Goal: Task Accomplishment & Management: Use online tool/utility

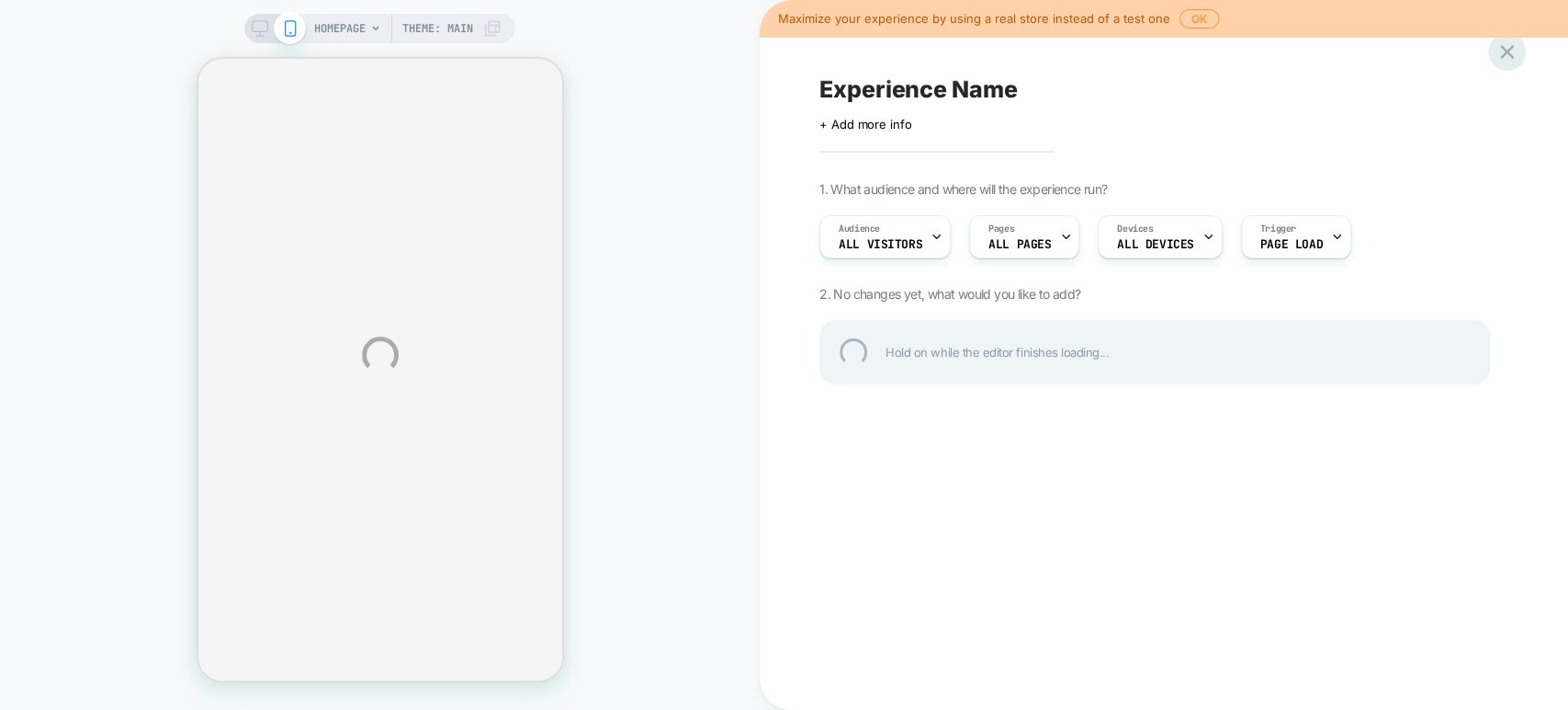
click at [1508, 58] on div at bounding box center [1507, 52] width 37 height 37
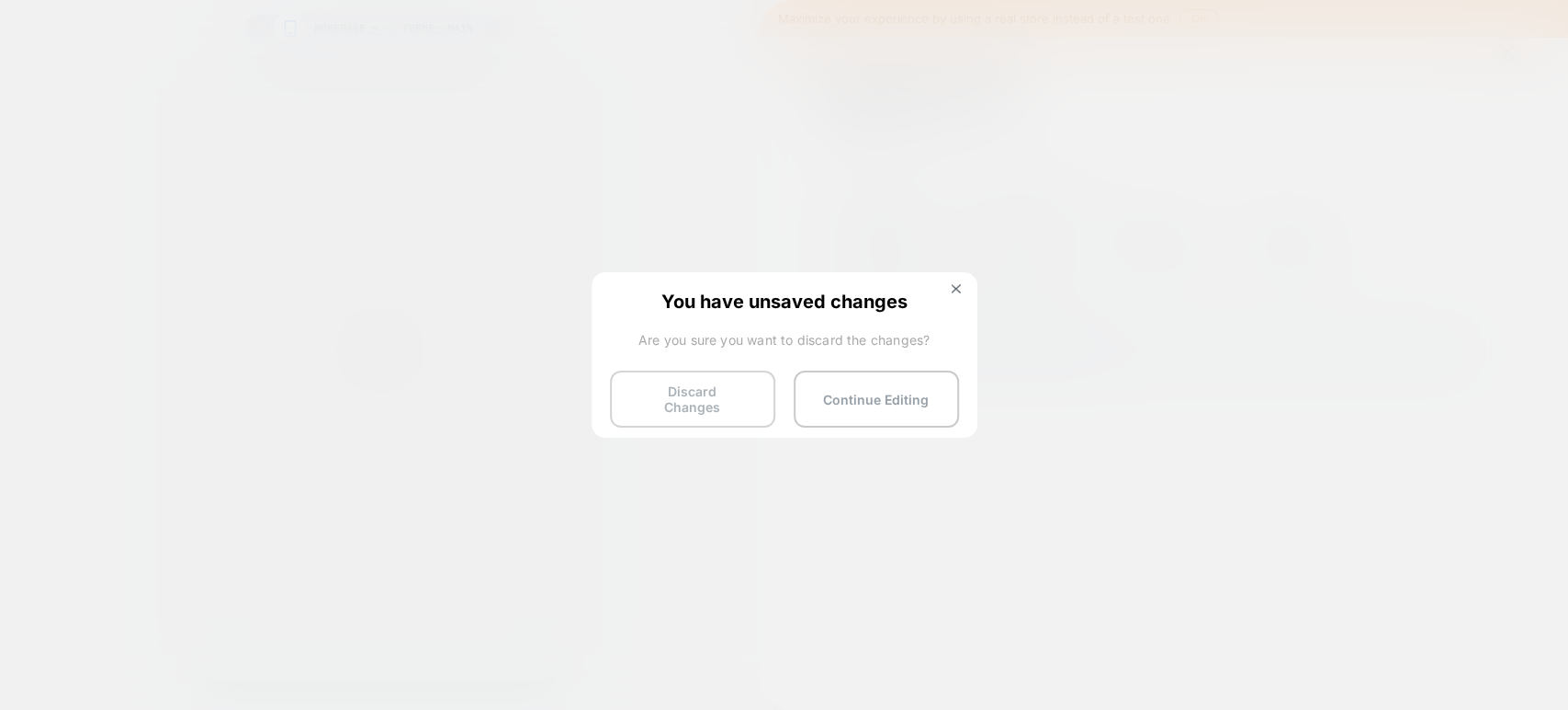
click at [676, 382] on button "Discard Changes" at bounding box center [693, 399] width 166 height 57
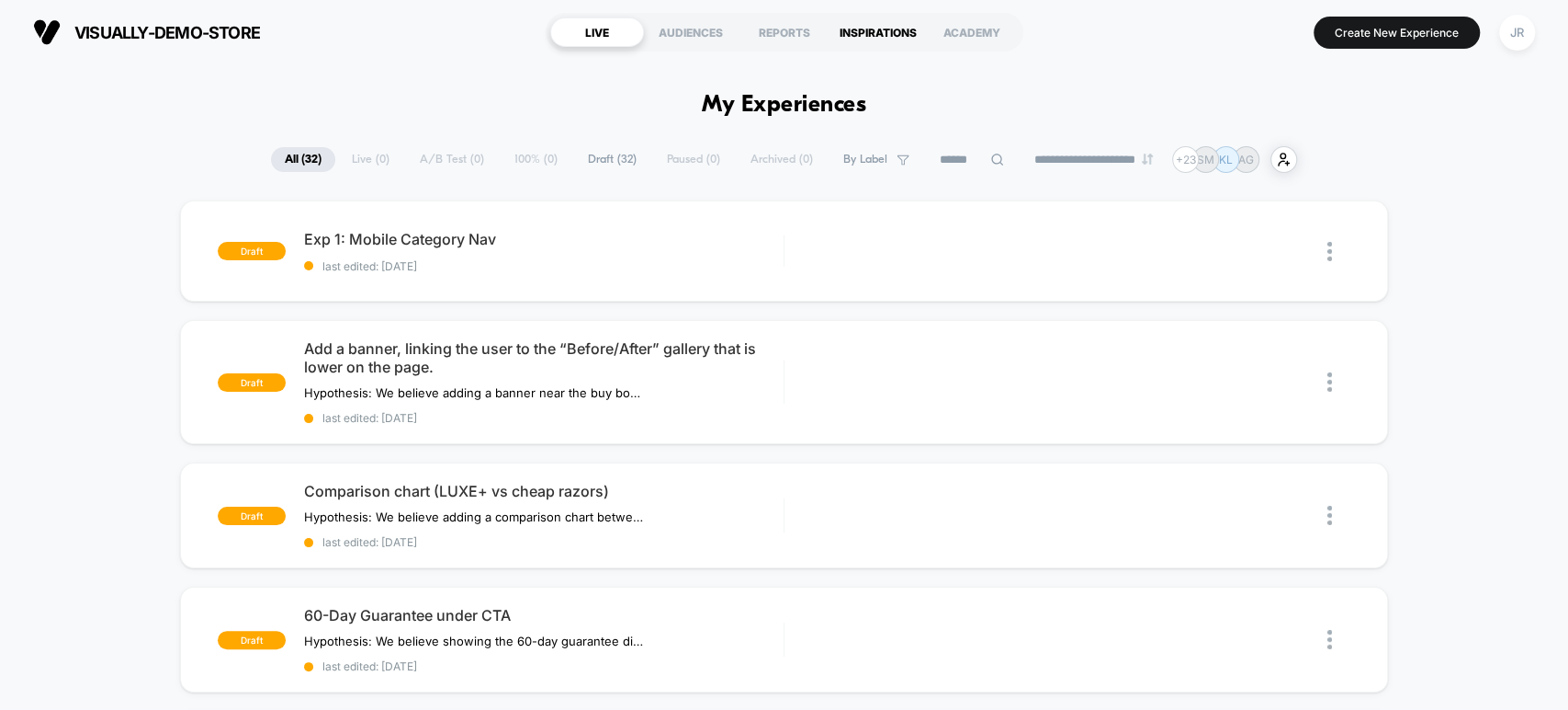
click at [886, 29] on div "INSPIRATIONS" at bounding box center [878, 32] width 94 height 29
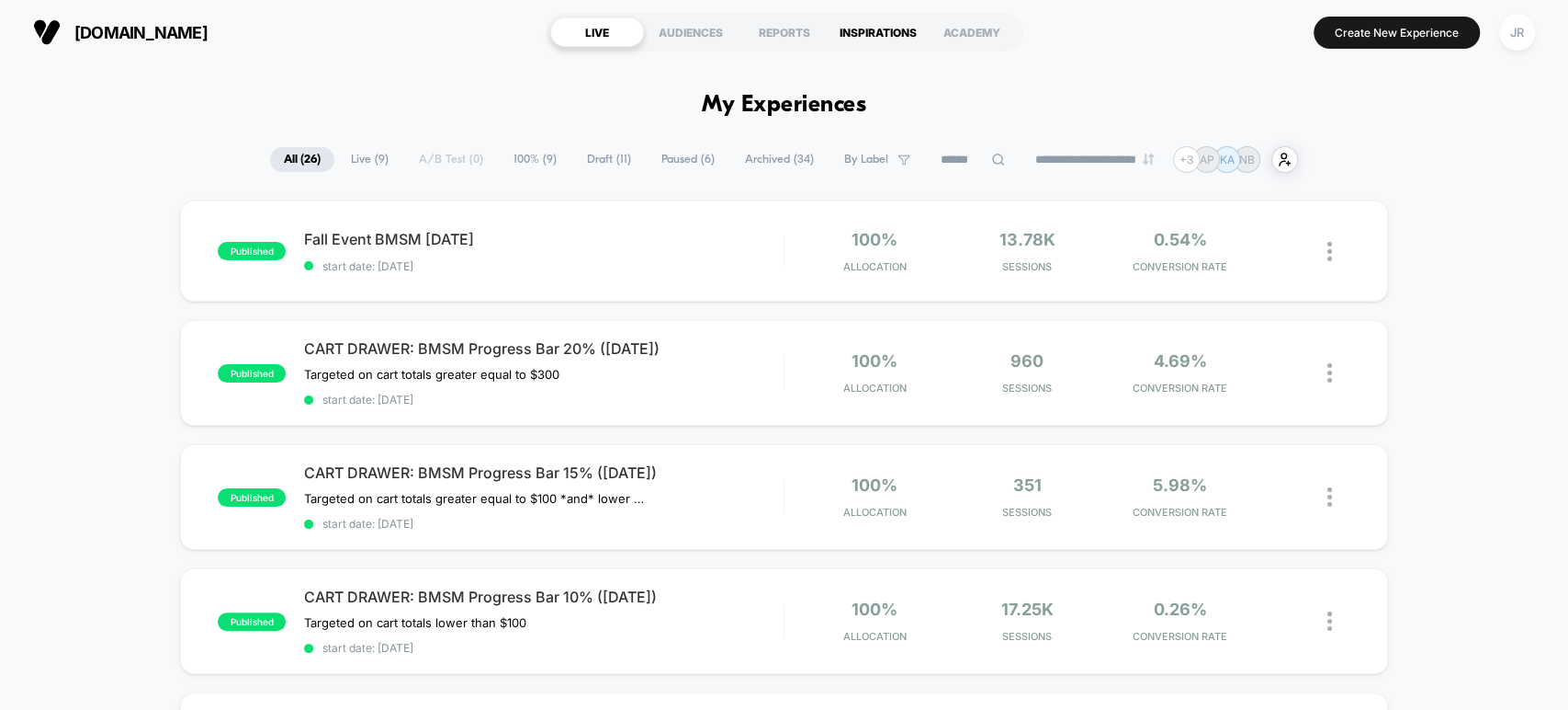
click at [879, 33] on div "INSPIRATIONS" at bounding box center [878, 32] width 94 height 29
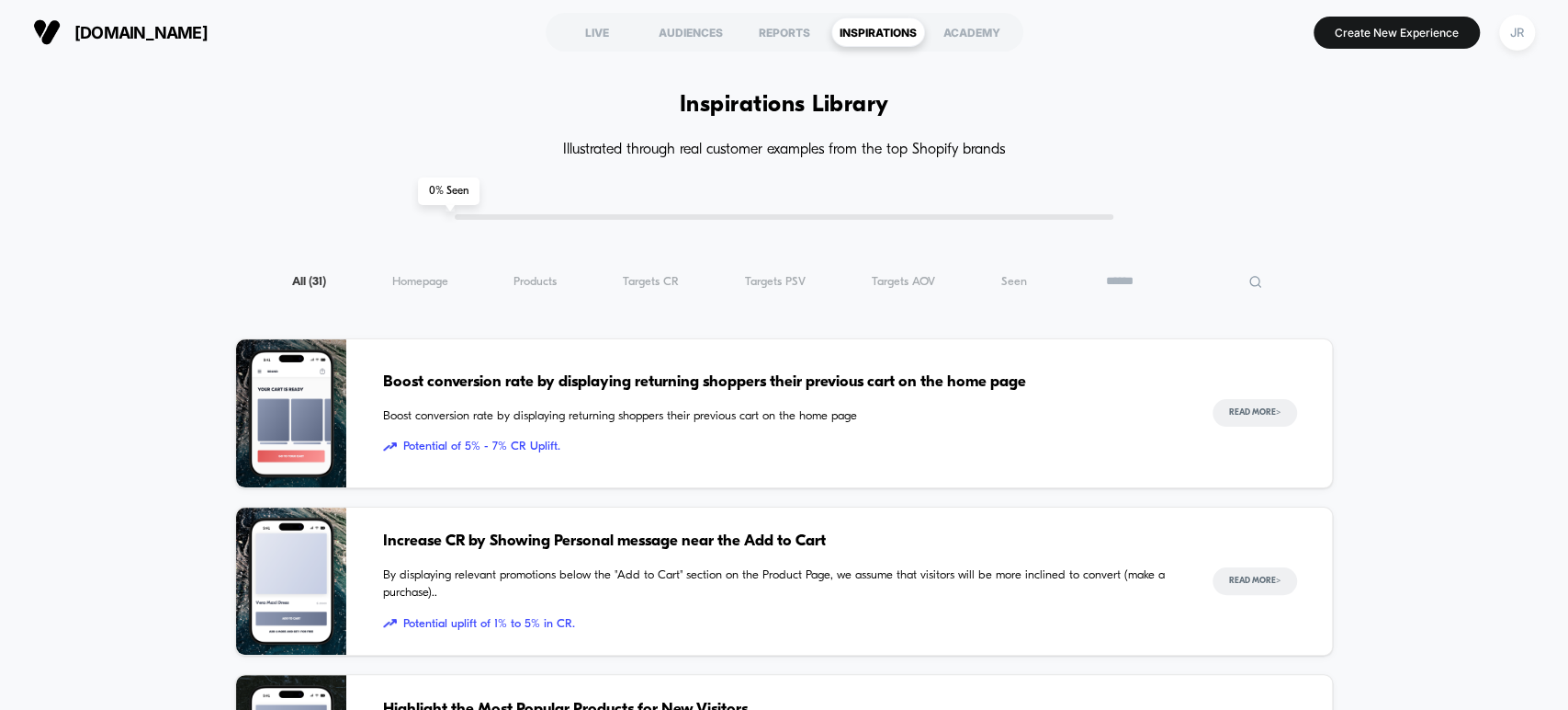
click at [1235, 273] on input at bounding box center [1184, 282] width 183 height 22
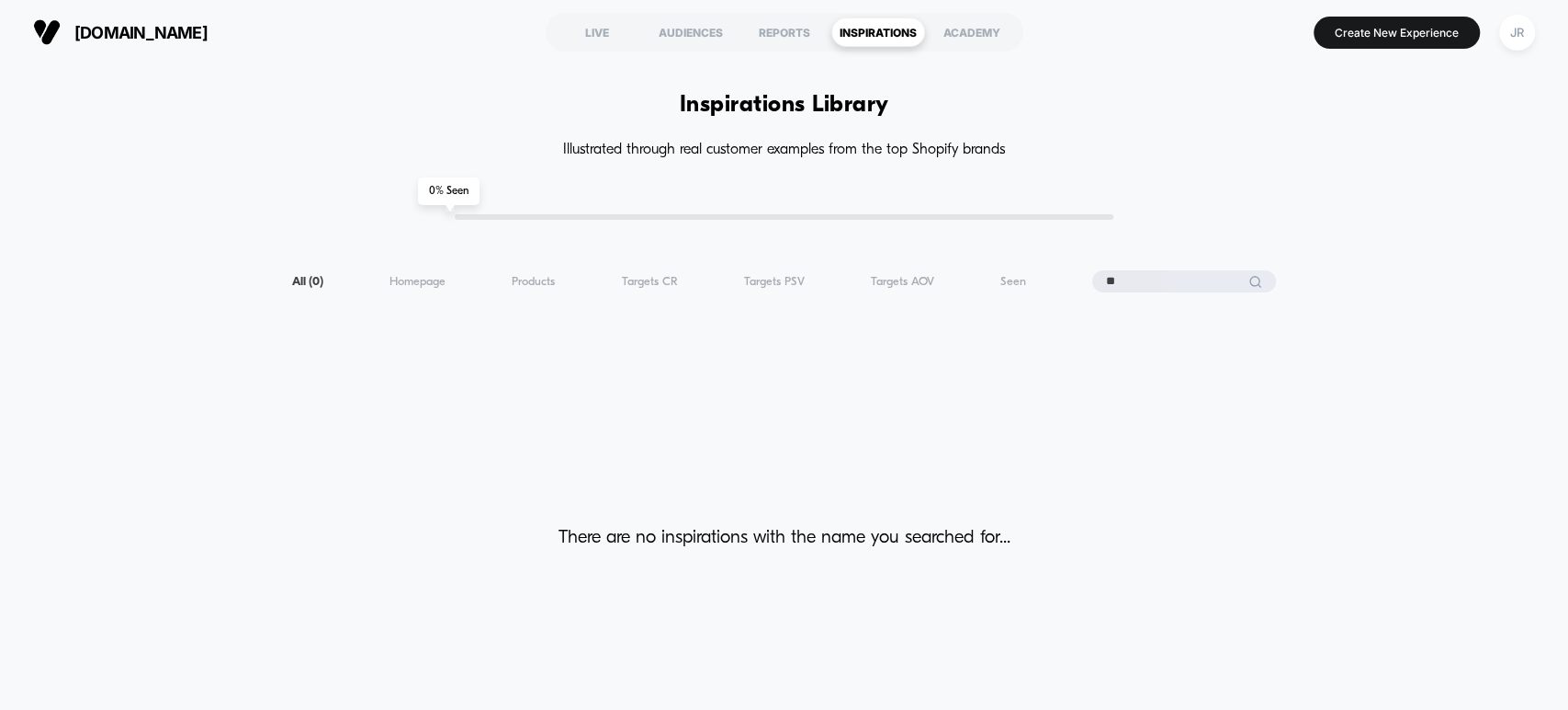
type input "*"
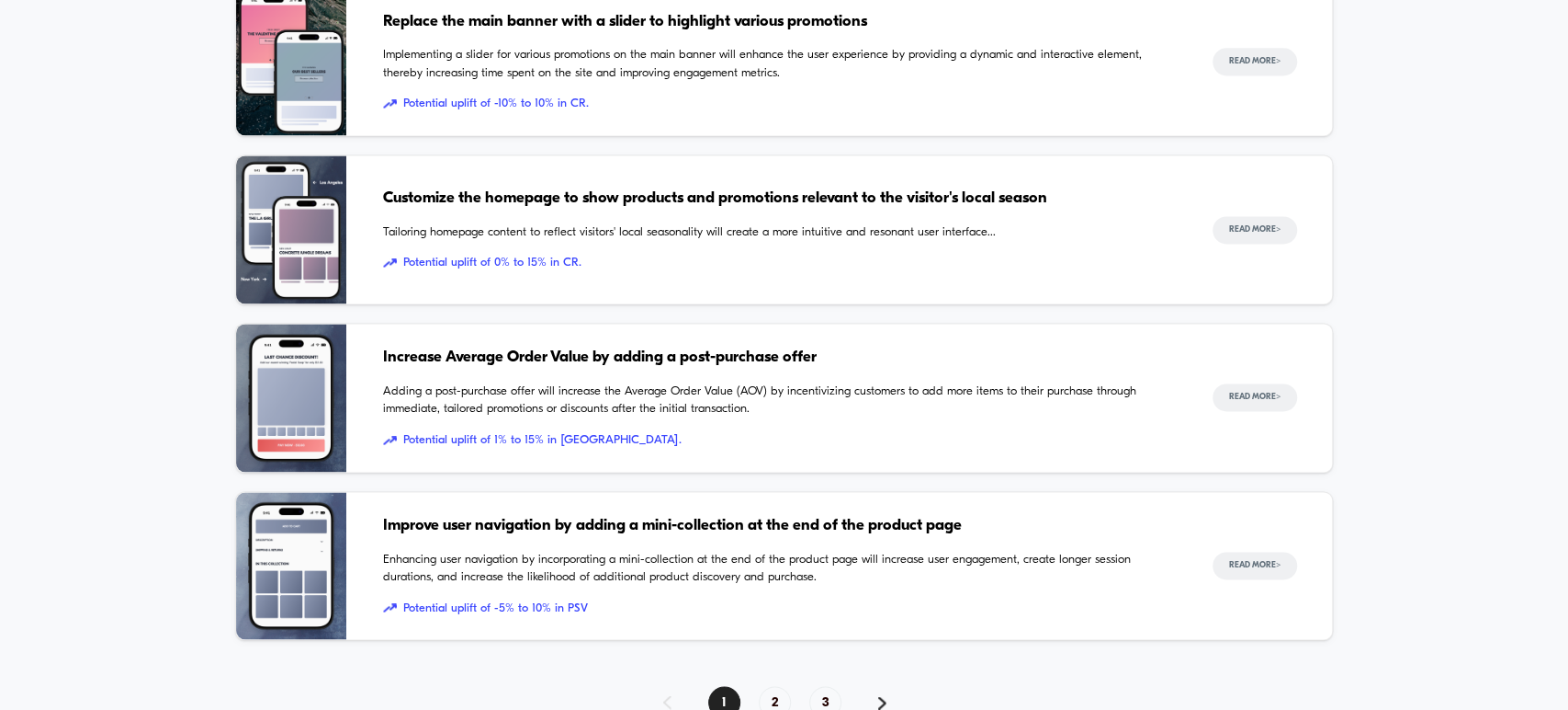
scroll to position [1782, 0]
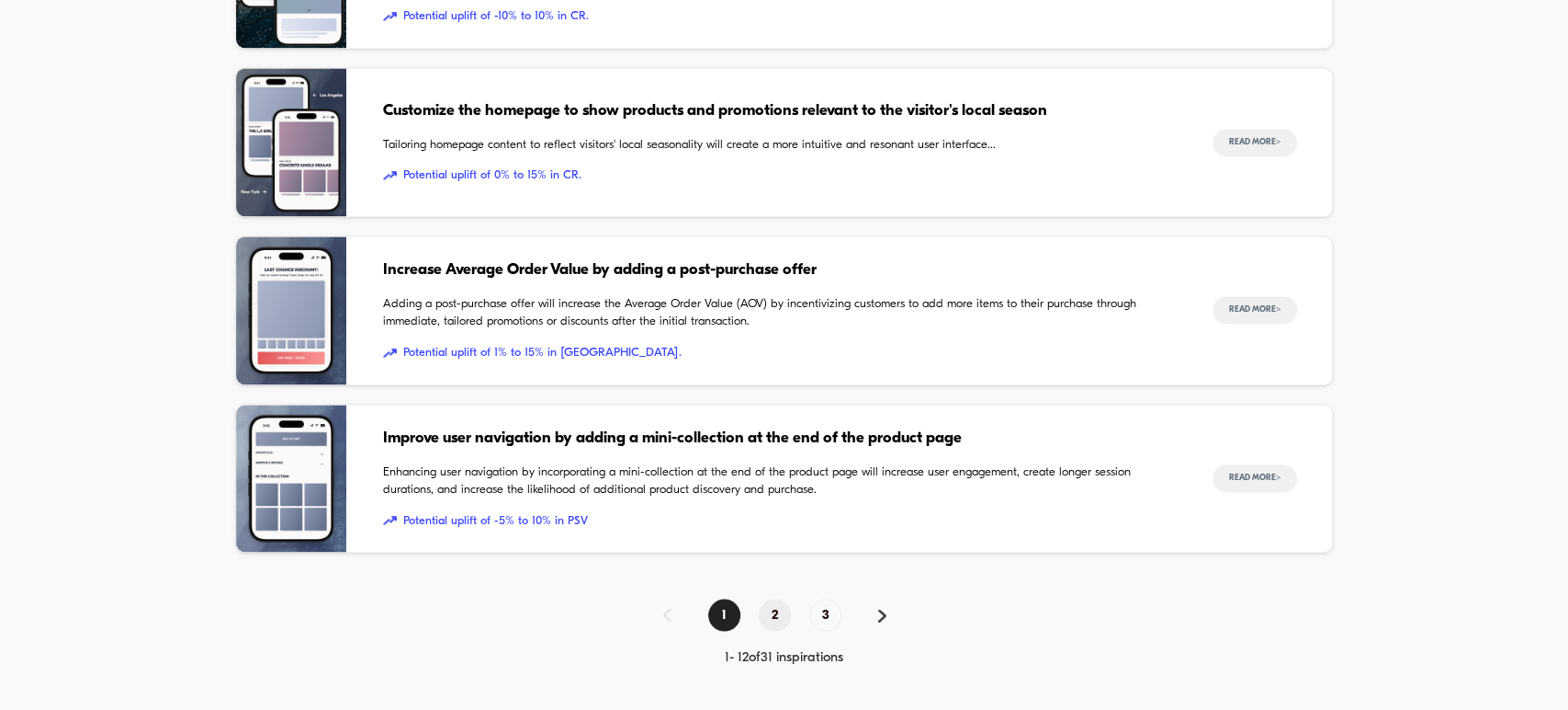
click at [777, 609] on span "2" at bounding box center [775, 614] width 32 height 32
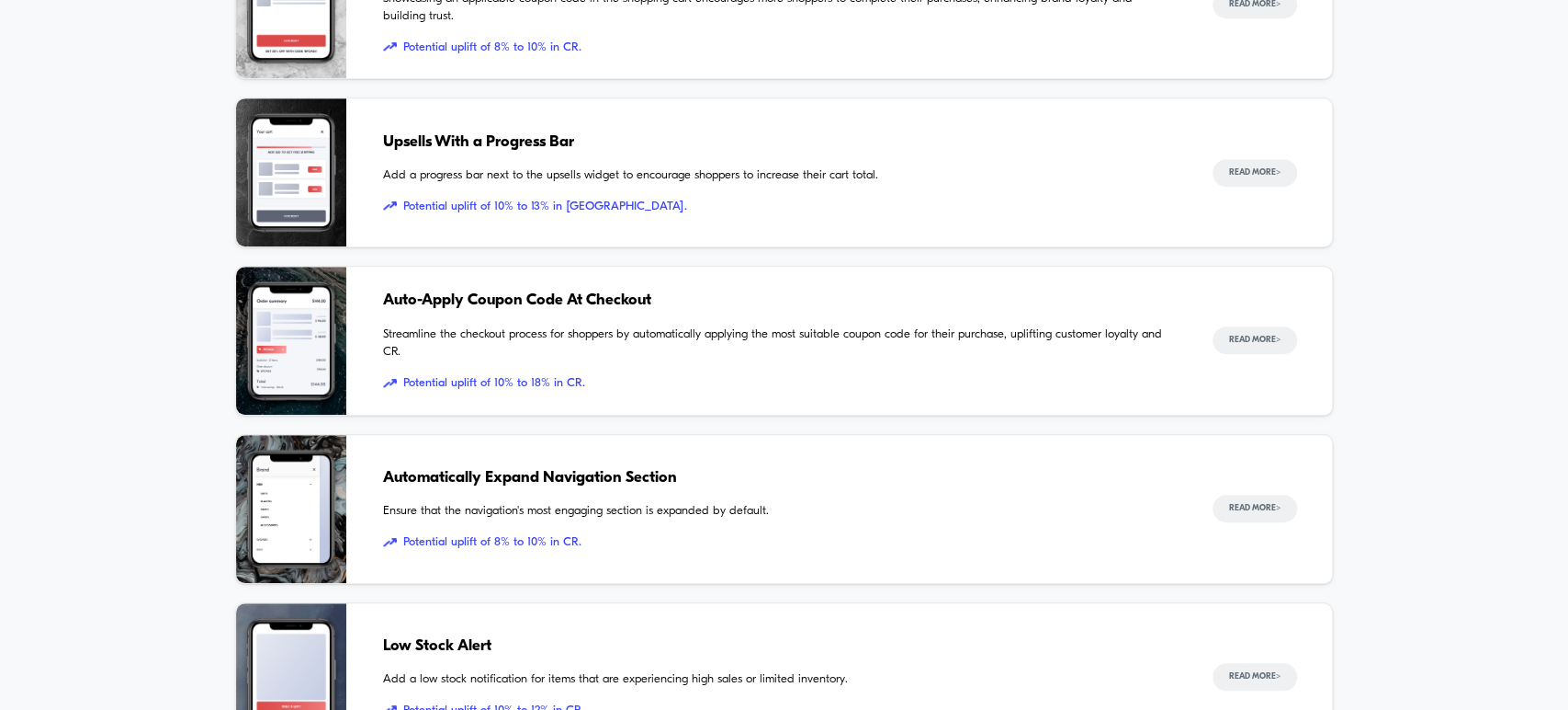
scroll to position [577, 0]
click at [560, 382] on span "Potential uplift of 10% to 18% in CR." at bounding box center [779, 382] width 793 height 19
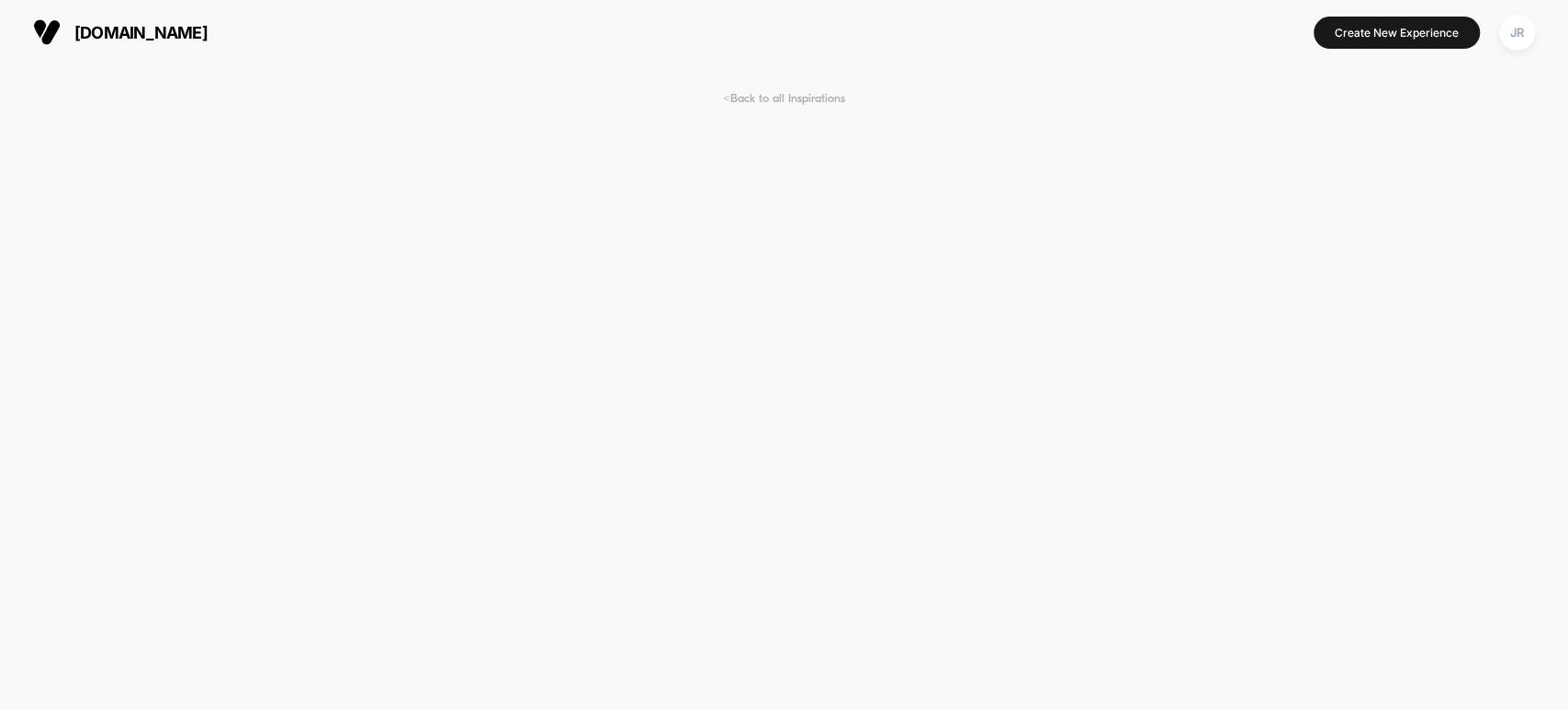
click at [742, 94] on span "< Back to all Inspirations" at bounding box center [784, 98] width 123 height 14
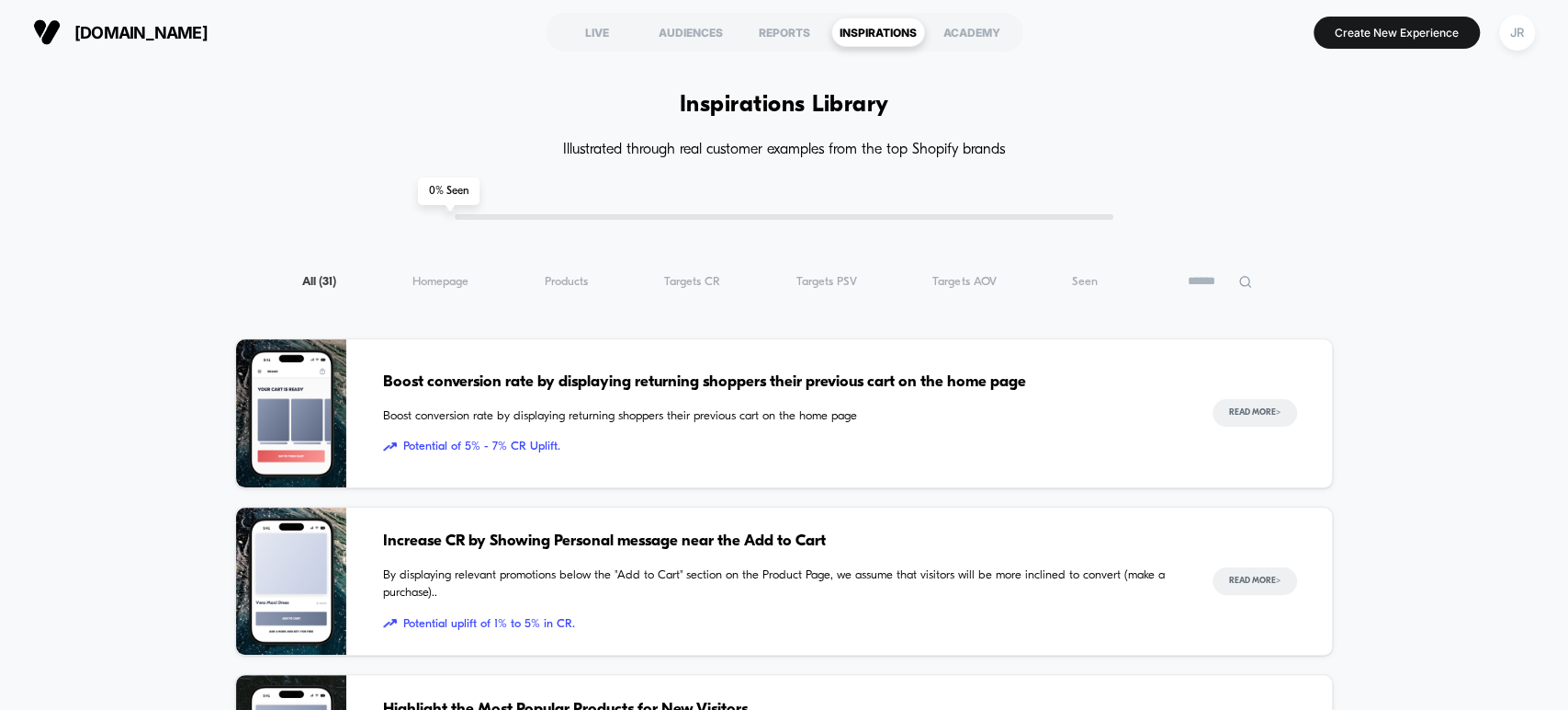
click at [882, 147] on h4 "Illustrated through real customer examples from the top Shopify brands" at bounding box center [784, 150] width 1098 height 18
copy h4 "Illustrated through real customer examples from the top Shopify brands"
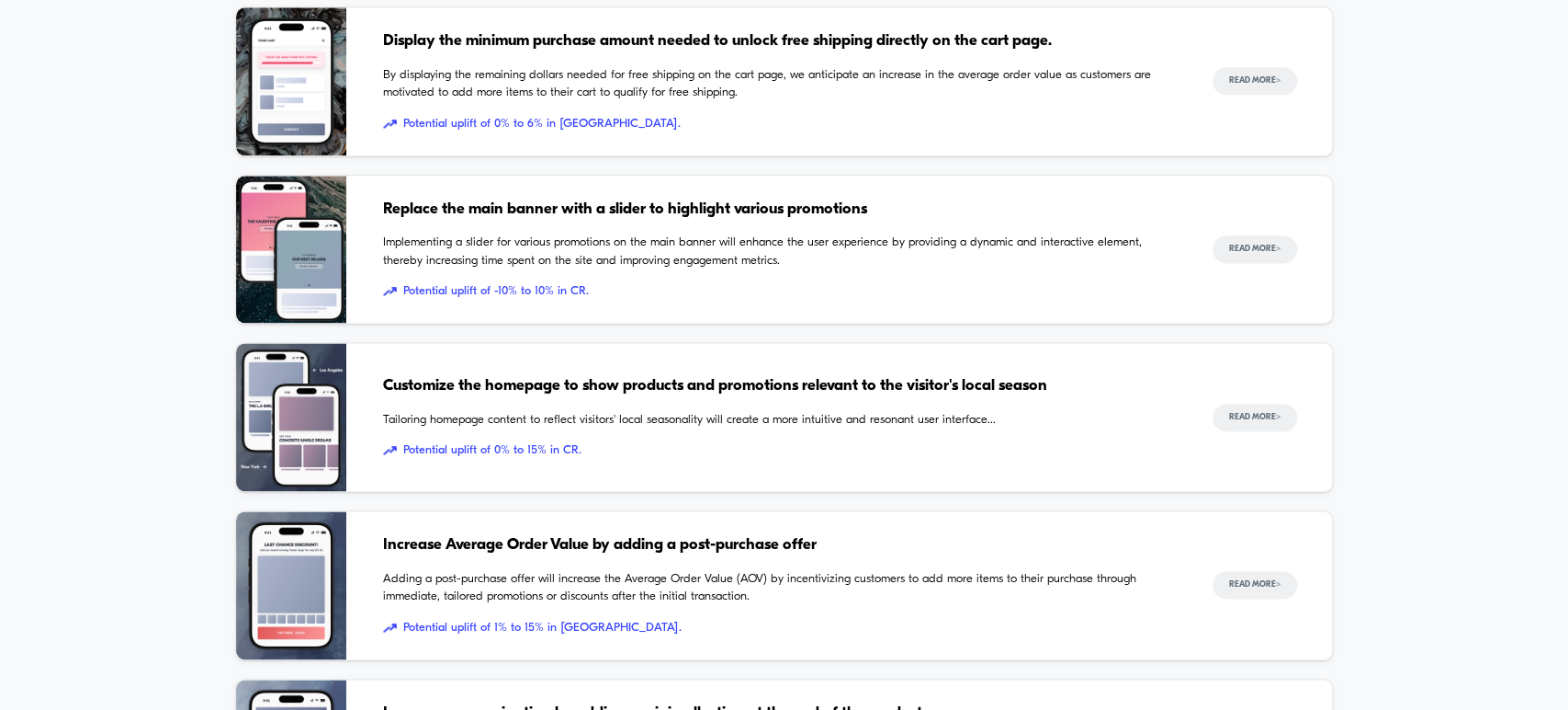
scroll to position [1782, 0]
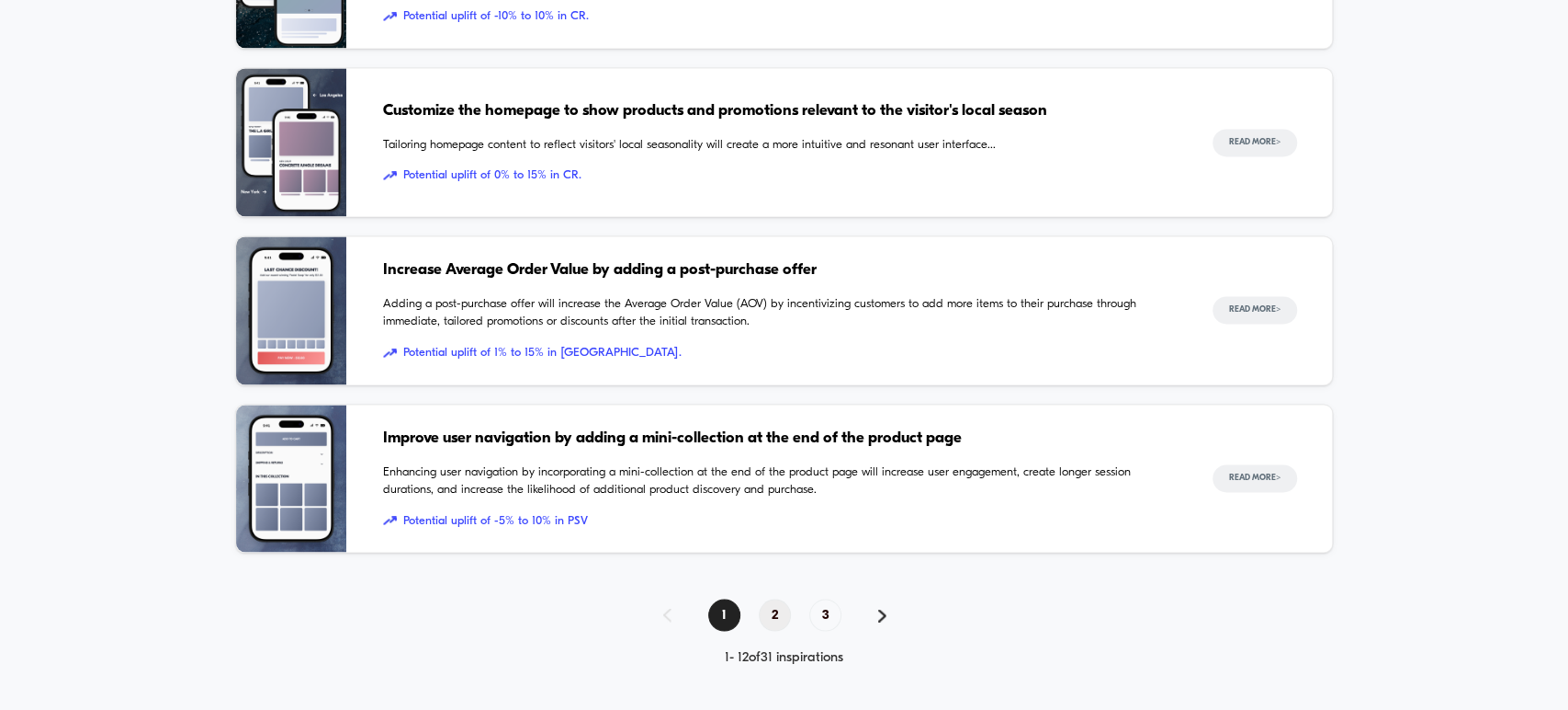
click at [779, 611] on span "2" at bounding box center [775, 614] width 32 height 32
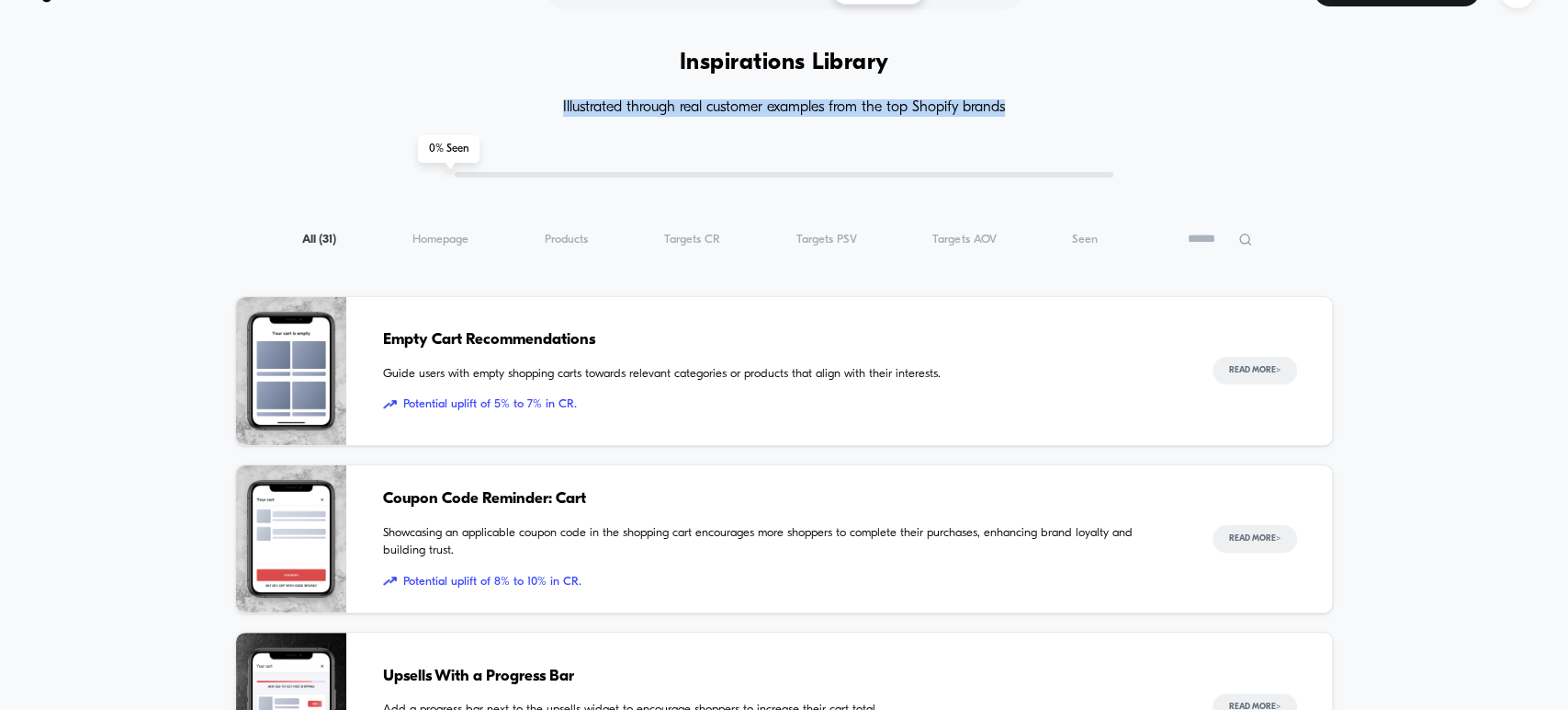
scroll to position [0, 0]
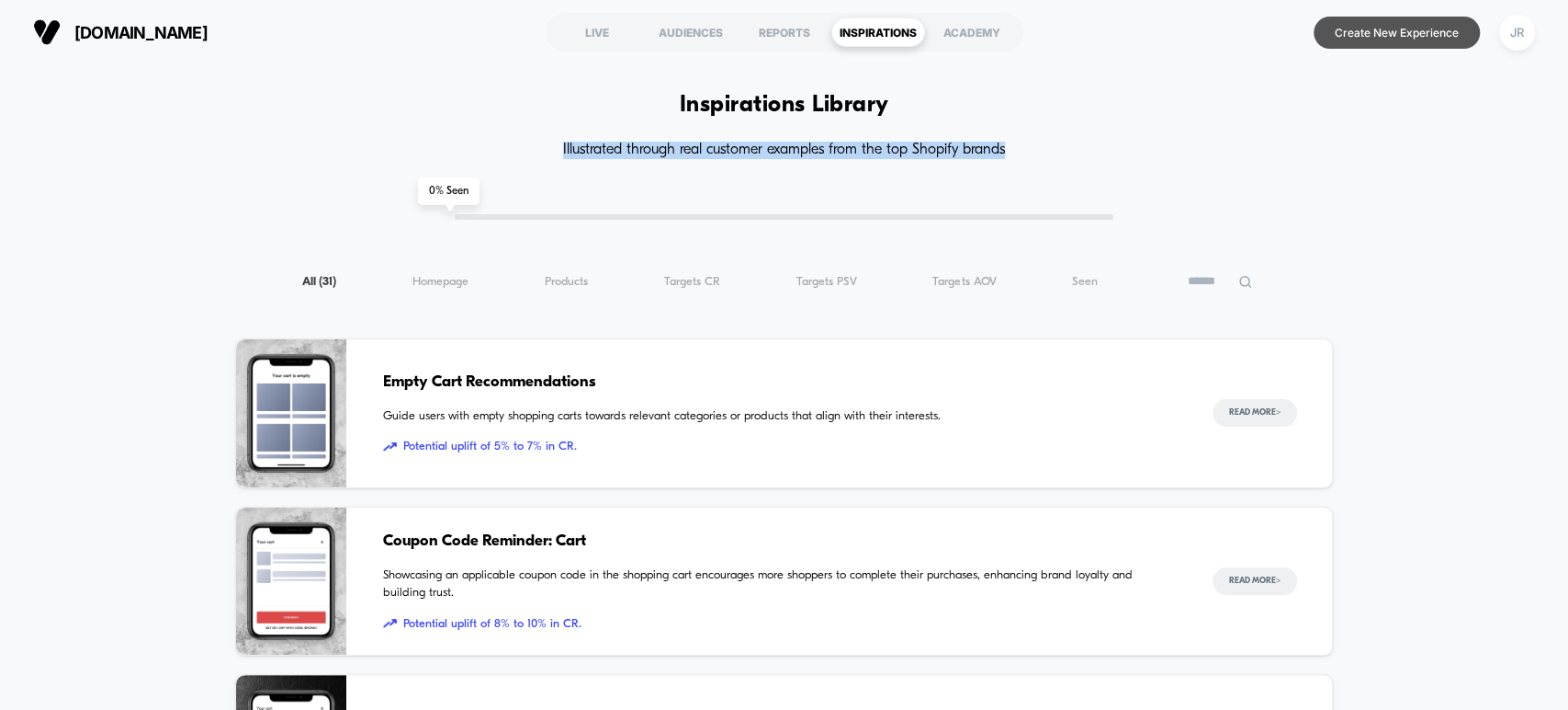
click at [1340, 29] on button "Create New Experience" at bounding box center [1397, 33] width 167 height 32
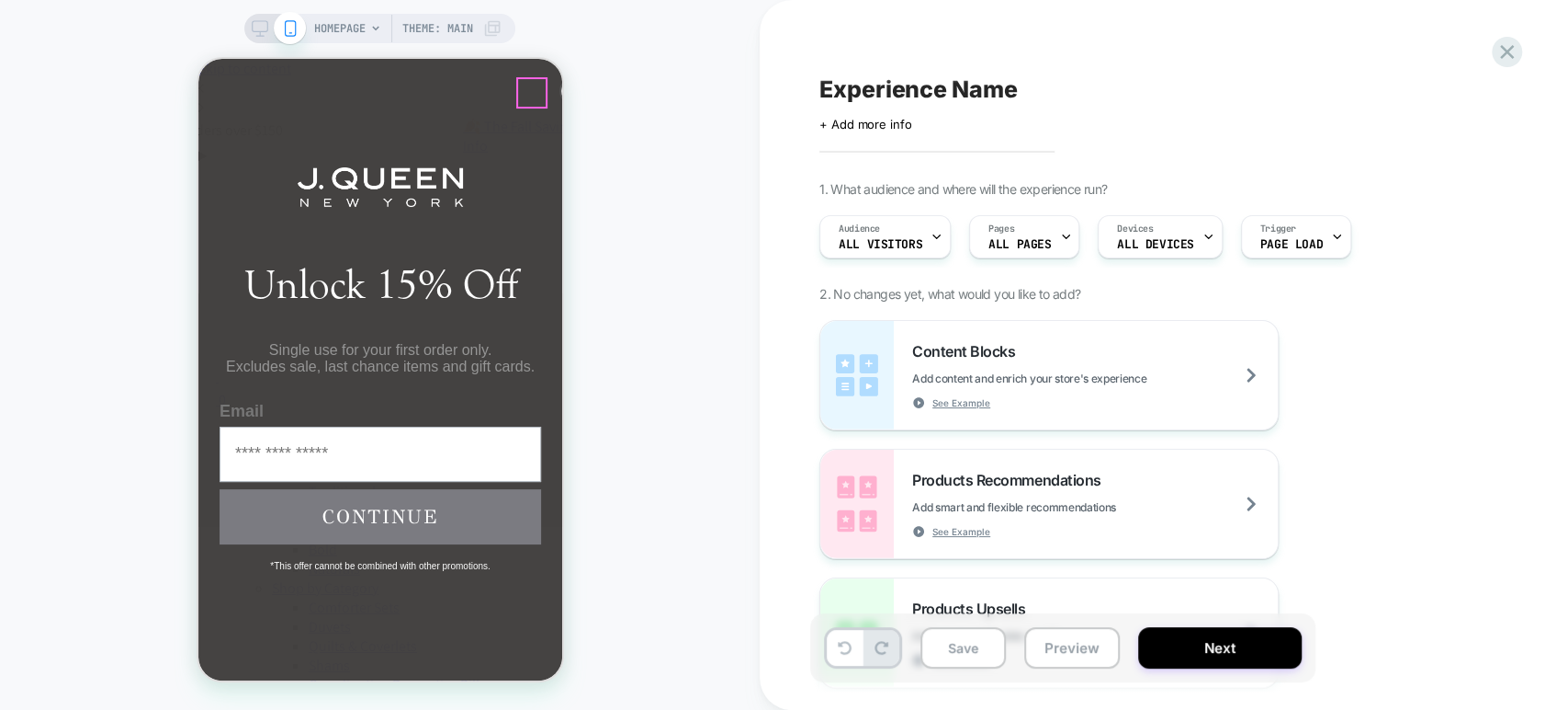
click at [567, 96] on circle "Close dialog" at bounding box center [580, 94] width 26 height 26
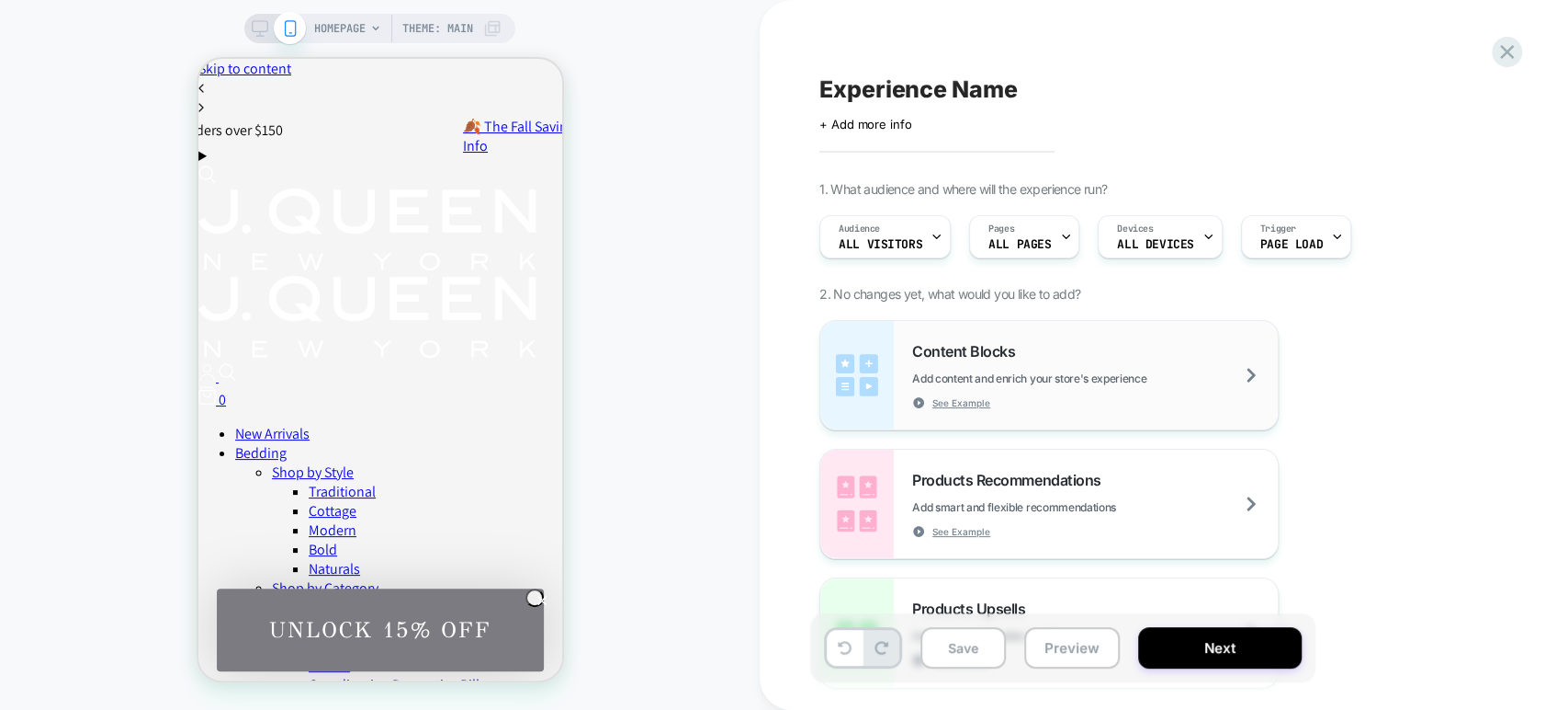
click at [1136, 361] on div "Content Blocks Add content and enrich your store's experience See Example" at bounding box center [1095, 376] width 366 height 67
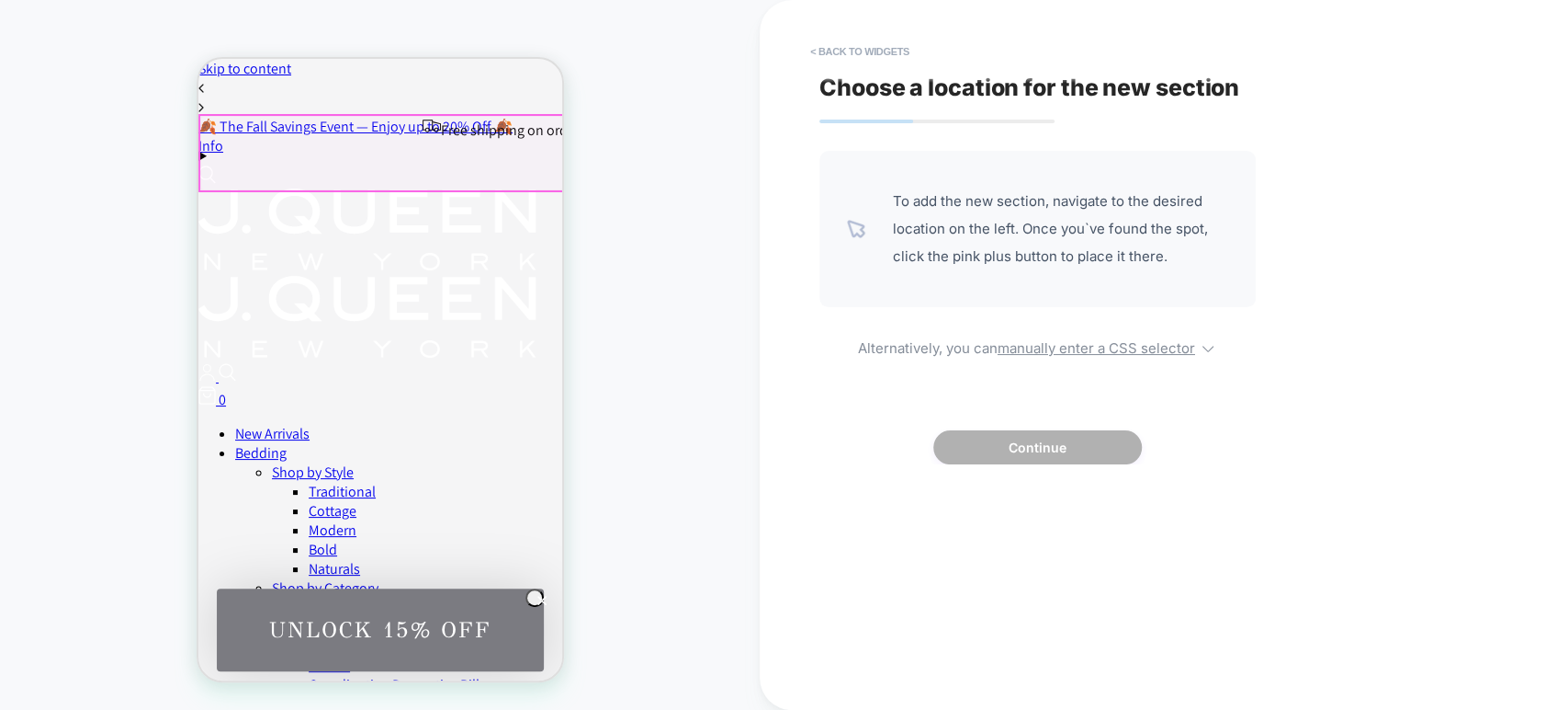
click at [537, 153] on div at bounding box center [381, 153] width 364 height 74
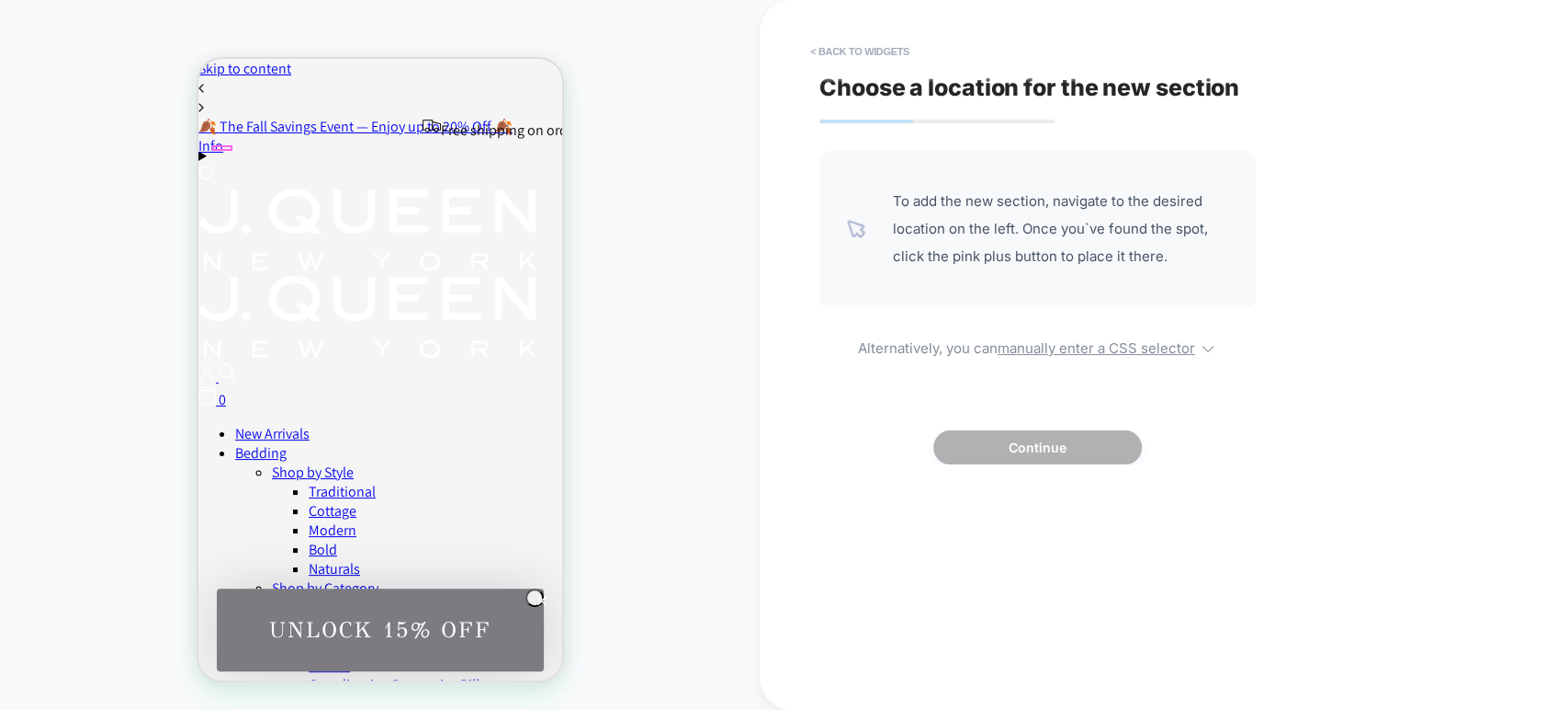
click at [213, 146] on span at bounding box center [213, 155] width 0 height 20
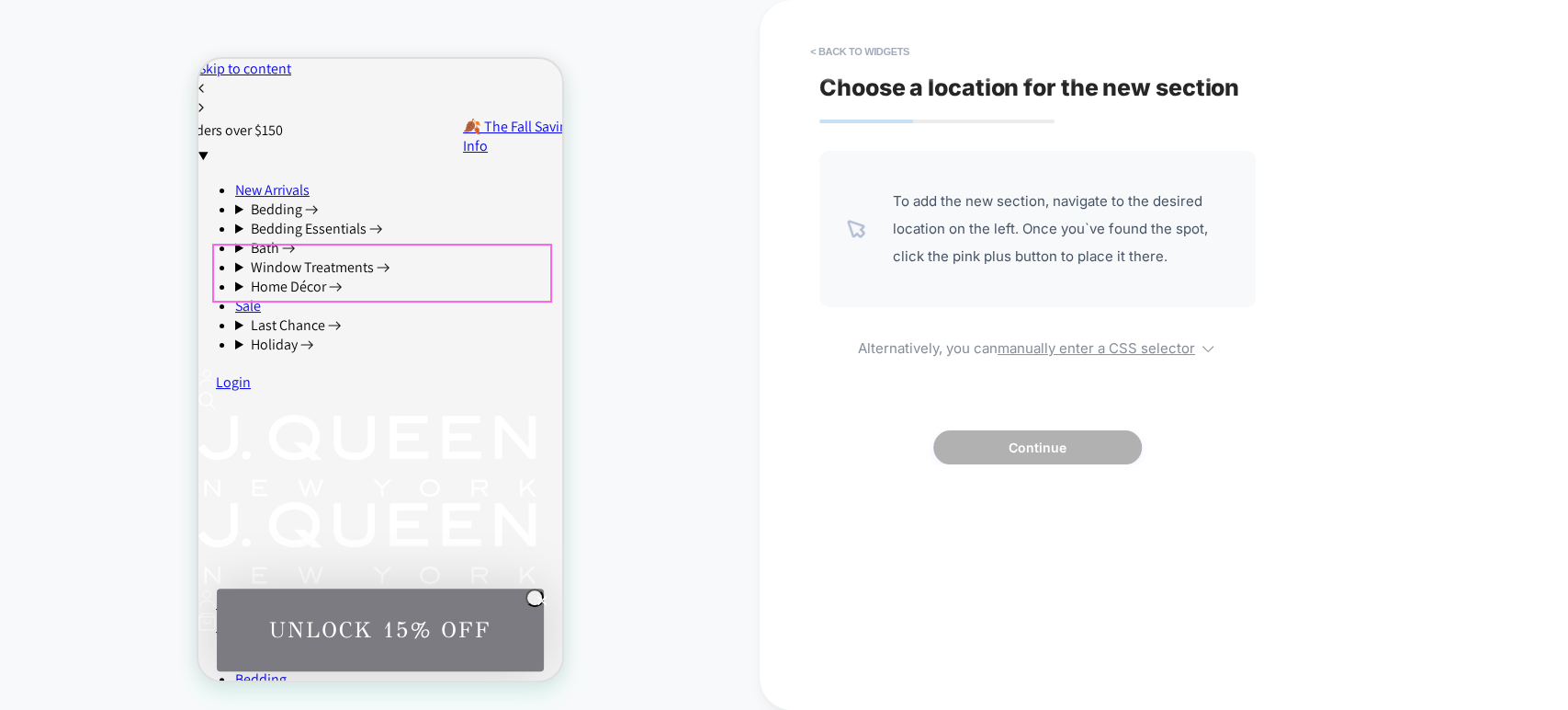
click at [257, 219] on summary "Bedding" at bounding box center [397, 209] width 327 height 20
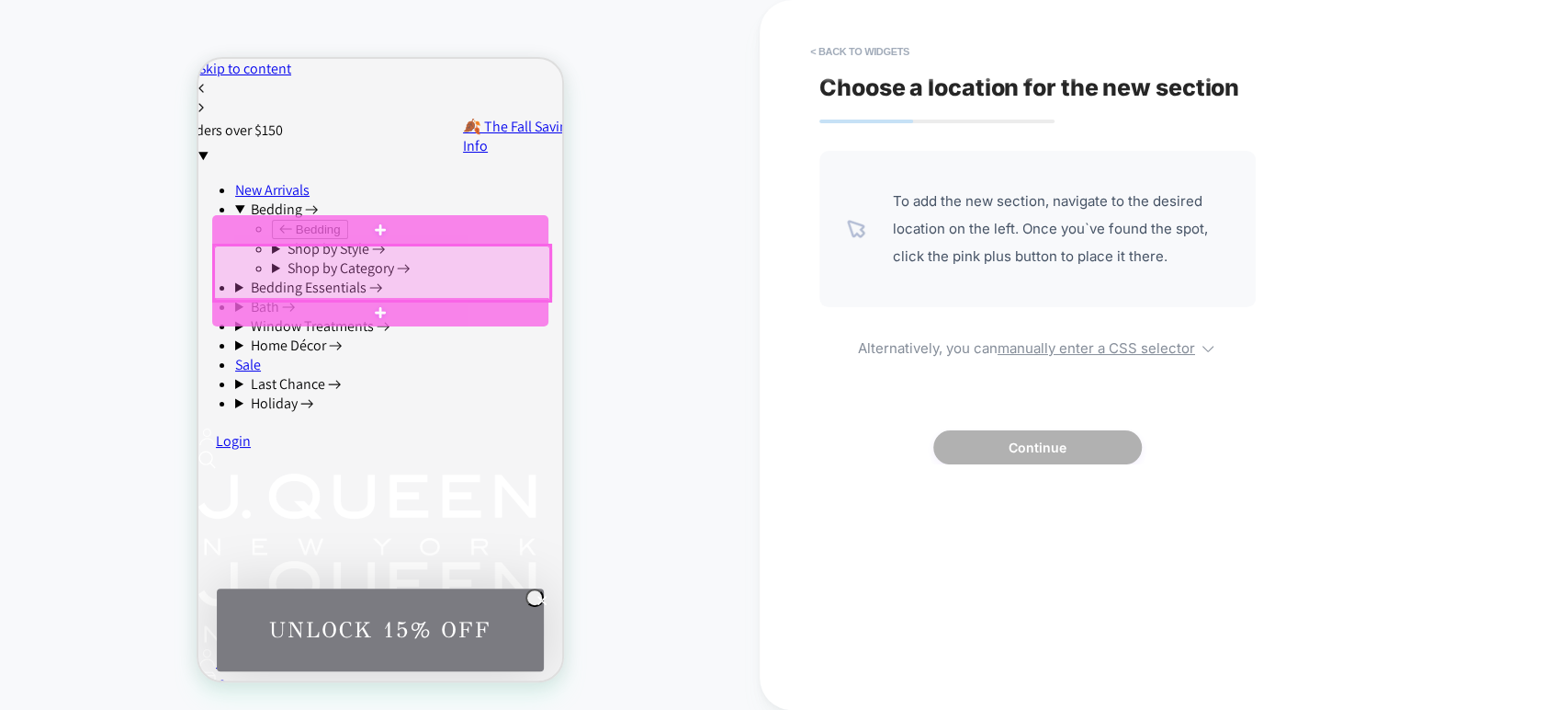
click at [257, 258] on div at bounding box center [381, 273] width 336 height 55
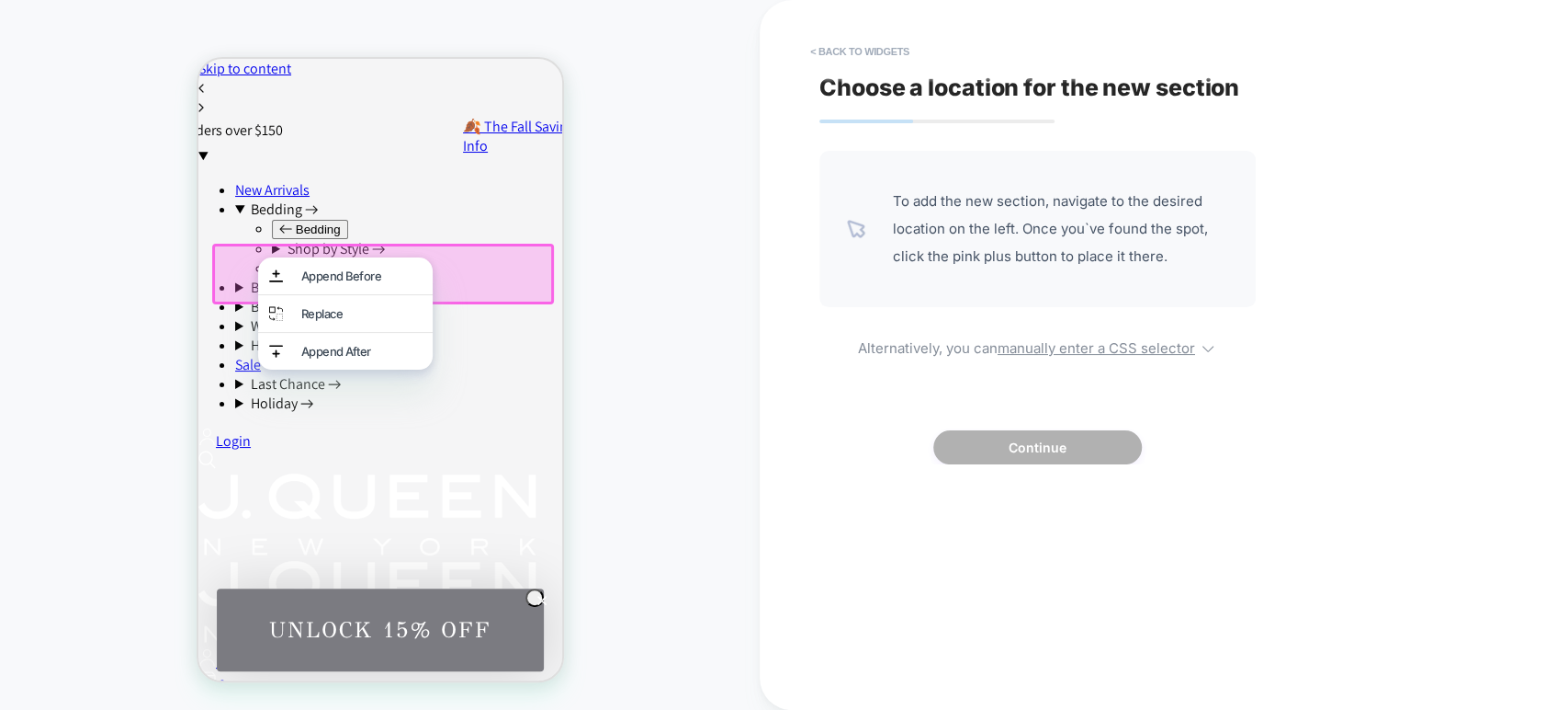
click at [236, 258] on div at bounding box center [379, 271] width 336 height 55
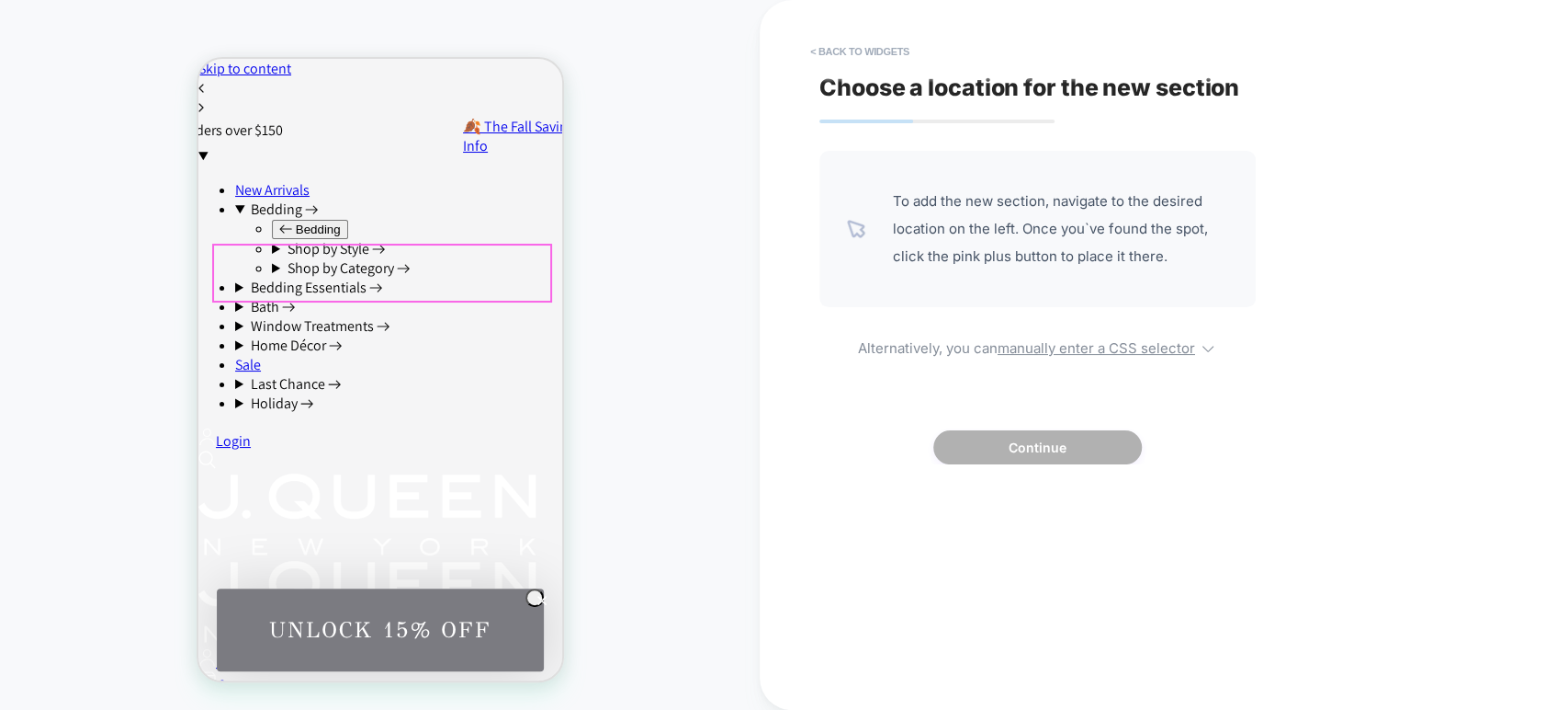
click at [271, 258] on summary "Shop by Style" at bounding box center [417, 248] width 290 height 20
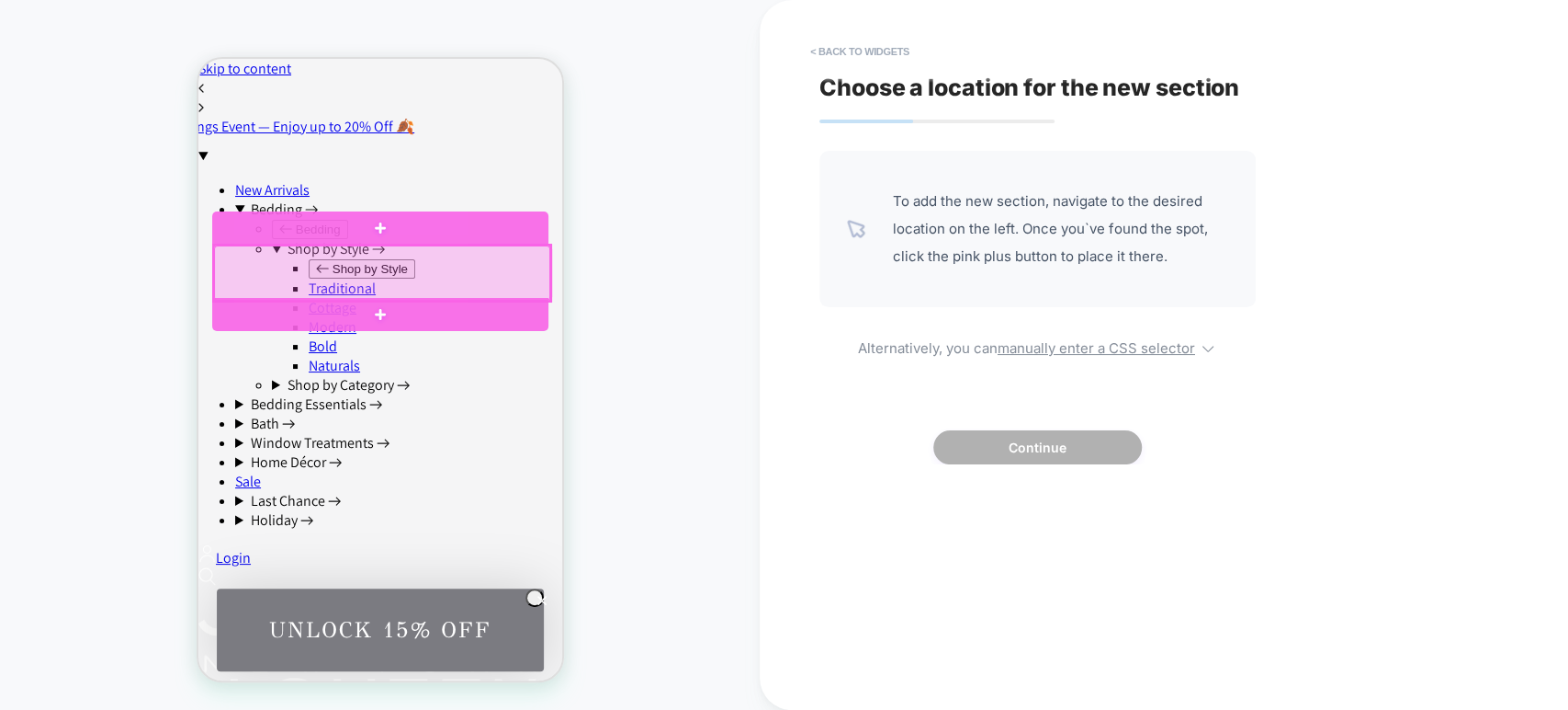
click at [236, 258] on div at bounding box center [381, 273] width 336 height 55
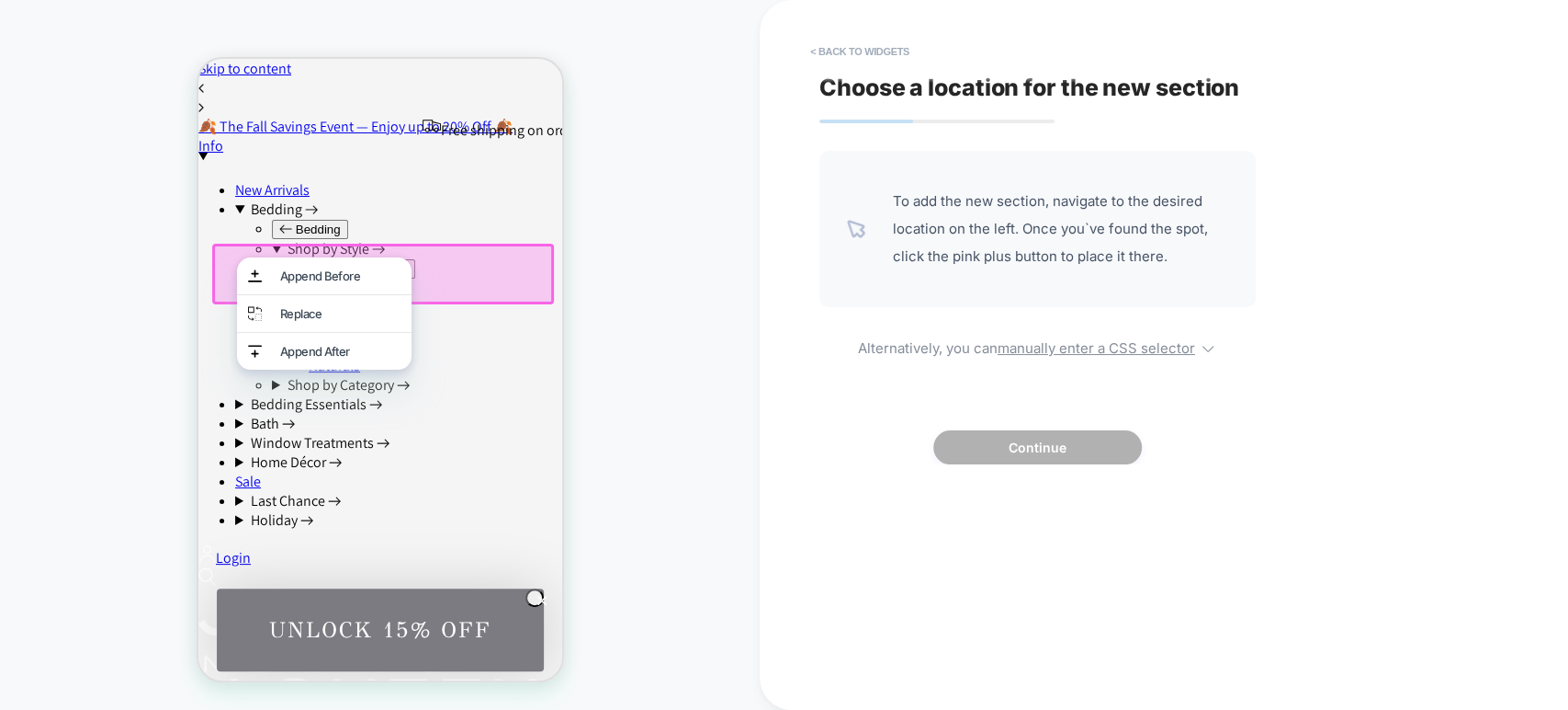
click at [308, 259] on button "Shop by Style" at bounding box center [361, 269] width 107 height 20
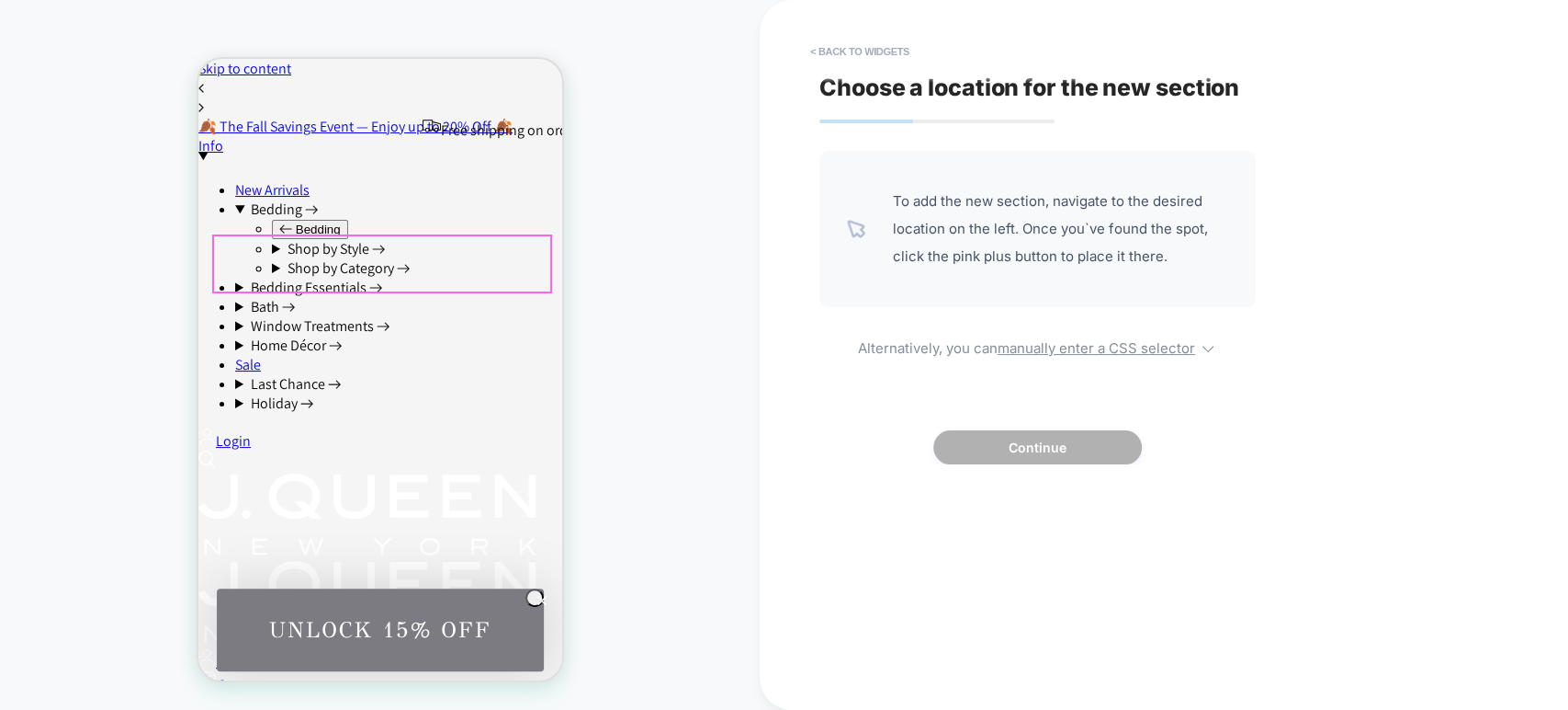
click at [271, 259] on summary "Shop by Style" at bounding box center [417, 248] width 290 height 20
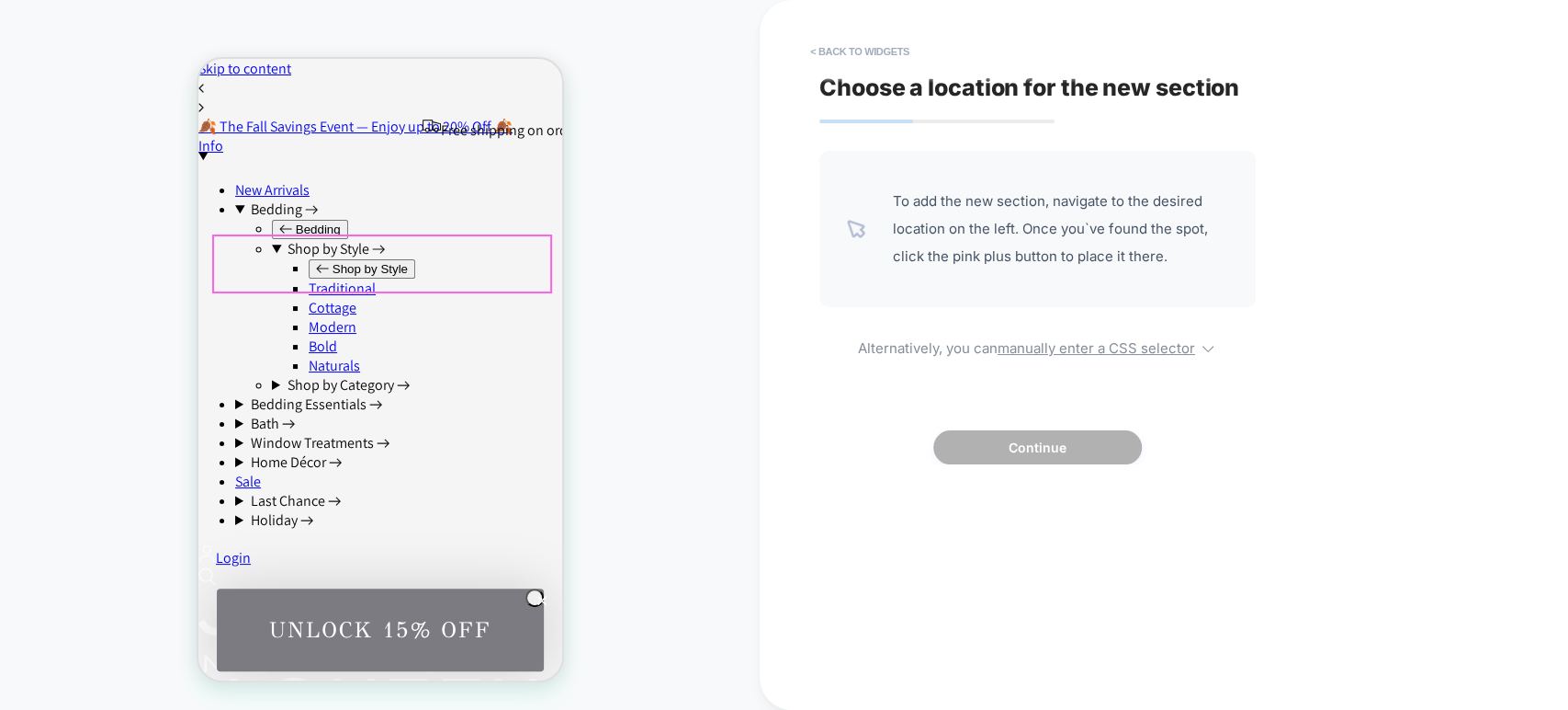
click at [308, 278] on link "Traditional" at bounding box center [342, 288] width 67 height 20
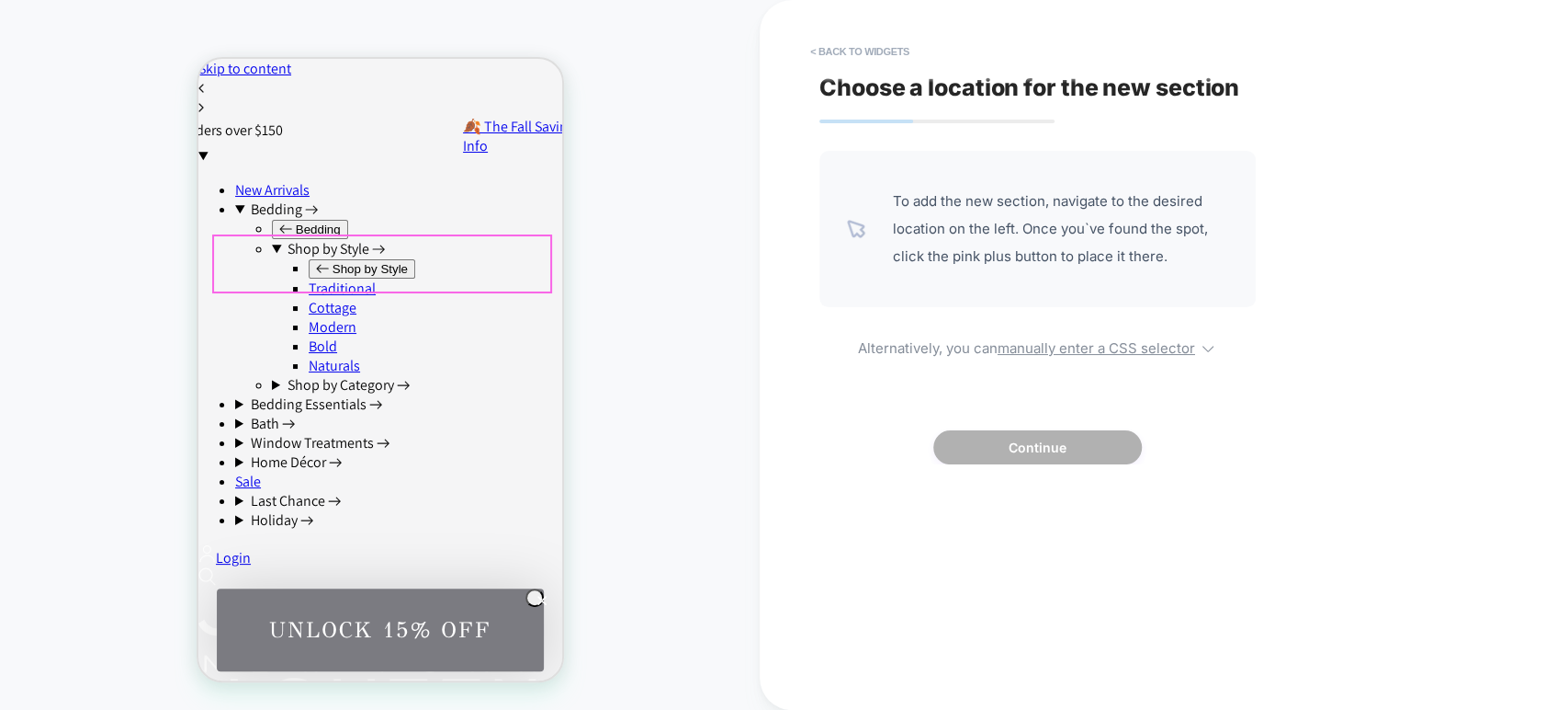
click at [313, 278] on link "Traditional" at bounding box center [342, 288] width 67 height 20
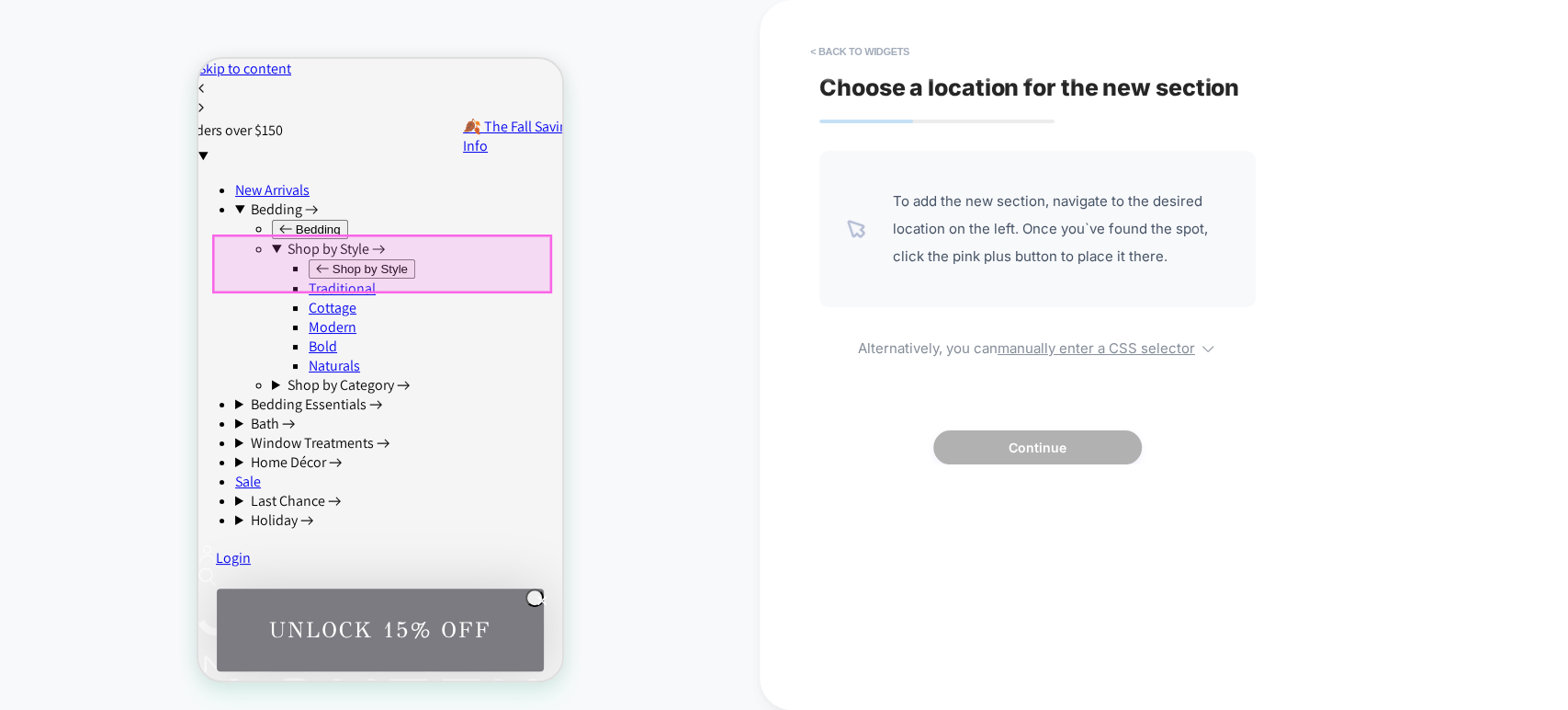
click at [313, 278] on link "Traditional" at bounding box center [342, 288] width 67 height 20
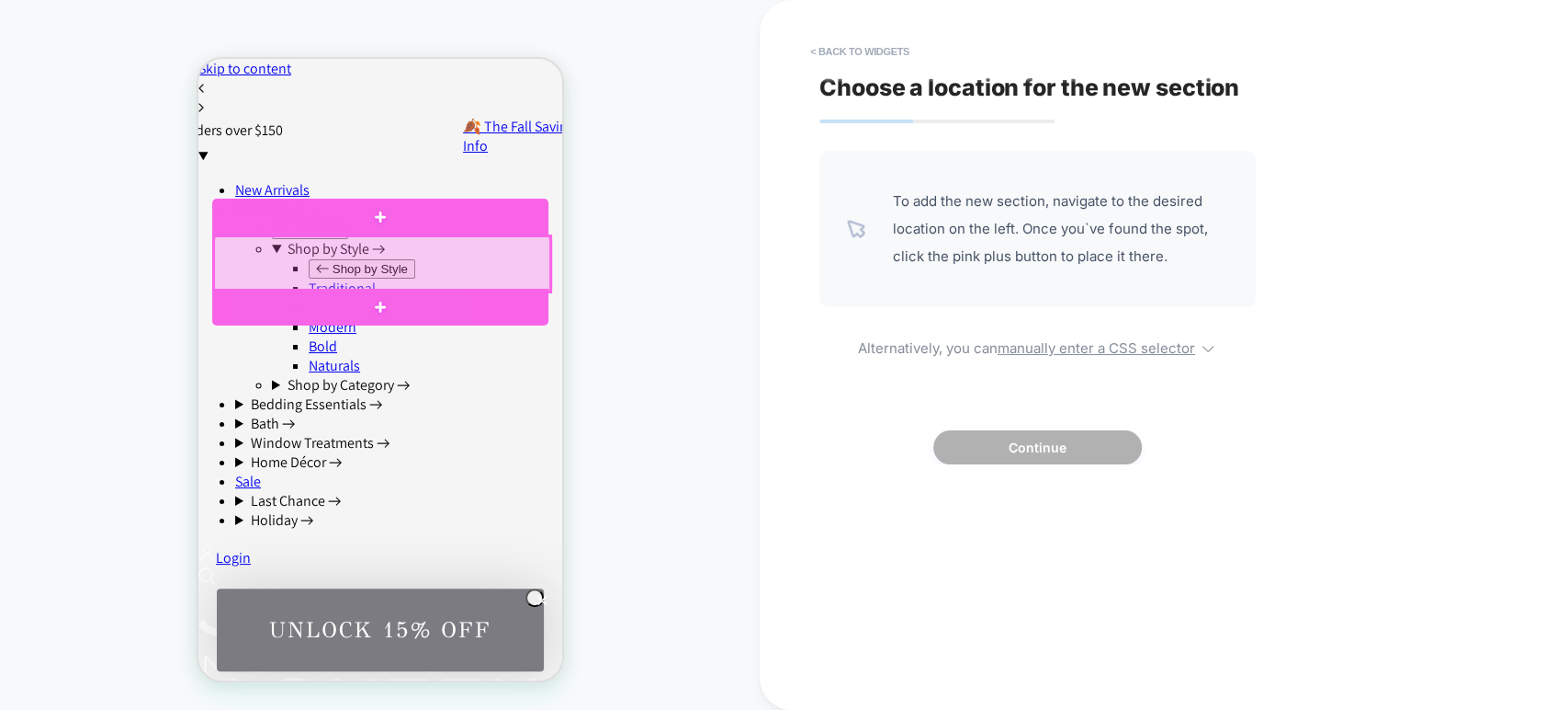
click at [313, 273] on div at bounding box center [381, 263] width 336 height 55
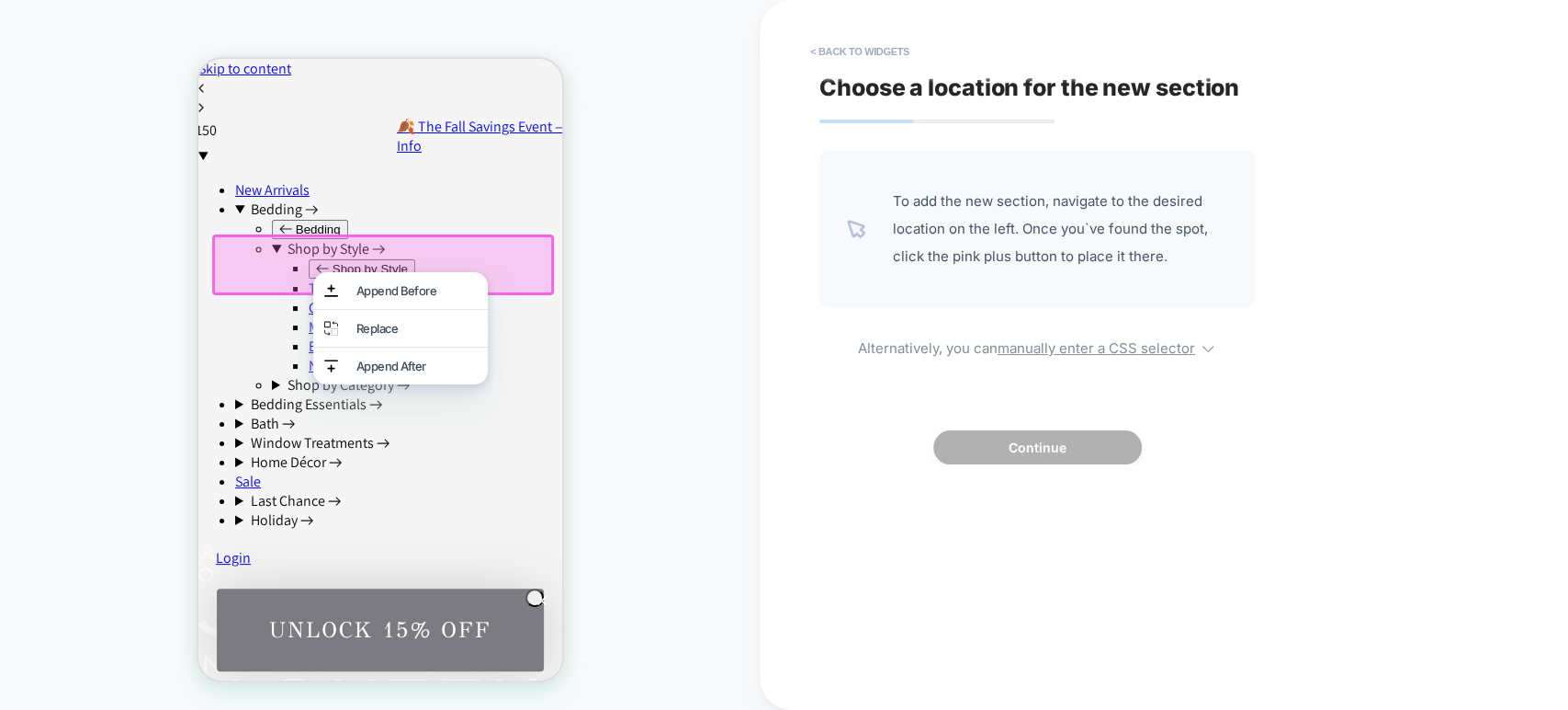
click at [286, 250] on div at bounding box center [379, 261] width 336 height 55
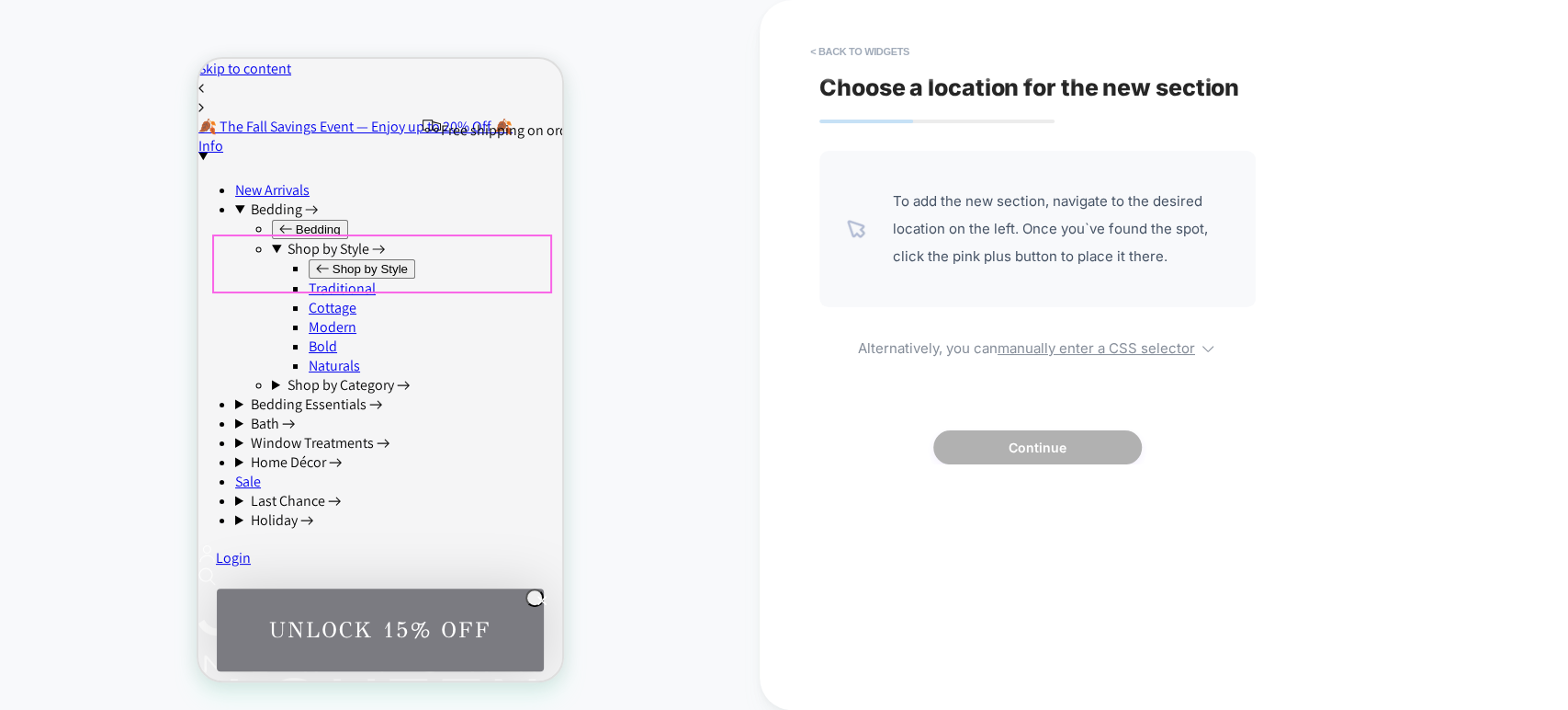
click at [308, 278] on link "Traditional" at bounding box center [342, 288] width 67 height 20
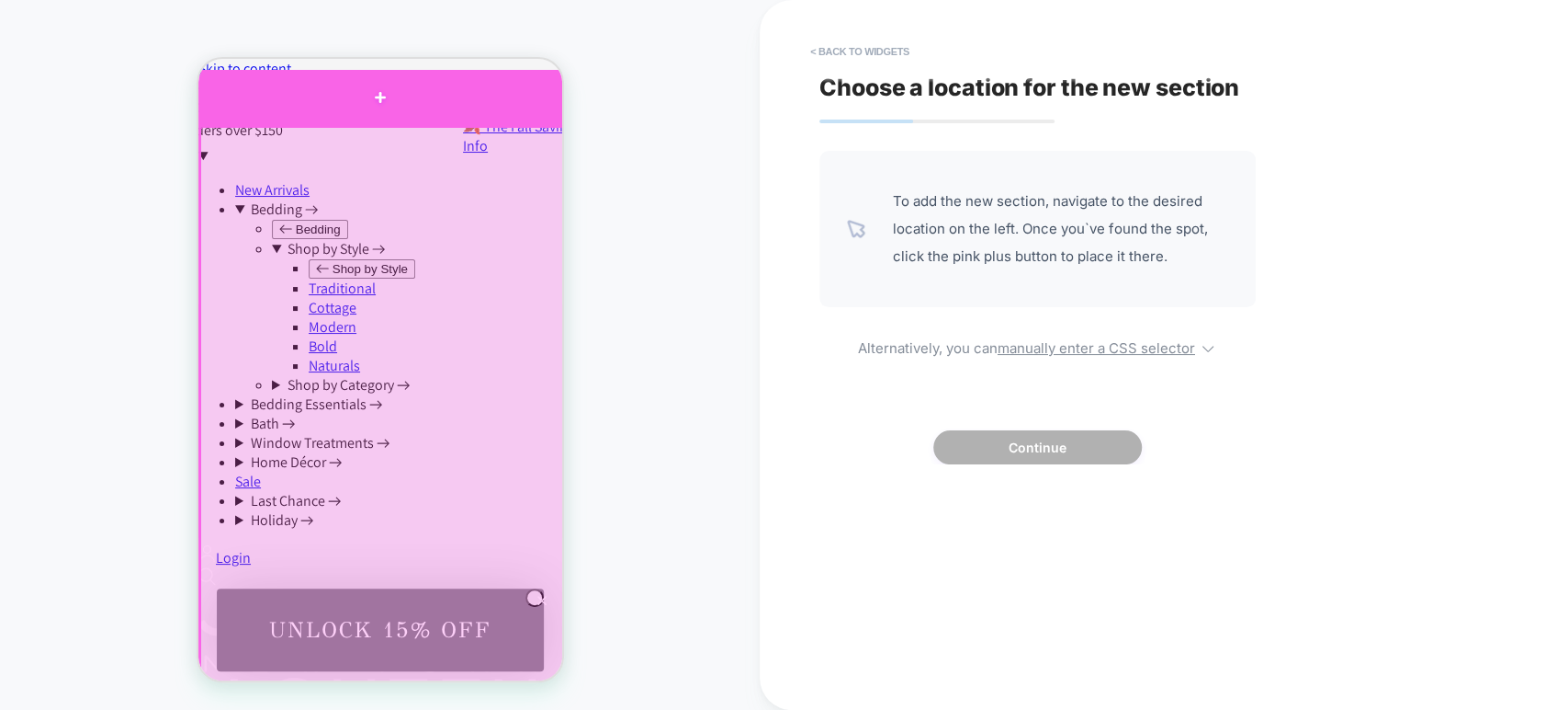
click at [381, 96] on div at bounding box center [379, 97] width 364 height 55
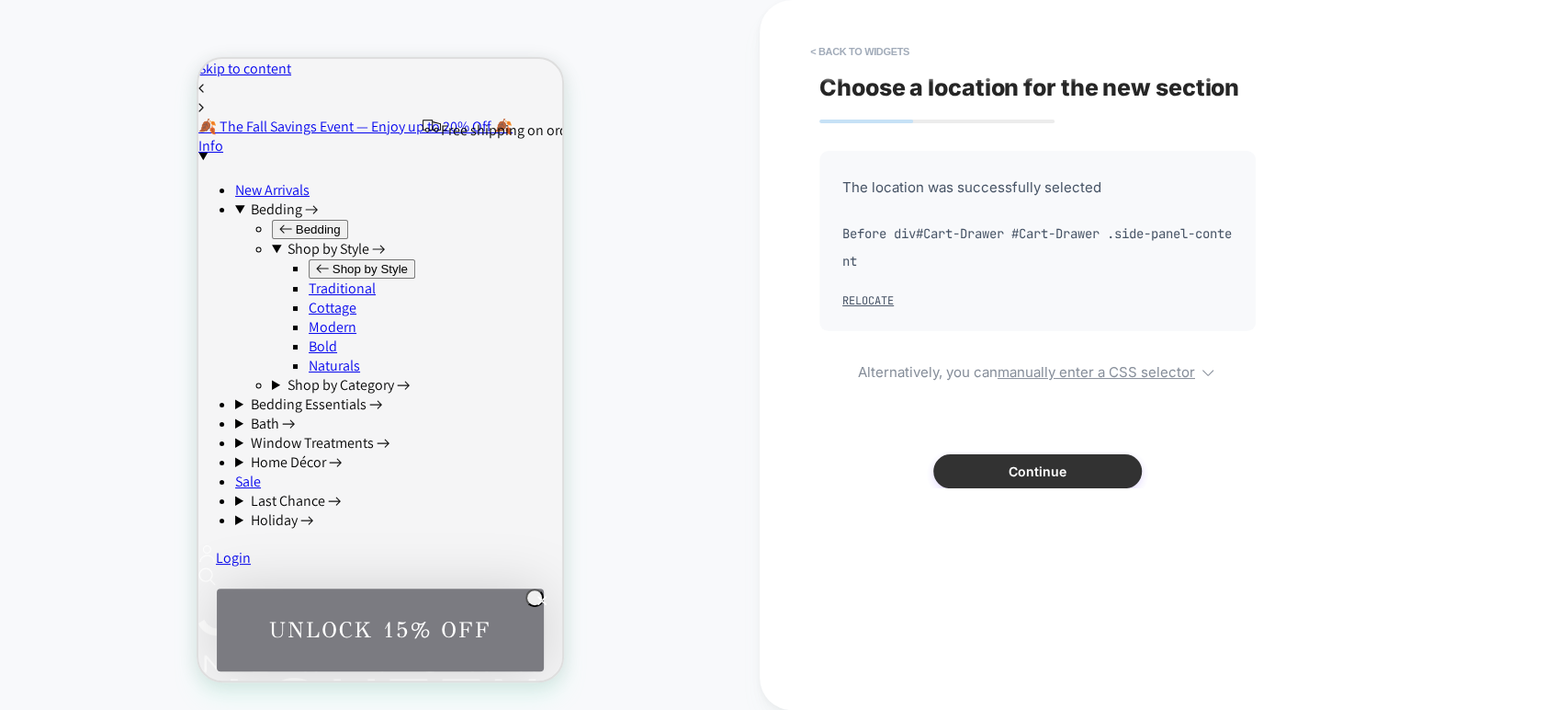
click at [979, 462] on button "Continue" at bounding box center [1037, 471] width 209 height 34
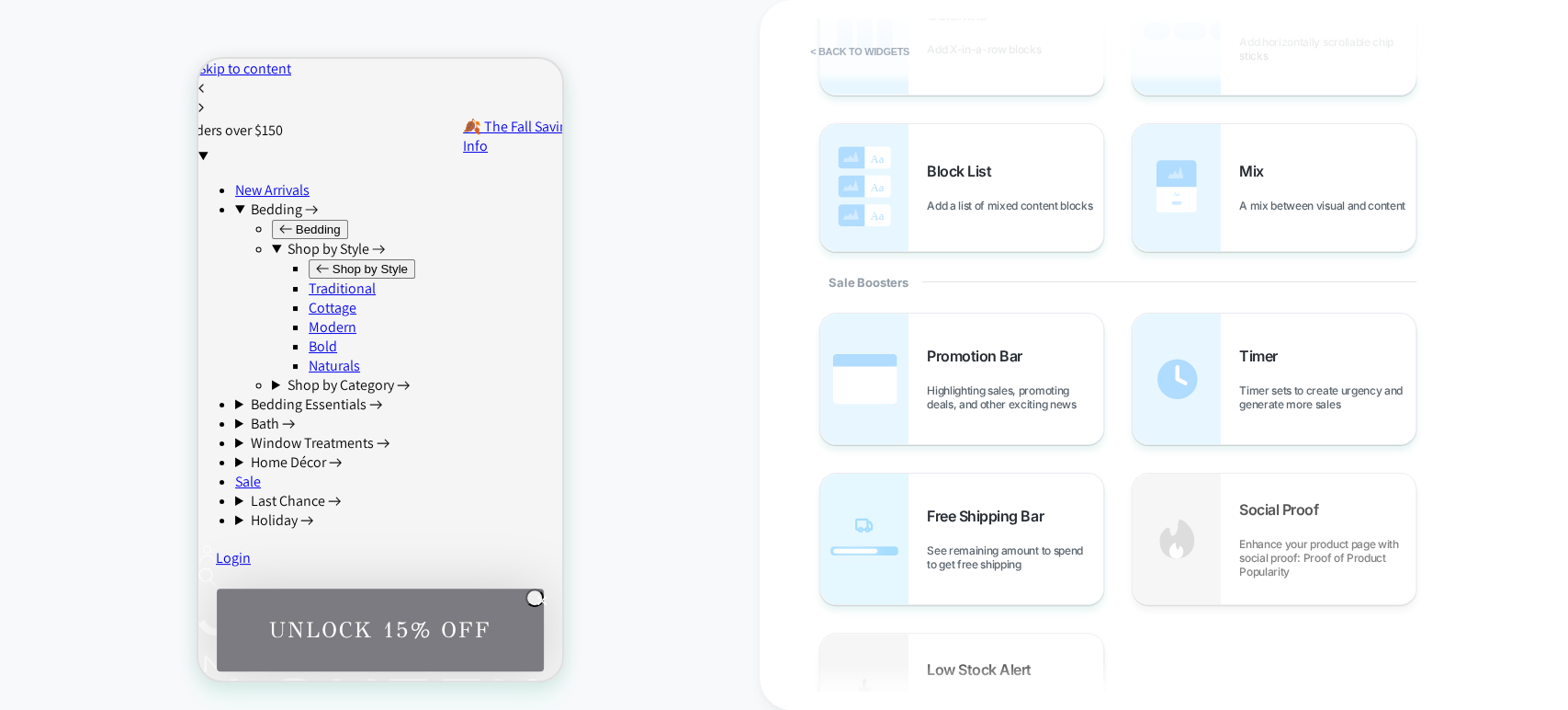
scroll to position [690, 0]
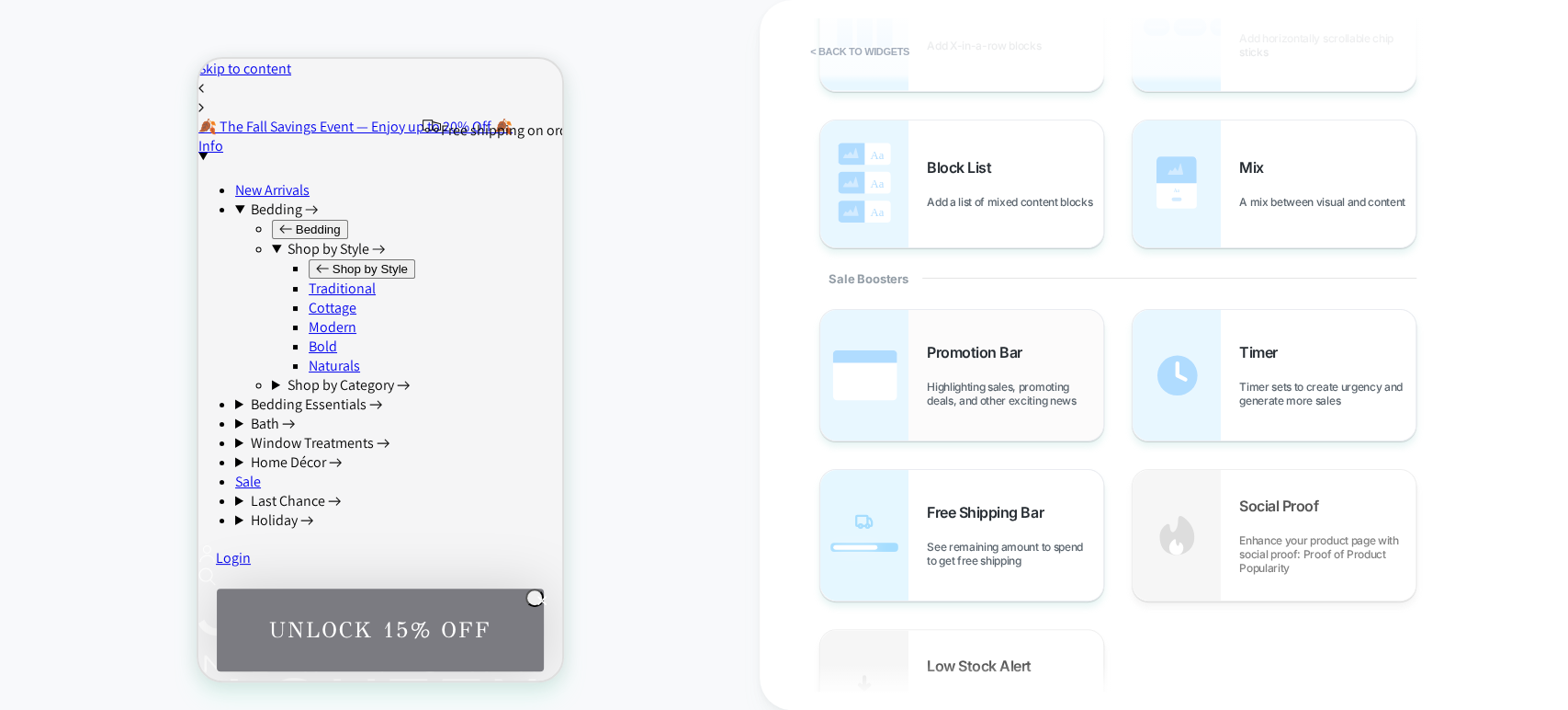
click at [1026, 380] on span "Highlighting sales, promoting deals, and other exciting news" at bounding box center [1015, 392] width 176 height 27
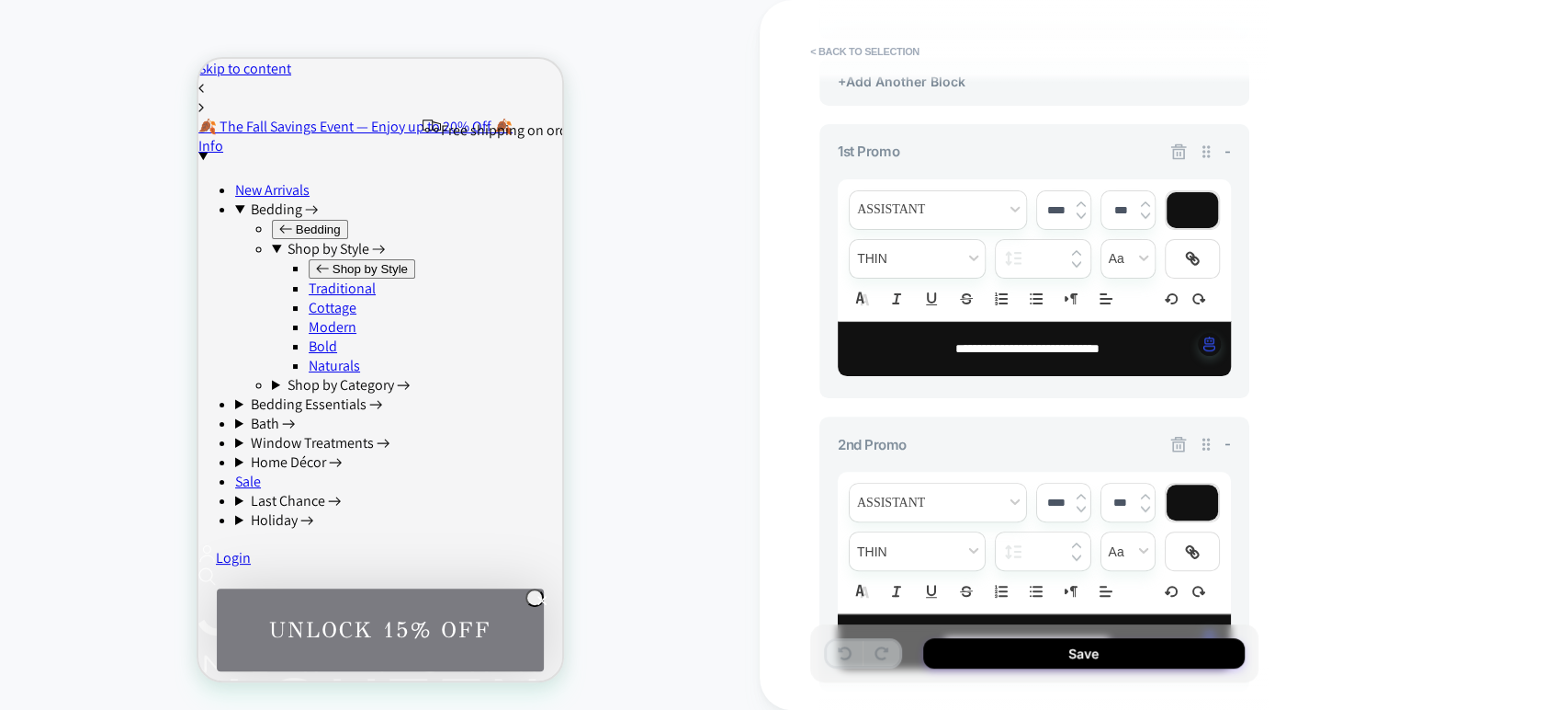
scroll to position [0, 0]
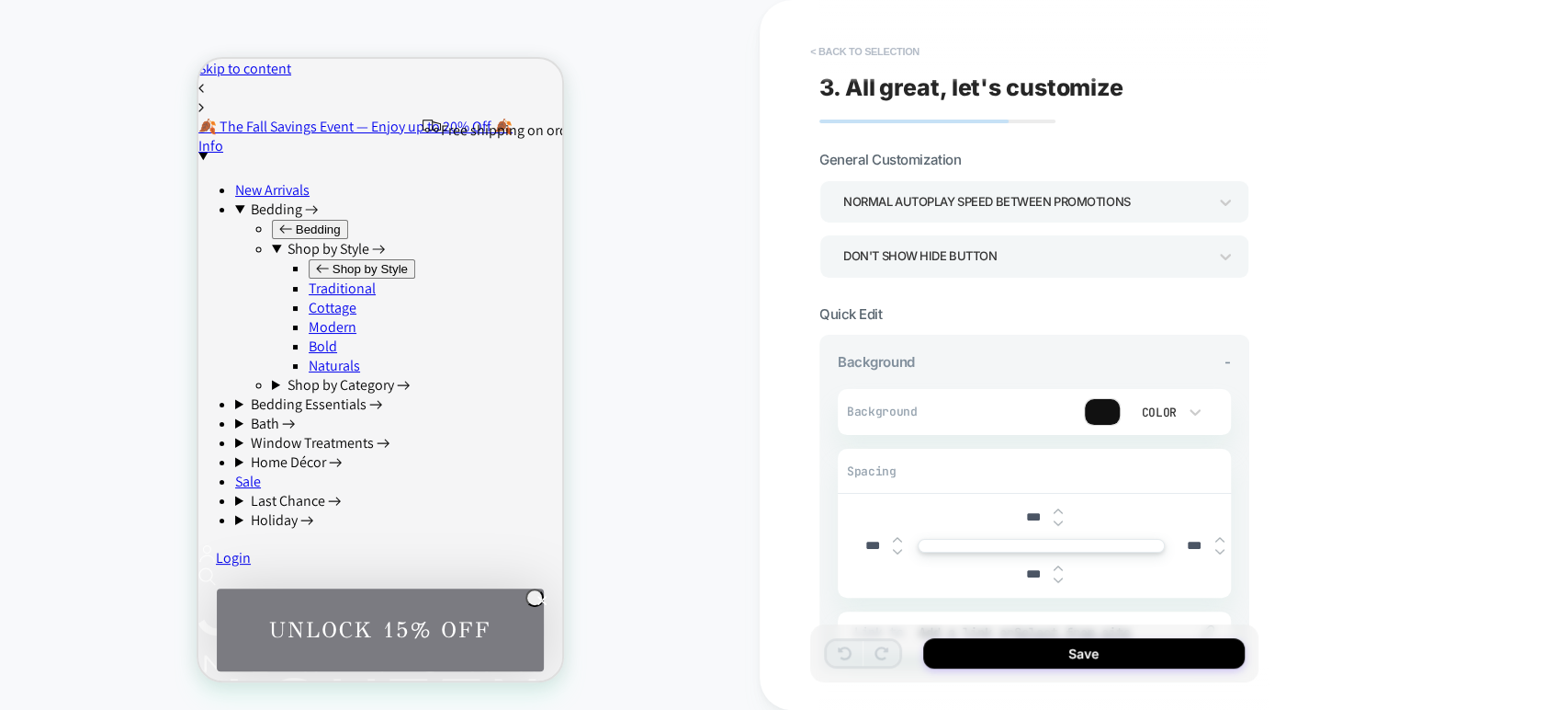
click at [836, 53] on button "< Back to selection" at bounding box center [865, 51] width 127 height 29
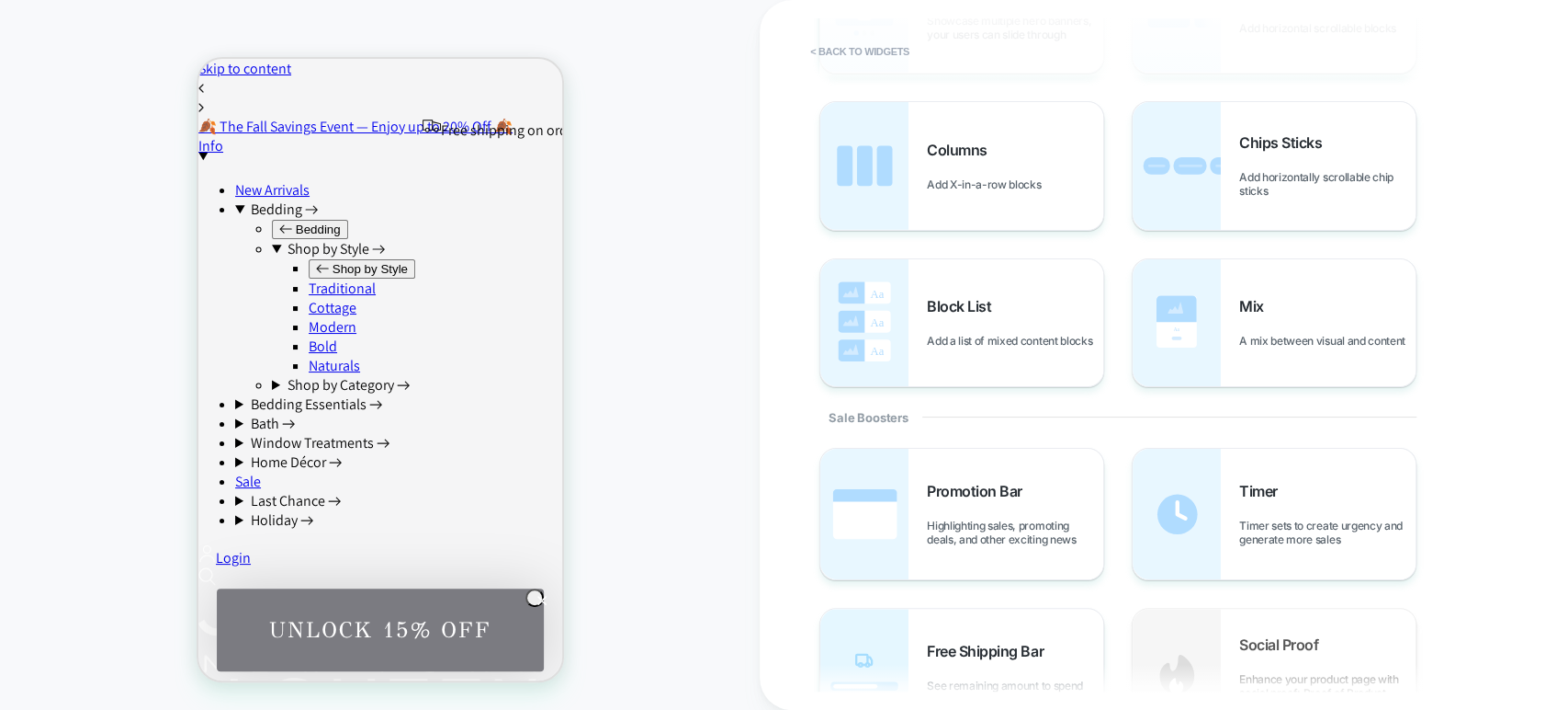
scroll to position [564, 0]
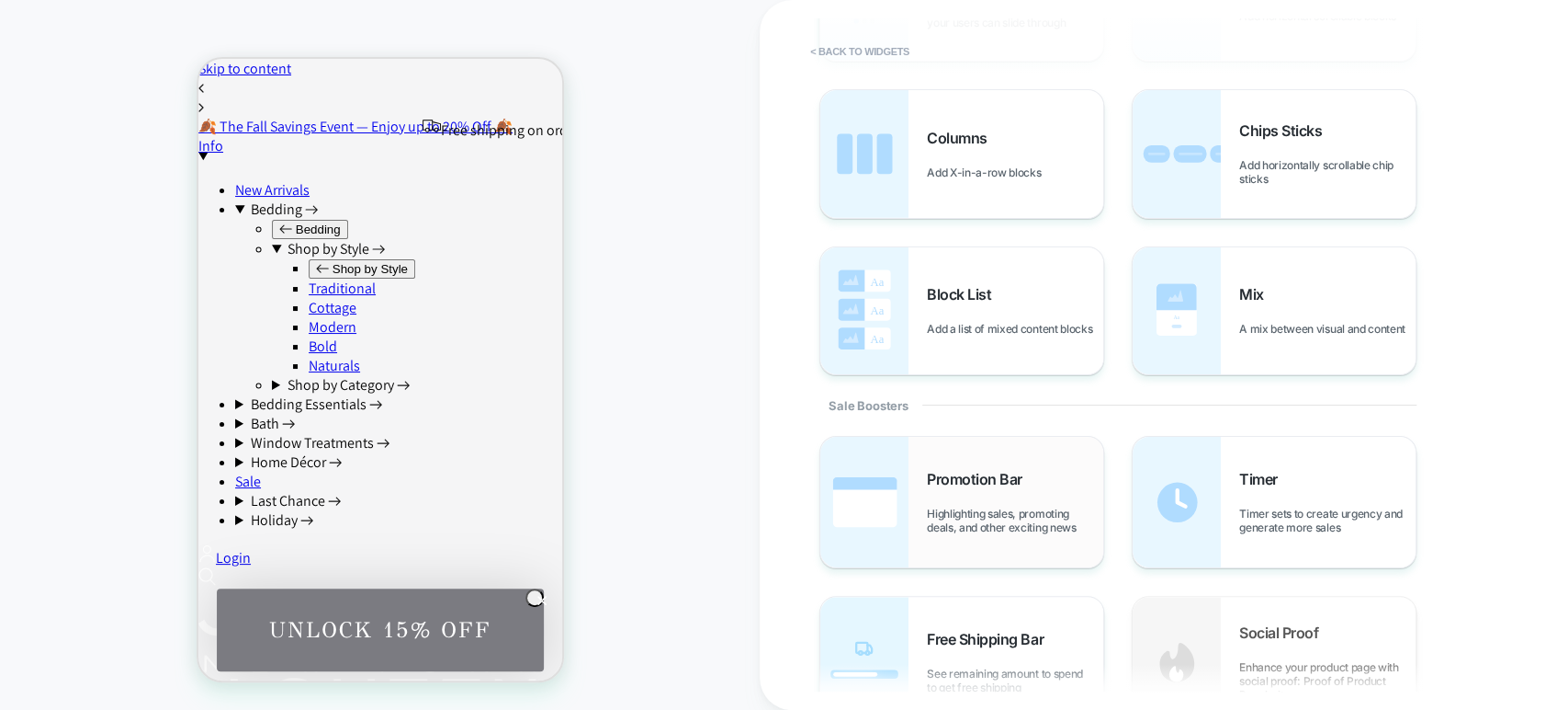
click at [1040, 481] on div "Promotion Bar Highlighting sales, promoting deals, and other exciting news" at bounding box center [1015, 502] width 176 height 65
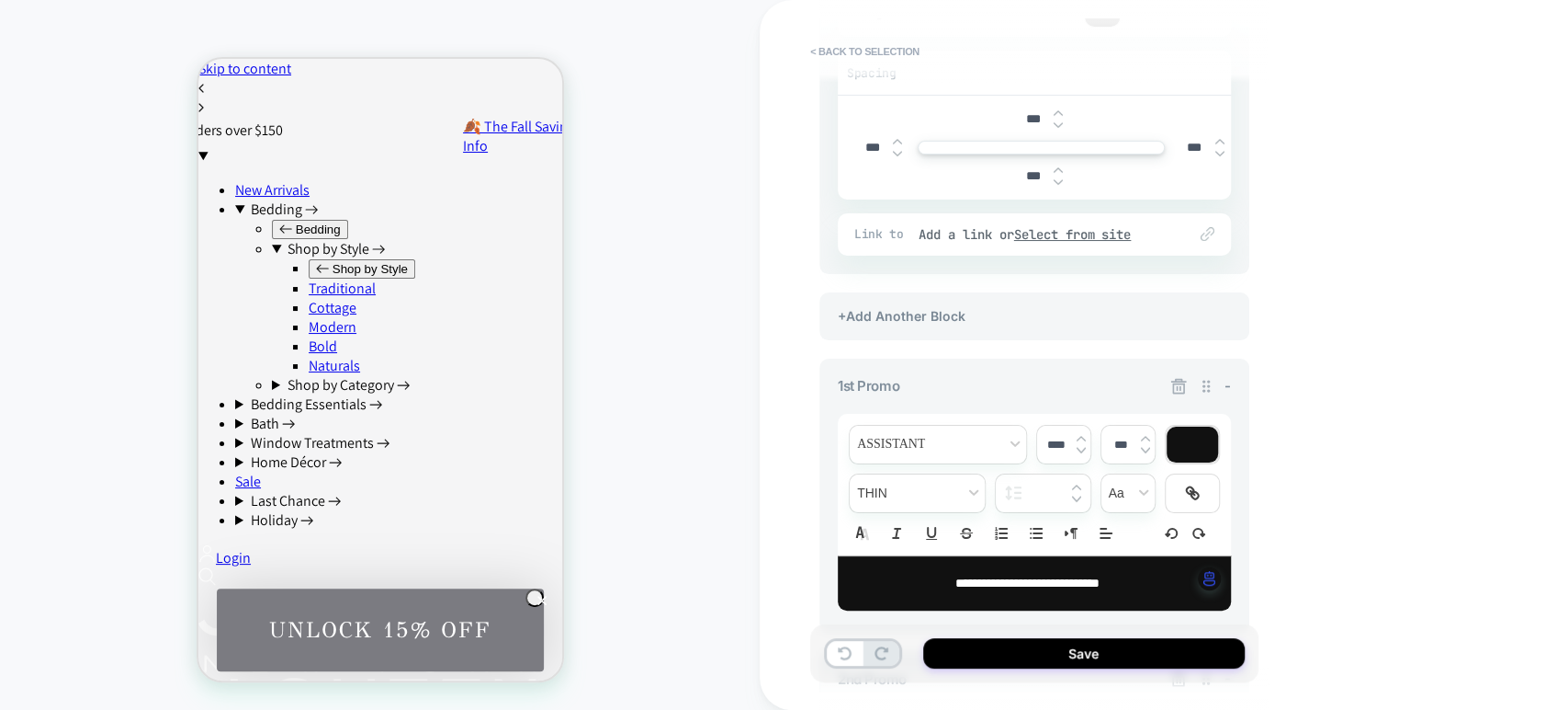
scroll to position [0, 0]
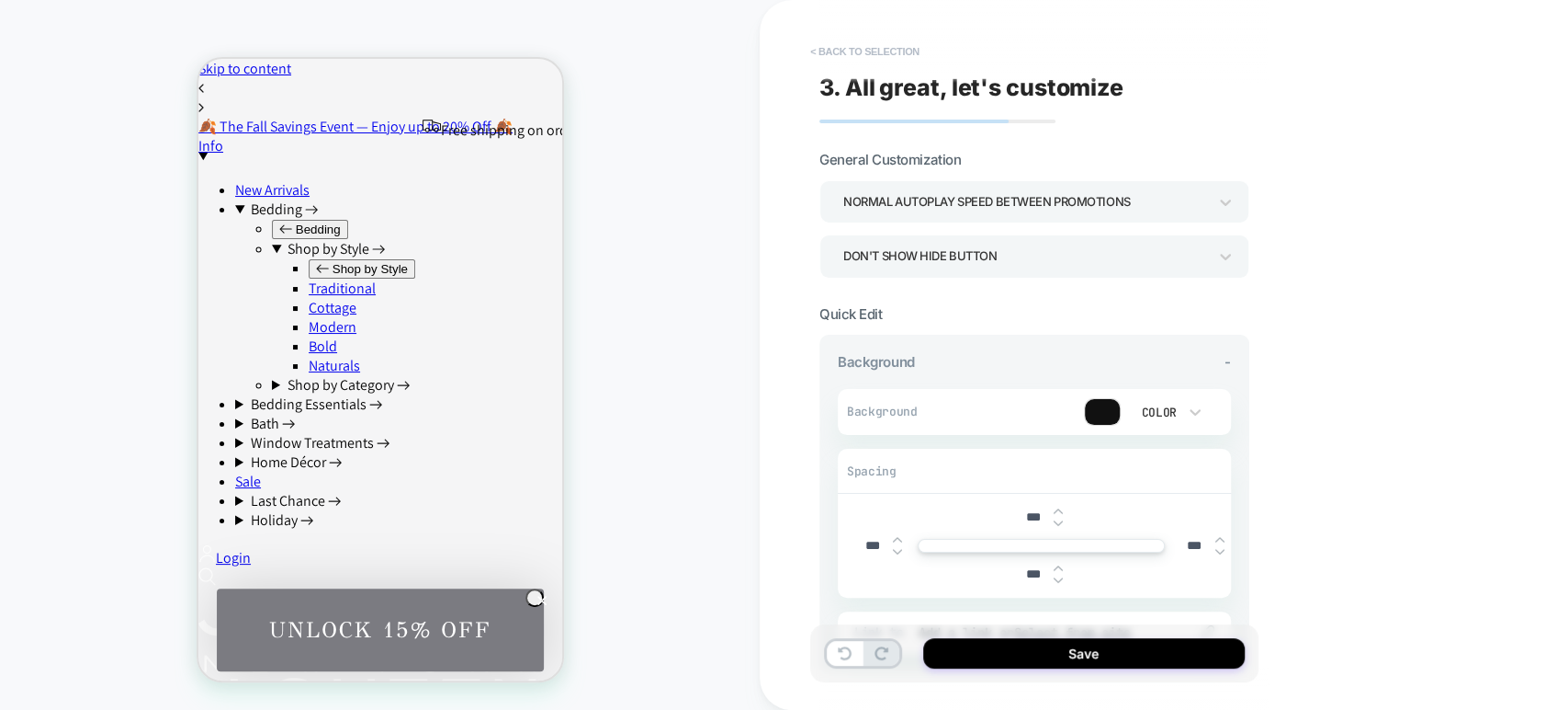
click at [830, 48] on button "< Back to selection" at bounding box center [865, 51] width 127 height 29
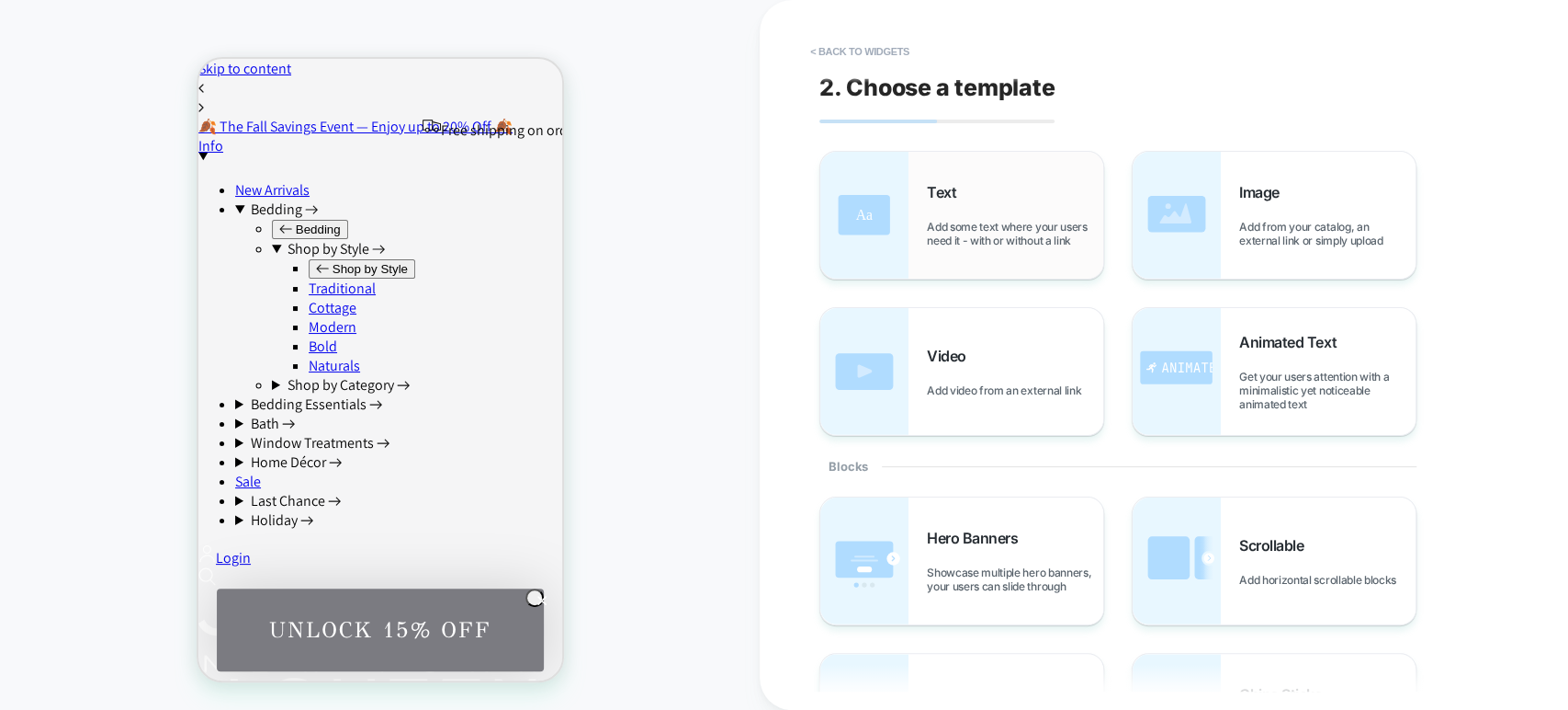
click at [981, 221] on span "Add some text where your users need it - with or without a link" at bounding box center [1015, 233] width 176 height 27
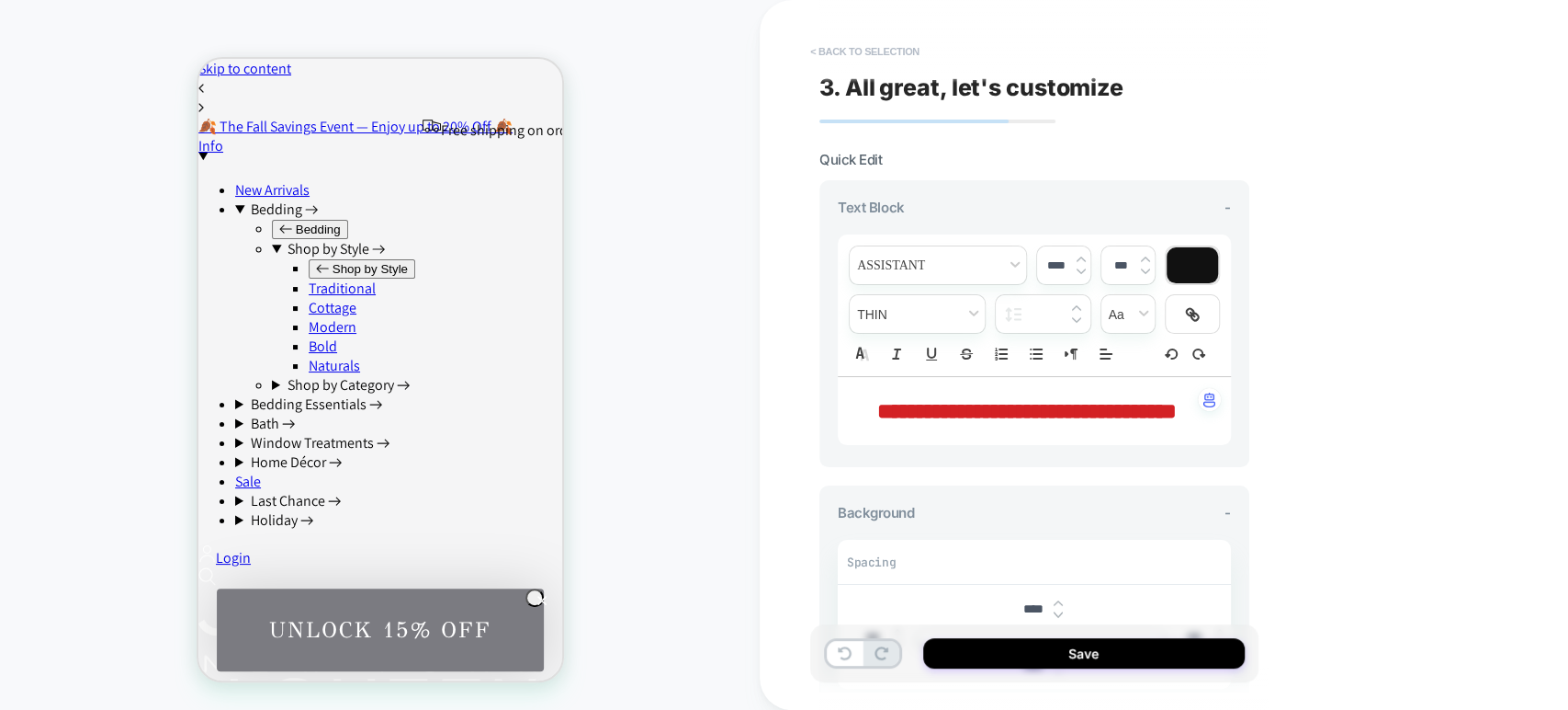
click at [826, 44] on button "< Back to selection" at bounding box center [865, 51] width 127 height 29
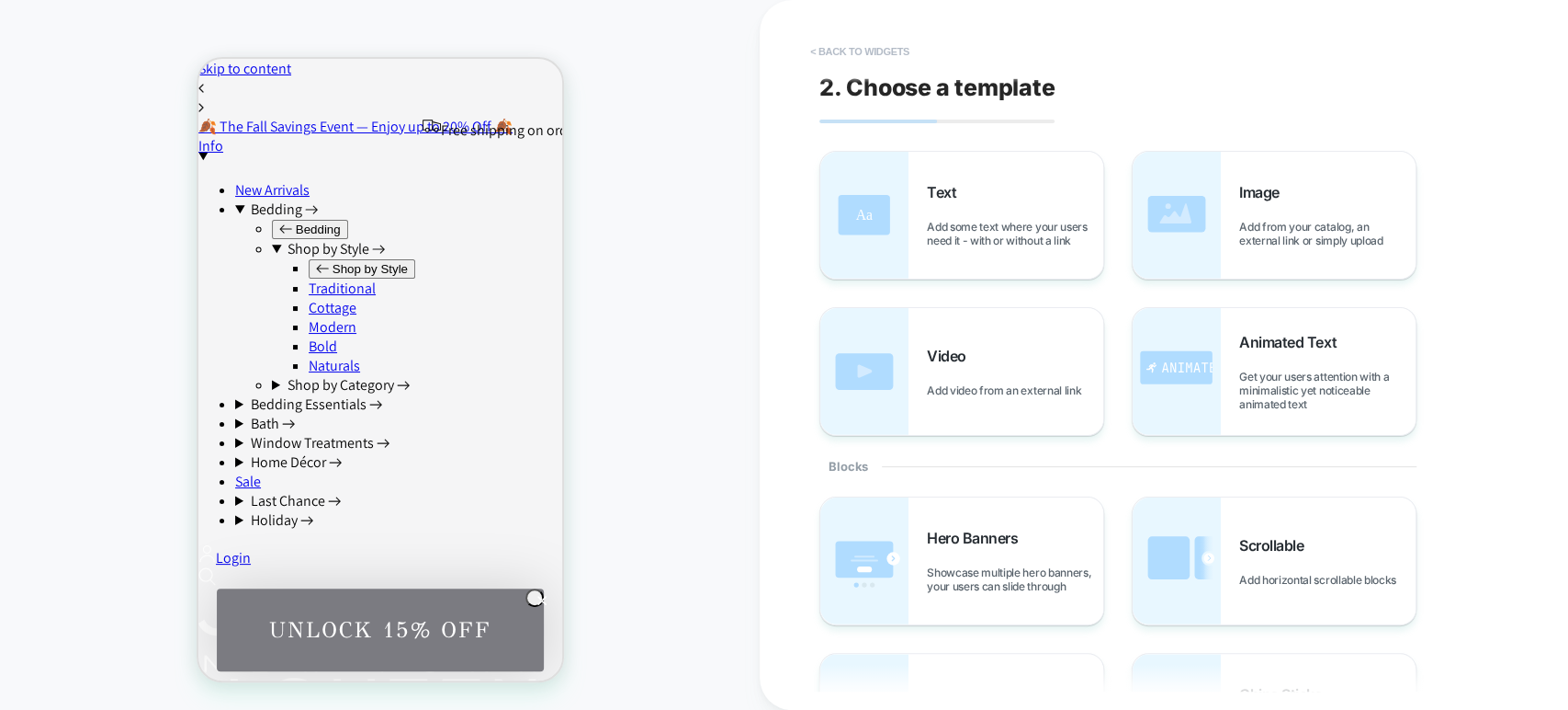
click at [861, 51] on button "< Back to widgets" at bounding box center [860, 51] width 118 height 29
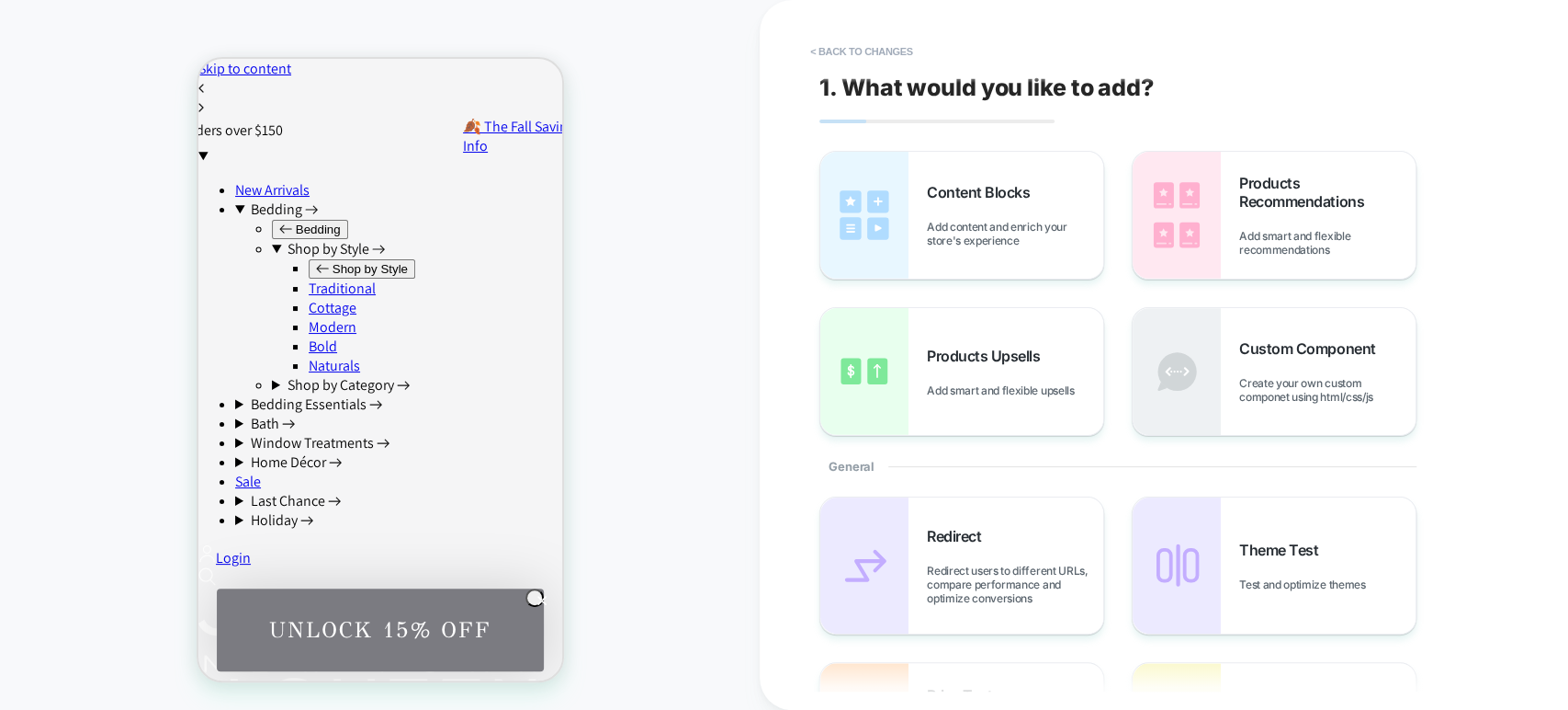
click at [861, 51] on button "< Back to changes" at bounding box center [862, 51] width 122 height 29
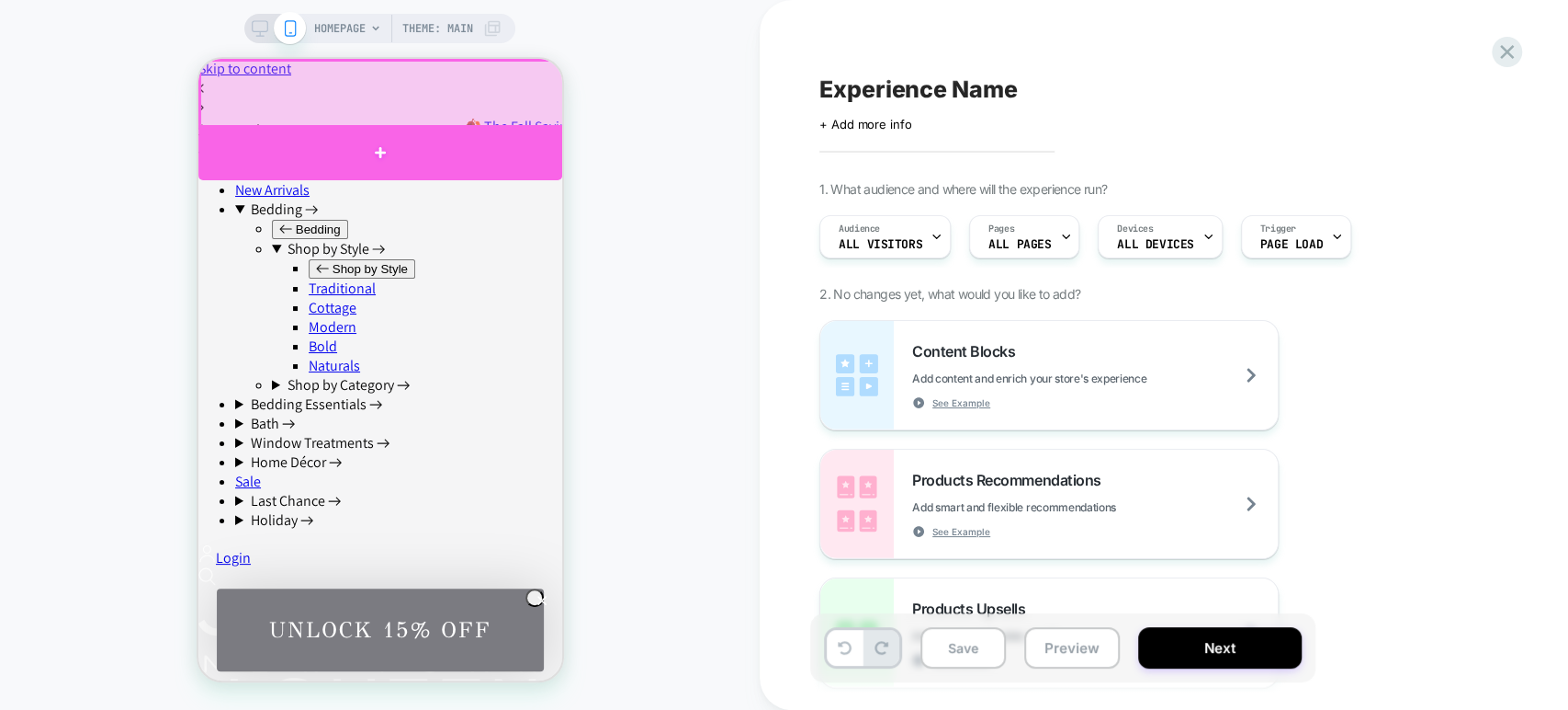
click at [374, 151] on div at bounding box center [379, 152] width 364 height 55
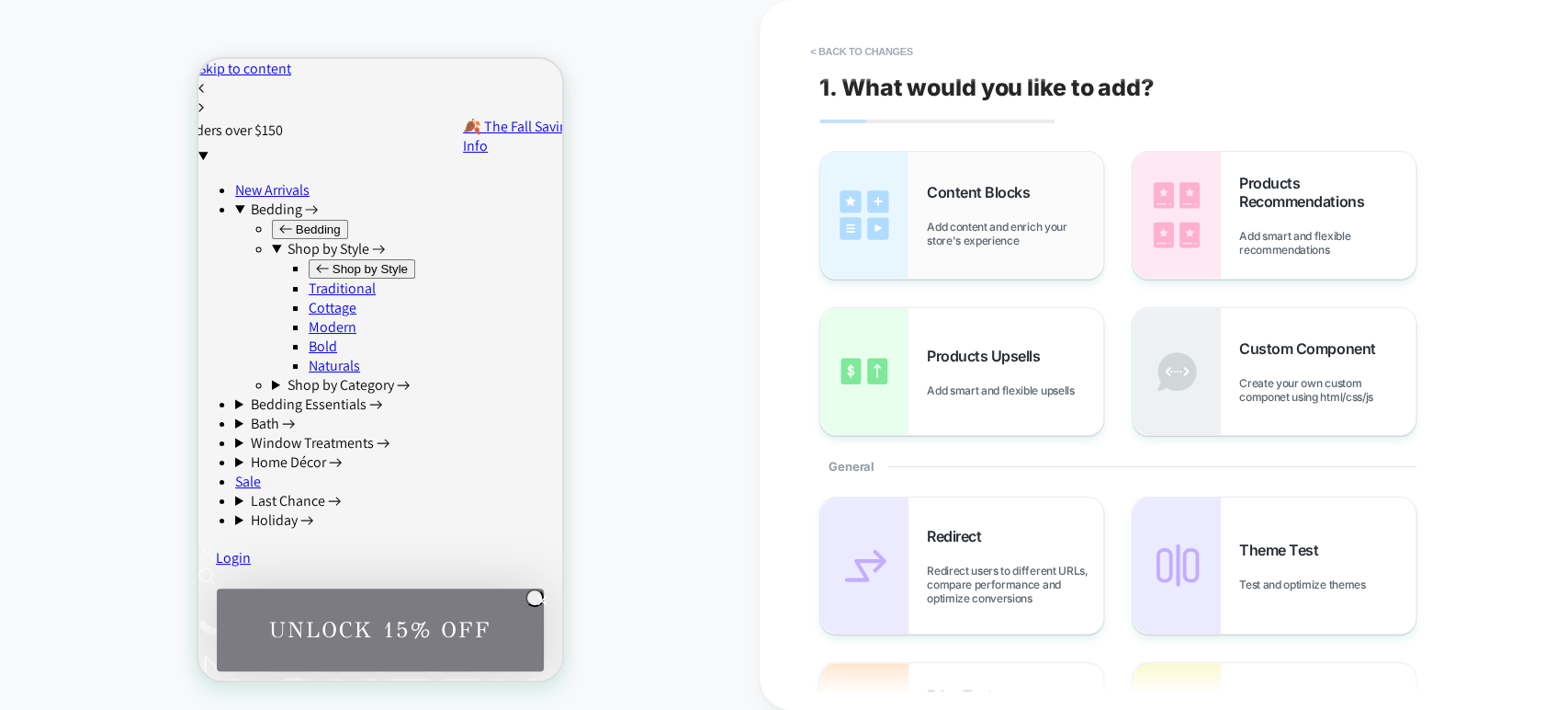
click at [979, 238] on span "Add content and enrich your store's experience" at bounding box center [1015, 233] width 176 height 27
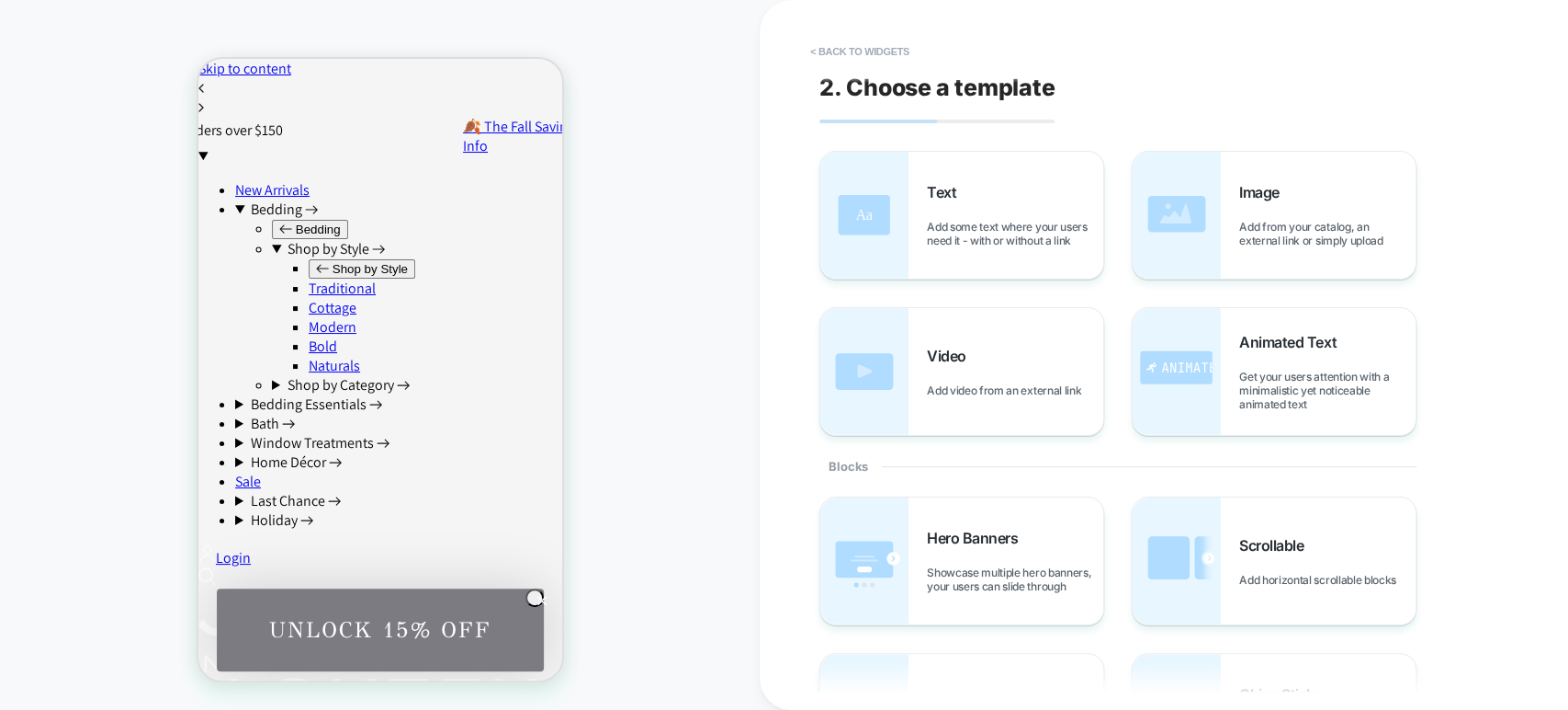
click at [979, 238] on span "Add some text where your users need it - with or without a link" at bounding box center [1015, 233] width 176 height 27
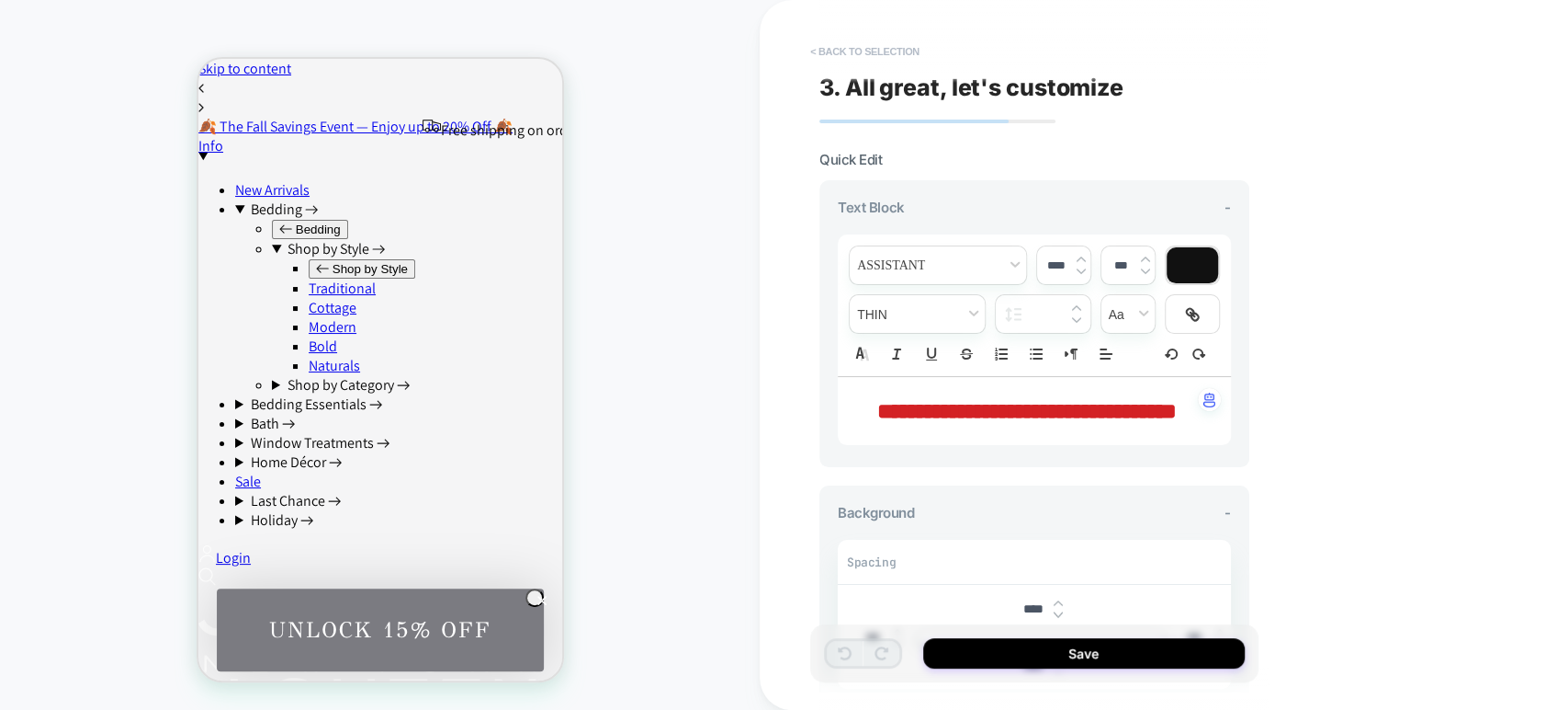
click at [872, 44] on button "< Back to selection" at bounding box center [865, 51] width 127 height 29
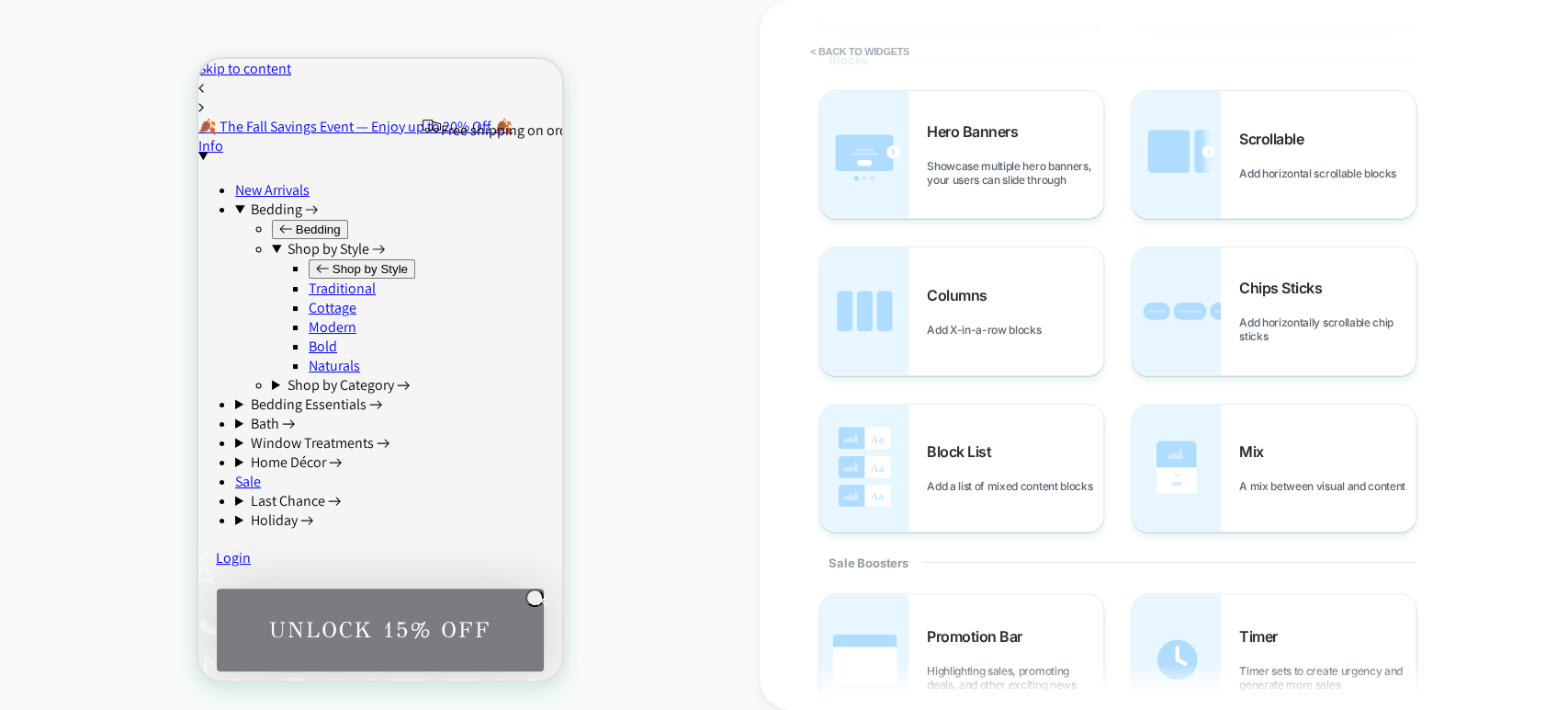
scroll to position [601, 0]
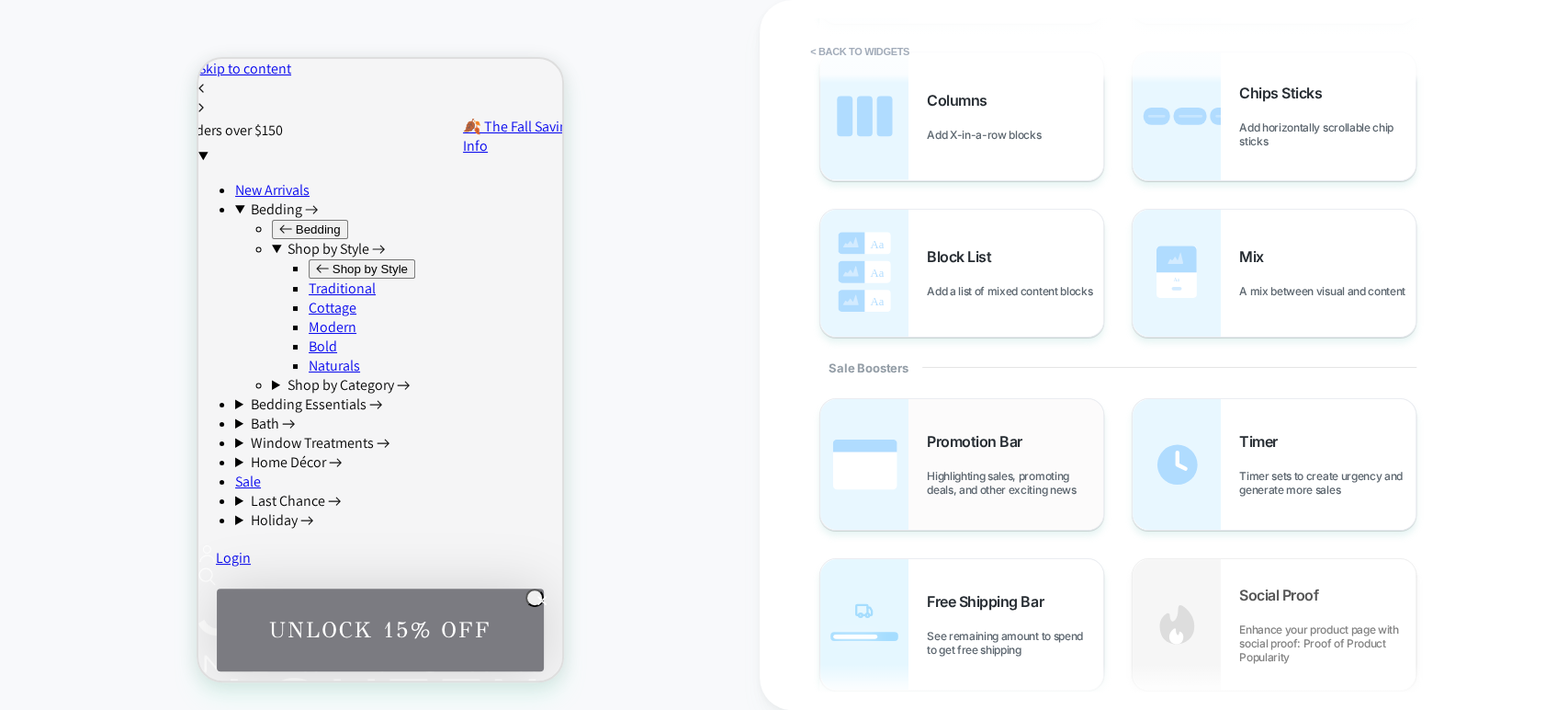
click at [1028, 477] on span "Highlighting sales, promoting deals, and other exciting news" at bounding box center [1015, 482] width 176 height 27
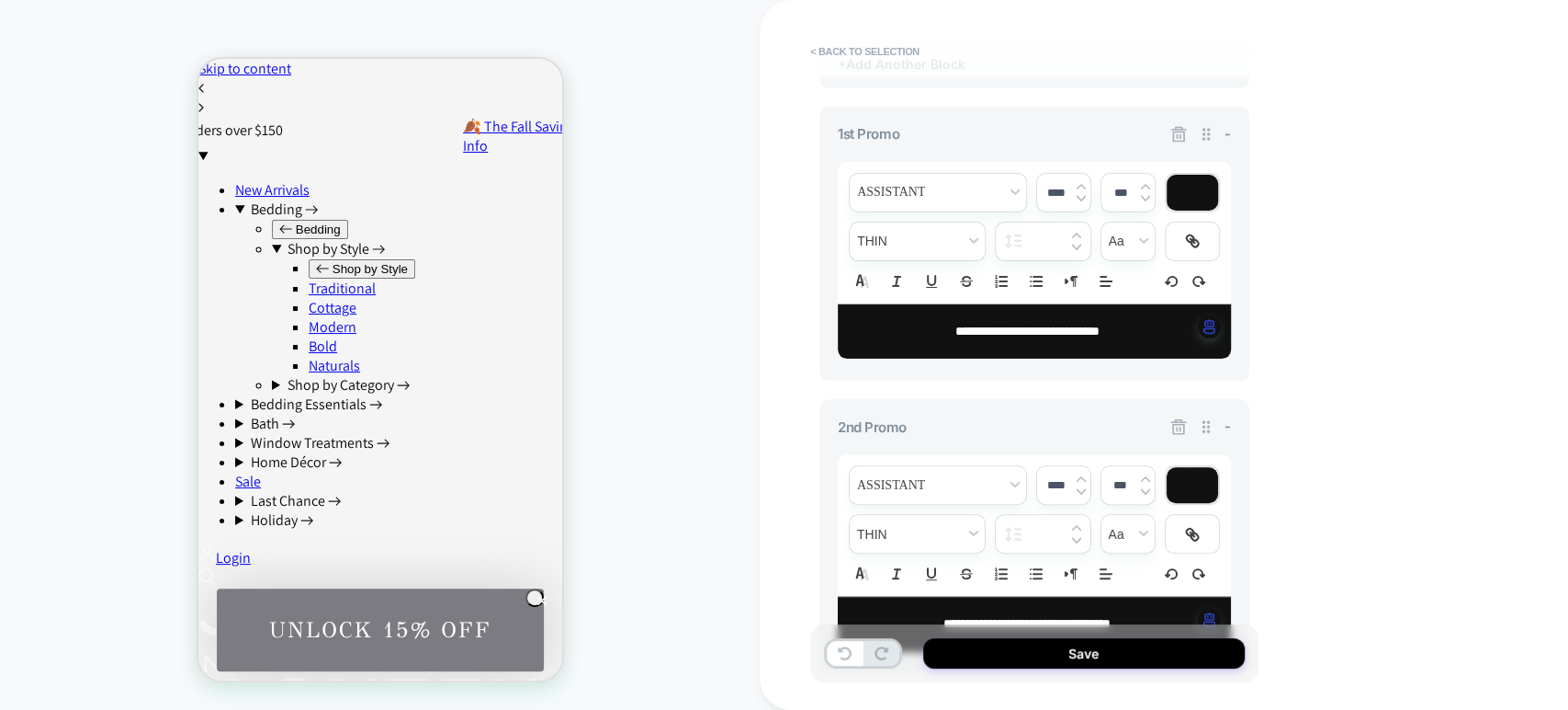
scroll to position [677, 0]
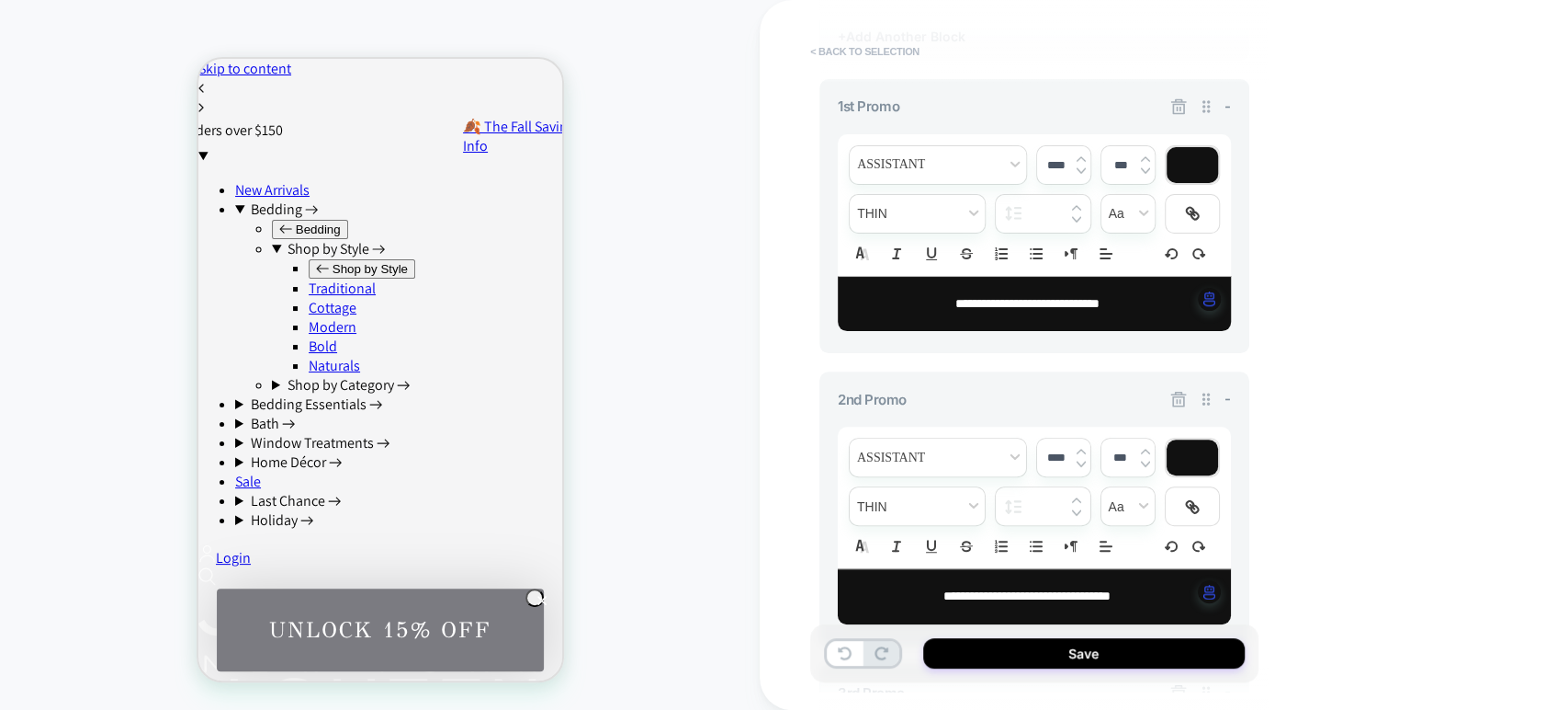
click at [884, 48] on button "< Back to selection" at bounding box center [865, 51] width 127 height 29
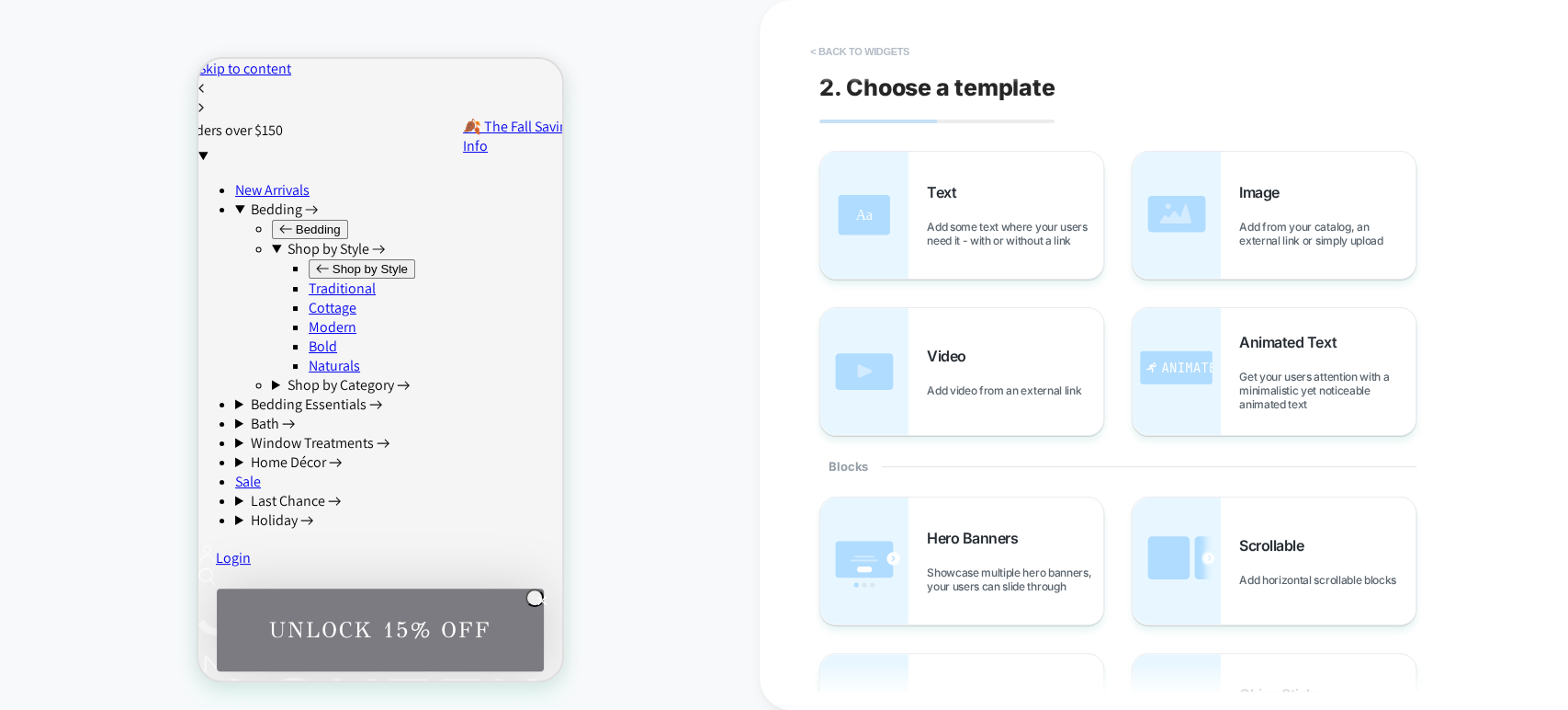
click at [867, 42] on button "< Back to widgets" at bounding box center [860, 51] width 118 height 29
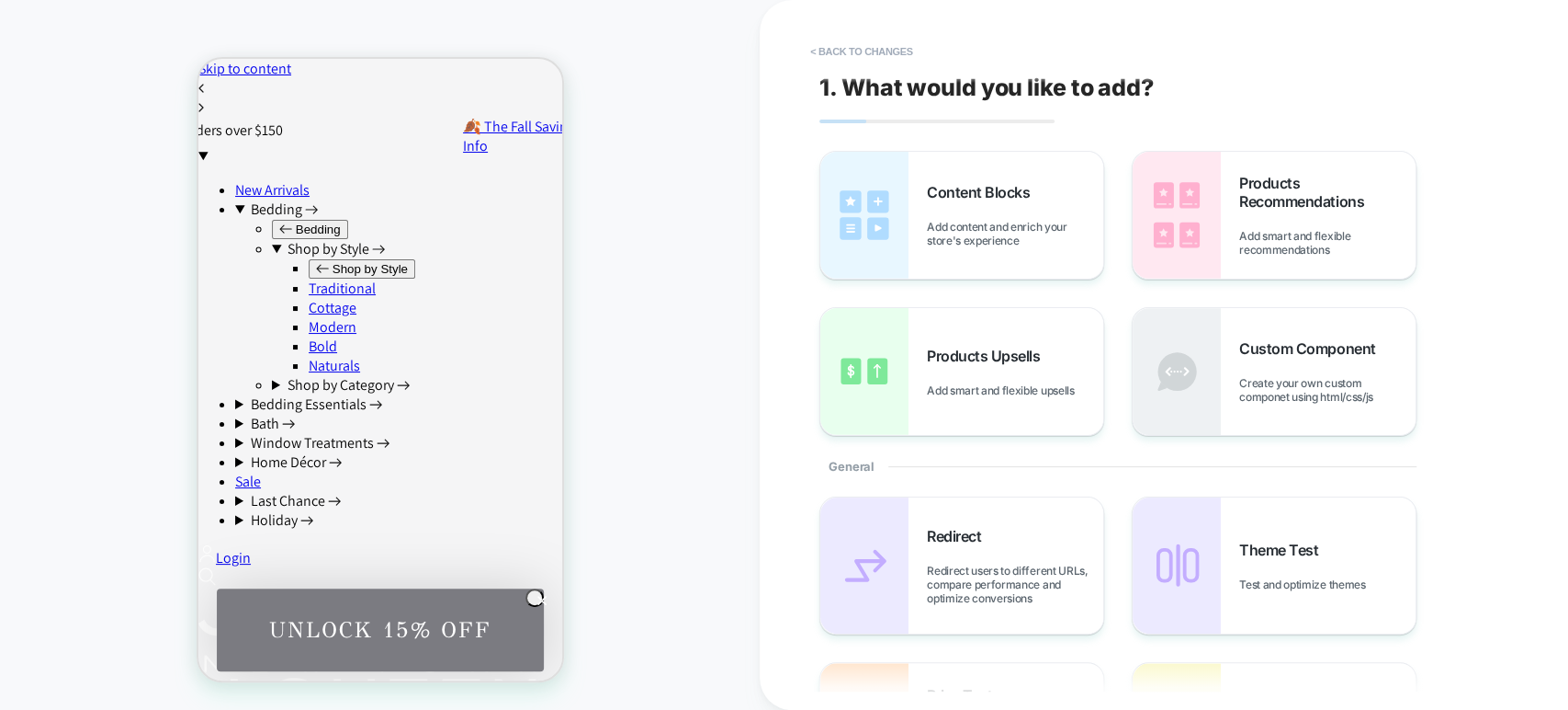
click at [867, 42] on button "< Back to changes" at bounding box center [862, 51] width 122 height 29
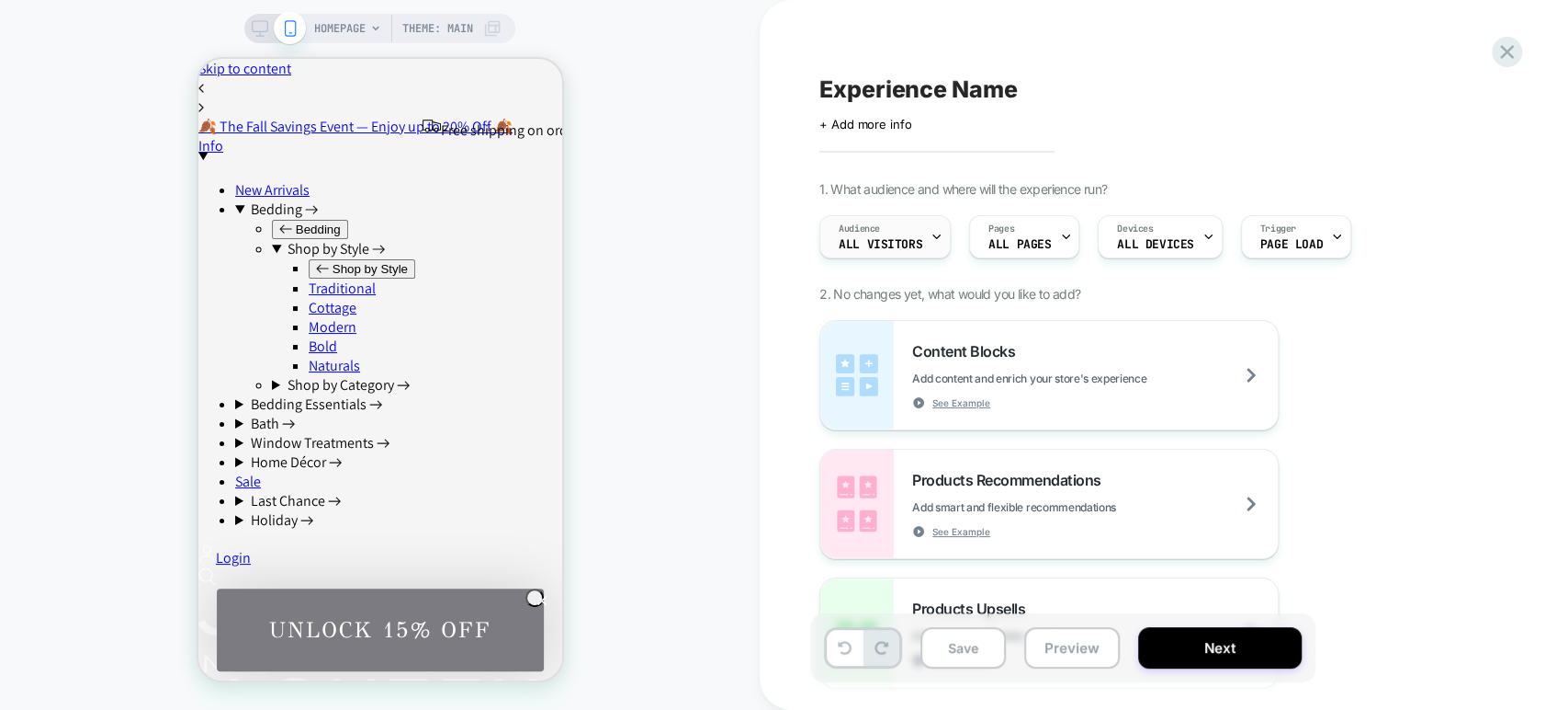
click at [880, 236] on div "Audience All Visitors" at bounding box center [880, 237] width 121 height 41
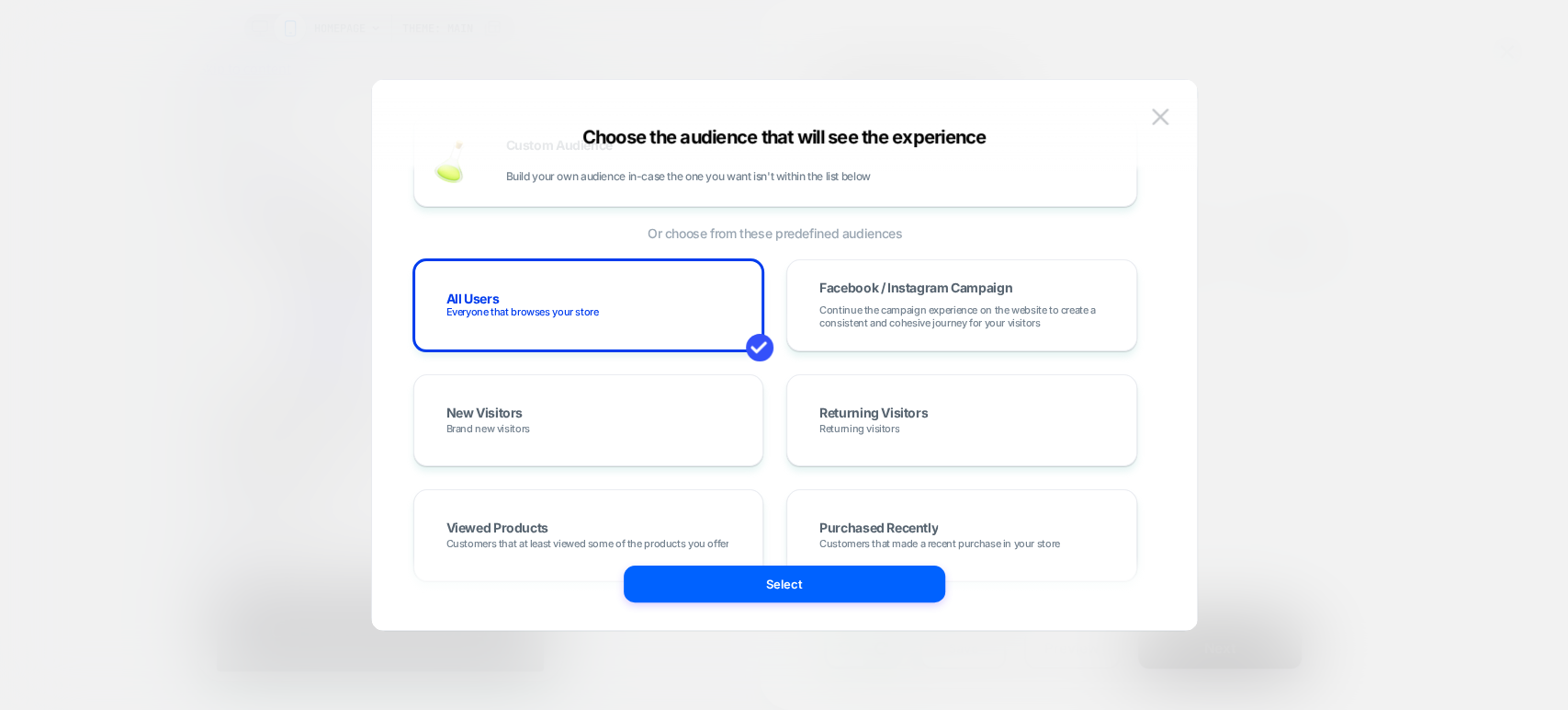
scroll to position [57, 0]
click at [614, 388] on div "New Visitors Brand new visitors" at bounding box center [589, 420] width 351 height 92
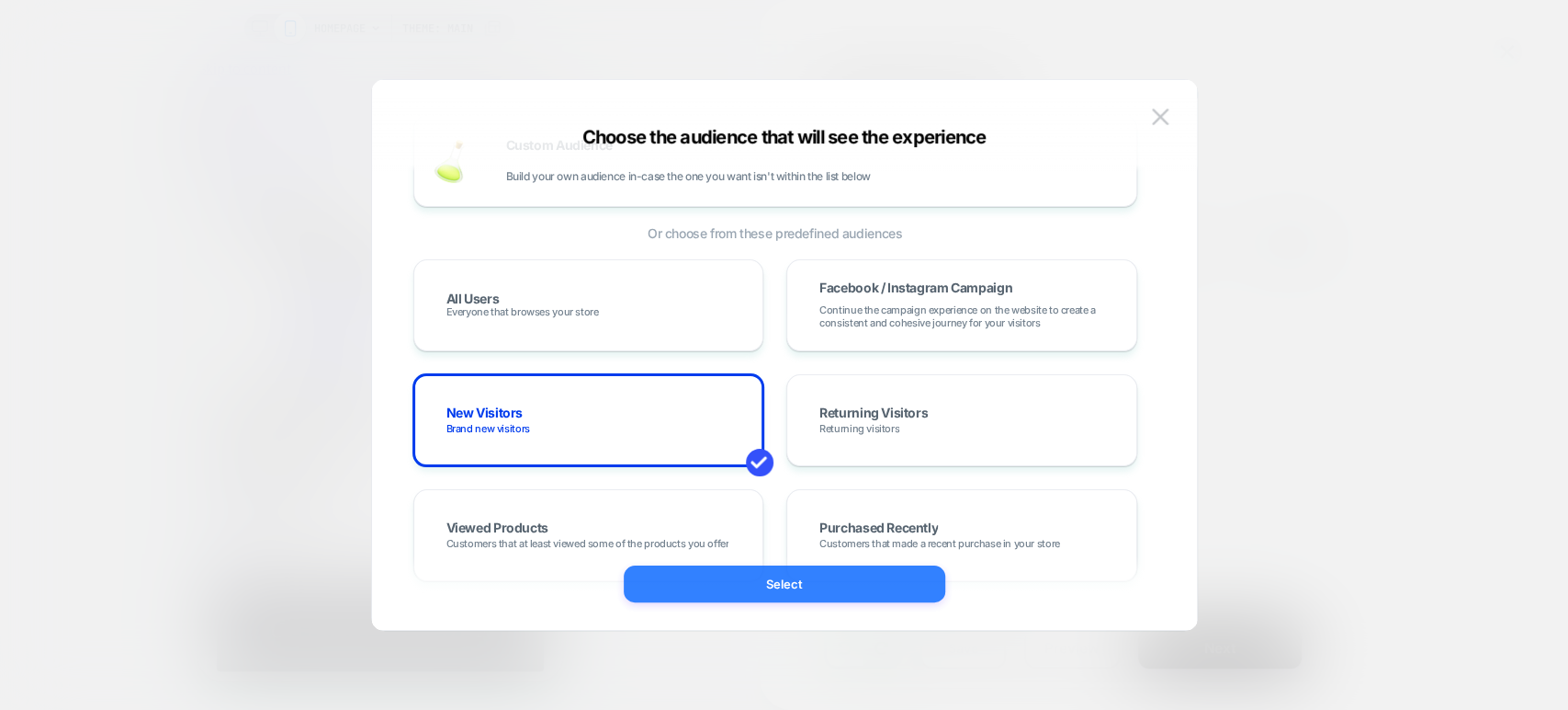
click at [681, 583] on button "Select" at bounding box center [784, 584] width 322 height 37
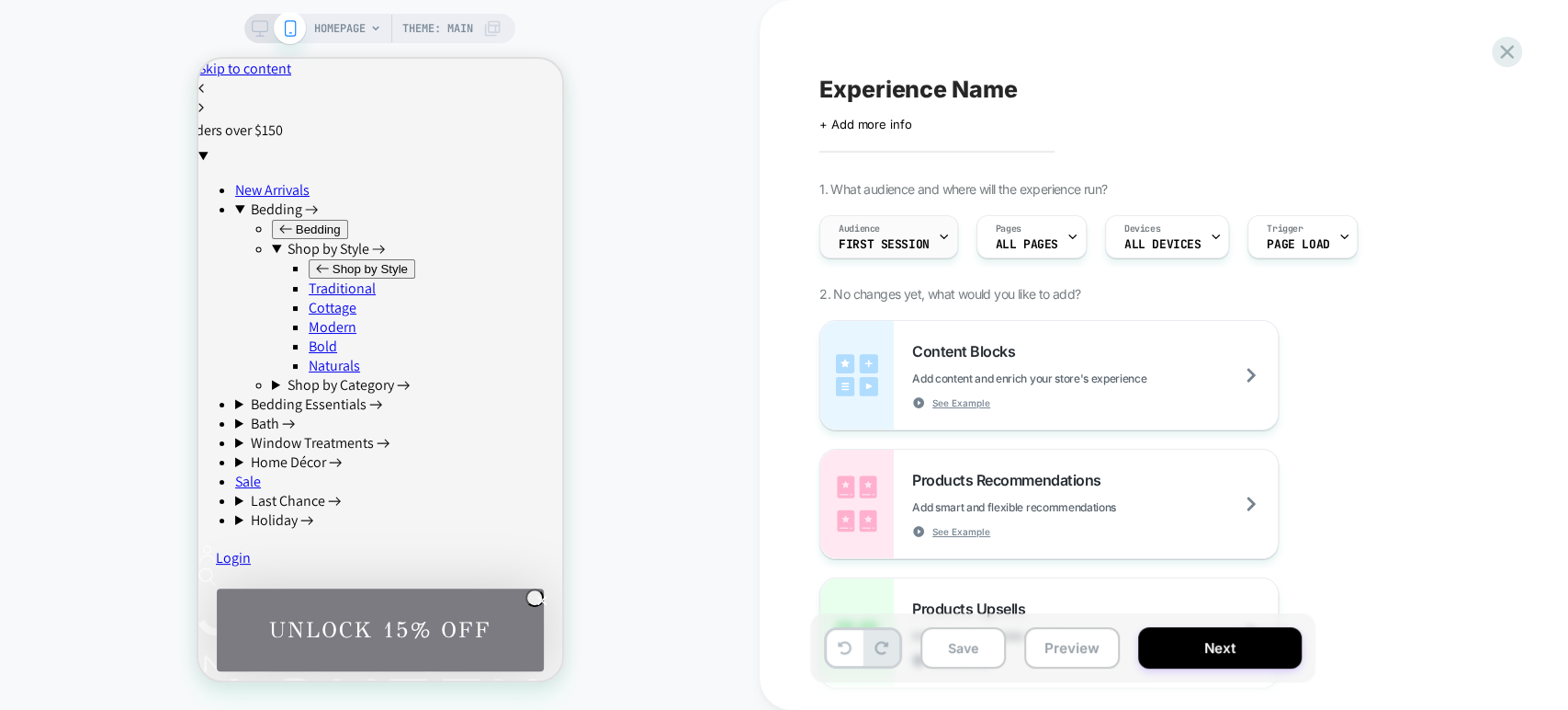
click at [877, 238] on span "First Session" at bounding box center [884, 244] width 91 height 13
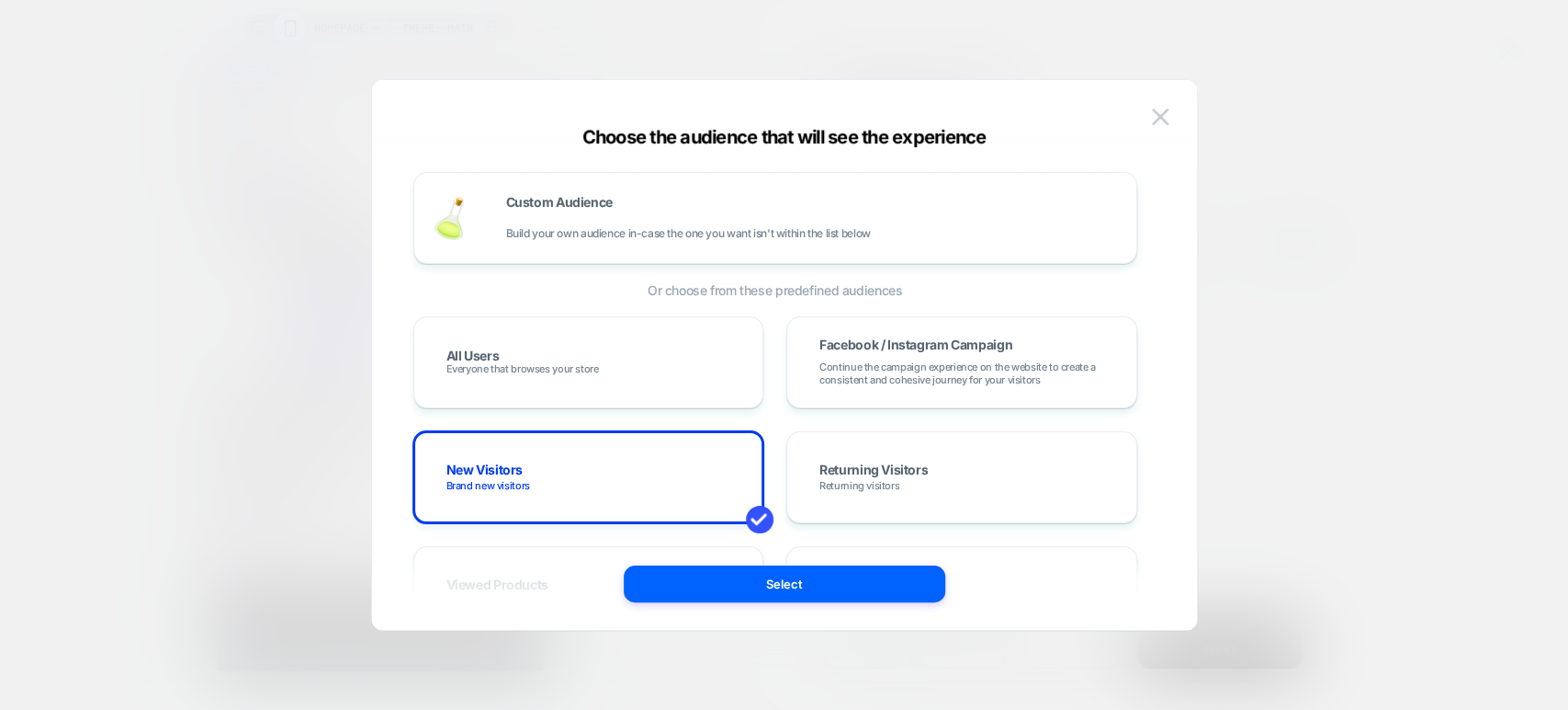
click at [1217, 73] on div at bounding box center [784, 355] width 1568 height 710
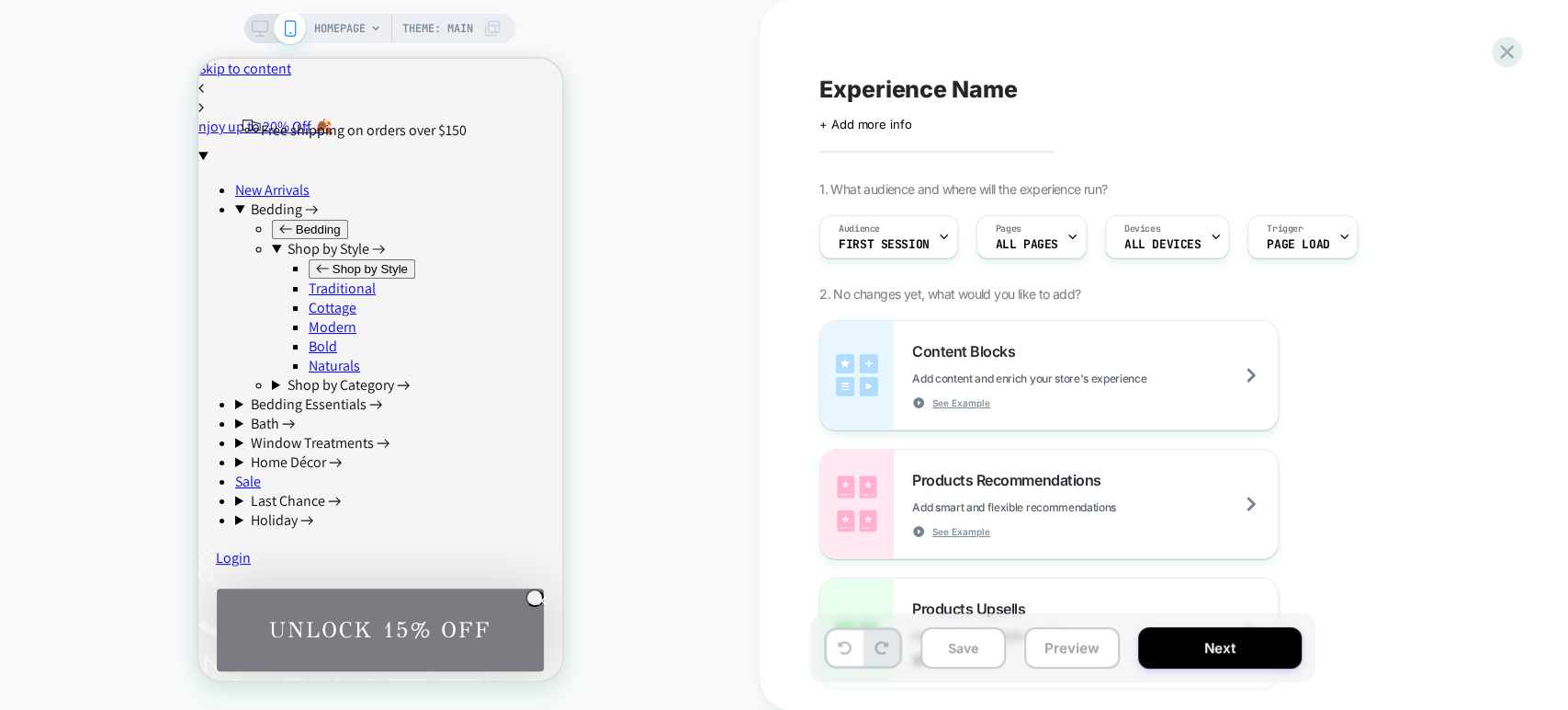
drag, startPoint x: 131, startPoint y: 4, endPoint x: 1448, endPoint y: 712, distance: 1495.2
click at [1448, 709] on html "HOMEPAGE Theme: MAIN Experience Name Click to edit experience details + Add mor…" at bounding box center [784, 355] width 1568 height 710
click at [914, 229] on div "Audience First Session" at bounding box center [884, 237] width 127 height 41
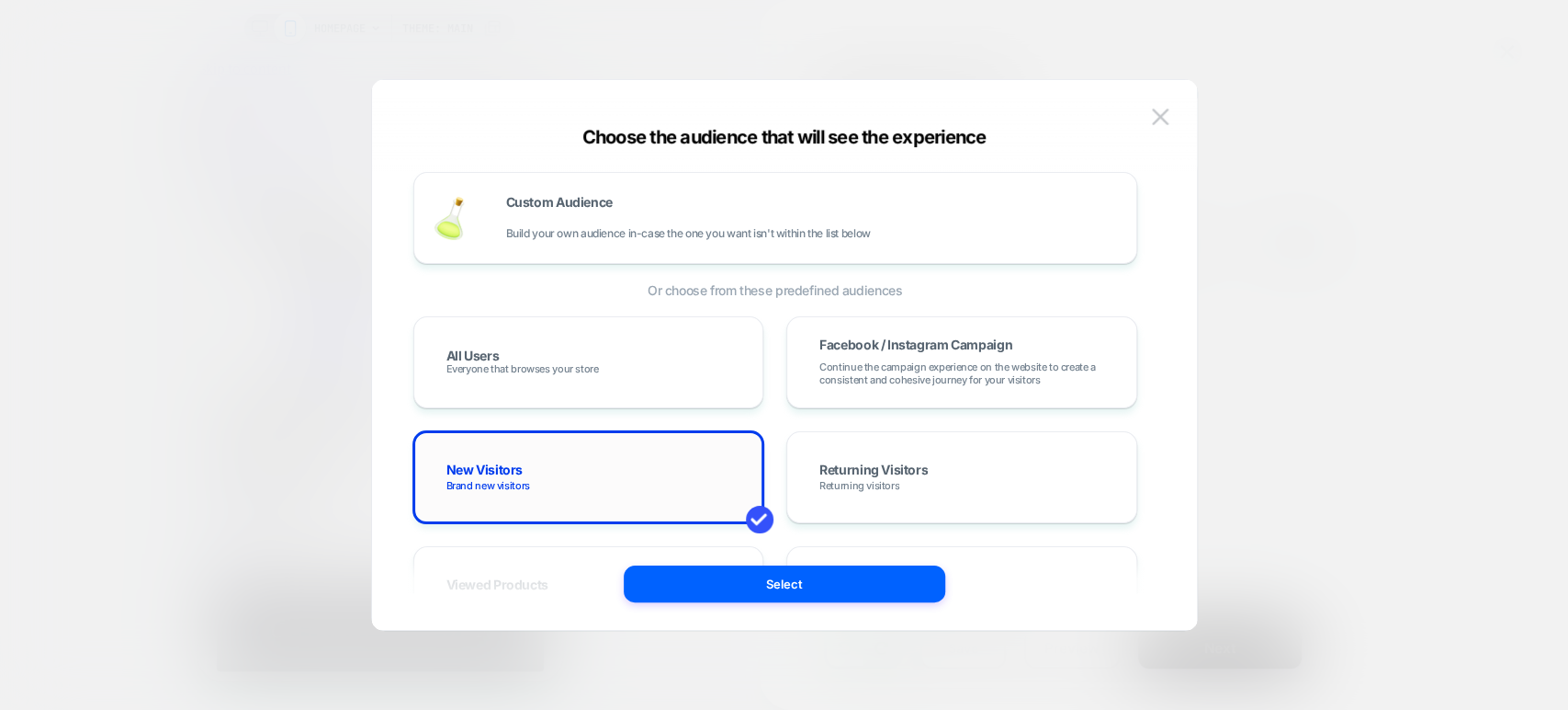
click at [548, 476] on div "New Visitors Brand new visitors" at bounding box center [589, 477] width 313 height 53
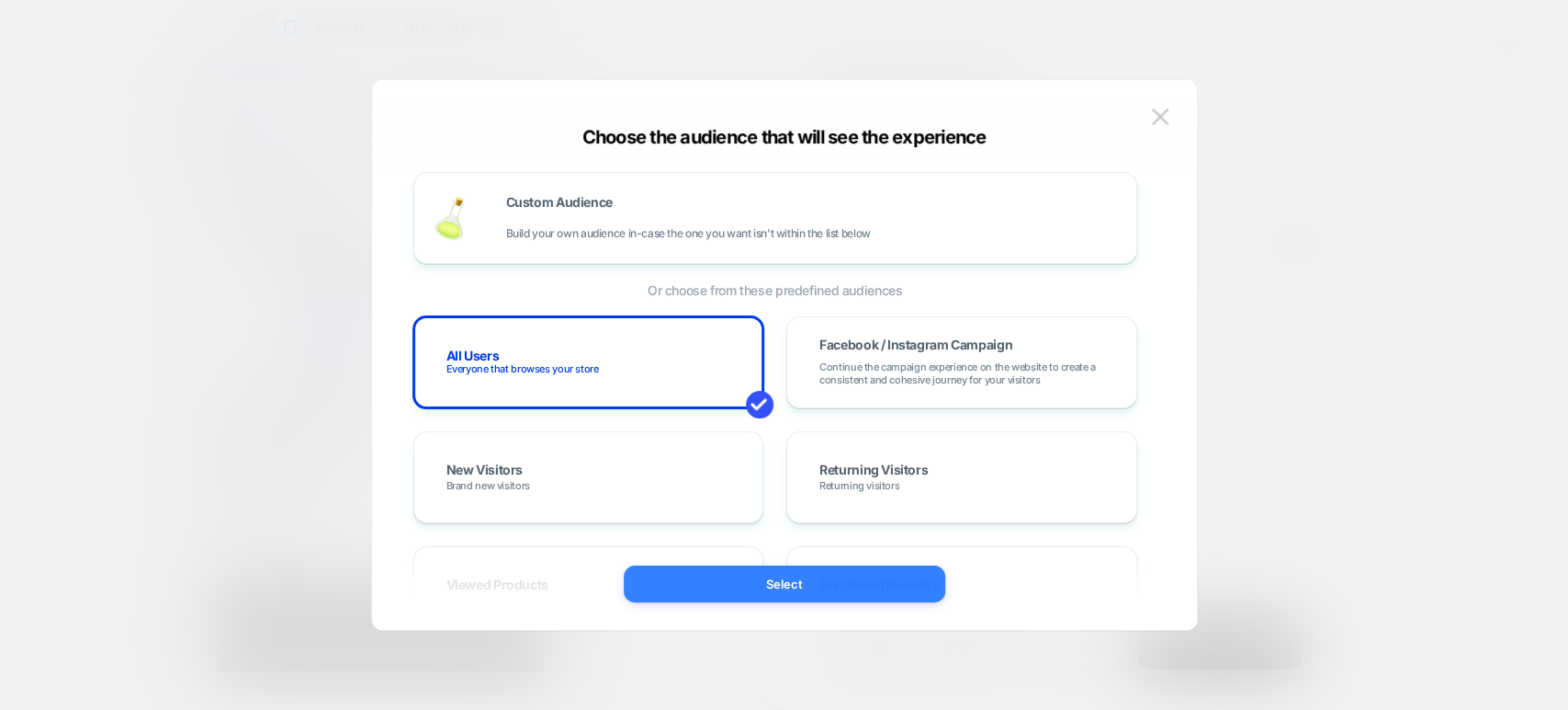
click at [725, 588] on button "Select" at bounding box center [784, 584] width 322 height 37
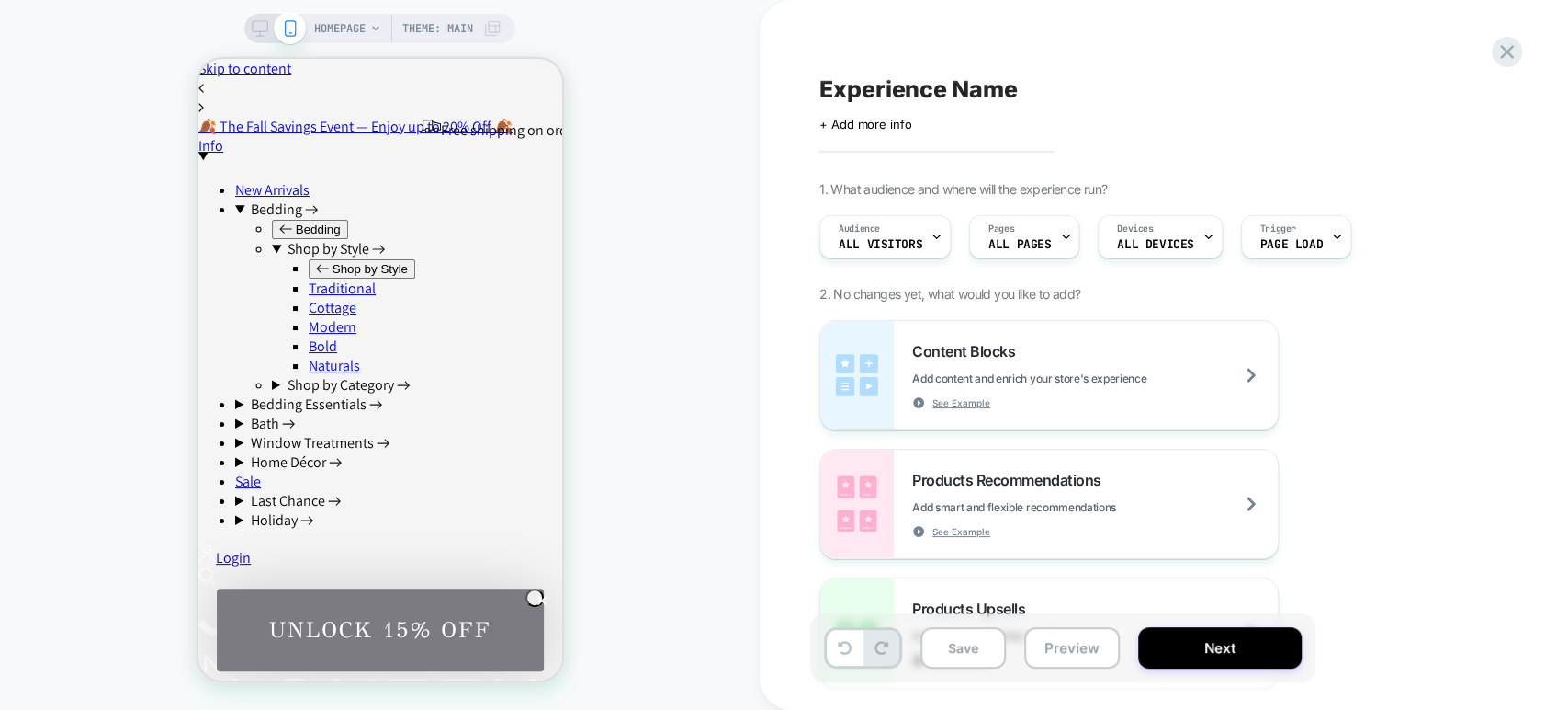
click at [1458, 109] on div "Experience Name Click to edit experience details + Add more info" at bounding box center [1154, 103] width 670 height 58
click at [890, 227] on div "Audience All Visitors" at bounding box center [880, 237] width 121 height 41
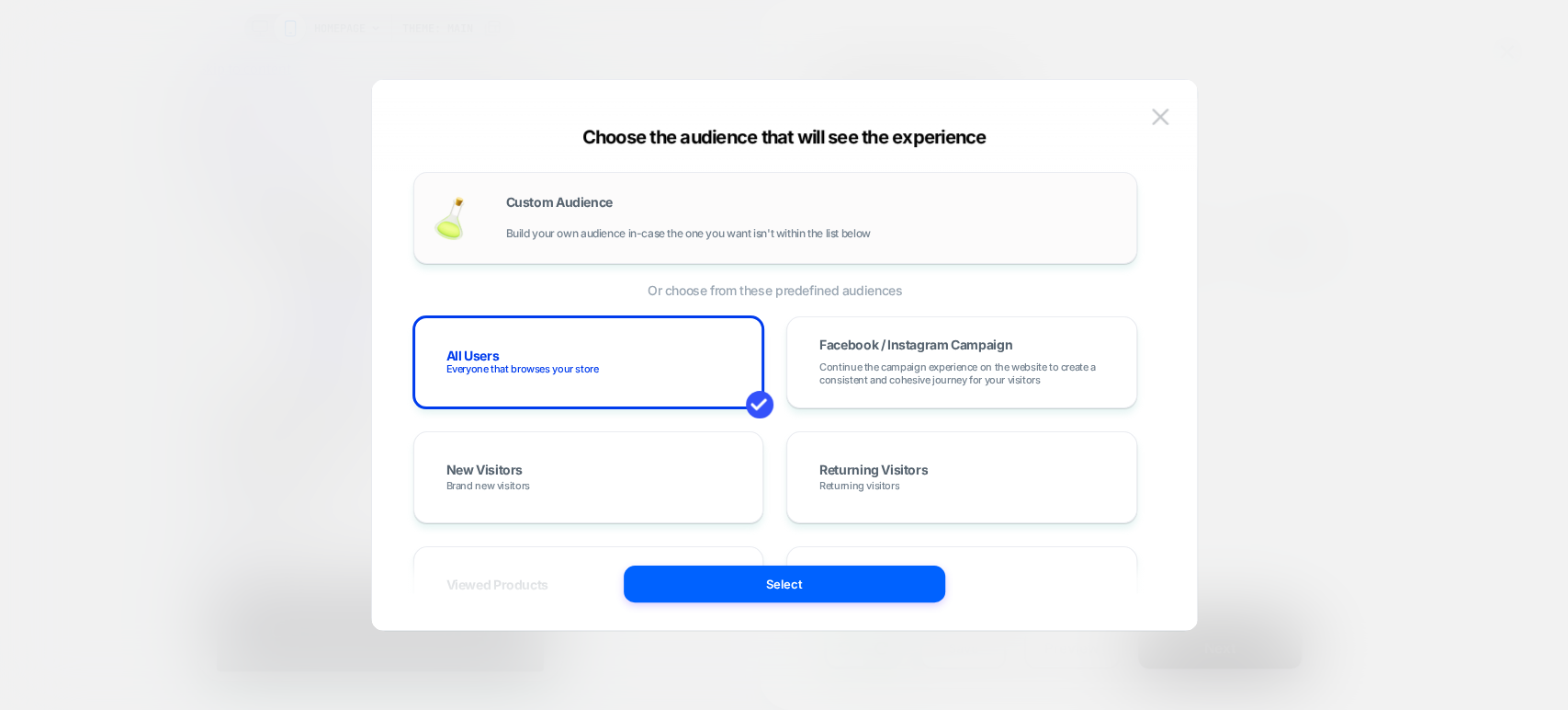
click at [863, 227] on span "Build your own audience in-case the one you want isn't within the list below" at bounding box center [689, 233] width 365 height 13
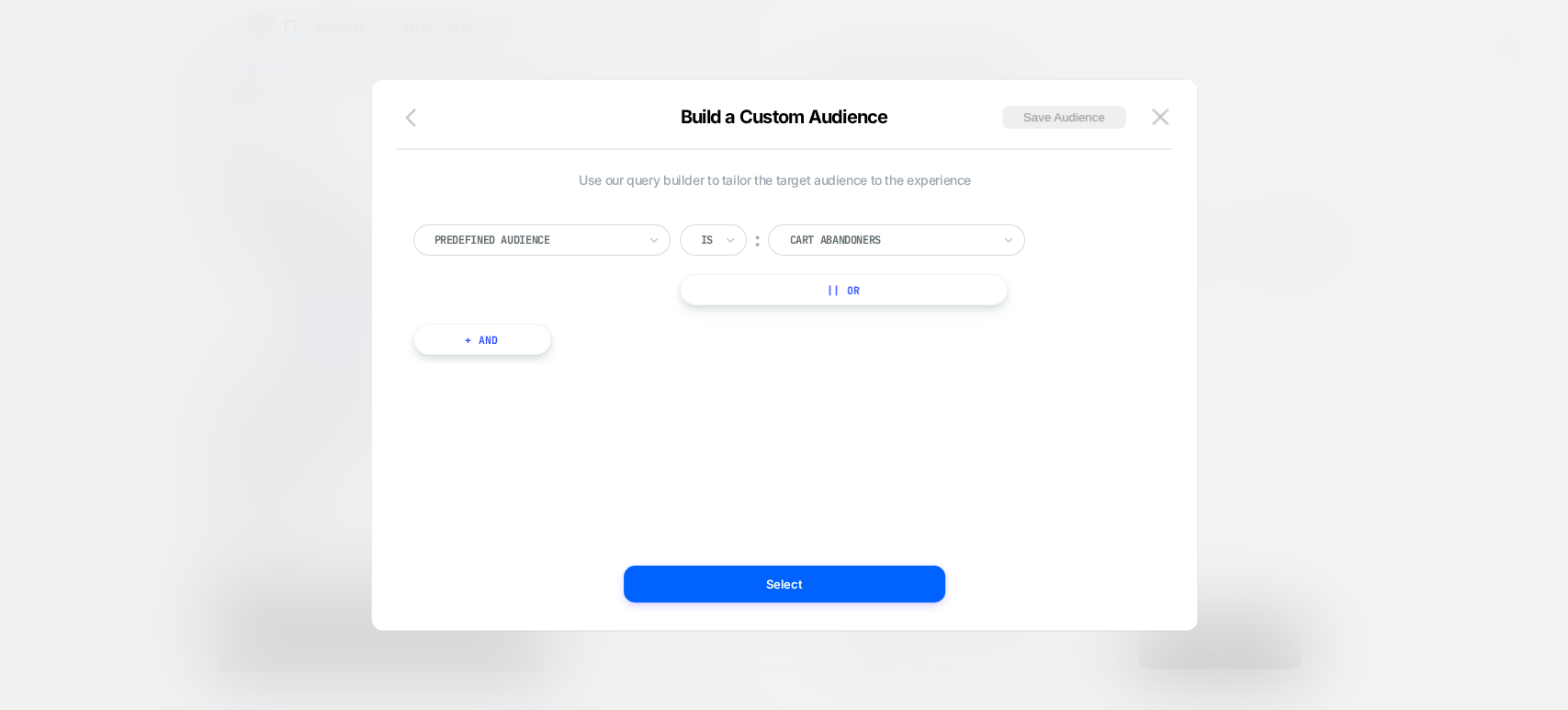
click at [408, 121] on icon "button" at bounding box center [411, 118] width 11 height 19
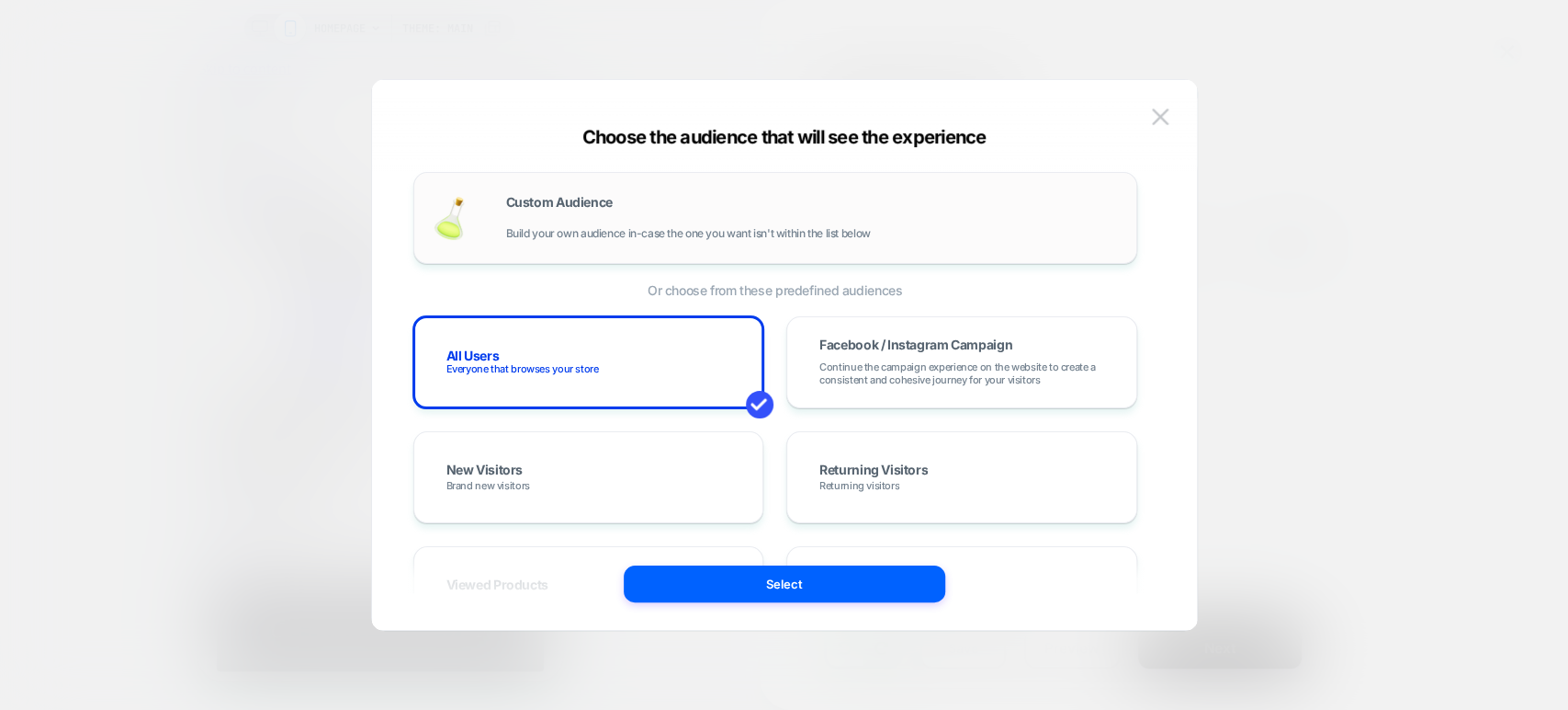
click at [564, 203] on span "Custom Audience" at bounding box center [560, 202] width 107 height 13
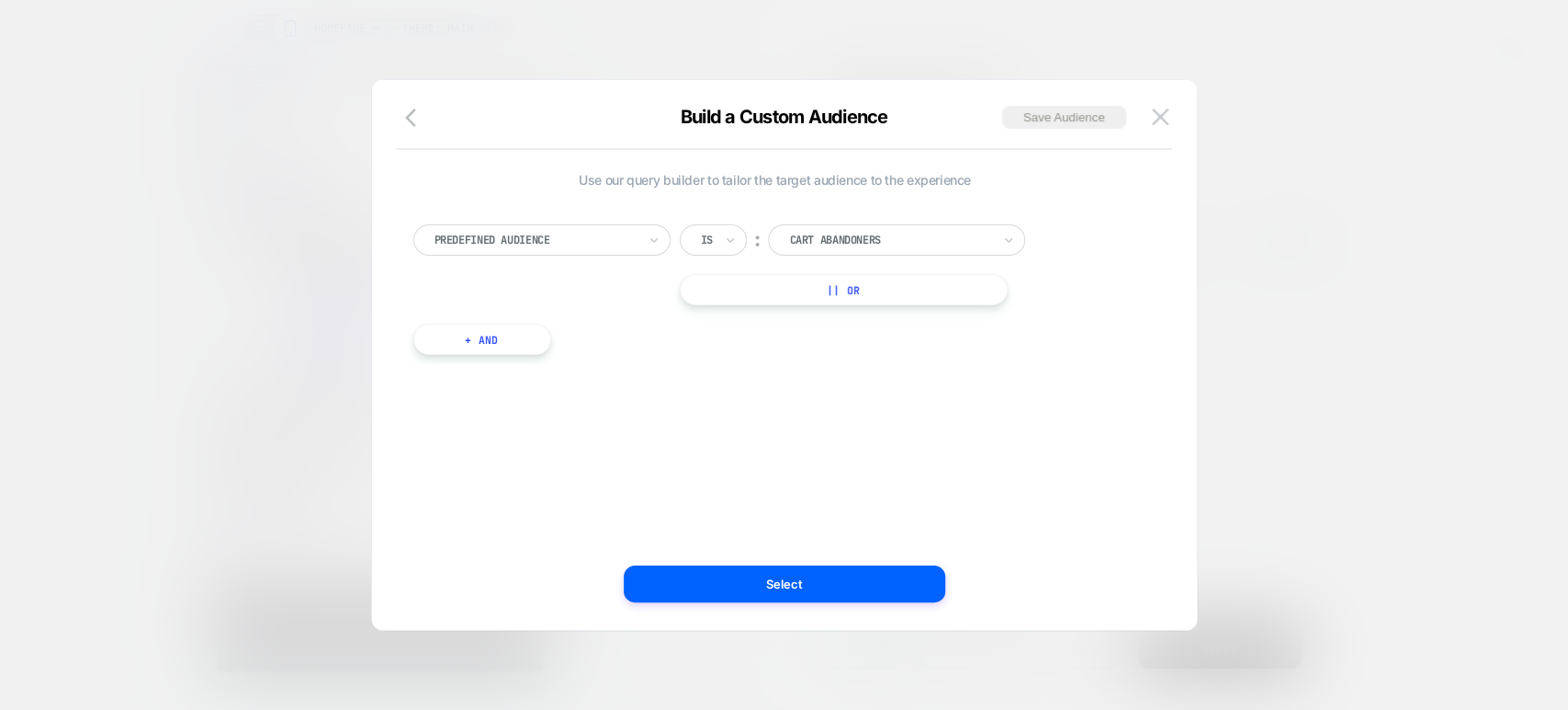
click at [1333, 220] on div at bounding box center [784, 355] width 1568 height 710
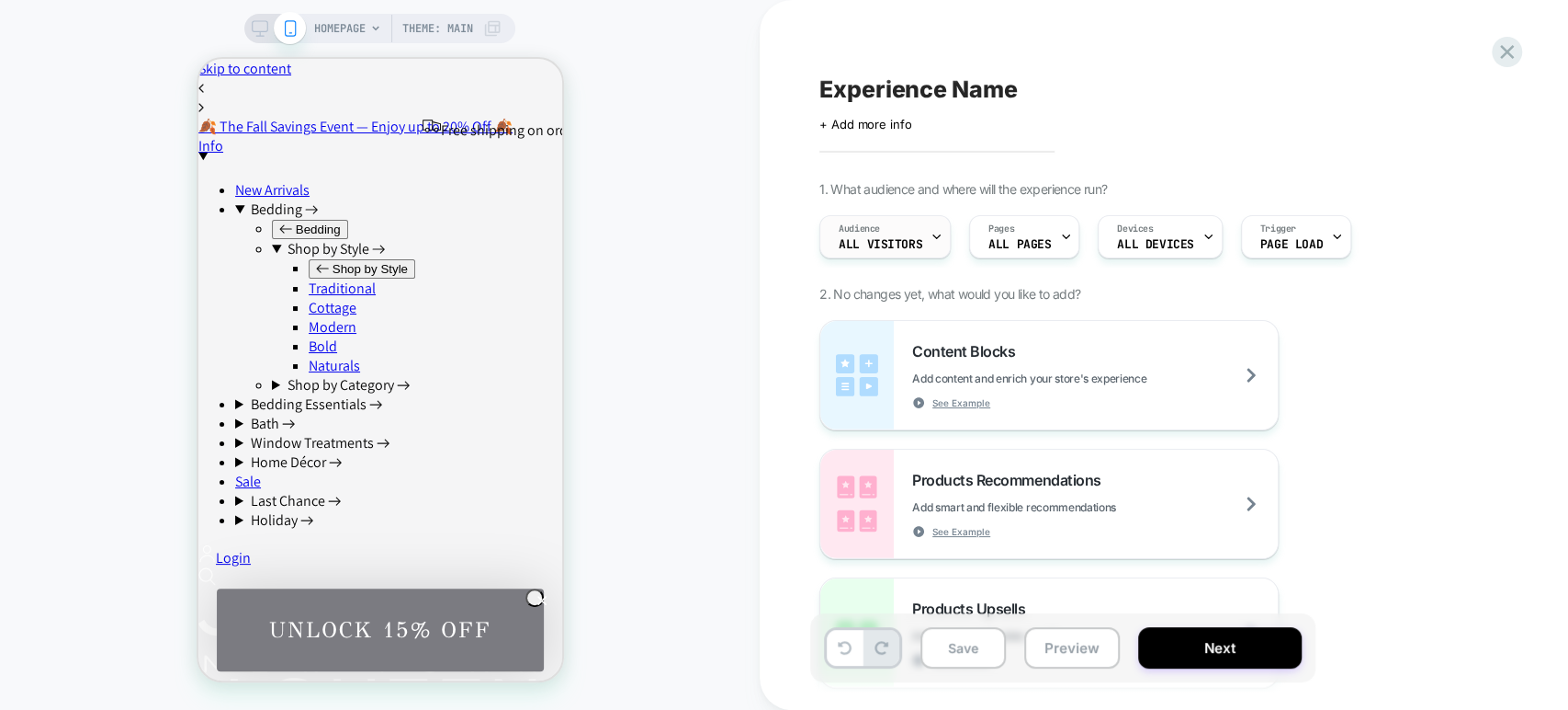
click at [909, 233] on div "Audience All Visitors" at bounding box center [880, 237] width 121 height 41
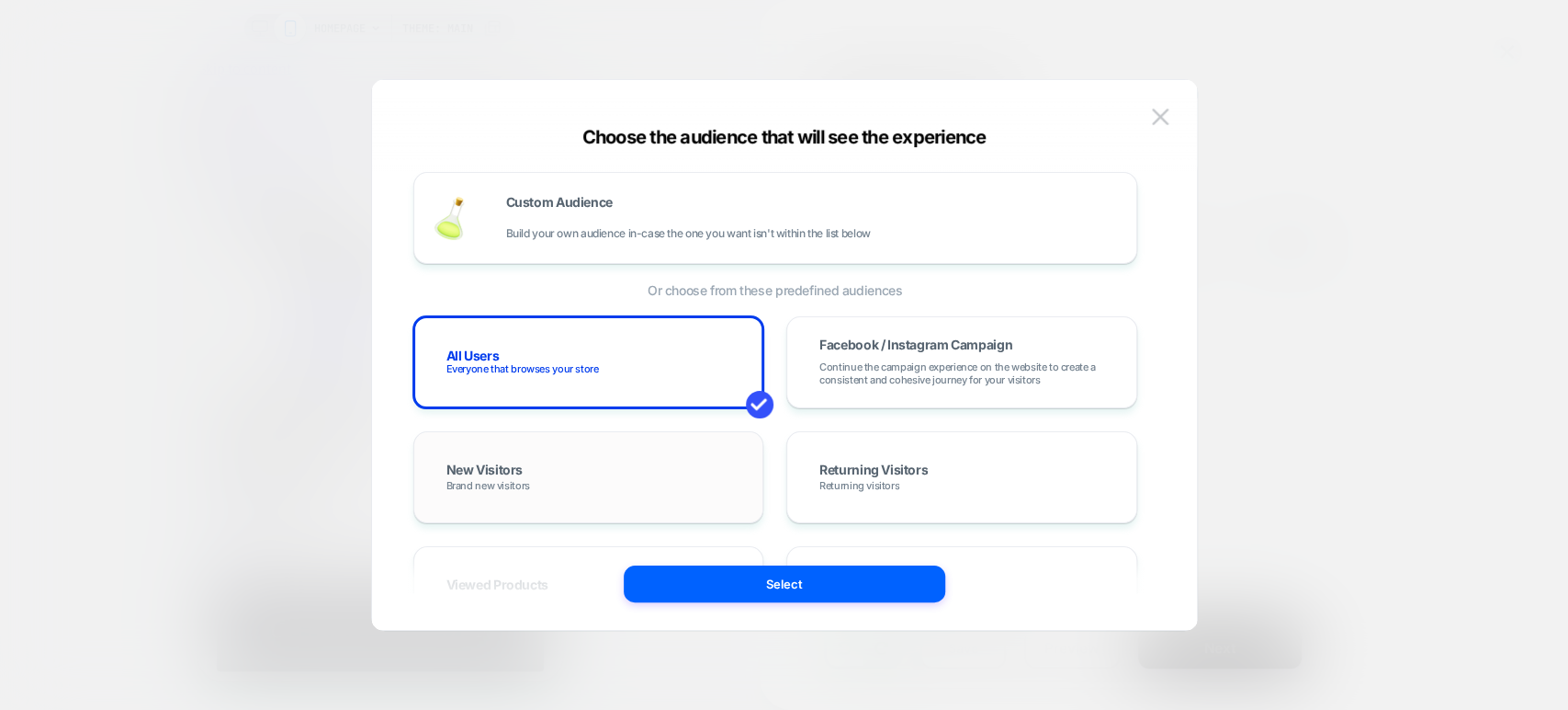
click at [632, 444] on div "New Visitors Brand new visitors" at bounding box center [589, 477] width 351 height 92
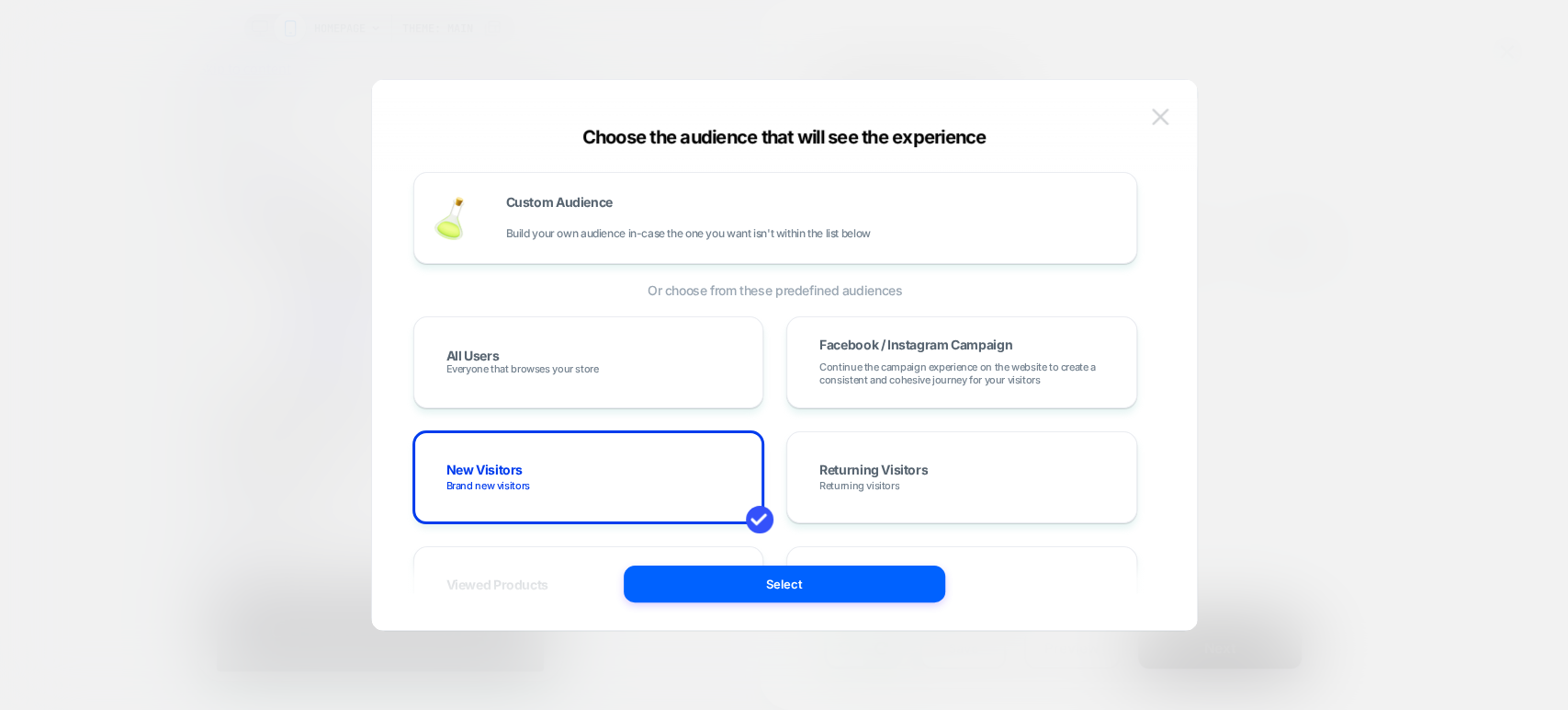
click at [1169, 126] on button at bounding box center [1160, 116] width 27 height 27
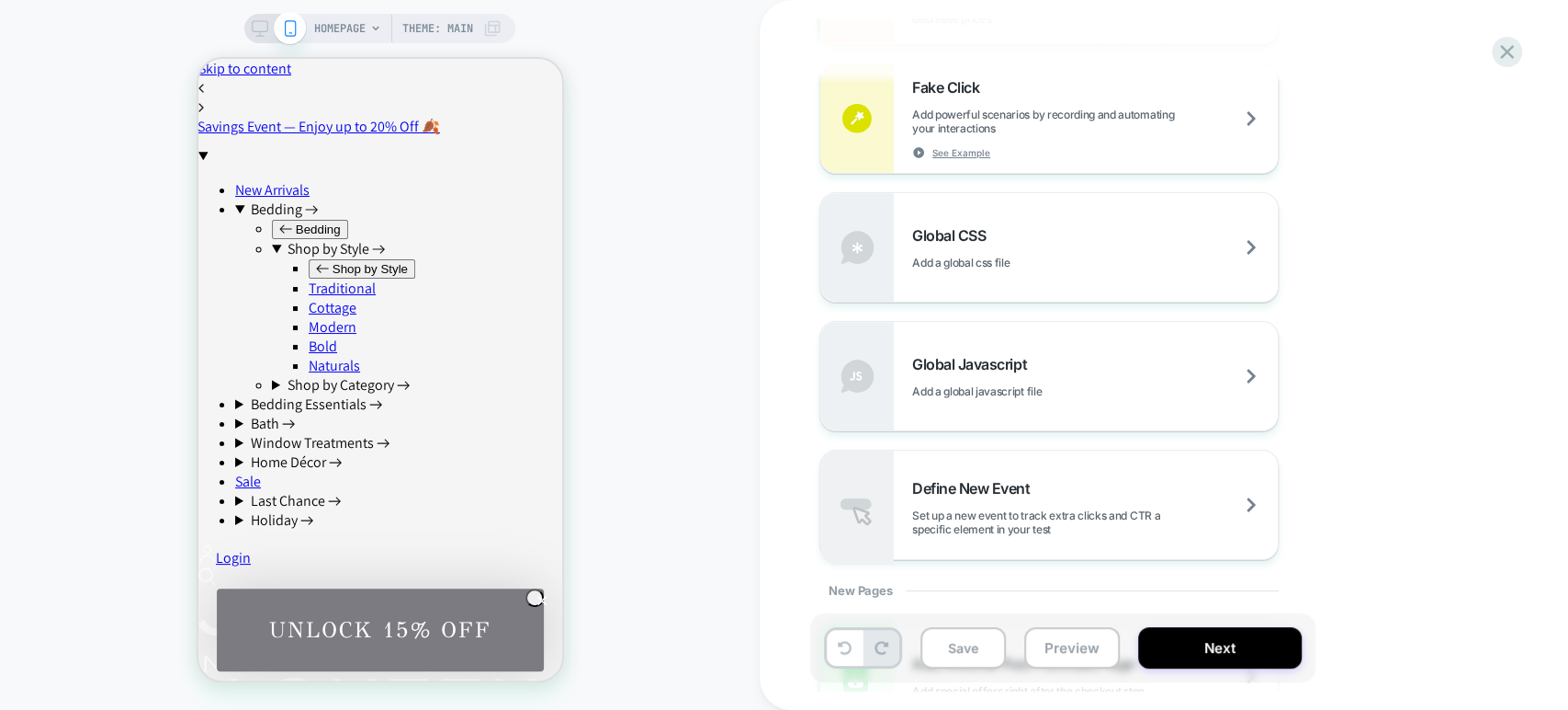
scroll to position [1240, 0]
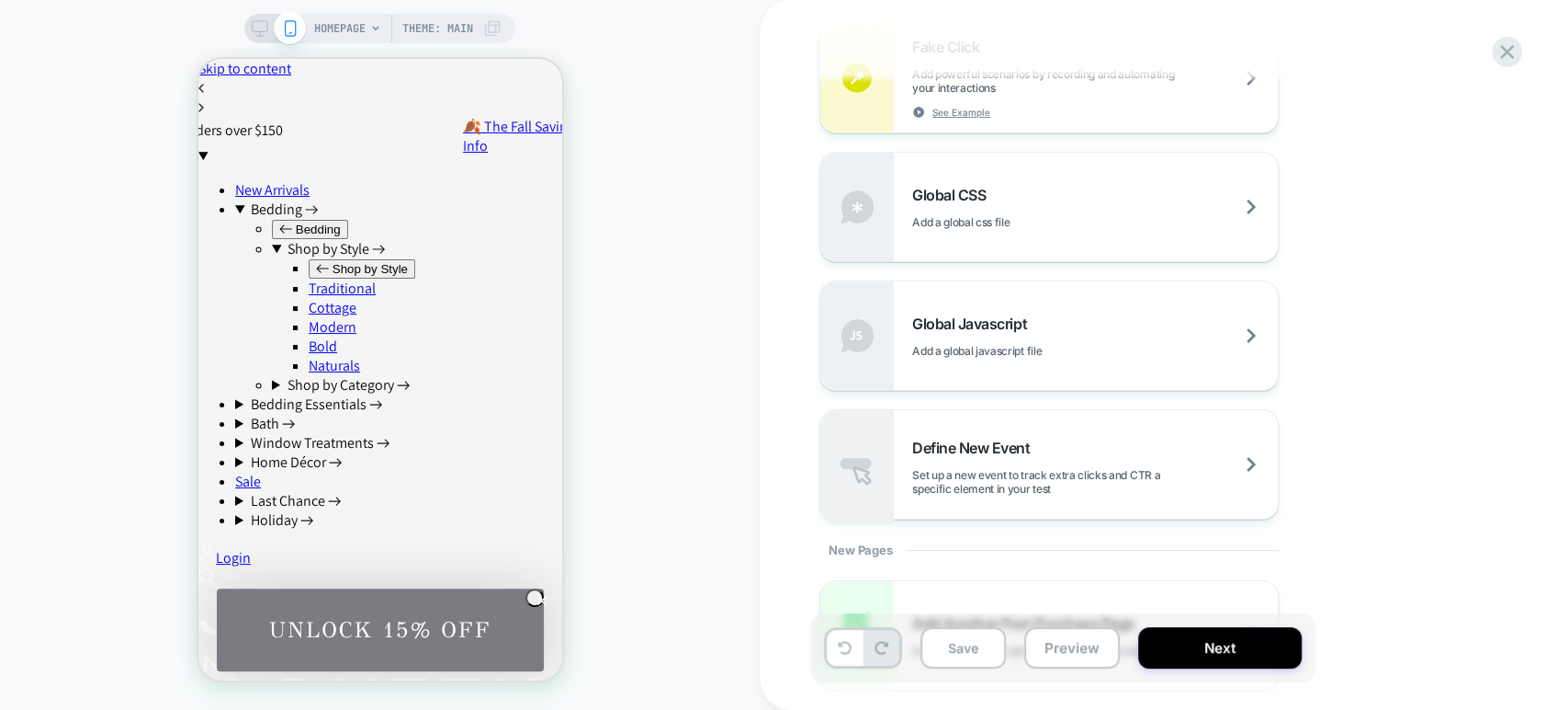
drag, startPoint x: 769, startPoint y: 134, endPoint x: 1334, endPoint y: 557, distance: 705.8
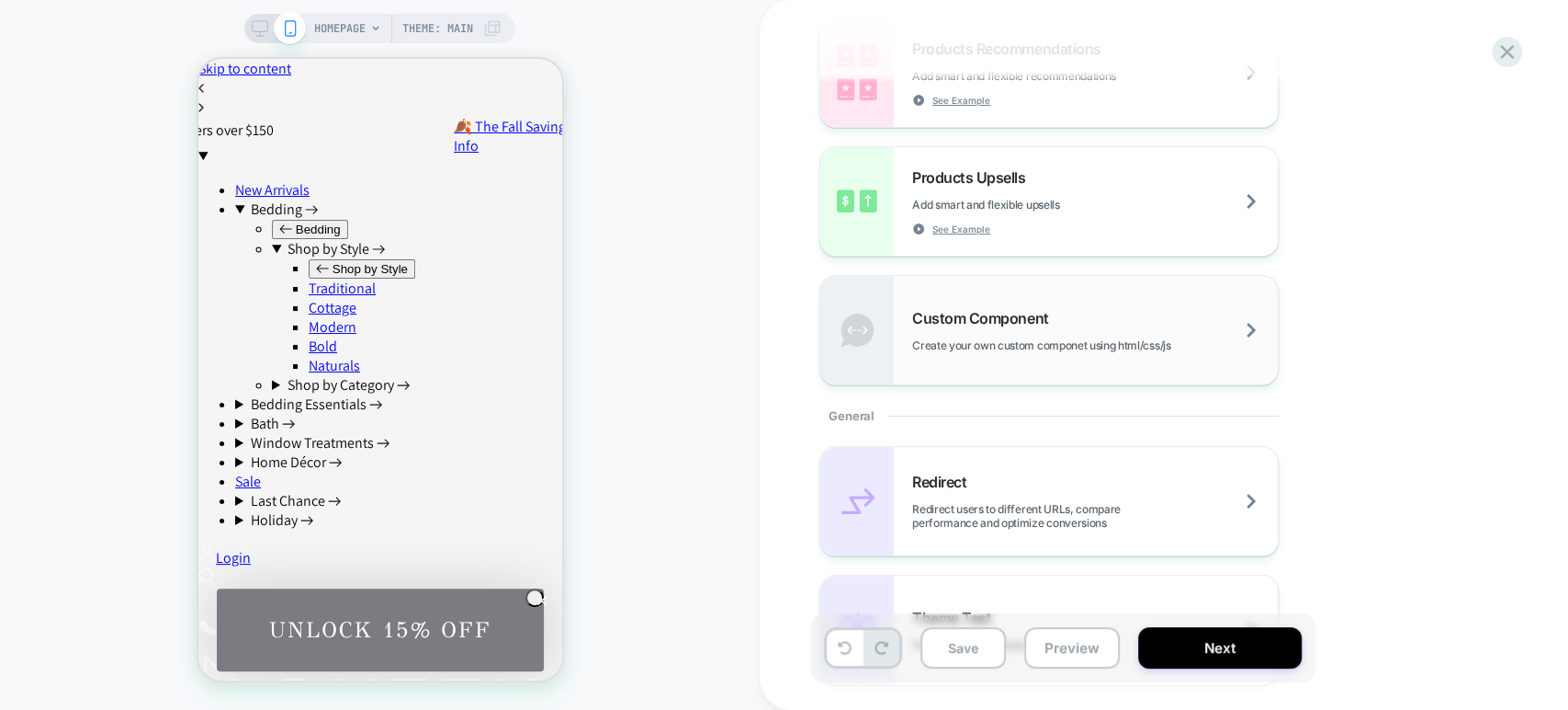
scroll to position [422, 0]
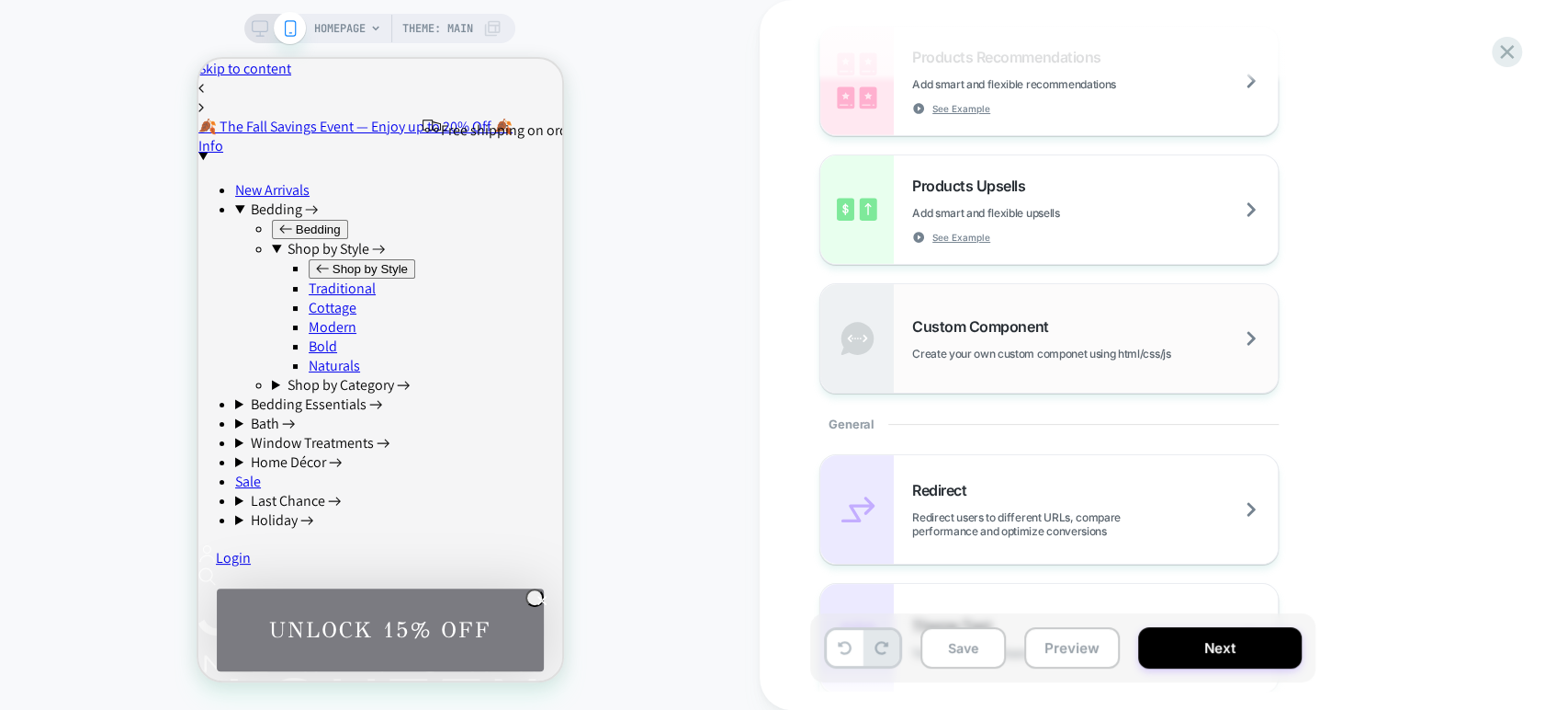
click at [1073, 348] on span "Create your own custom componet using html/css/js" at bounding box center [1088, 353] width 350 height 14
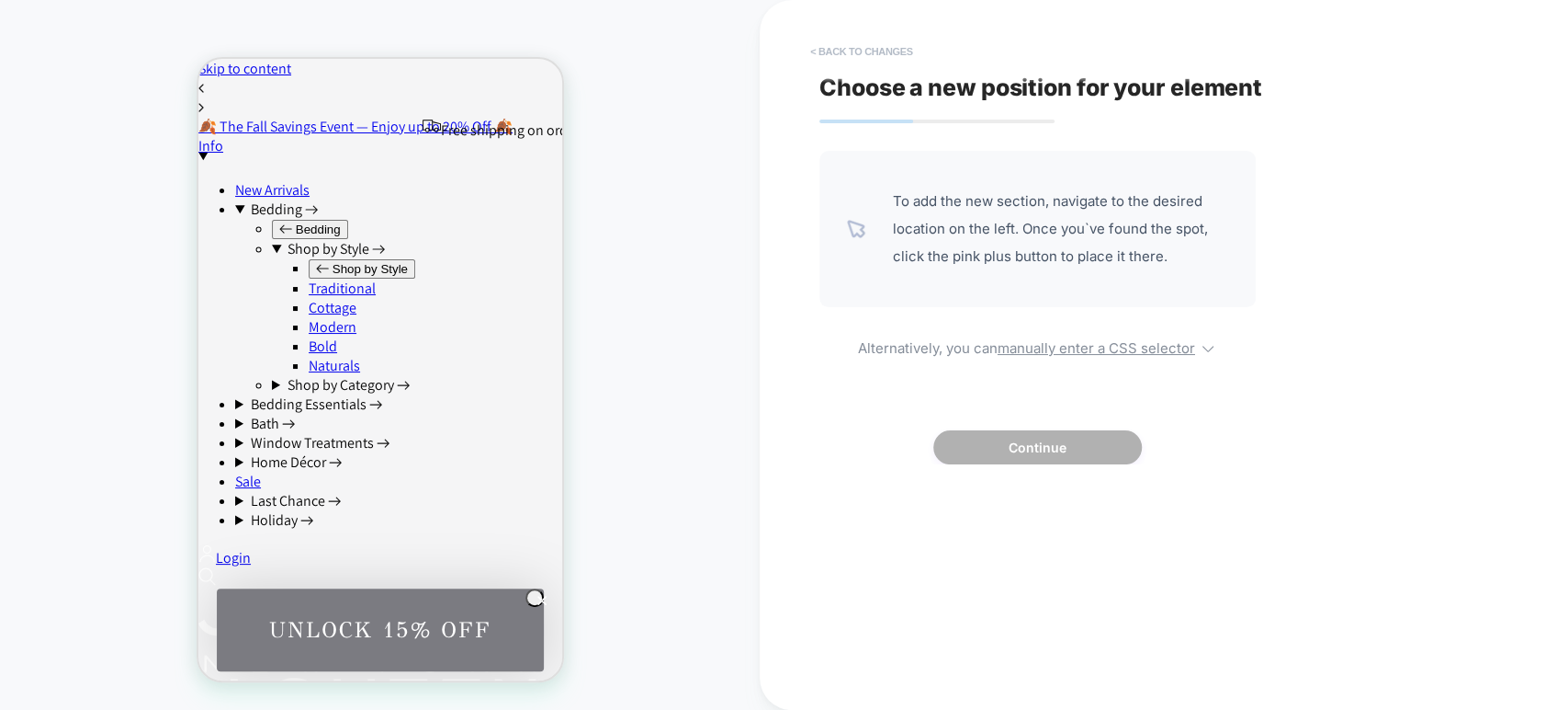
click at [862, 50] on button "< Back to changes" at bounding box center [862, 51] width 122 height 29
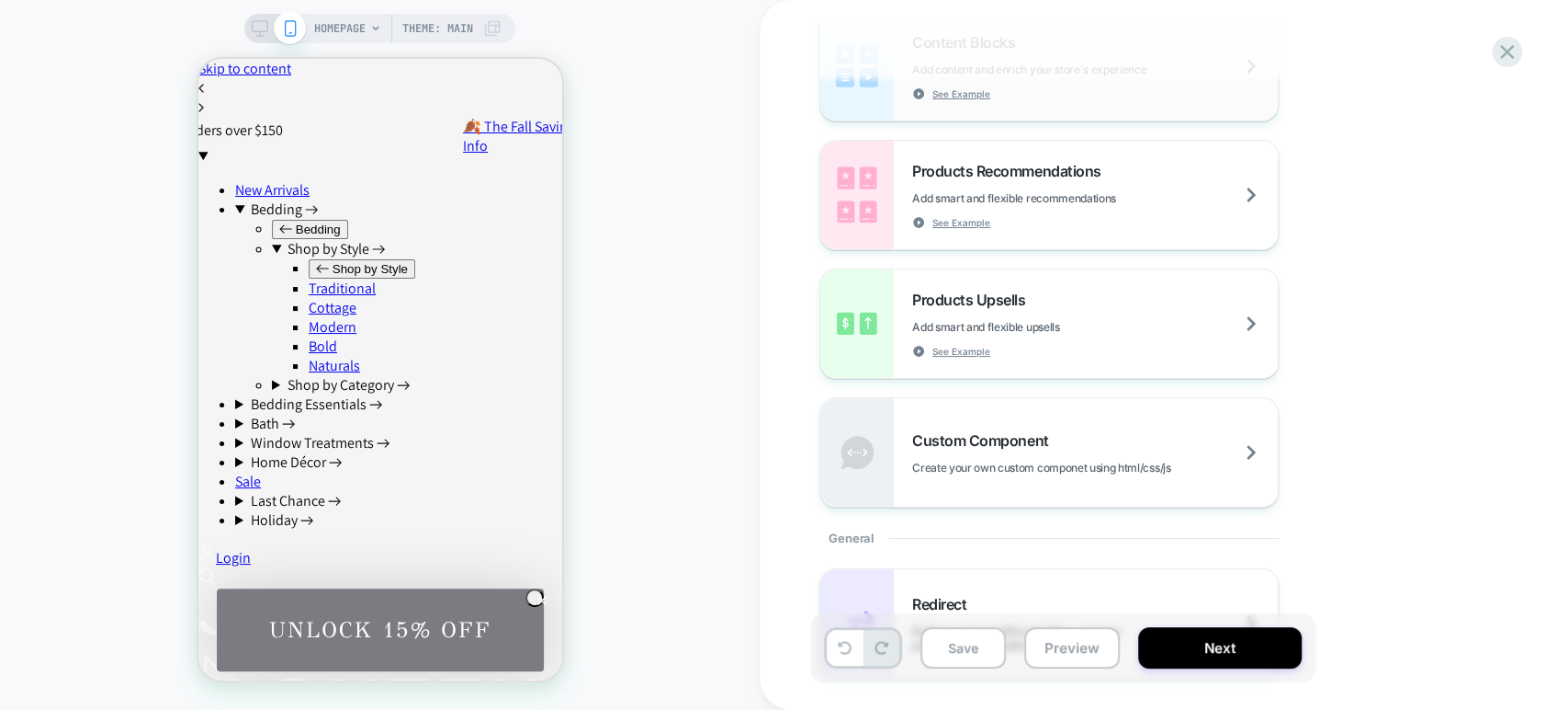
scroll to position [306, 0]
click at [1314, 709] on div at bounding box center [784, 710] width 1568 height 0
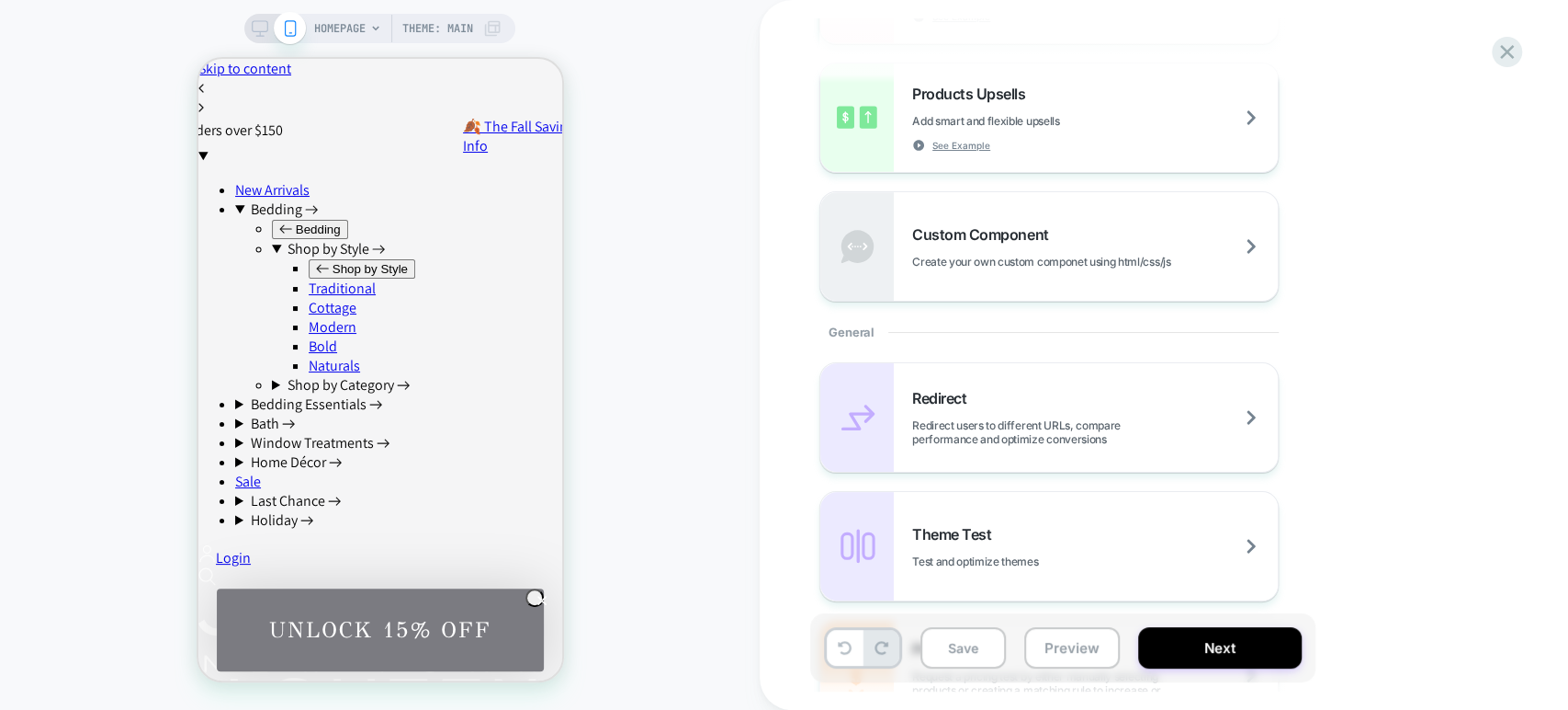
scroll to position [510, 0]
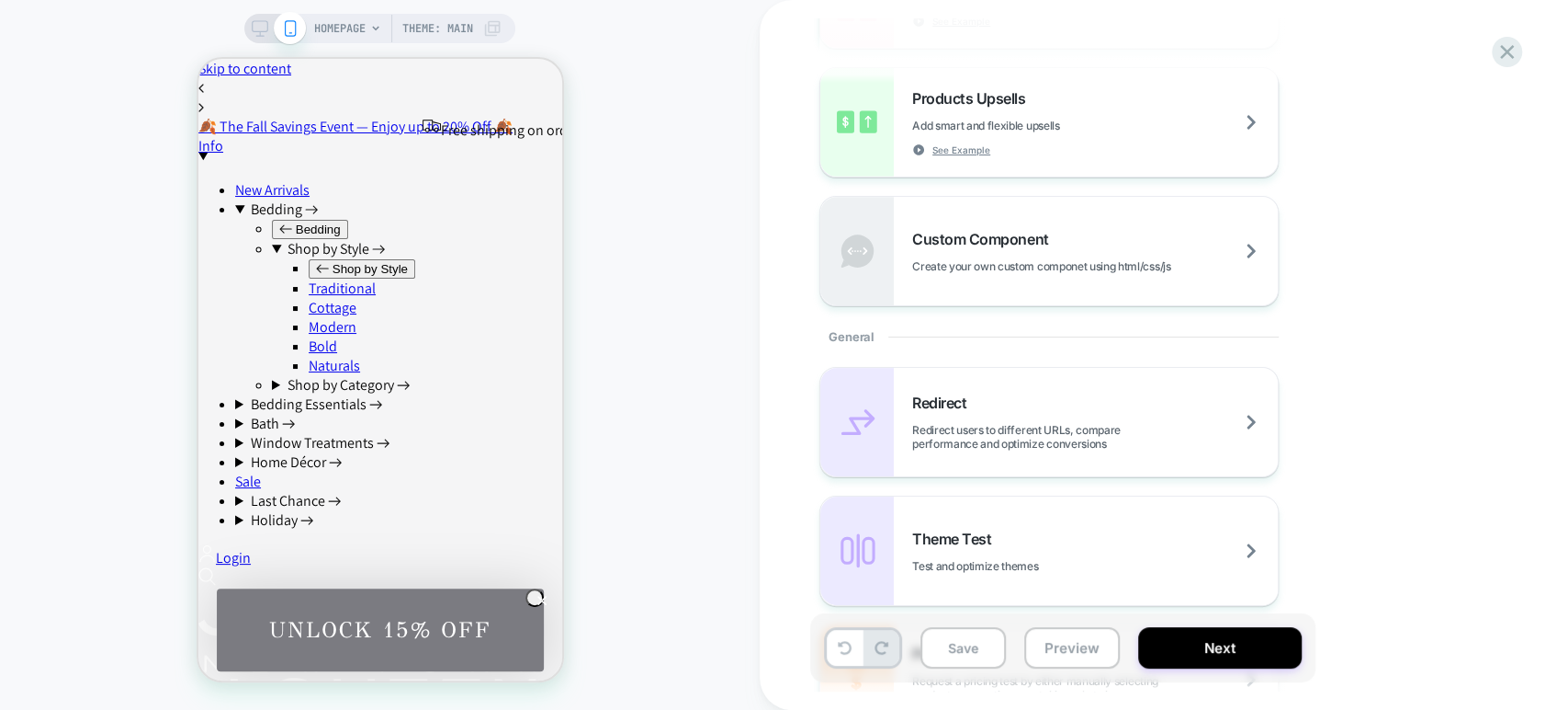
drag, startPoint x: 767, startPoint y: 24, endPoint x: 1353, endPoint y: 618, distance: 834.4
click at [1512, 47] on icon at bounding box center [1507, 52] width 14 height 14
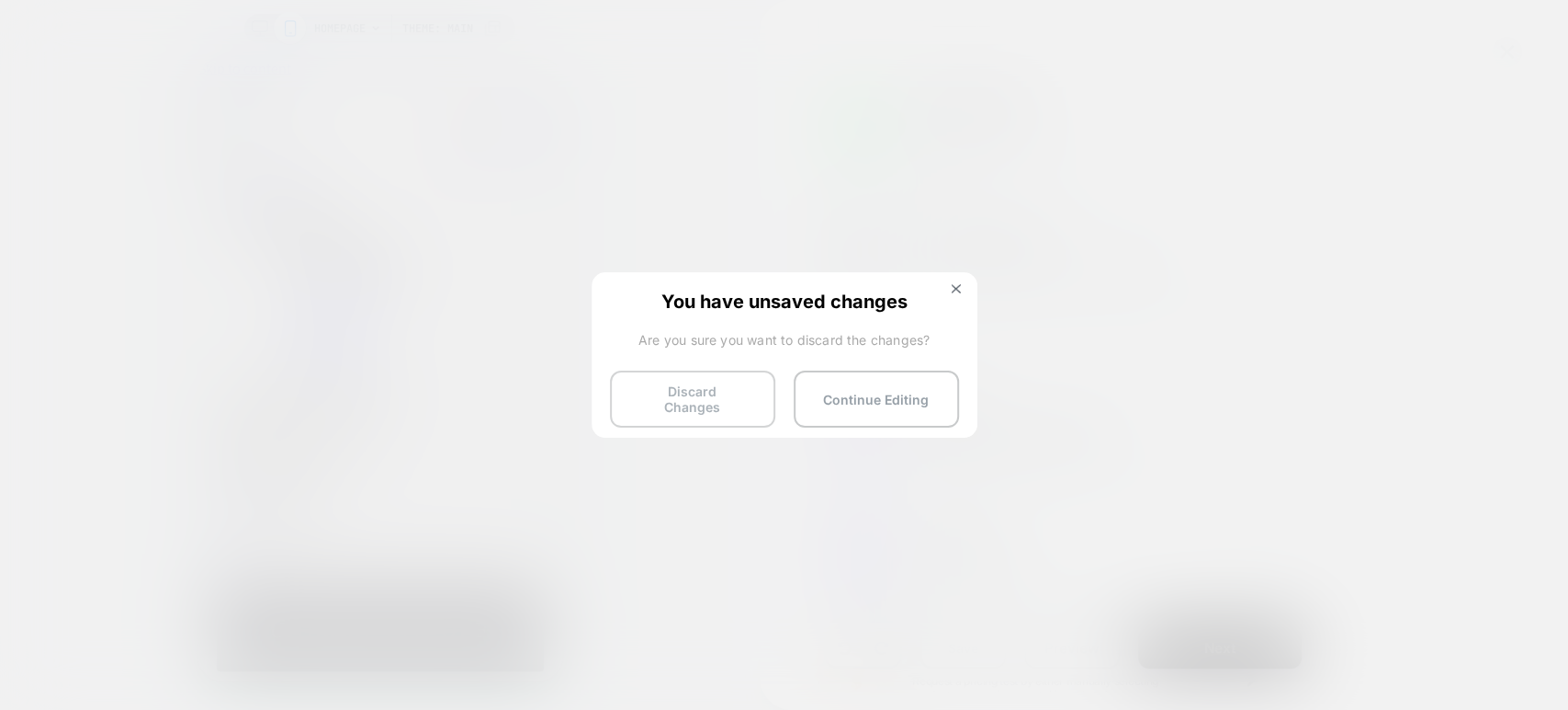
click at [725, 399] on button "Discard Changes" at bounding box center [693, 399] width 166 height 57
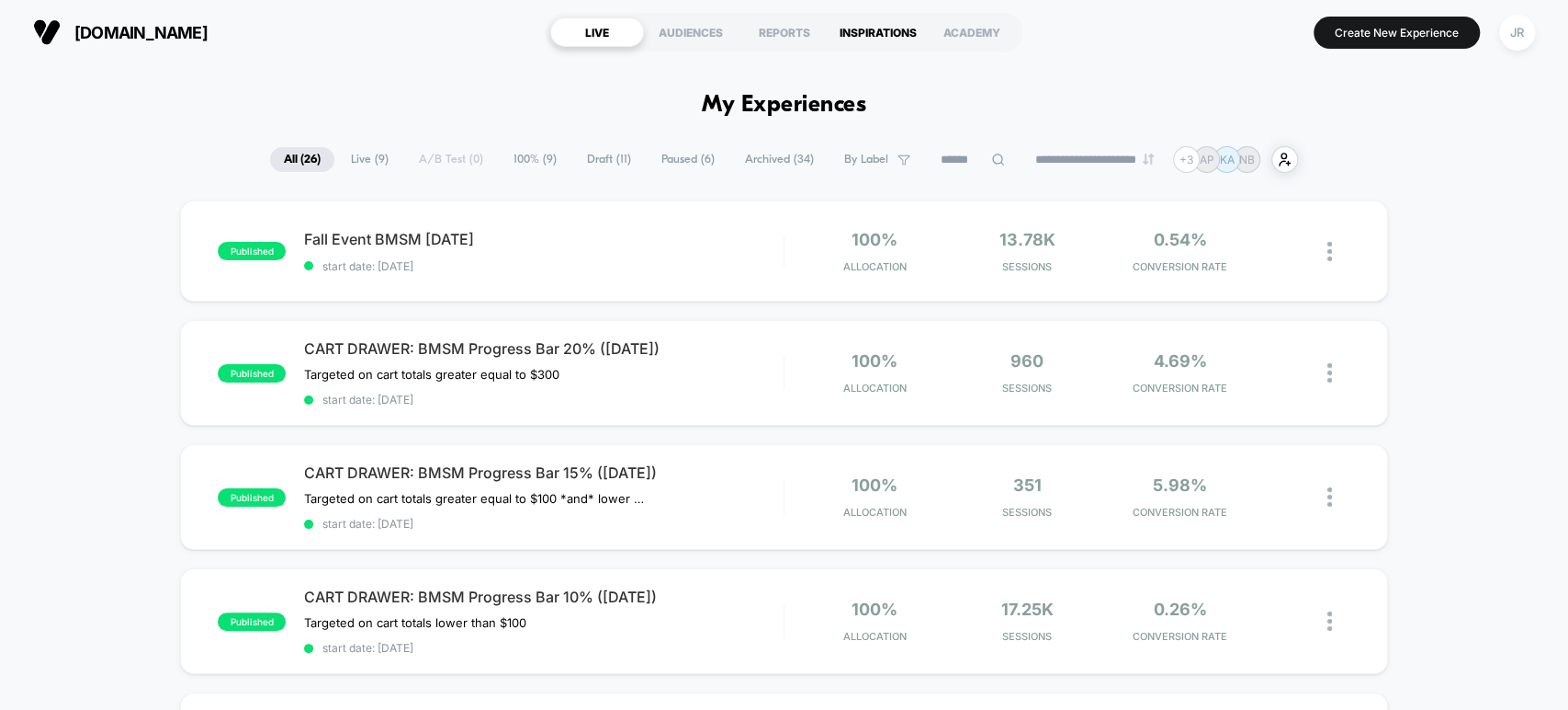
click at [847, 32] on div "INSPIRATIONS" at bounding box center [878, 32] width 94 height 29
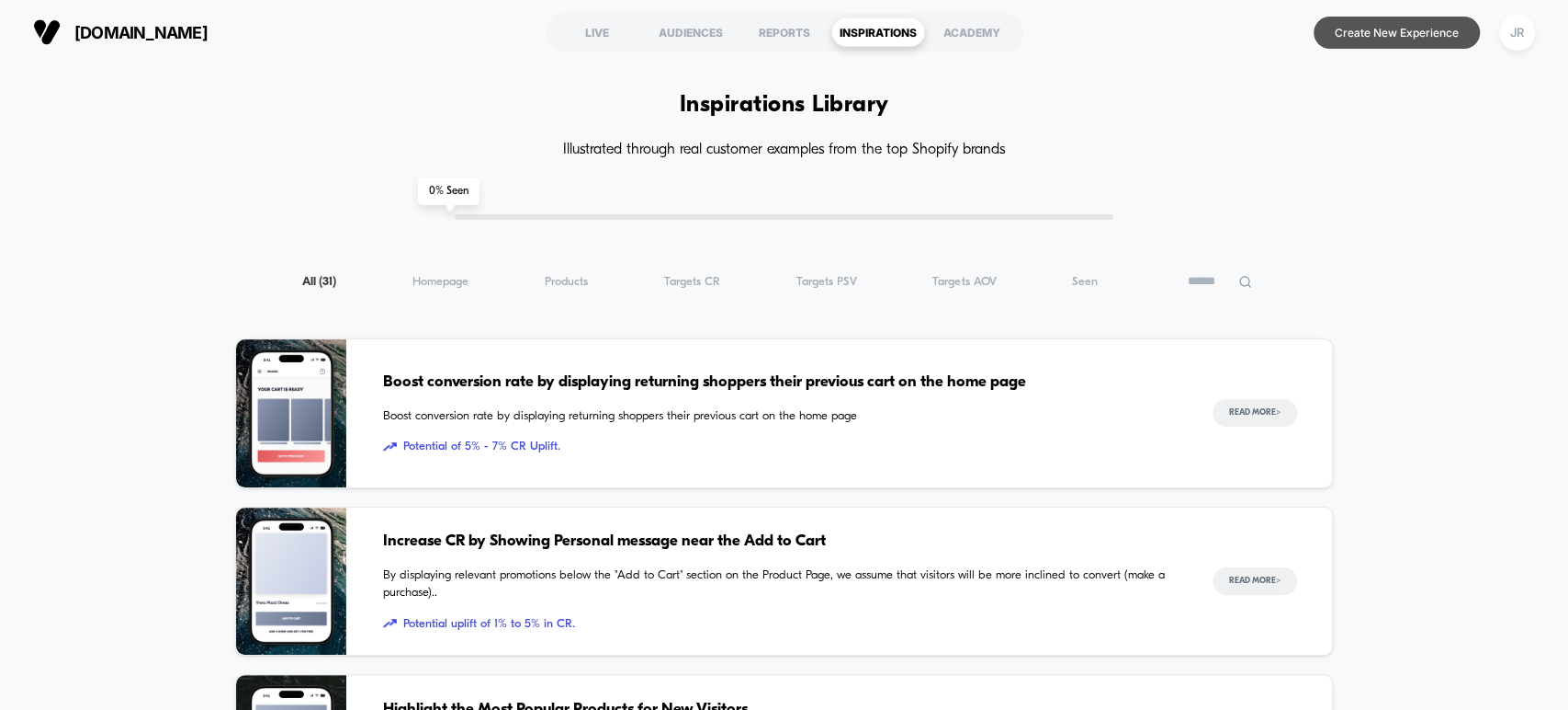
click at [1346, 36] on button "Create New Experience" at bounding box center [1397, 33] width 167 height 32
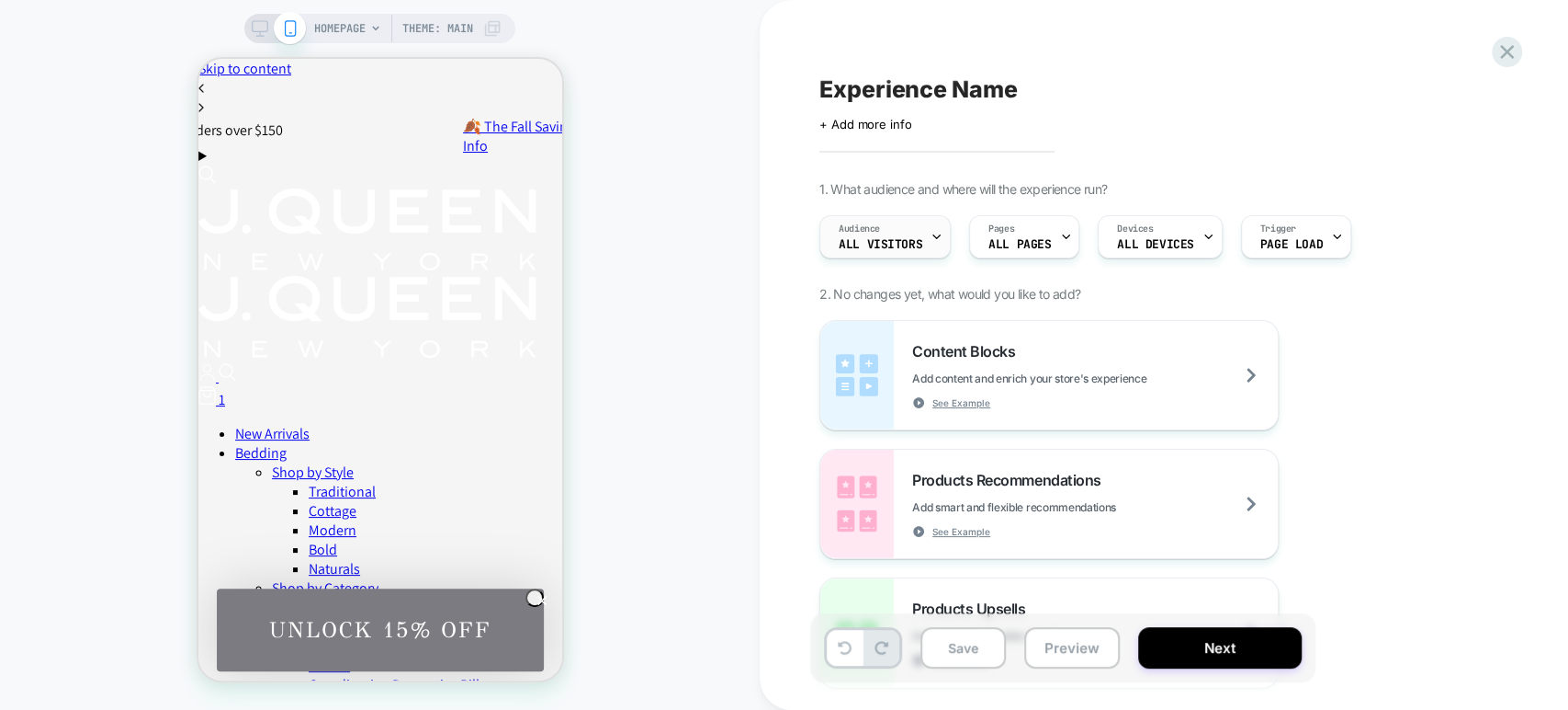
click at [899, 220] on div "Audience All Visitors" at bounding box center [880, 237] width 121 height 41
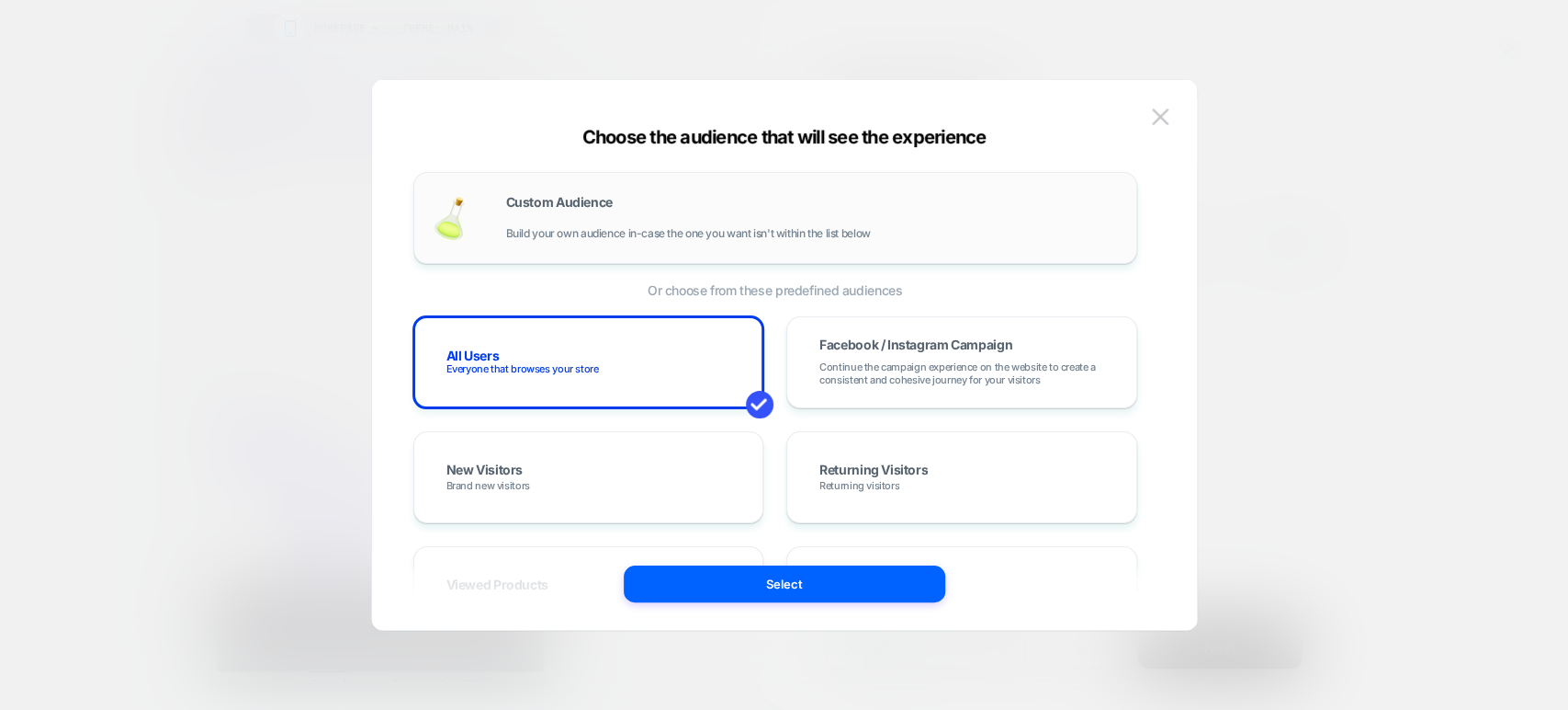
click at [642, 254] on div "Custom Audience Build your own audience in-case the one you want isn't within t…" at bounding box center [775, 218] width 724 height 92
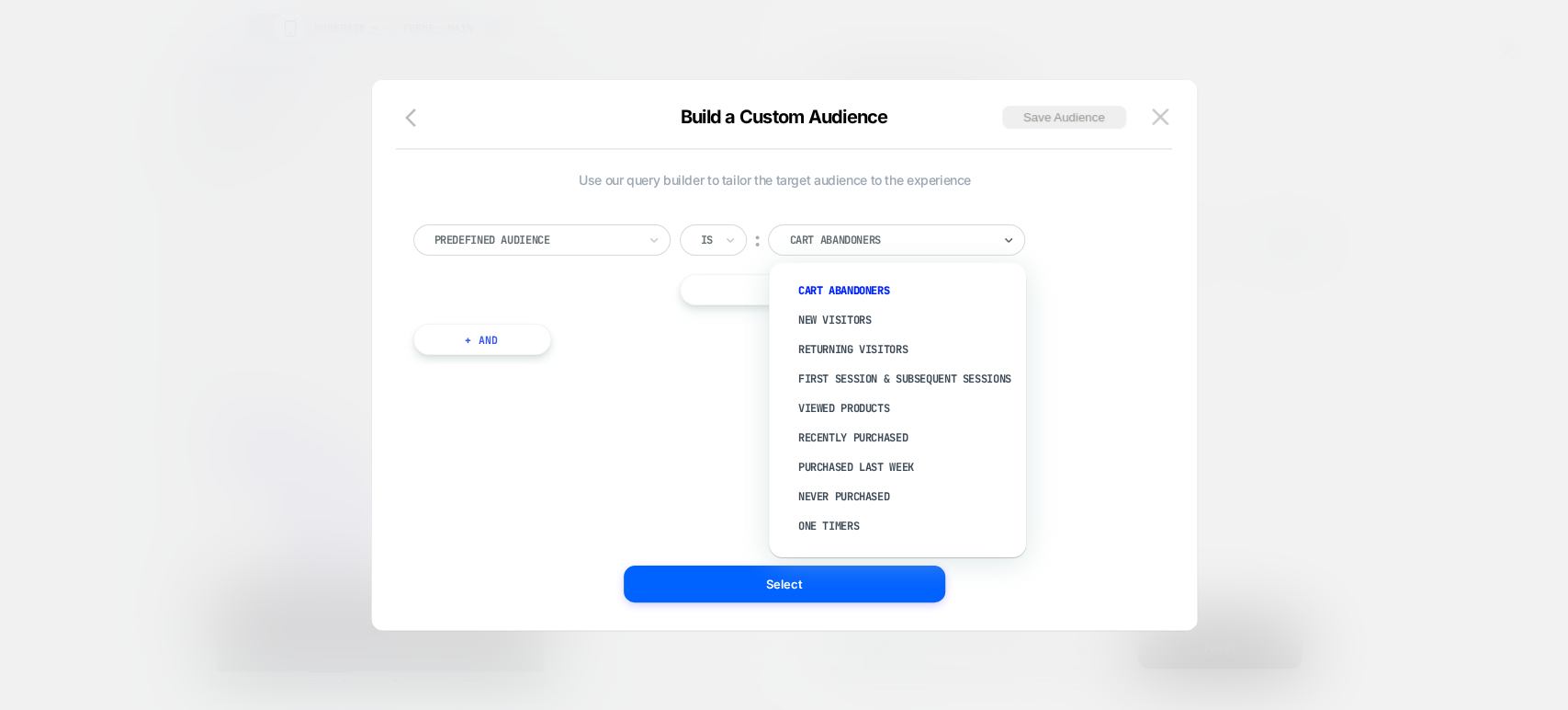
click at [772, 237] on div "Cart Abandoners" at bounding box center [897, 239] width 257 height 31
click at [795, 314] on div "New Visitors" at bounding box center [906, 319] width 239 height 29
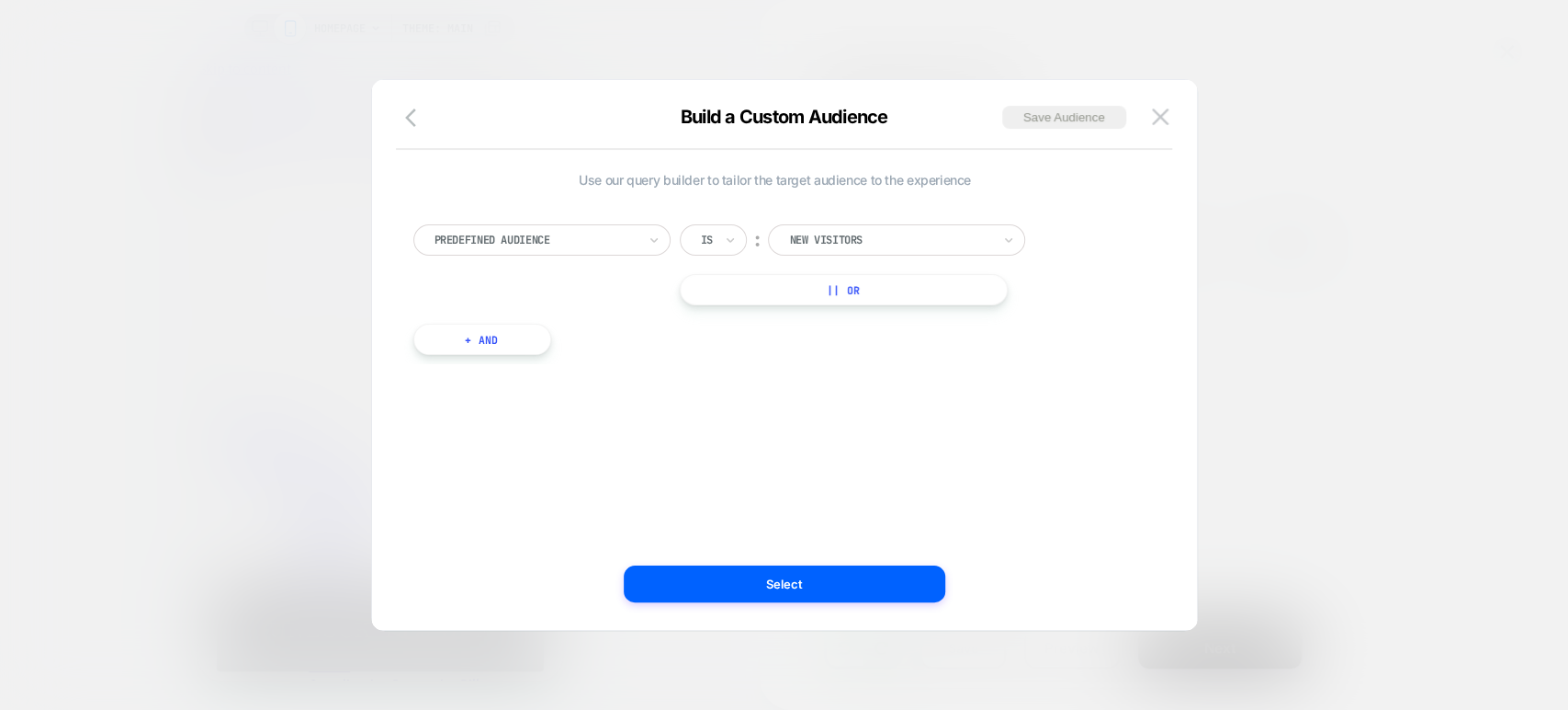
click at [865, 293] on button "|| Or" at bounding box center [843, 288] width 328 height 31
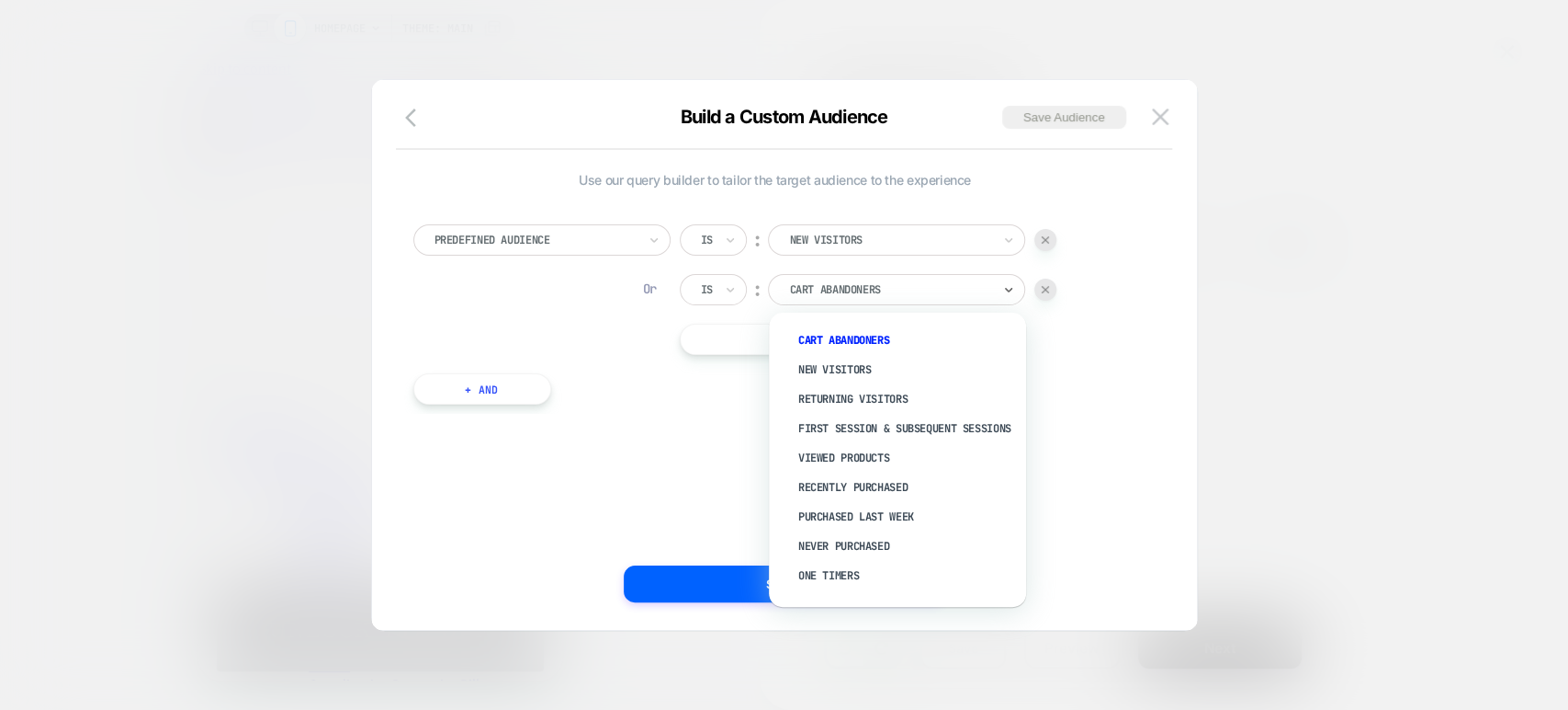
click at [852, 290] on div at bounding box center [890, 289] width 202 height 17
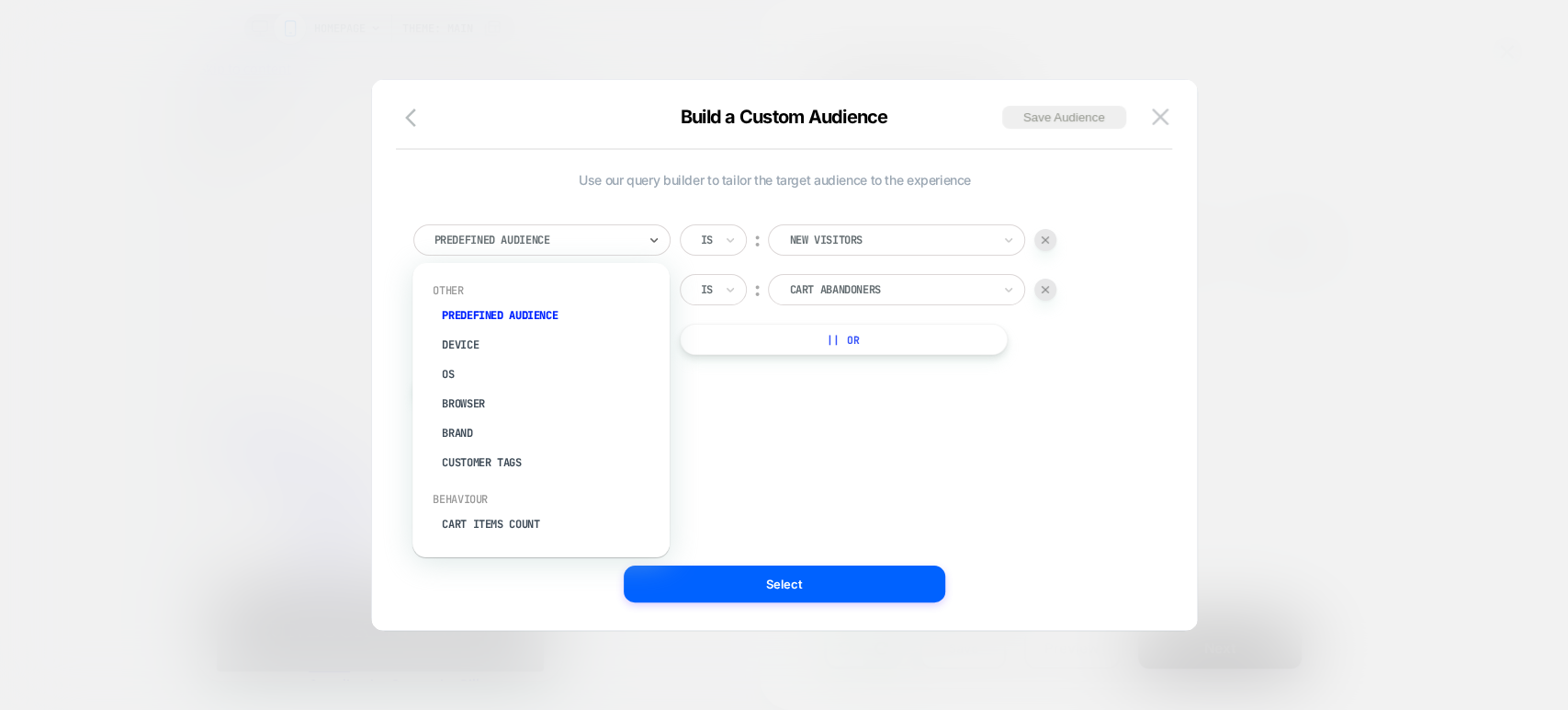
click at [617, 241] on div at bounding box center [535, 240] width 202 height 17
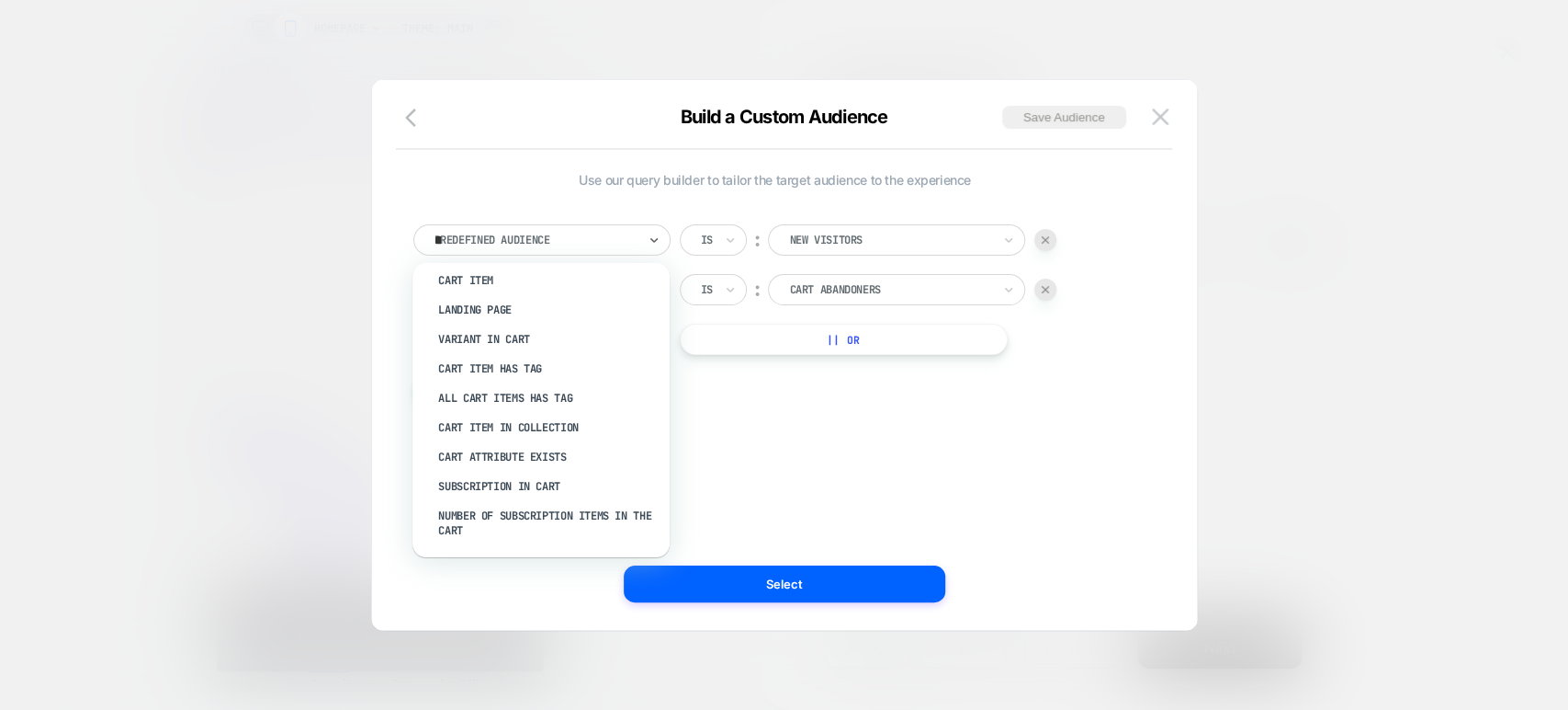
scroll to position [0, 4]
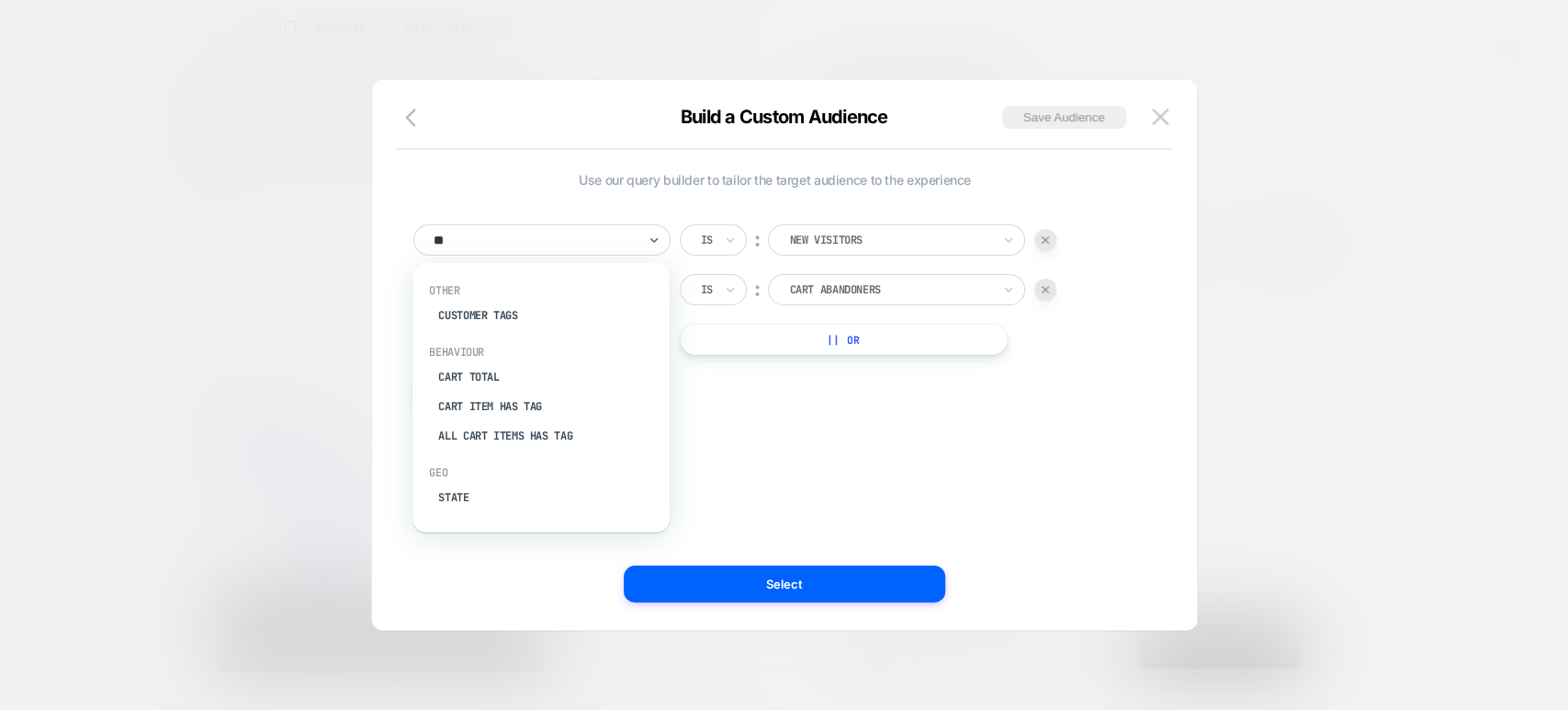
type input "***"
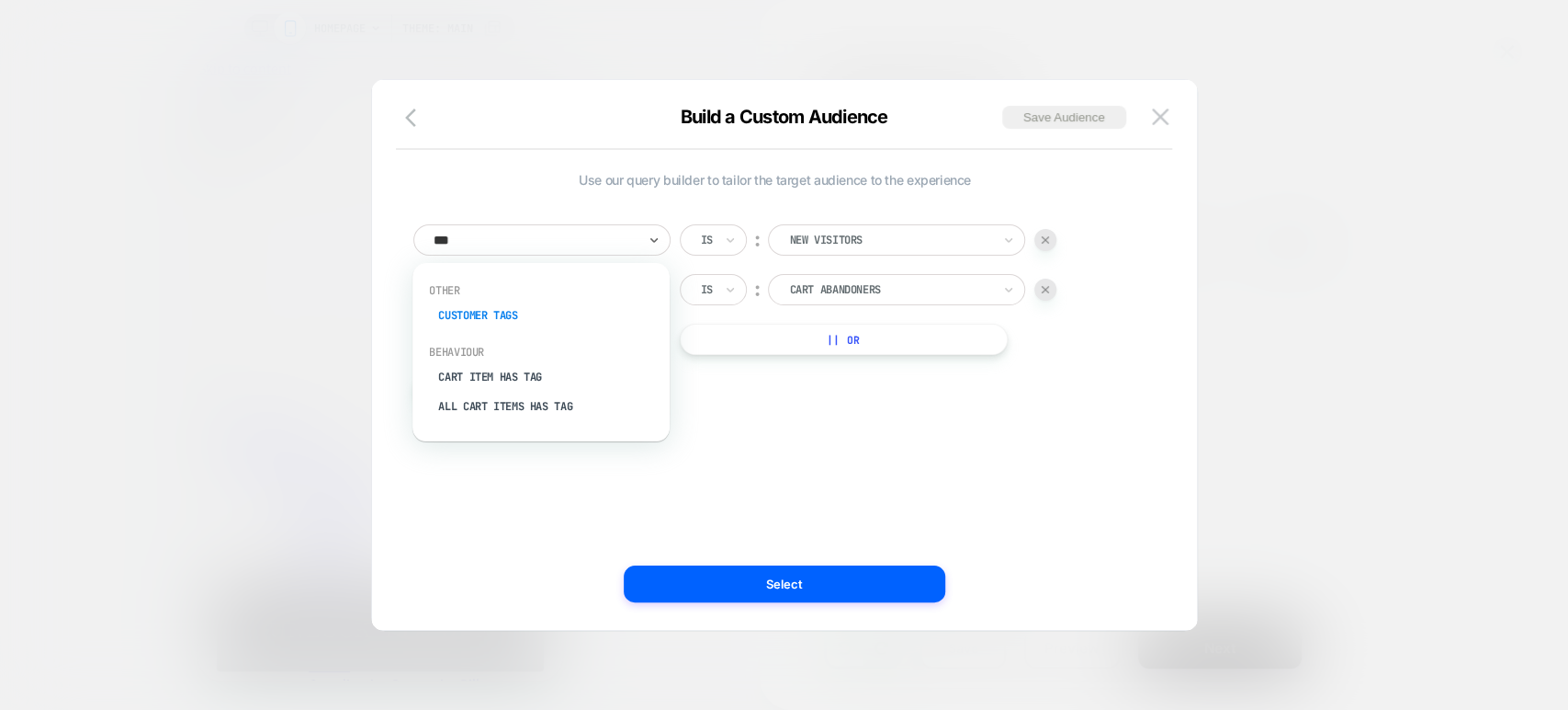
click at [519, 320] on div "Customer Tags" at bounding box center [546, 315] width 239 height 29
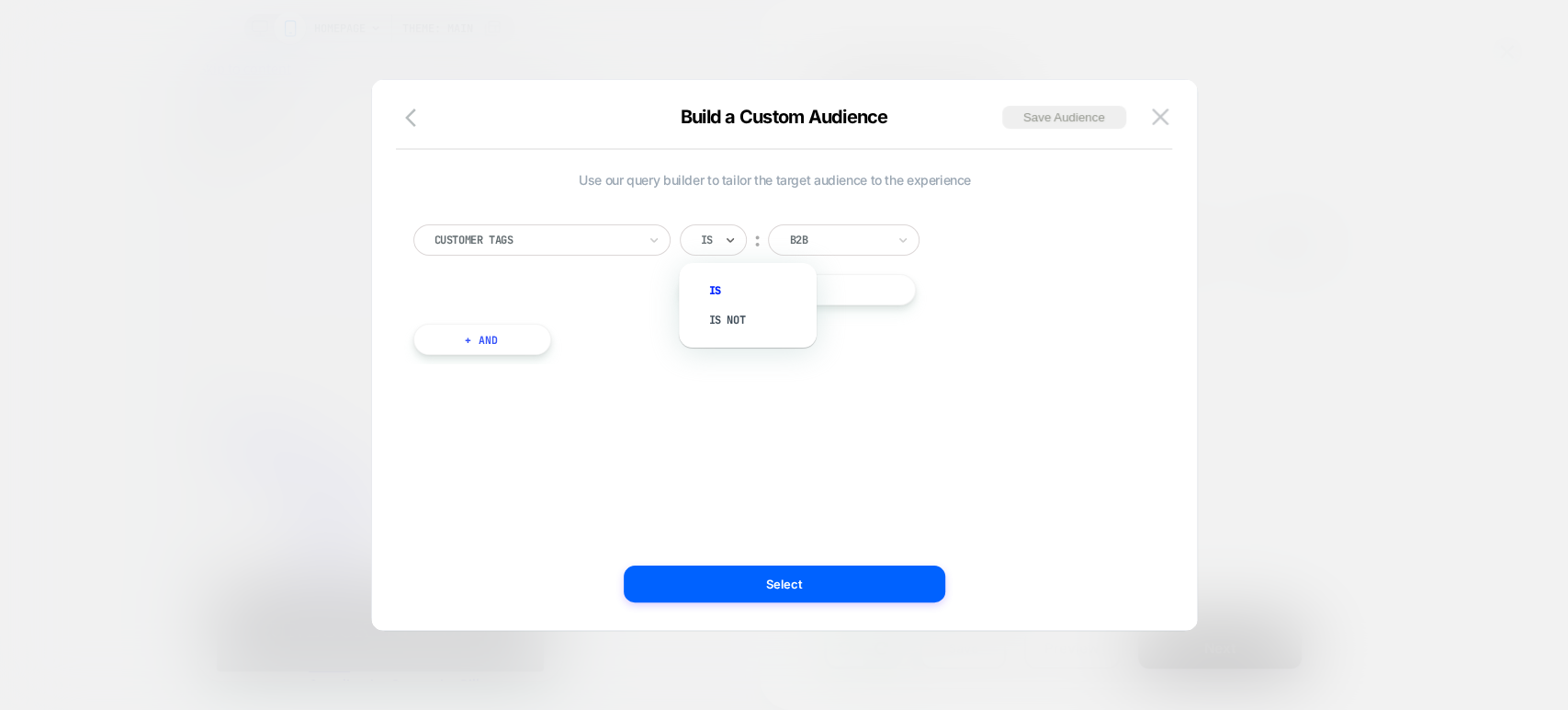
click at [718, 244] on div "Is" at bounding box center [713, 239] width 67 height 31
click at [727, 315] on div "Is not" at bounding box center [757, 319] width 120 height 29
click at [485, 343] on button "+ And" at bounding box center [482, 338] width 138 height 31
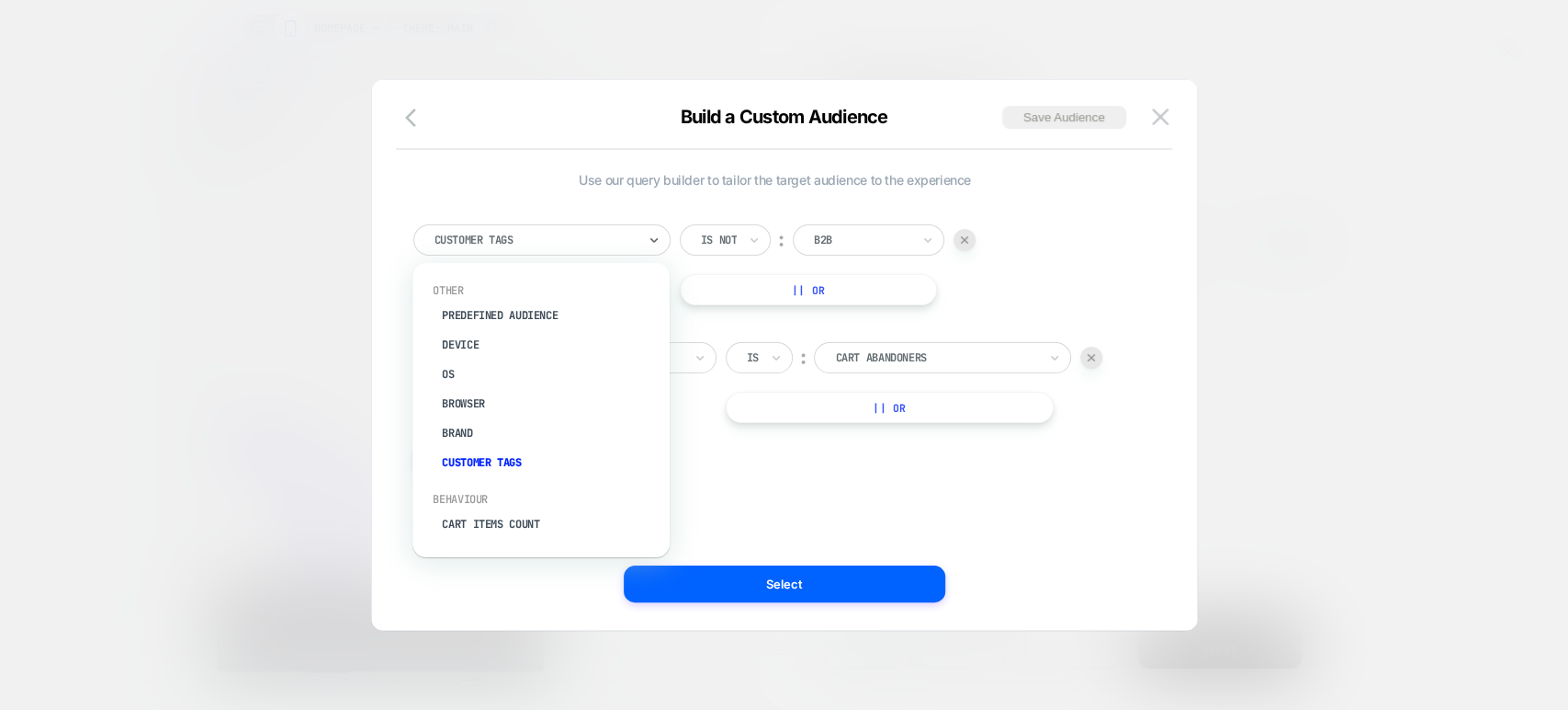
click at [639, 225] on div "Customer Tags" at bounding box center [542, 239] width 257 height 31
click at [488, 316] on div "Predefined Audience" at bounding box center [550, 315] width 239 height 29
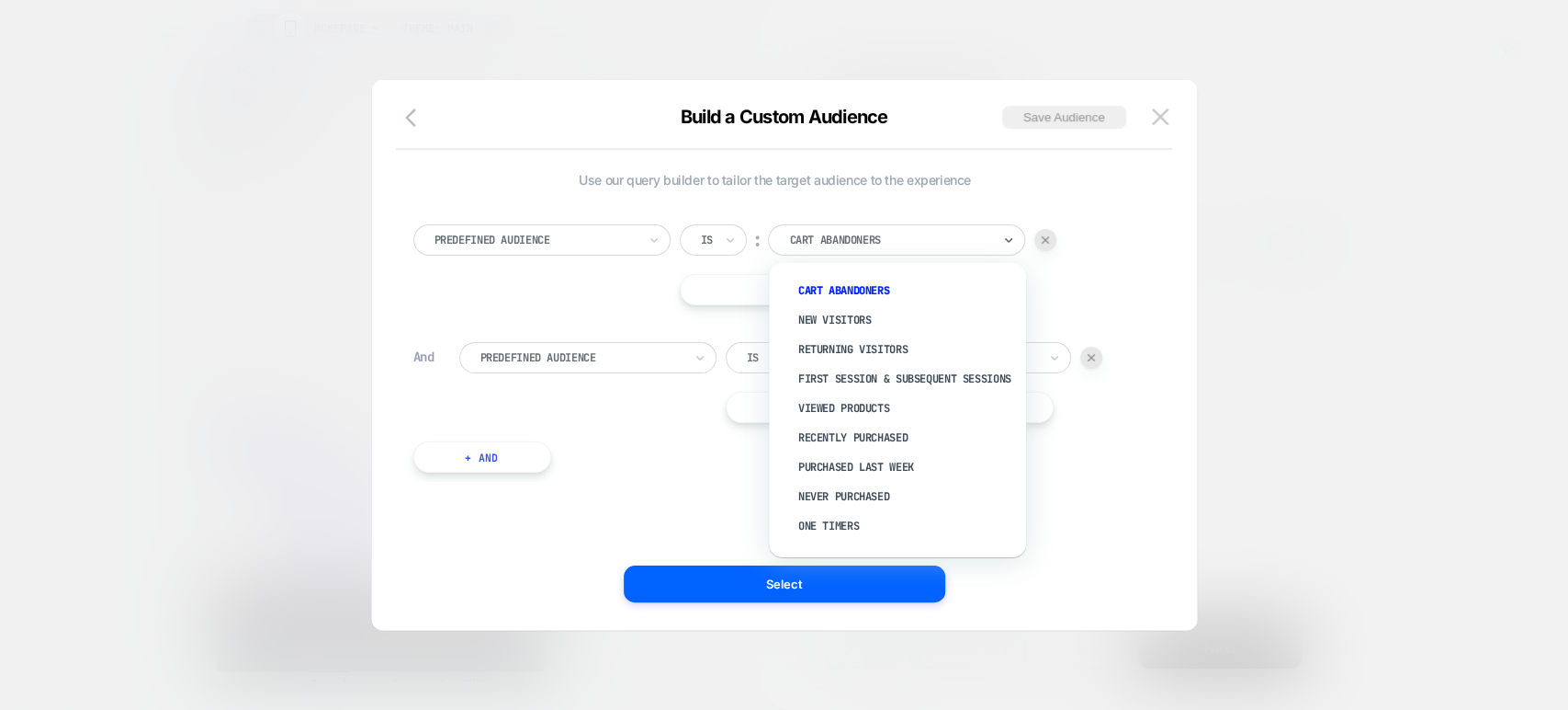
click at [859, 235] on div at bounding box center [890, 240] width 202 height 17
click at [845, 325] on div "New Visitors" at bounding box center [906, 319] width 239 height 29
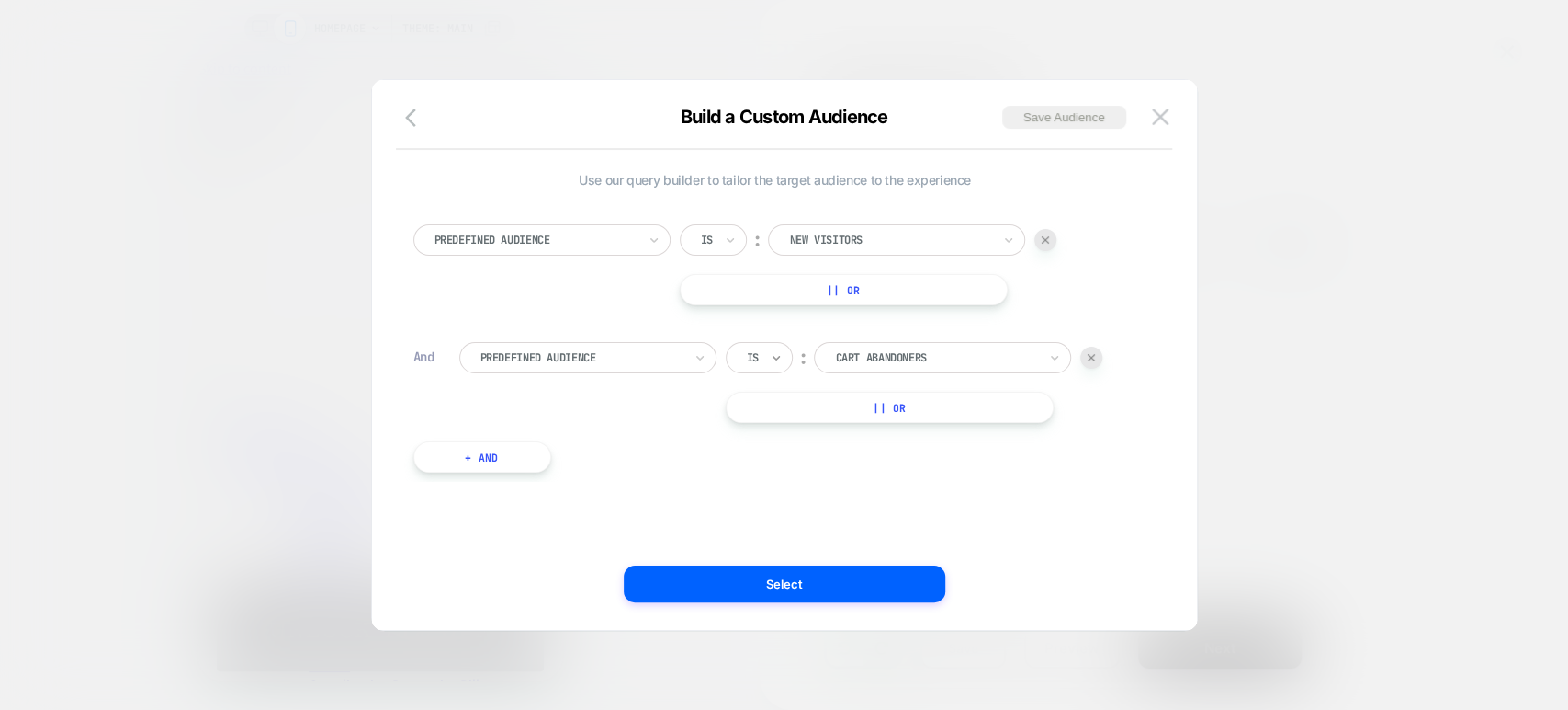
click at [772, 351] on icon at bounding box center [776, 358] width 13 height 19
click at [774, 440] on div "Is not" at bounding box center [803, 436] width 120 height 29
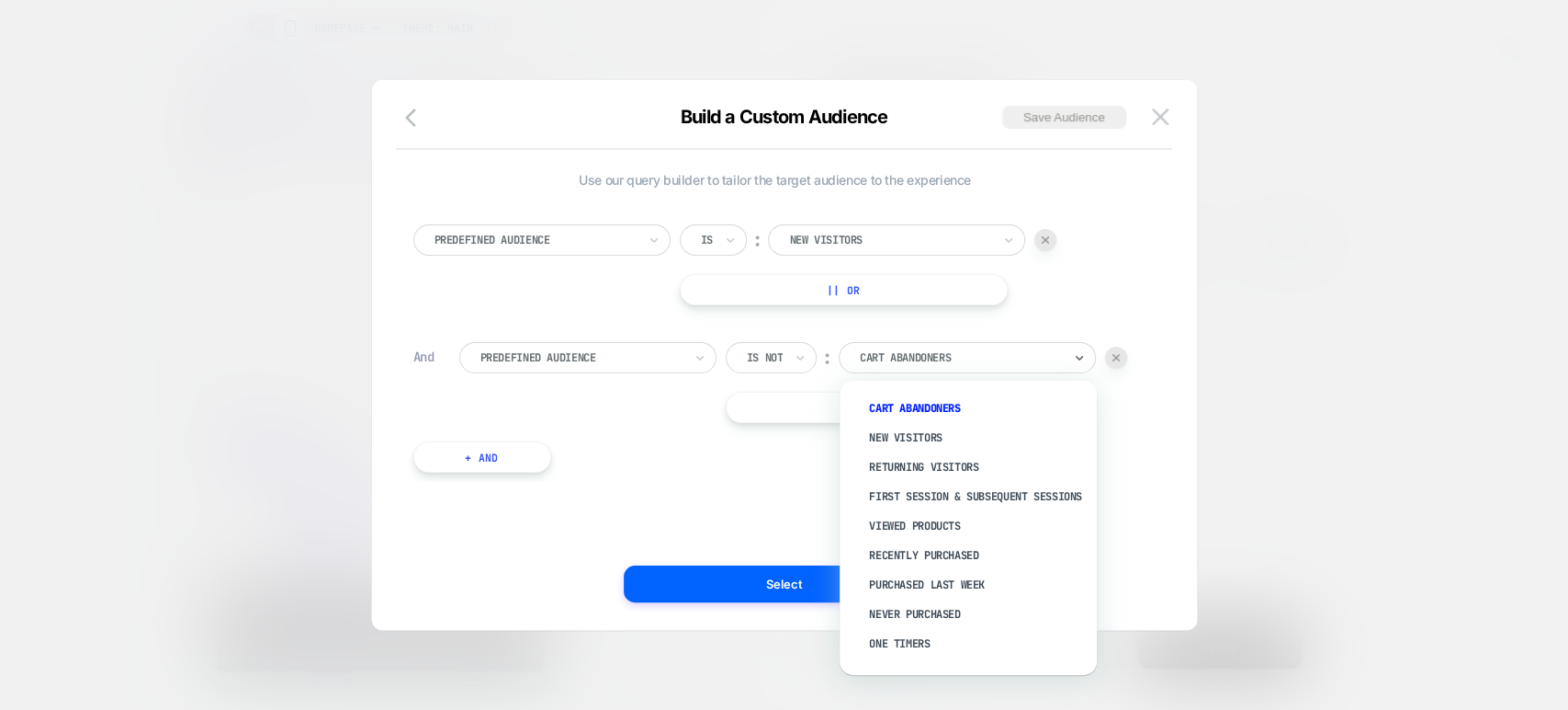
click at [910, 349] on div at bounding box center [961, 358] width 202 height 17
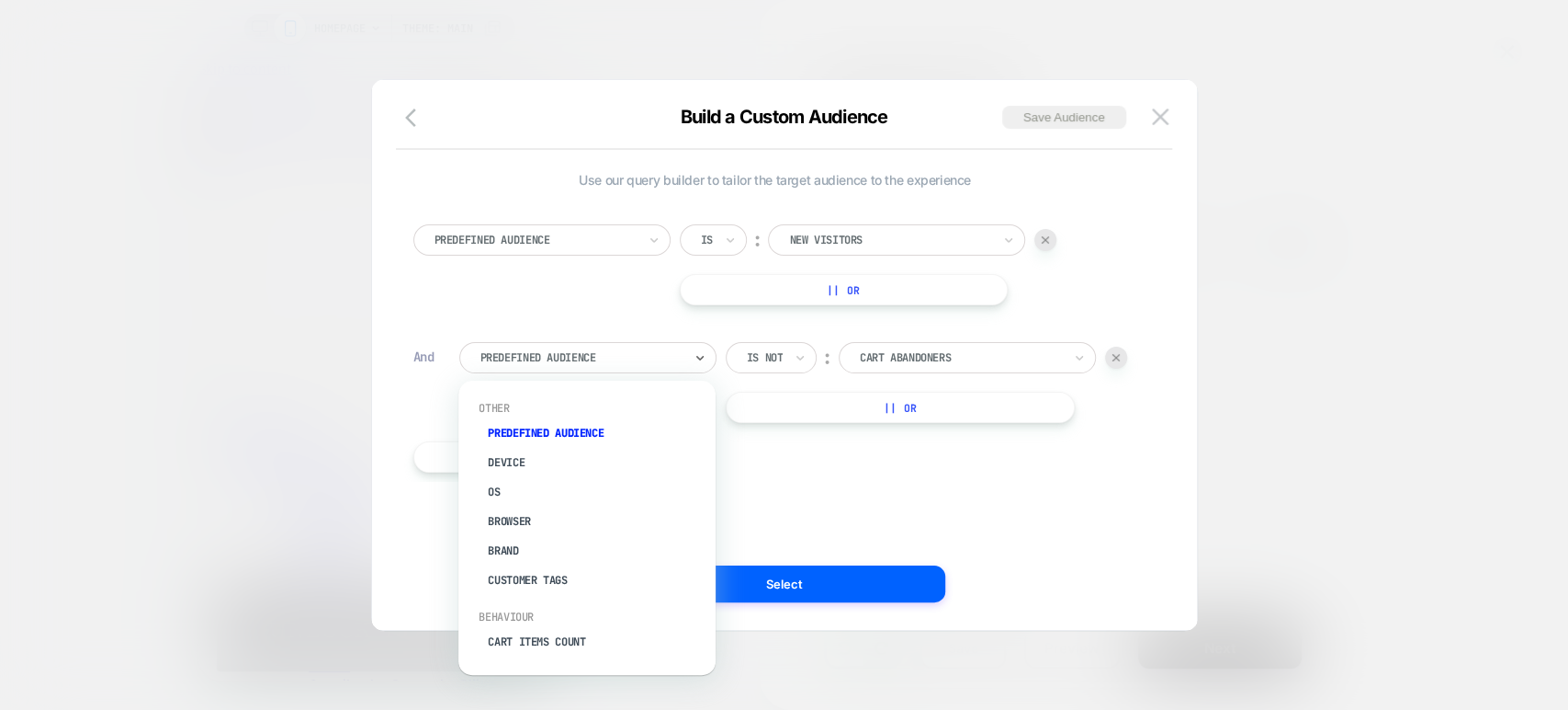
click at [637, 354] on div at bounding box center [581, 358] width 202 height 17
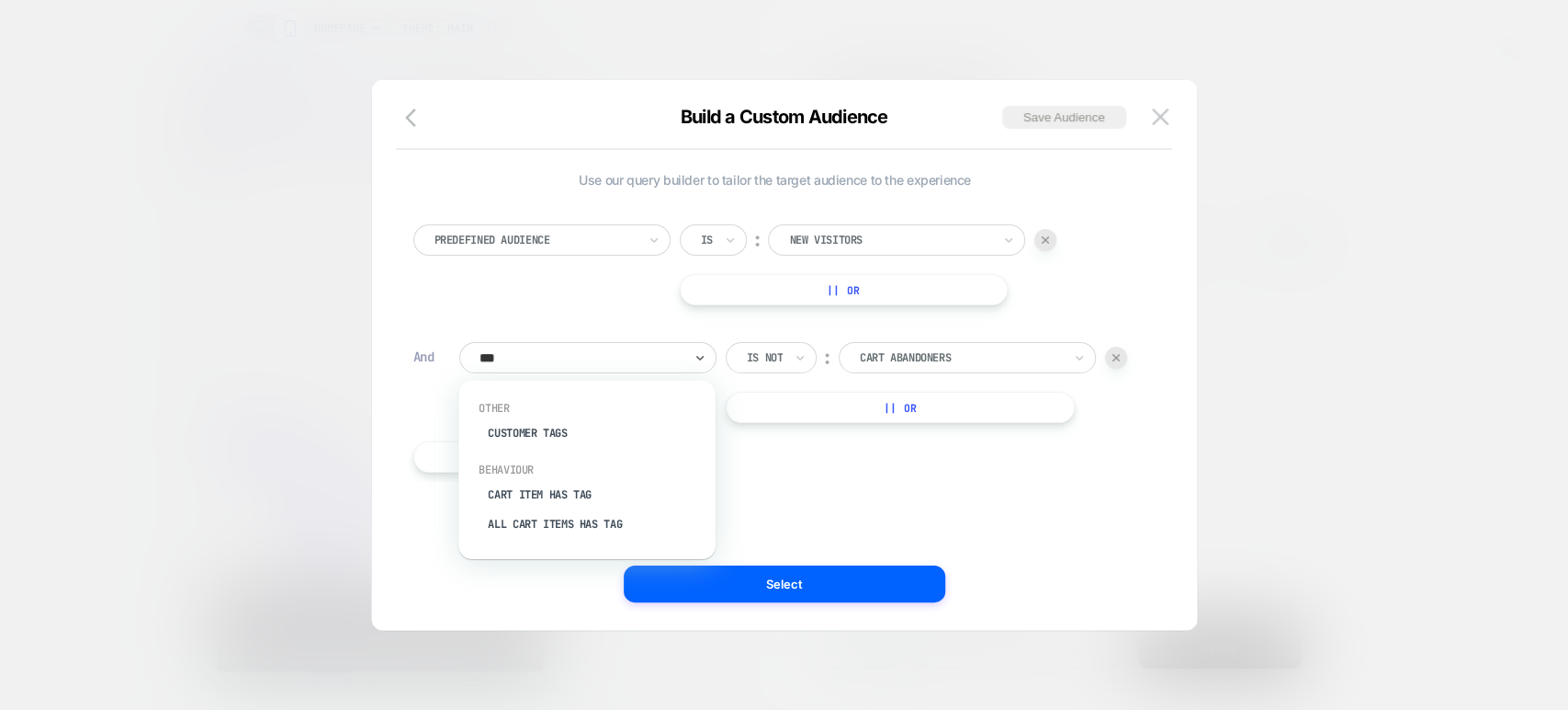
type input "***"
click at [863, 287] on button "|| Or" at bounding box center [843, 288] width 328 height 31
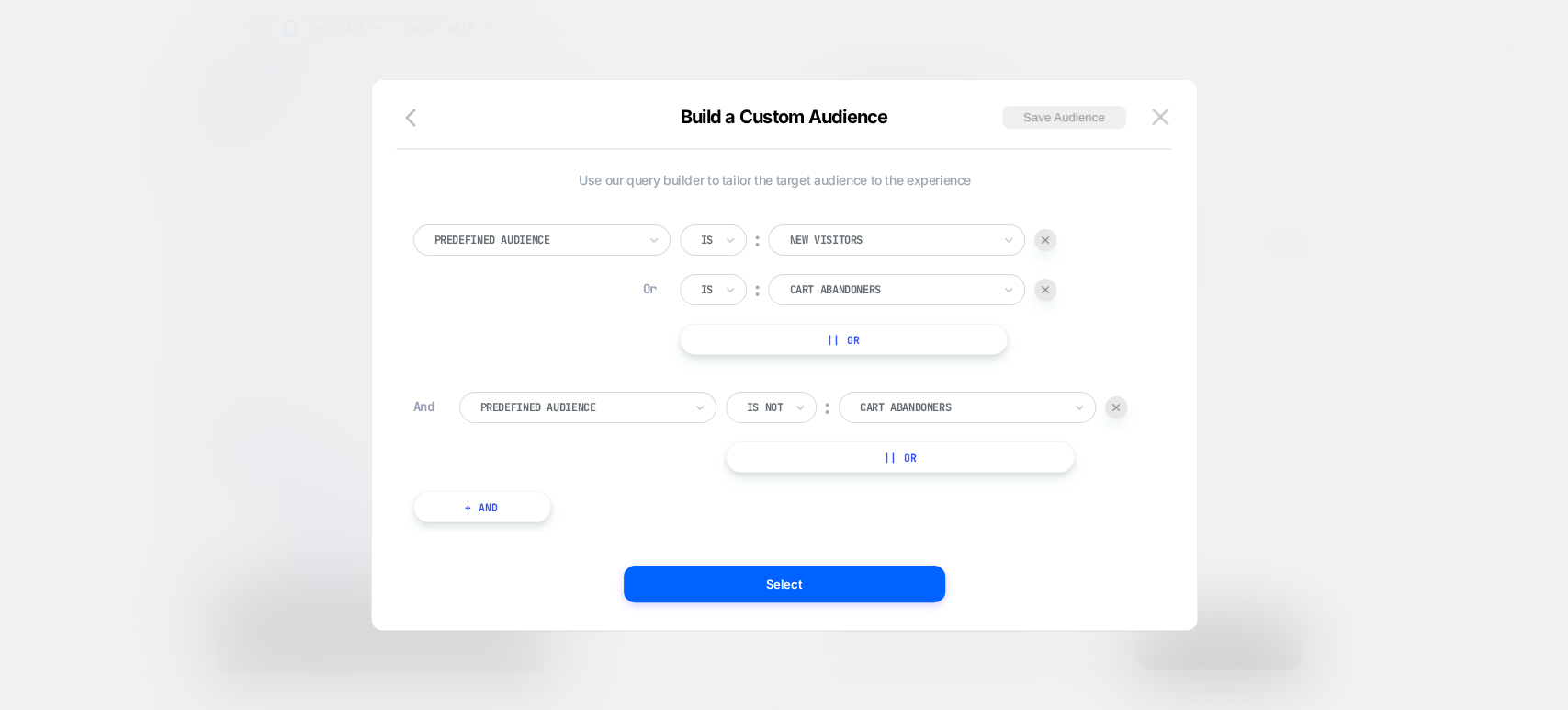
click at [654, 411] on div at bounding box center [581, 407] width 202 height 17
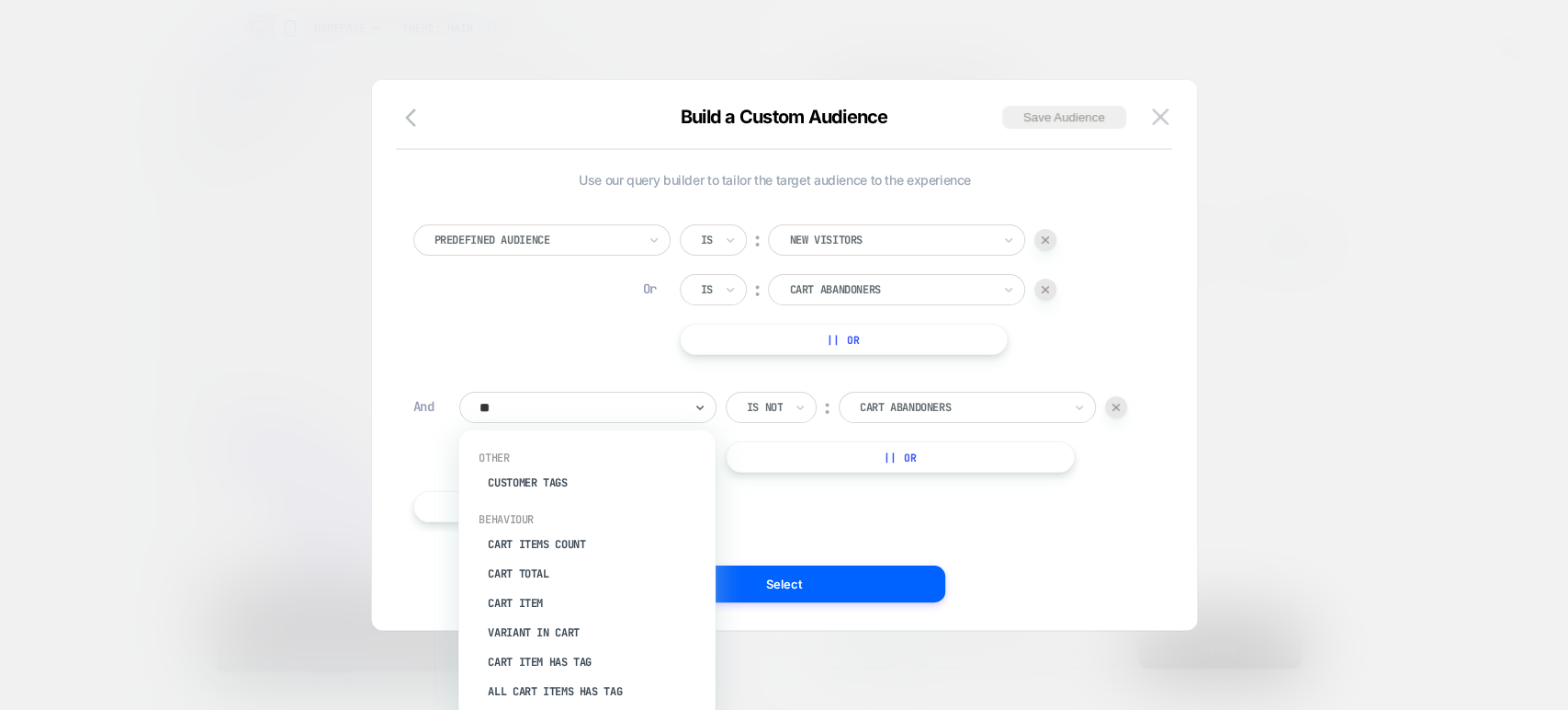
type input "***"
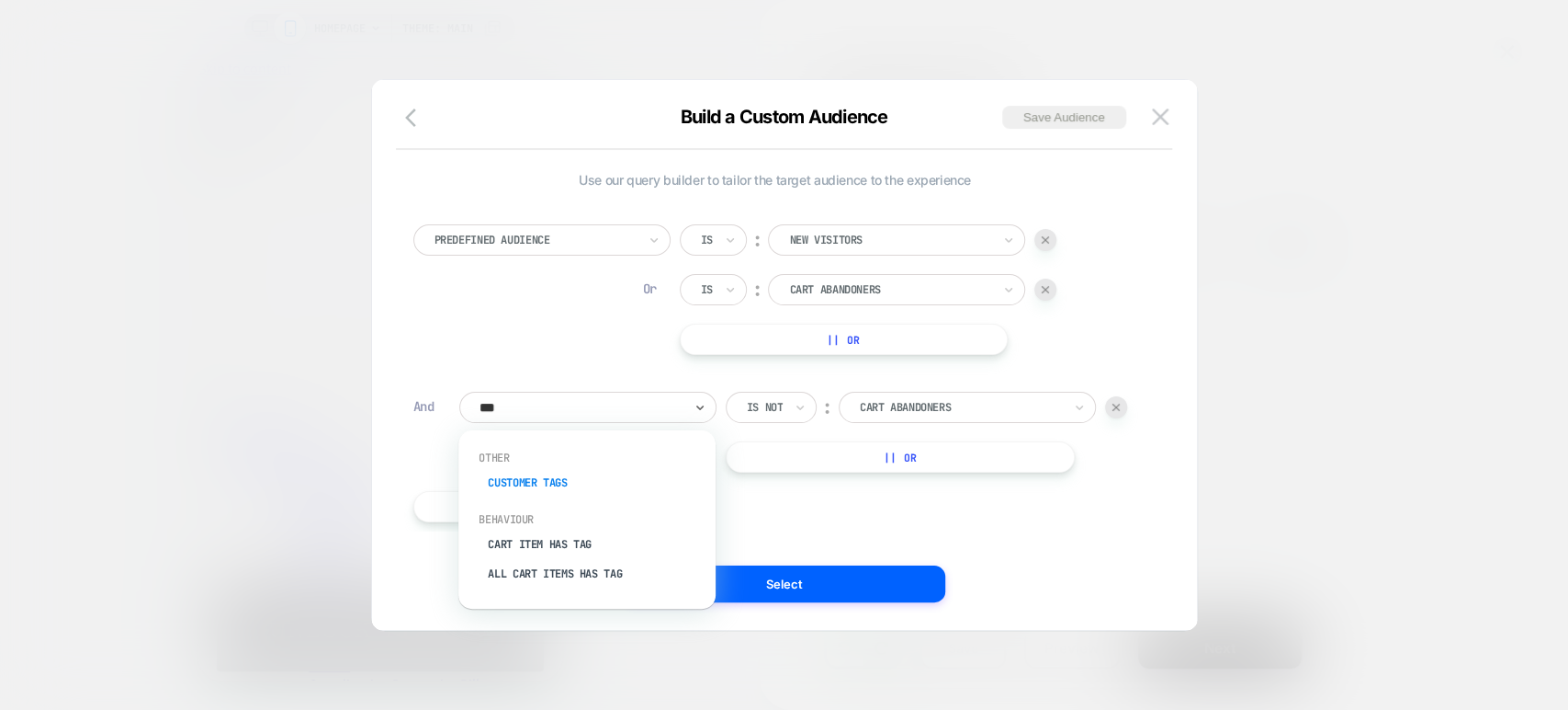
click at [550, 480] on div "Customer Tags" at bounding box center [595, 482] width 239 height 29
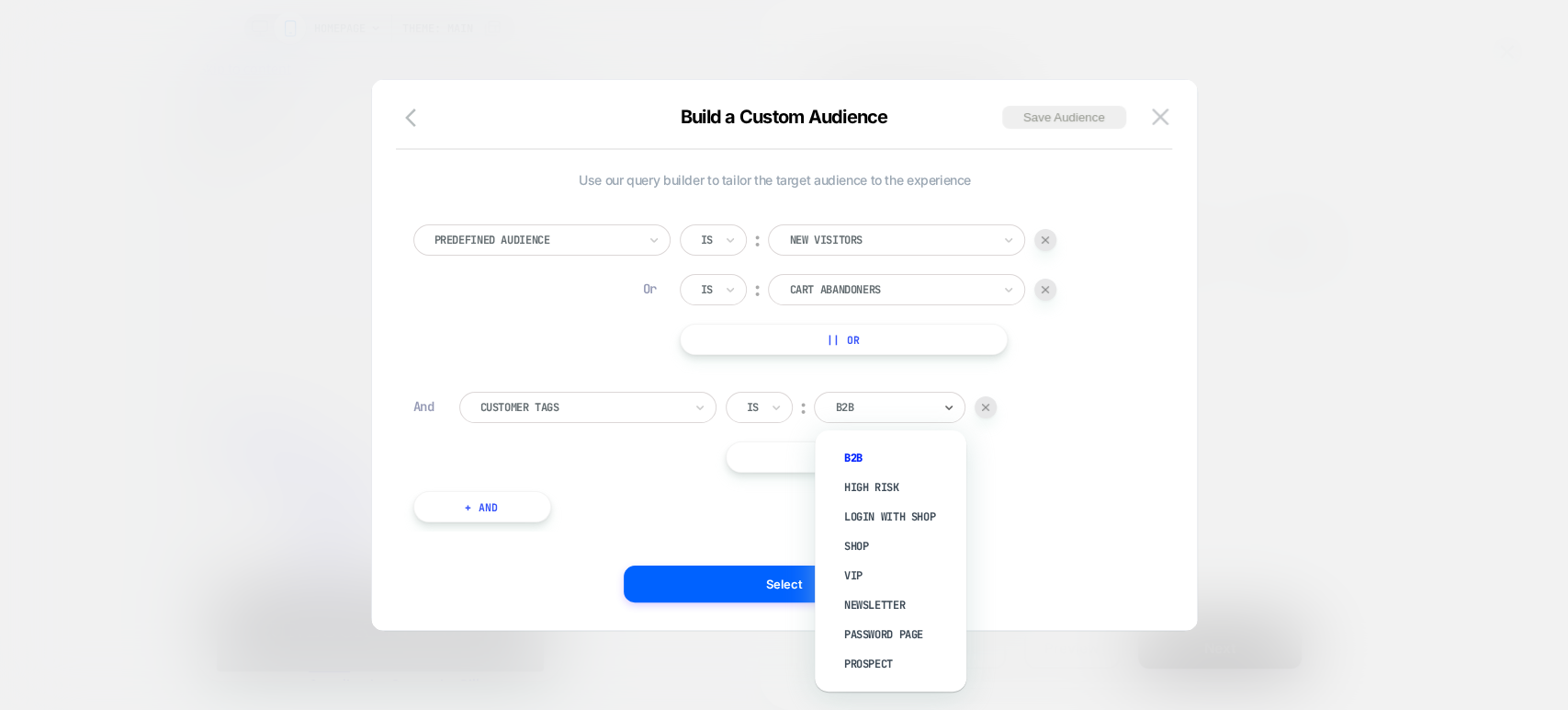
click at [876, 410] on div at bounding box center [883, 407] width 96 height 17
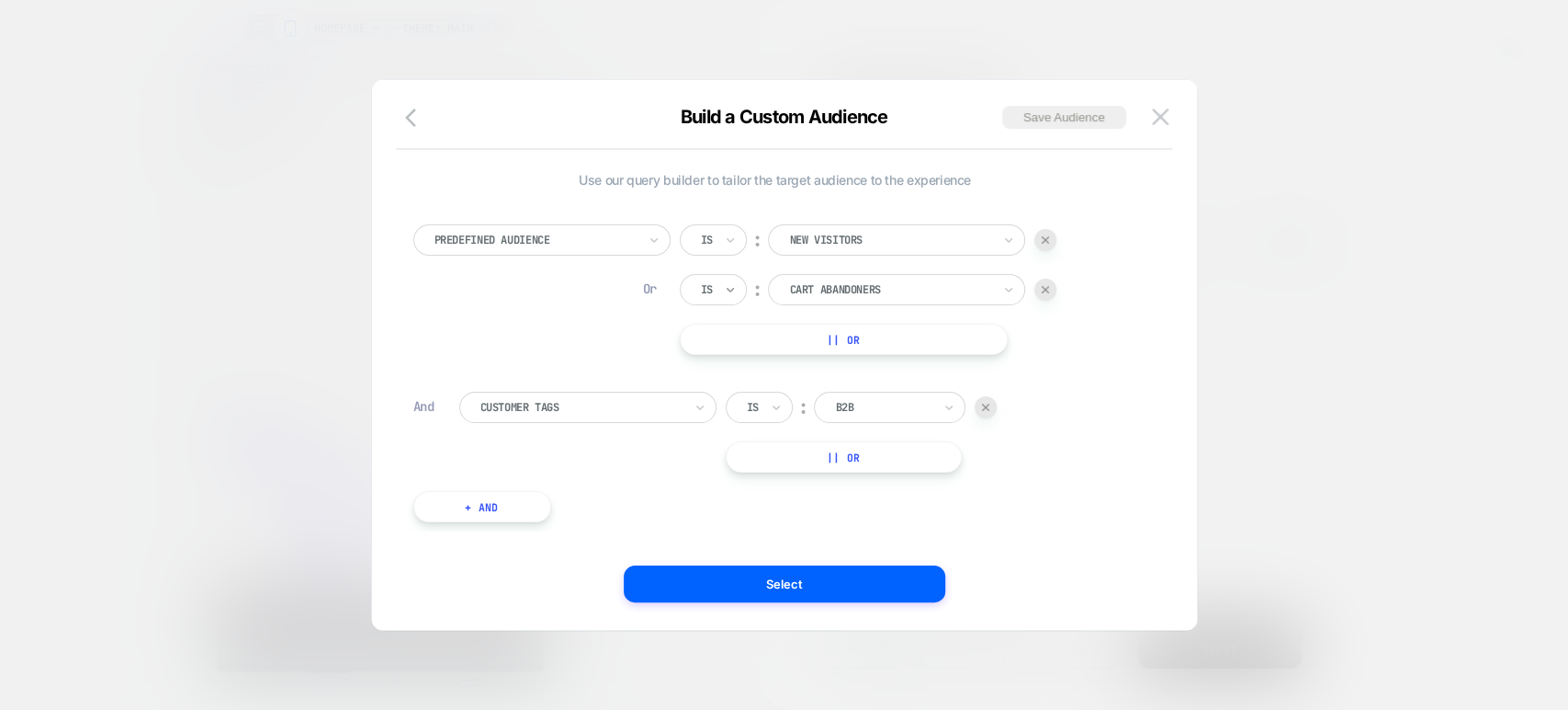
click at [729, 285] on icon at bounding box center [730, 289] width 13 height 19
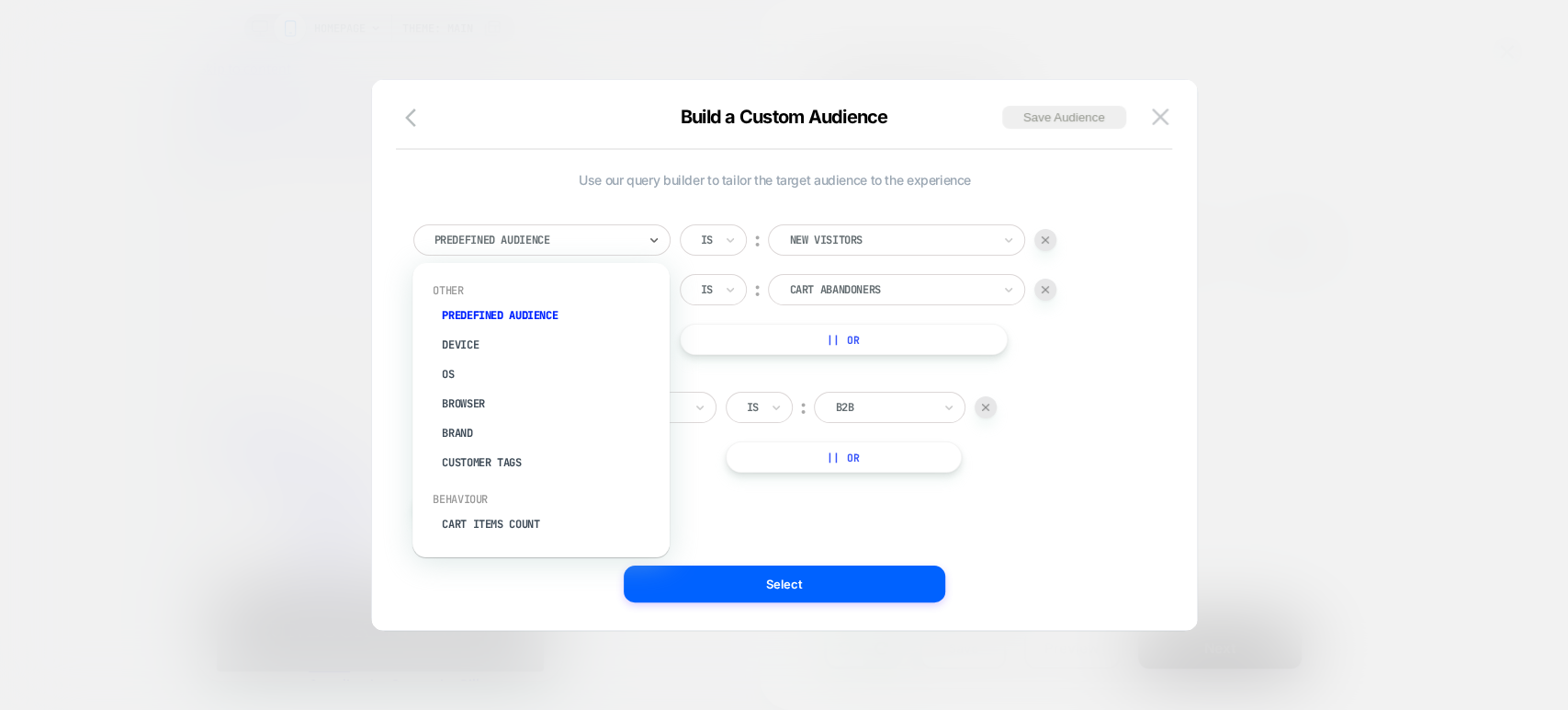
click at [603, 233] on div at bounding box center [535, 240] width 202 height 17
click at [529, 462] on div "Customer Tags" at bounding box center [550, 462] width 239 height 29
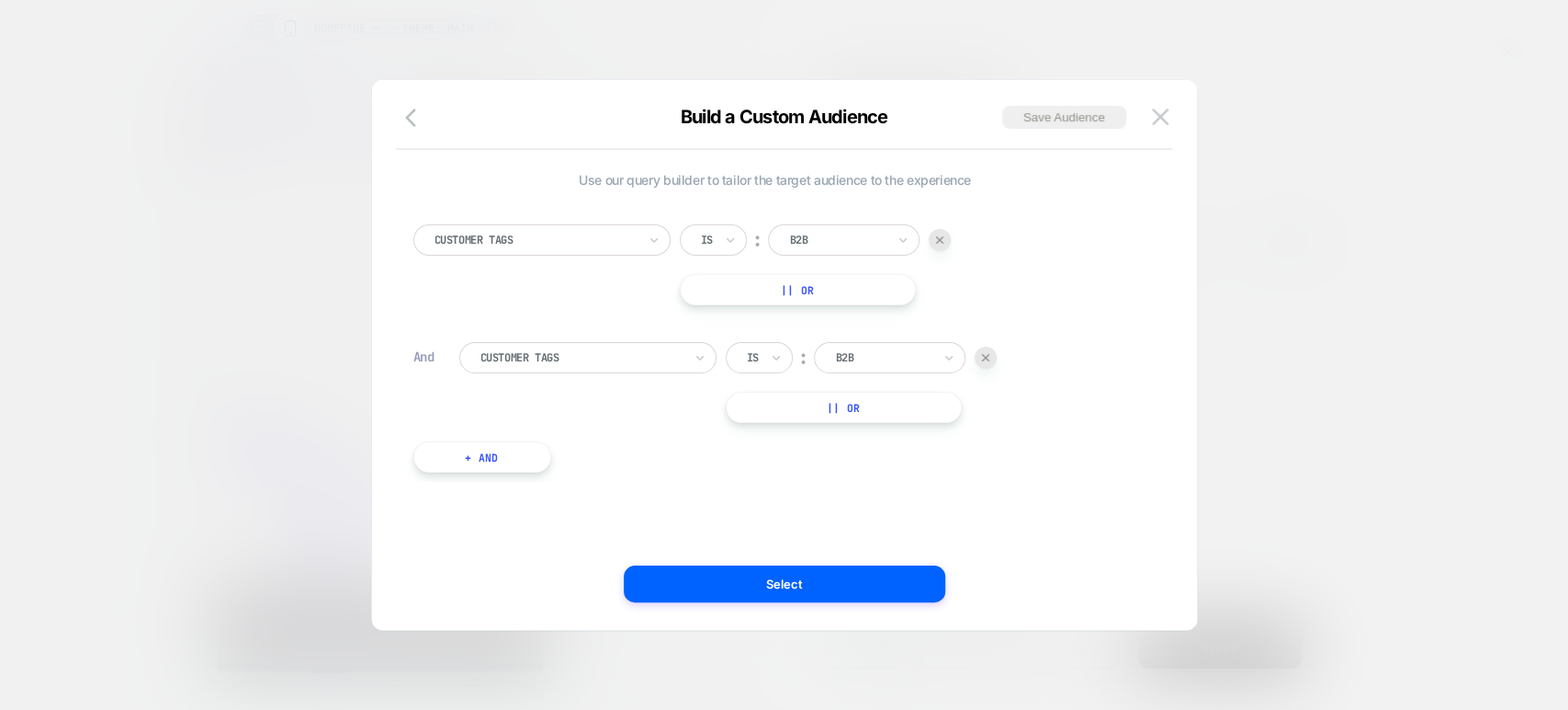
click at [799, 231] on div at bounding box center [837, 240] width 96 height 17
click at [1294, 37] on div at bounding box center [784, 355] width 1568 height 710
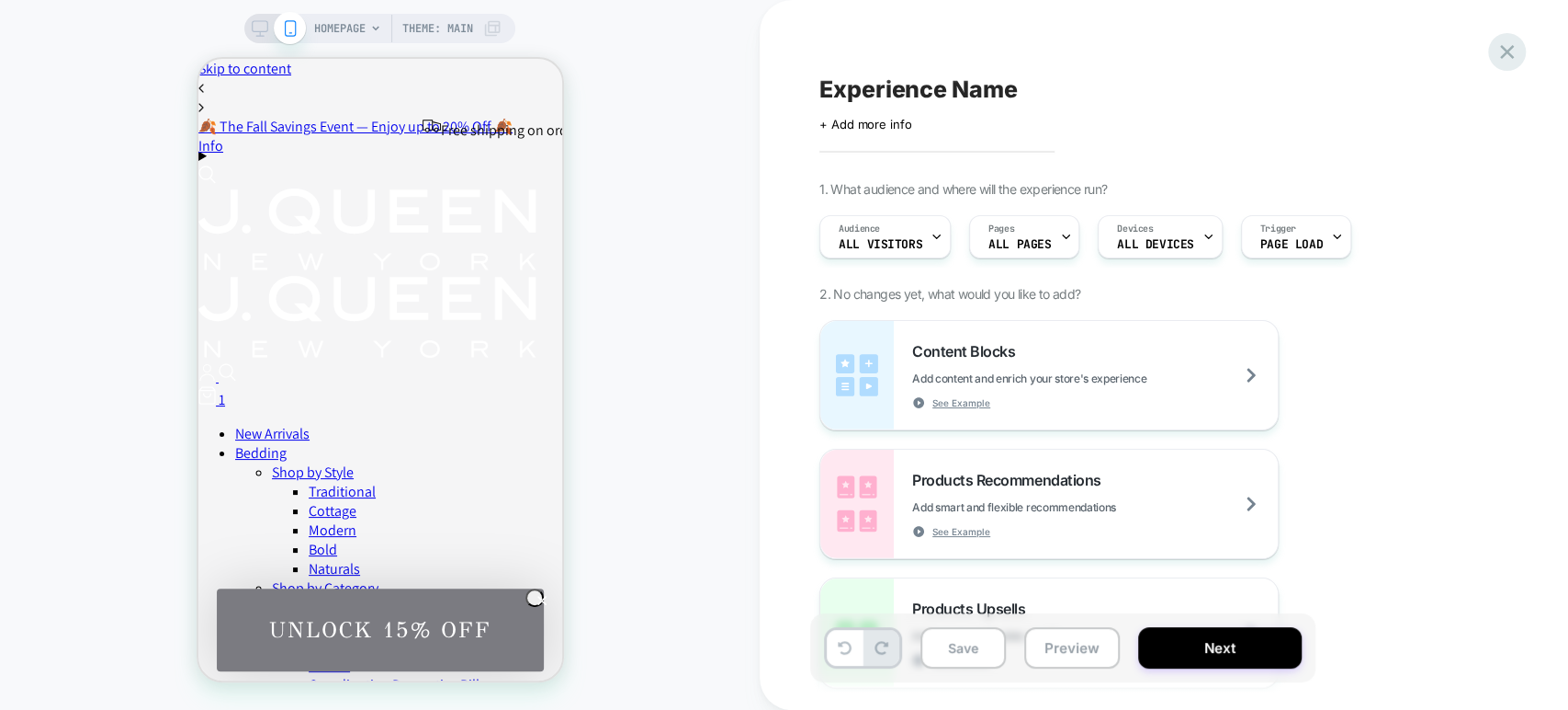
click at [1498, 45] on icon at bounding box center [1507, 52] width 24 height 24
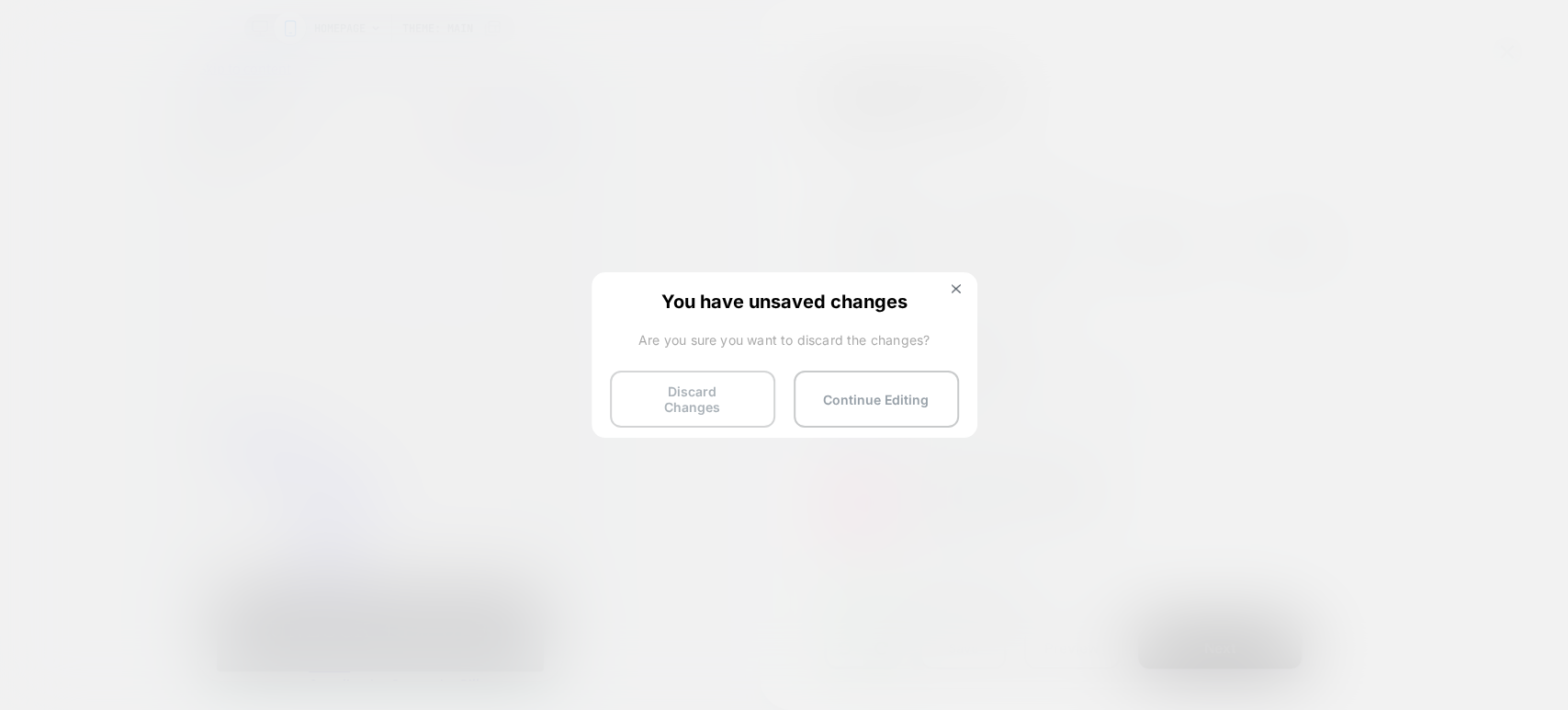
click at [722, 381] on button "Discard Changes" at bounding box center [693, 399] width 166 height 57
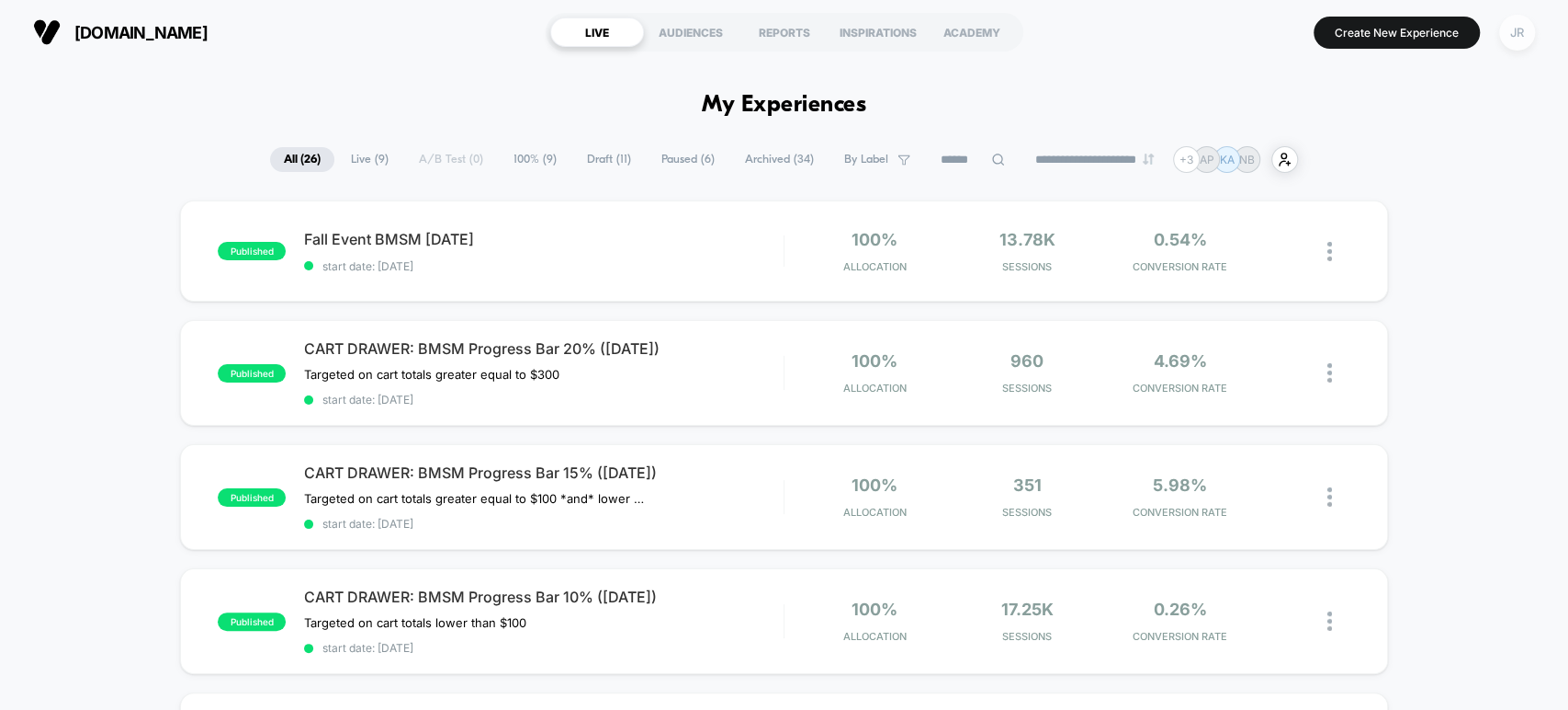
click at [1507, 37] on div "JR" at bounding box center [1517, 33] width 36 height 36
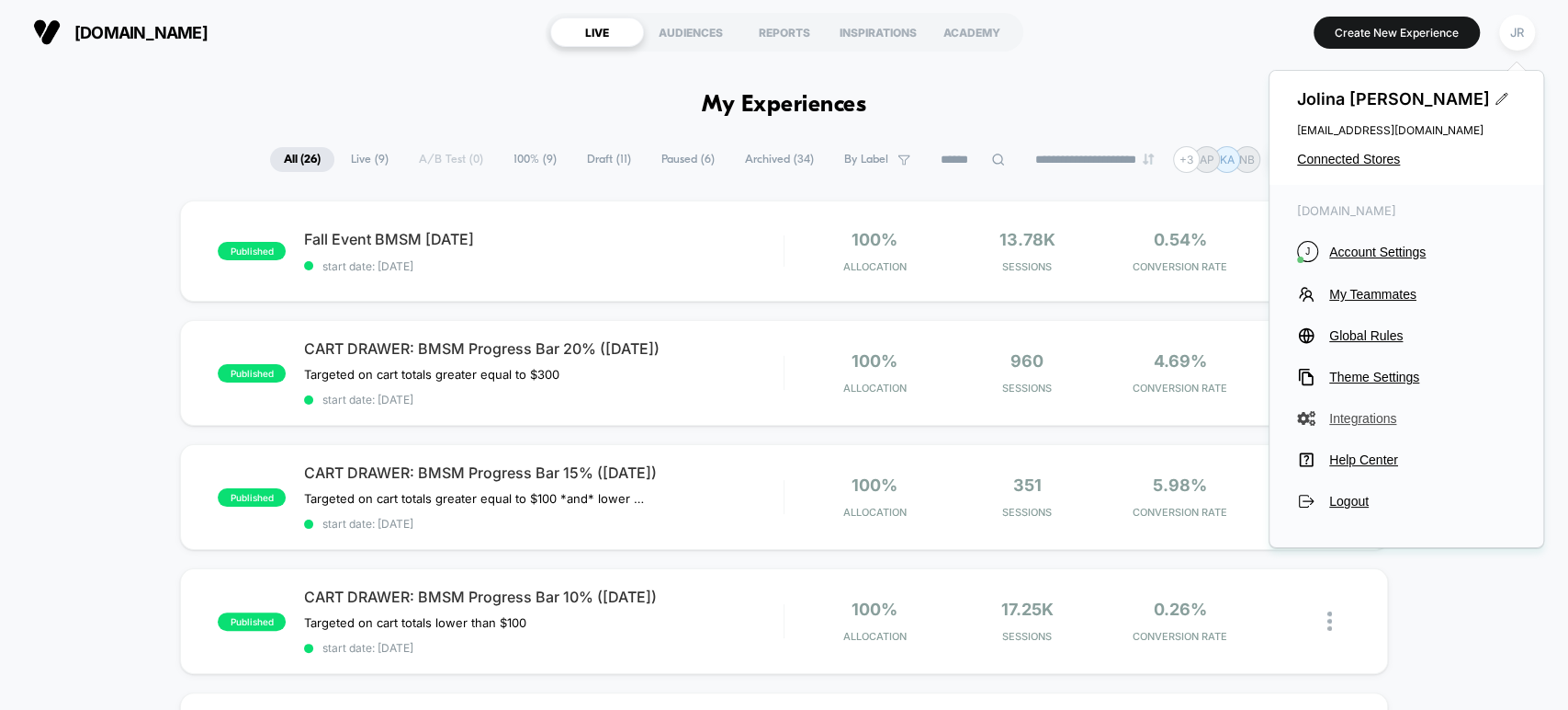
click at [1350, 414] on span "Integrations" at bounding box center [1422, 419] width 186 height 15
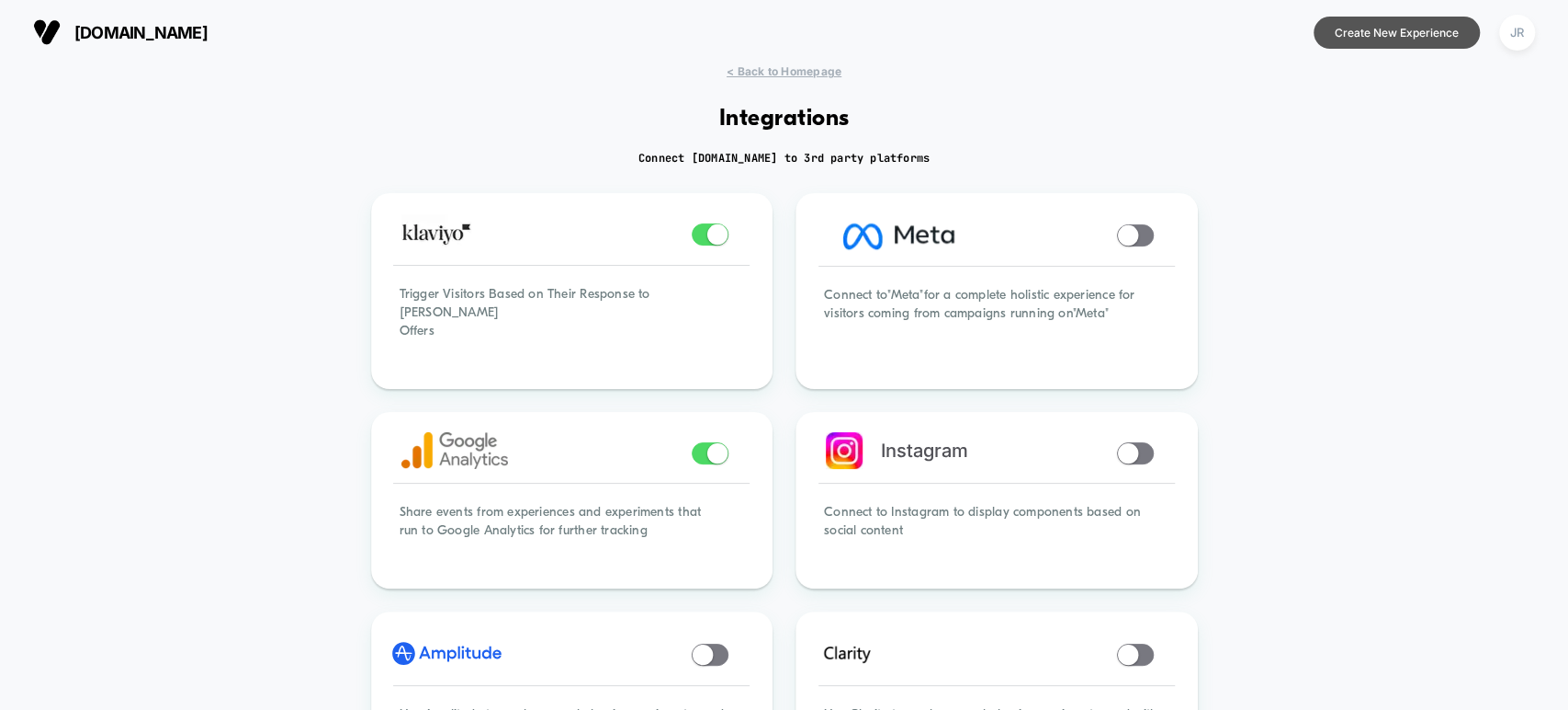
click at [1356, 22] on button "Create New Experience" at bounding box center [1397, 33] width 167 height 32
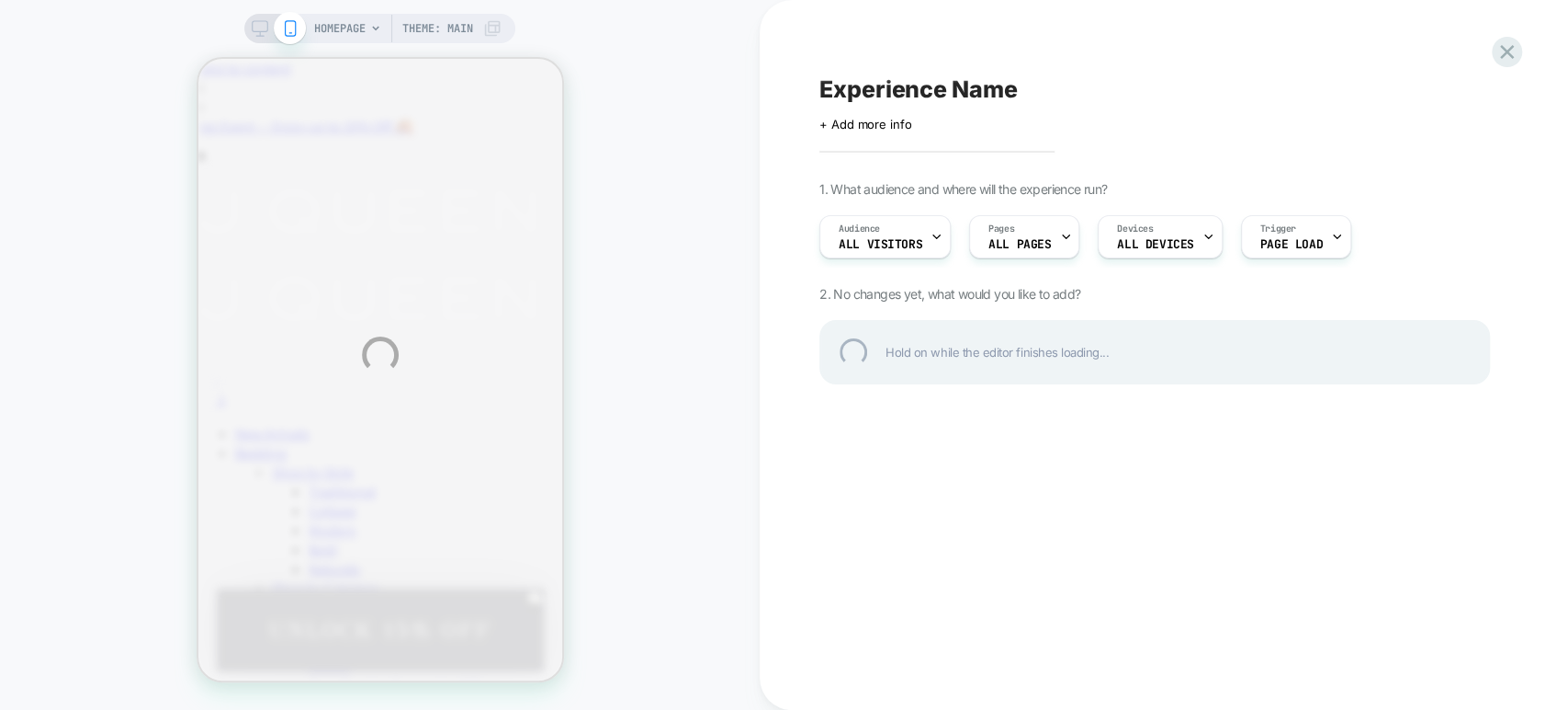
click at [874, 229] on div "HOMEPAGE Theme: MAIN Experience Name Click to edit experience details + Add mor…" at bounding box center [784, 355] width 1568 height 710
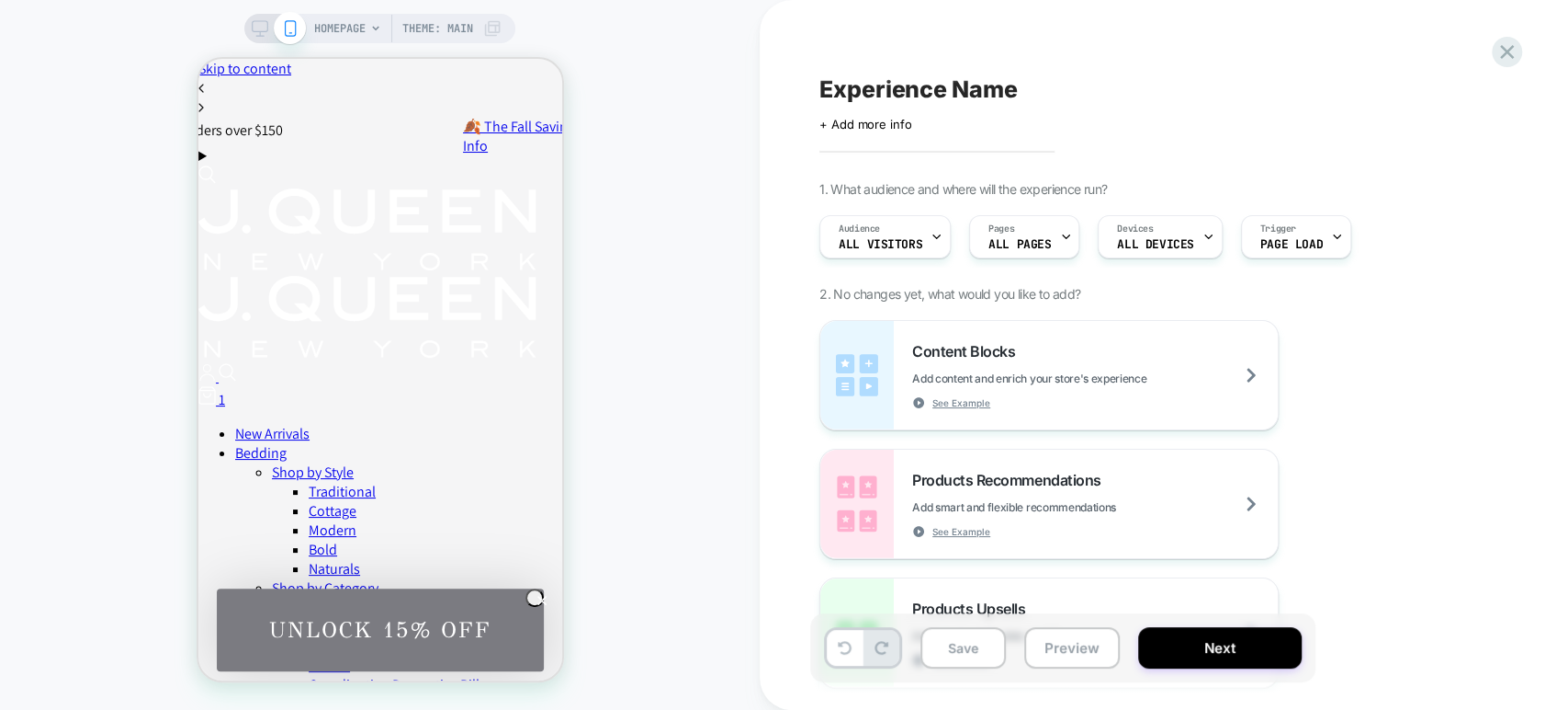
click at [874, 229] on span "Audience" at bounding box center [859, 229] width 41 height 13
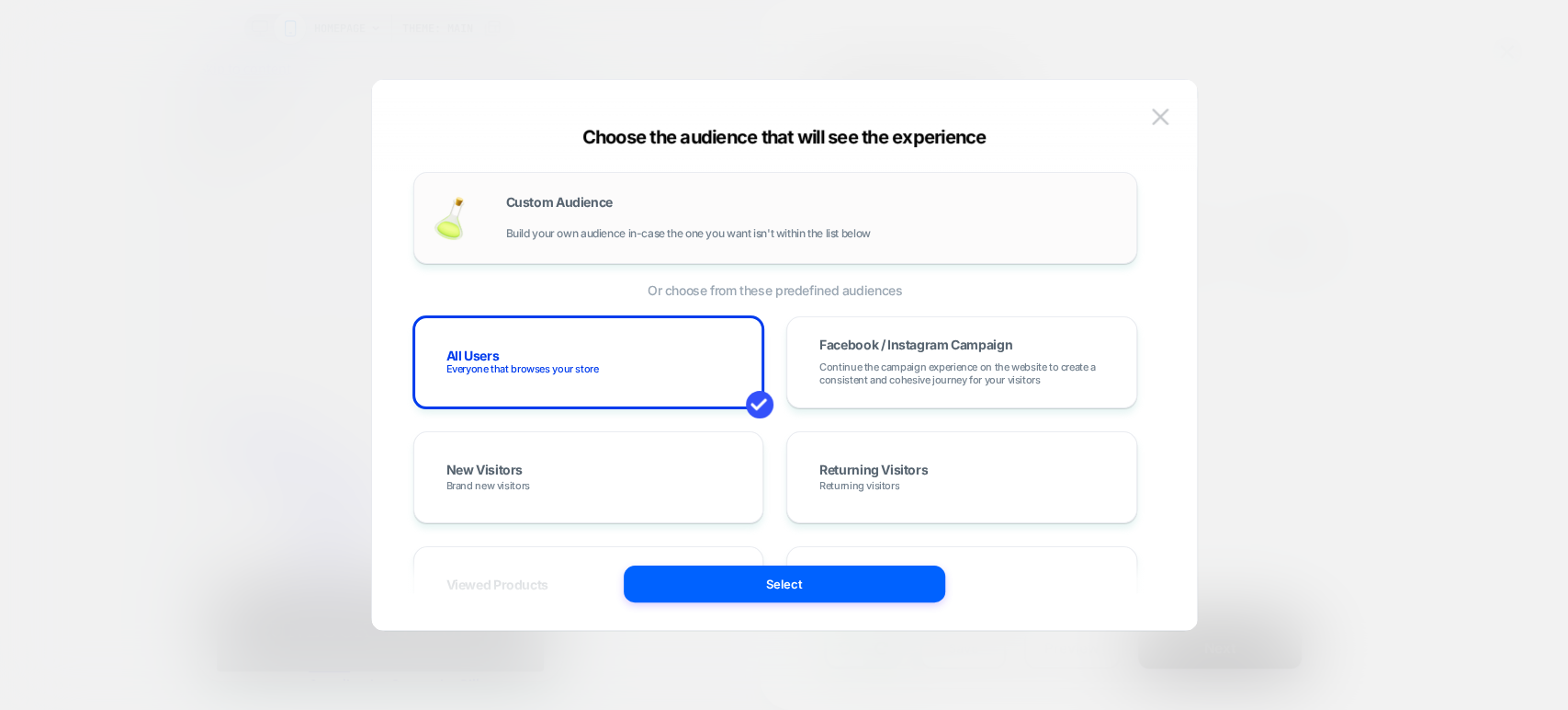
click at [600, 227] on span "Build your own audience in-case the one you want isn't within the list below" at bounding box center [689, 233] width 365 height 13
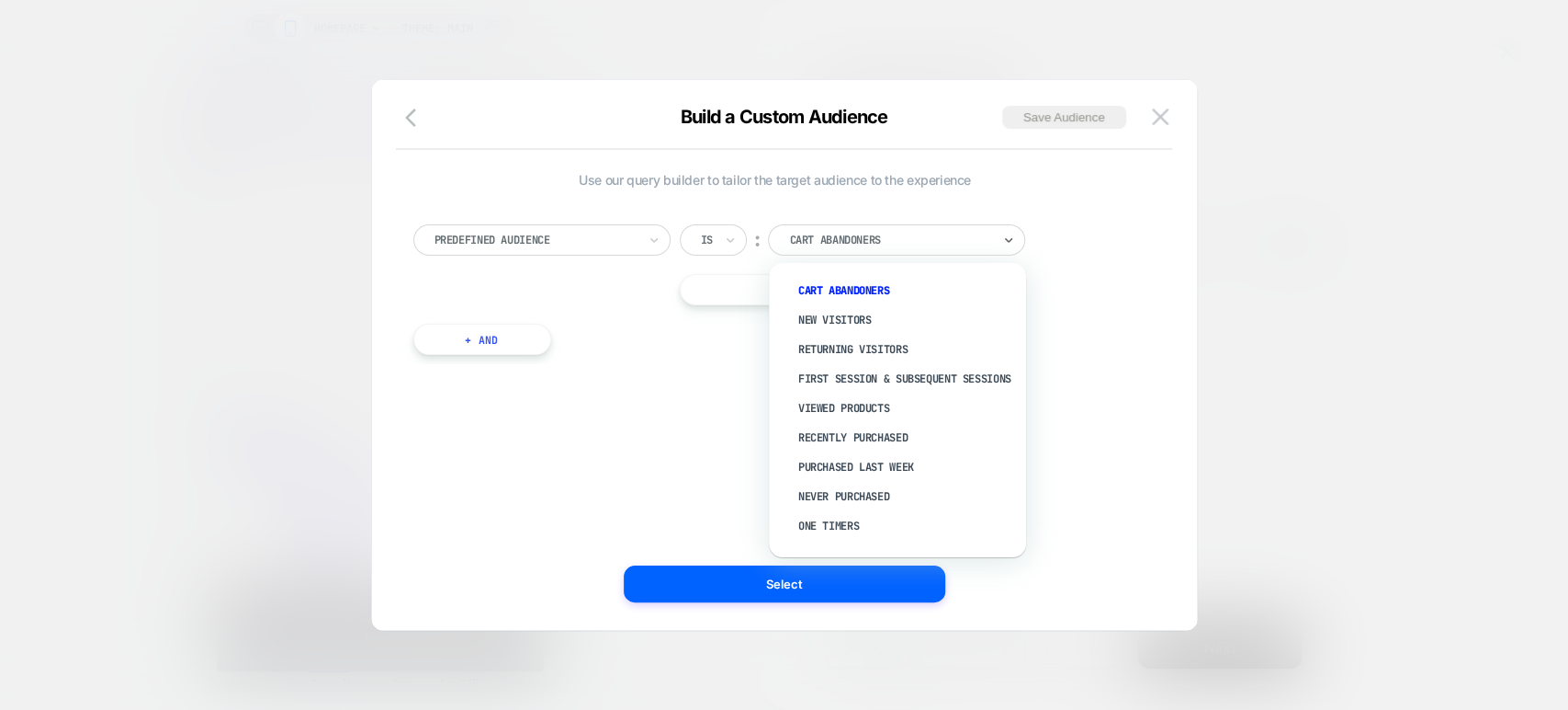
click at [823, 242] on div at bounding box center [890, 240] width 202 height 17
click at [836, 313] on div "New Visitors" at bounding box center [906, 319] width 239 height 29
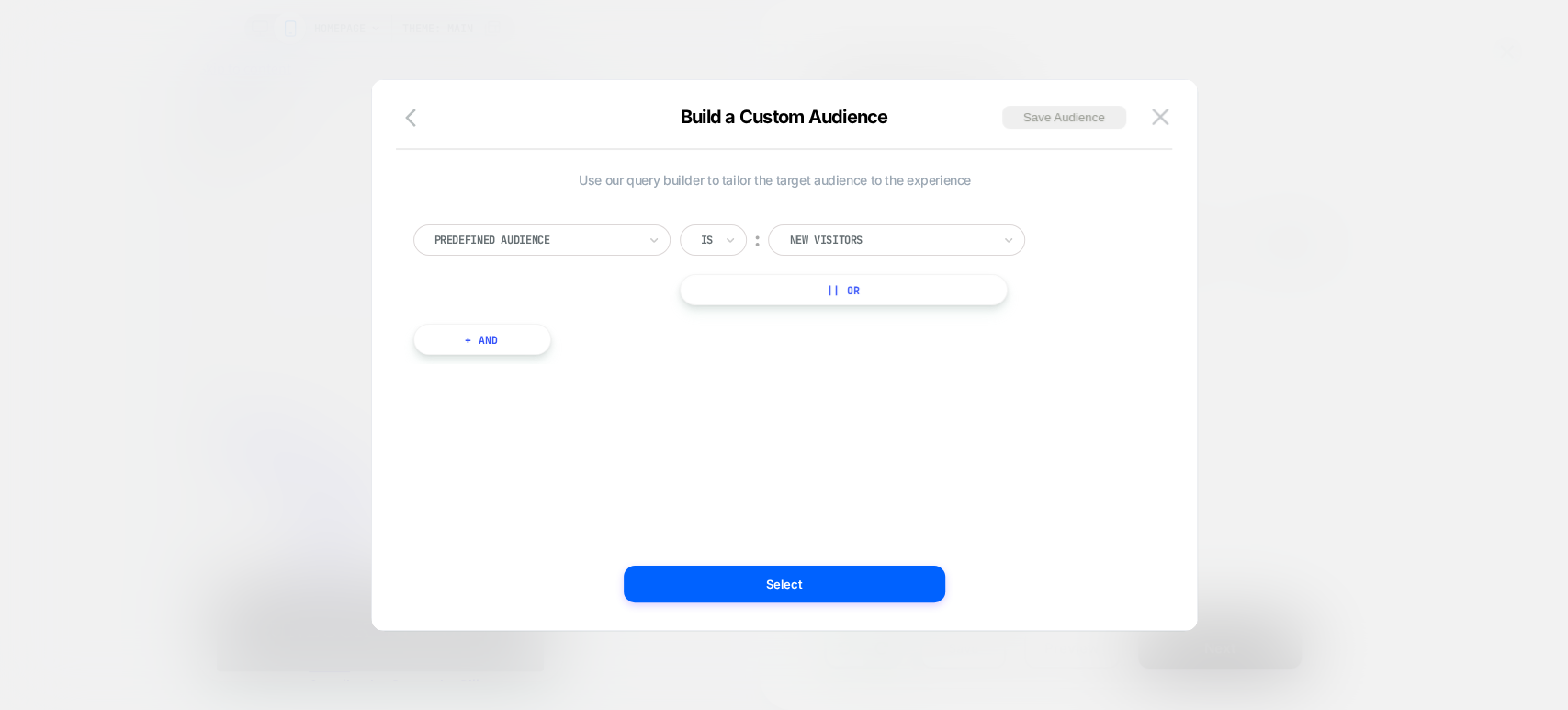
click at [904, 295] on button "|| Or" at bounding box center [843, 288] width 328 height 31
click at [719, 293] on div "Is" at bounding box center [713, 288] width 67 height 31
click at [728, 367] on div "Is not" at bounding box center [757, 369] width 120 height 29
click at [876, 281] on div at bounding box center [916, 289] width 202 height 17
type input "*"
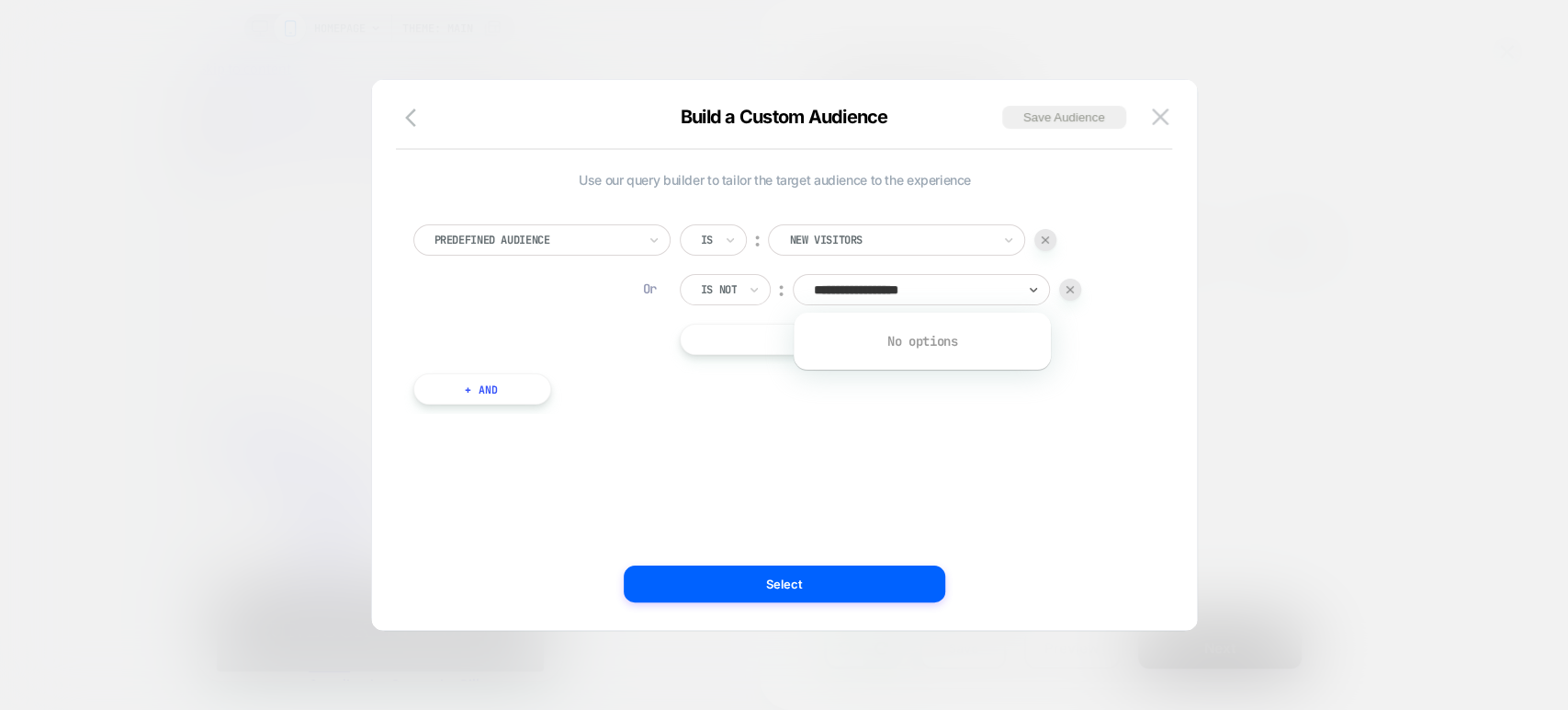
type input "**********"
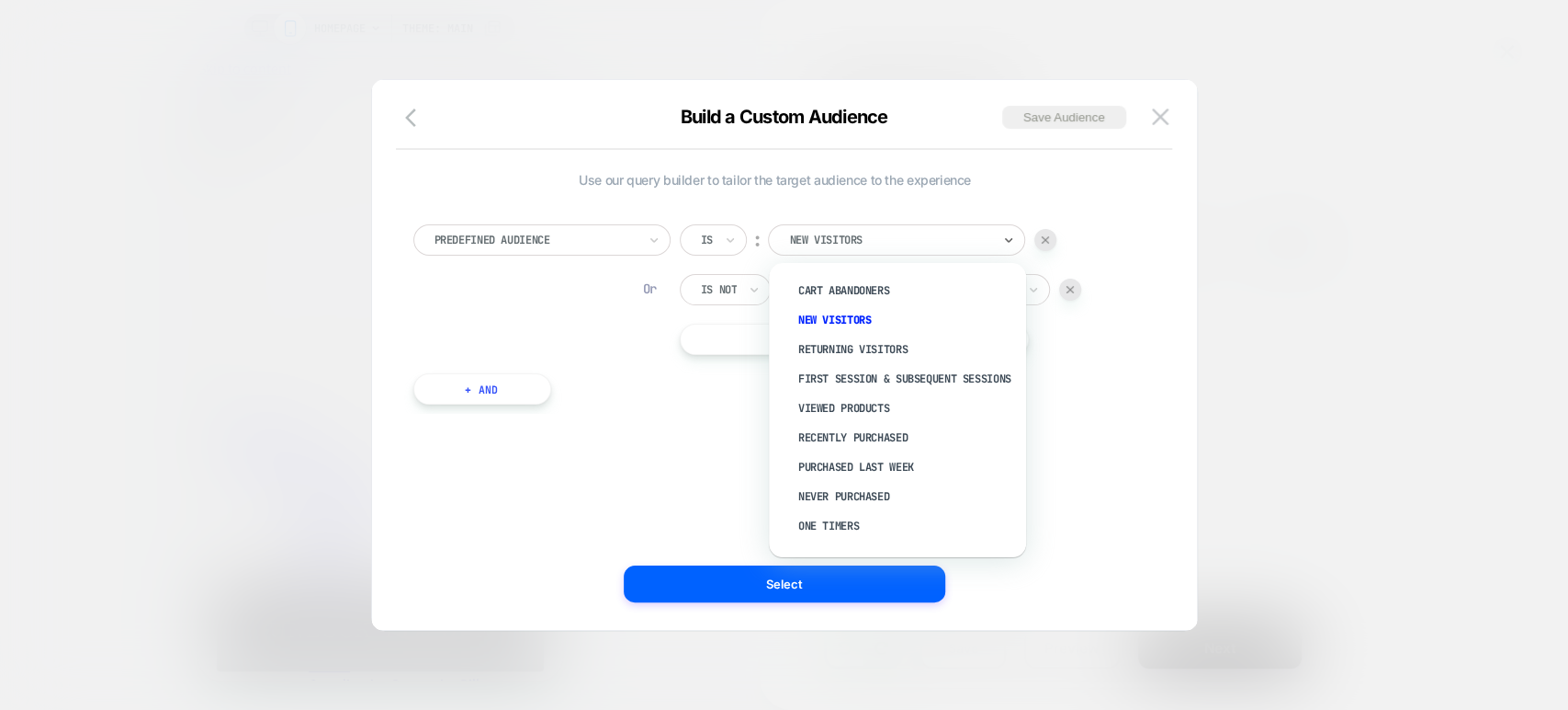
click at [897, 233] on div at bounding box center [890, 240] width 202 height 17
click at [837, 314] on div "New Visitors" at bounding box center [906, 319] width 239 height 29
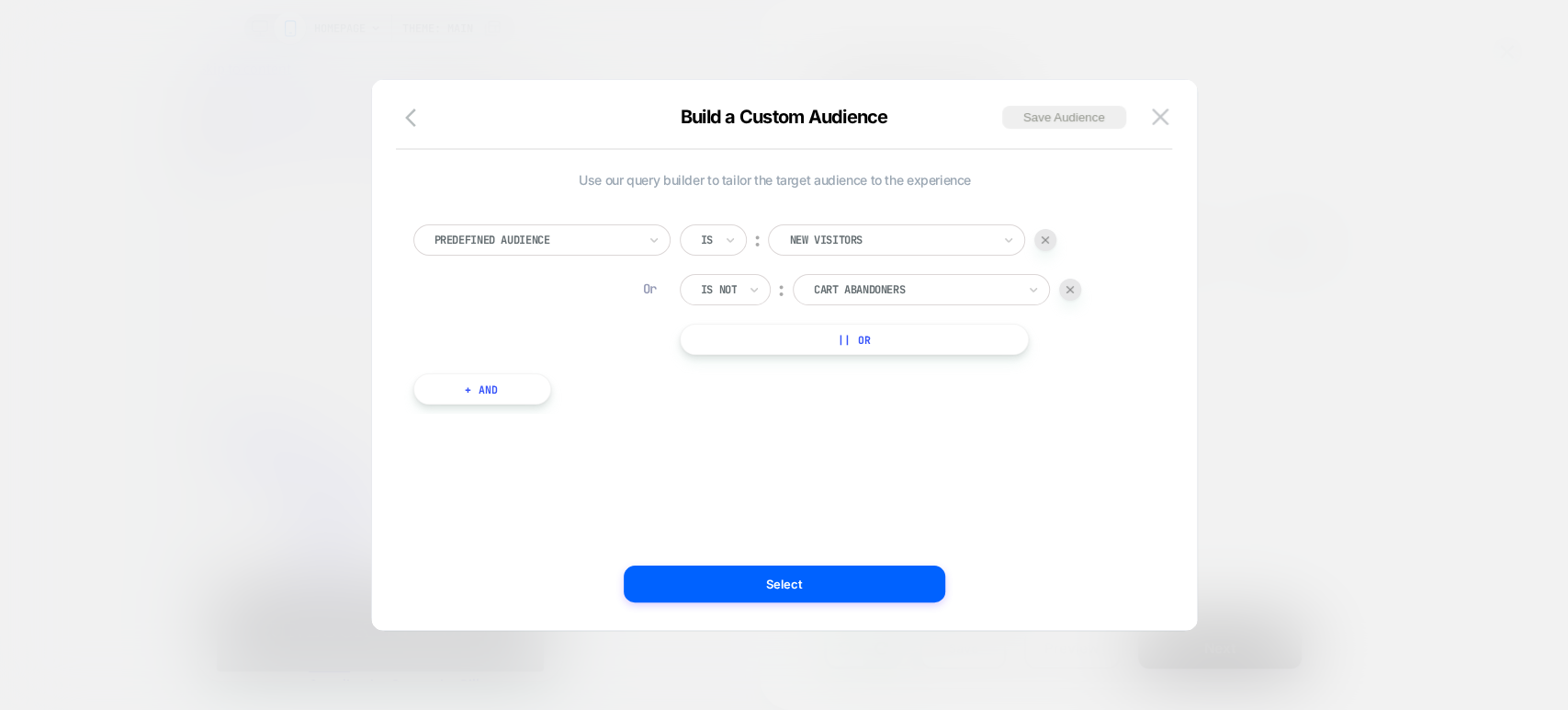
click at [1065, 290] on div at bounding box center [1071, 289] width 22 height 22
click at [504, 339] on button "+ And" at bounding box center [482, 338] width 138 height 31
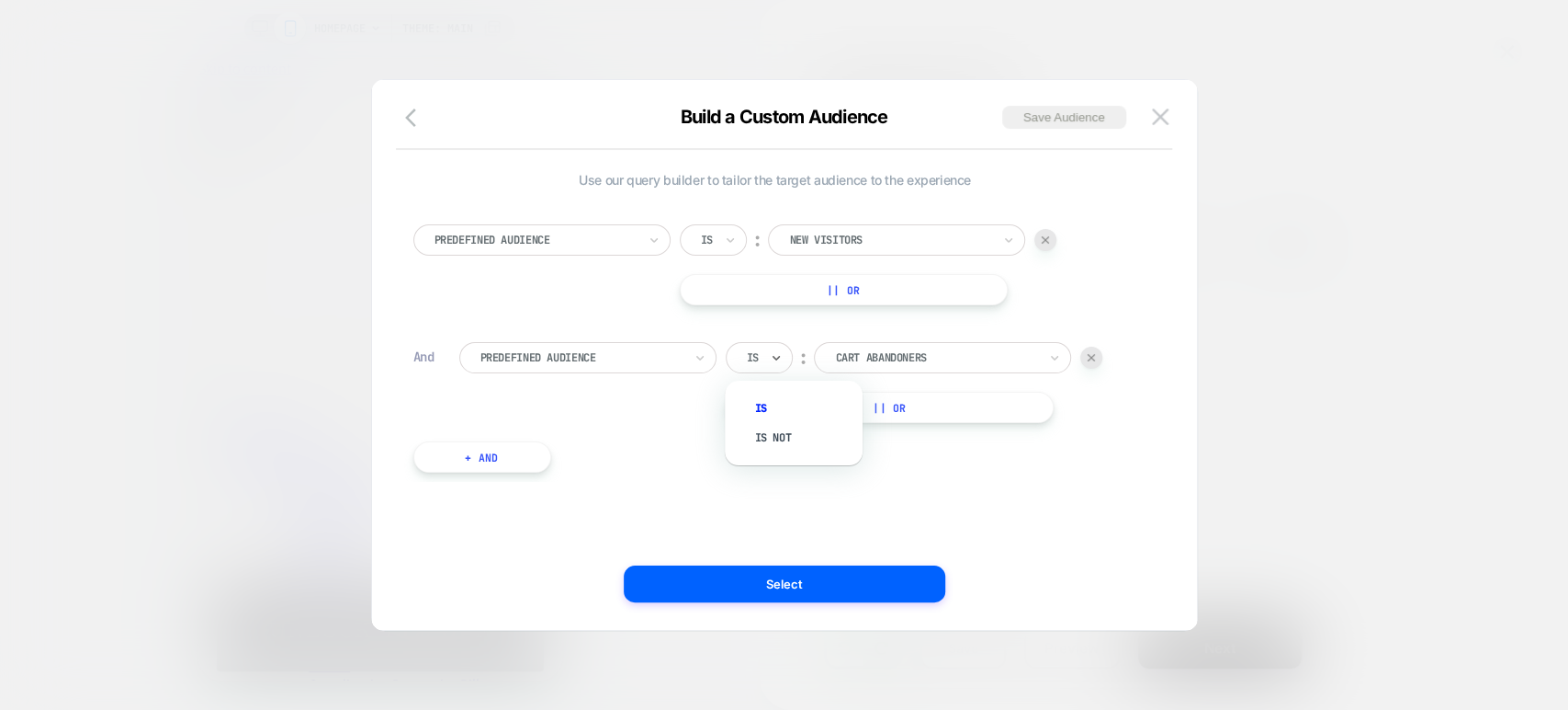
click at [757, 358] on div at bounding box center [753, 358] width 12 height 17
click at [782, 432] on div "Is not" at bounding box center [803, 436] width 120 height 29
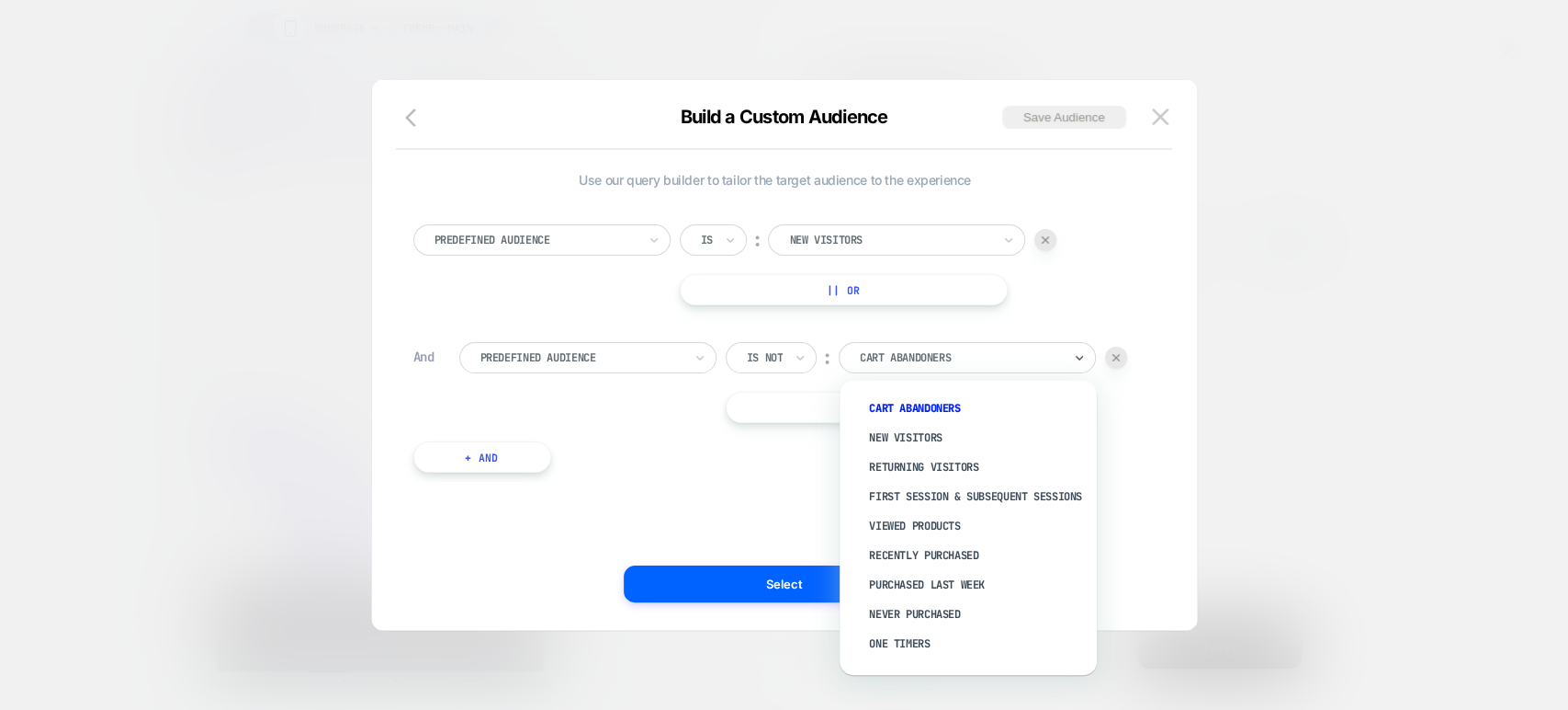
click at [894, 359] on div at bounding box center [961, 358] width 202 height 17
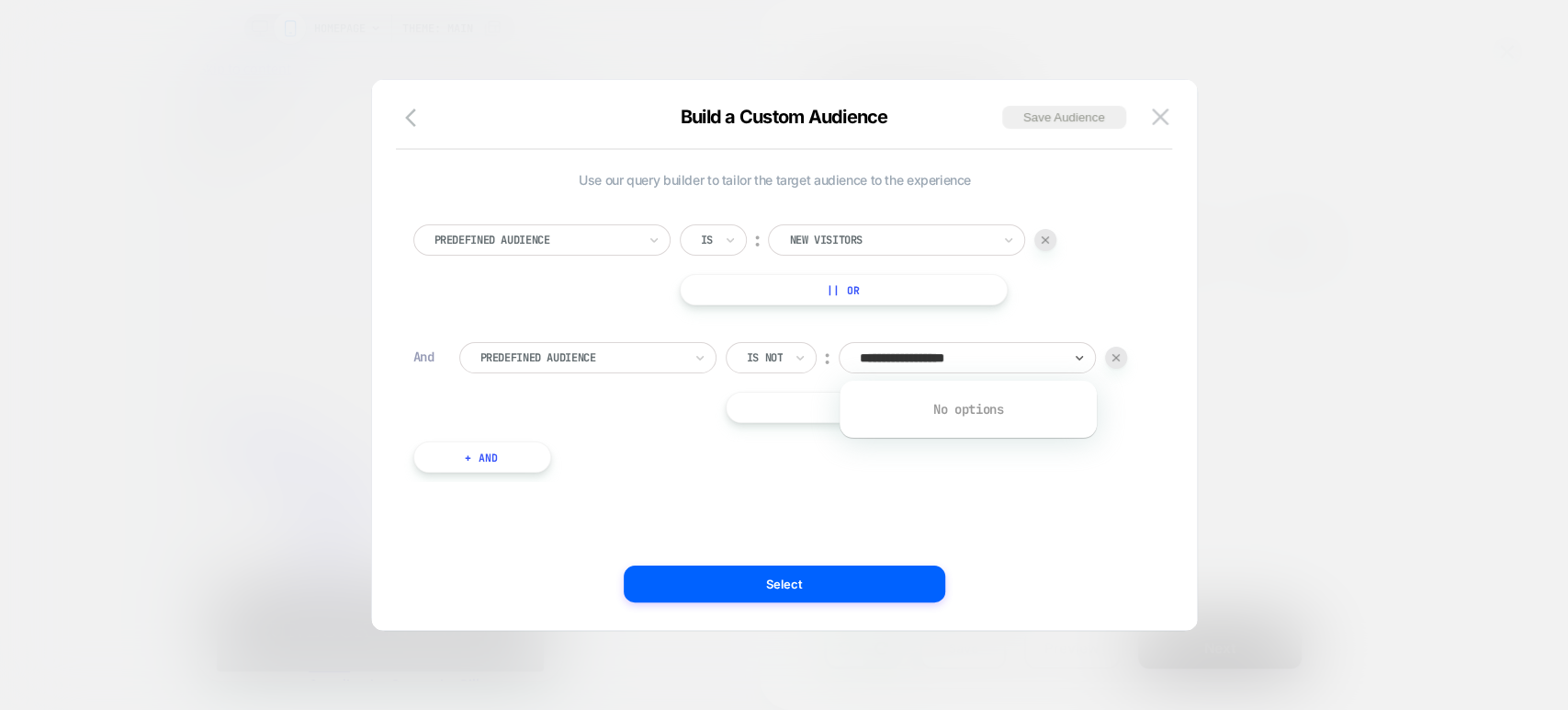
type input "**********"
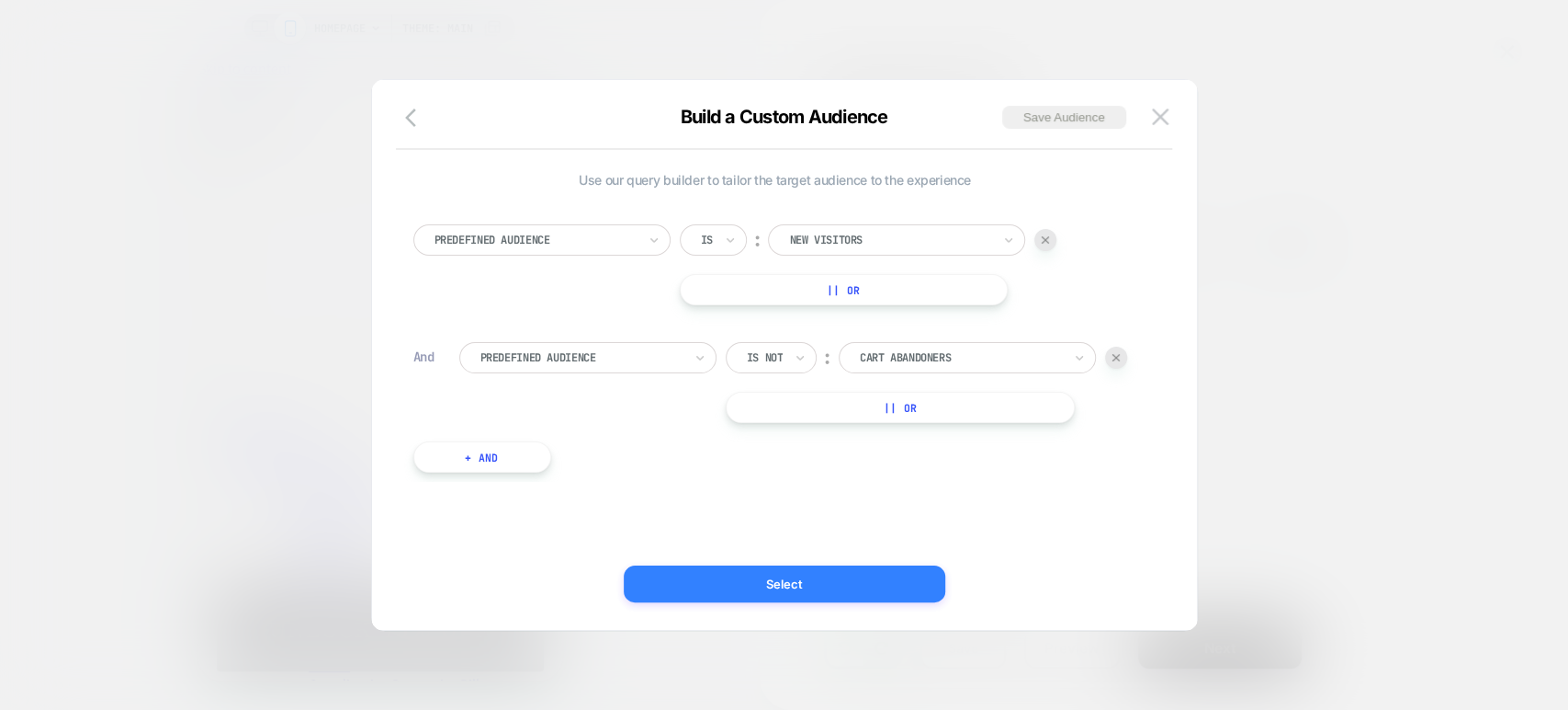
click at [843, 576] on button "Select" at bounding box center [784, 584] width 322 height 37
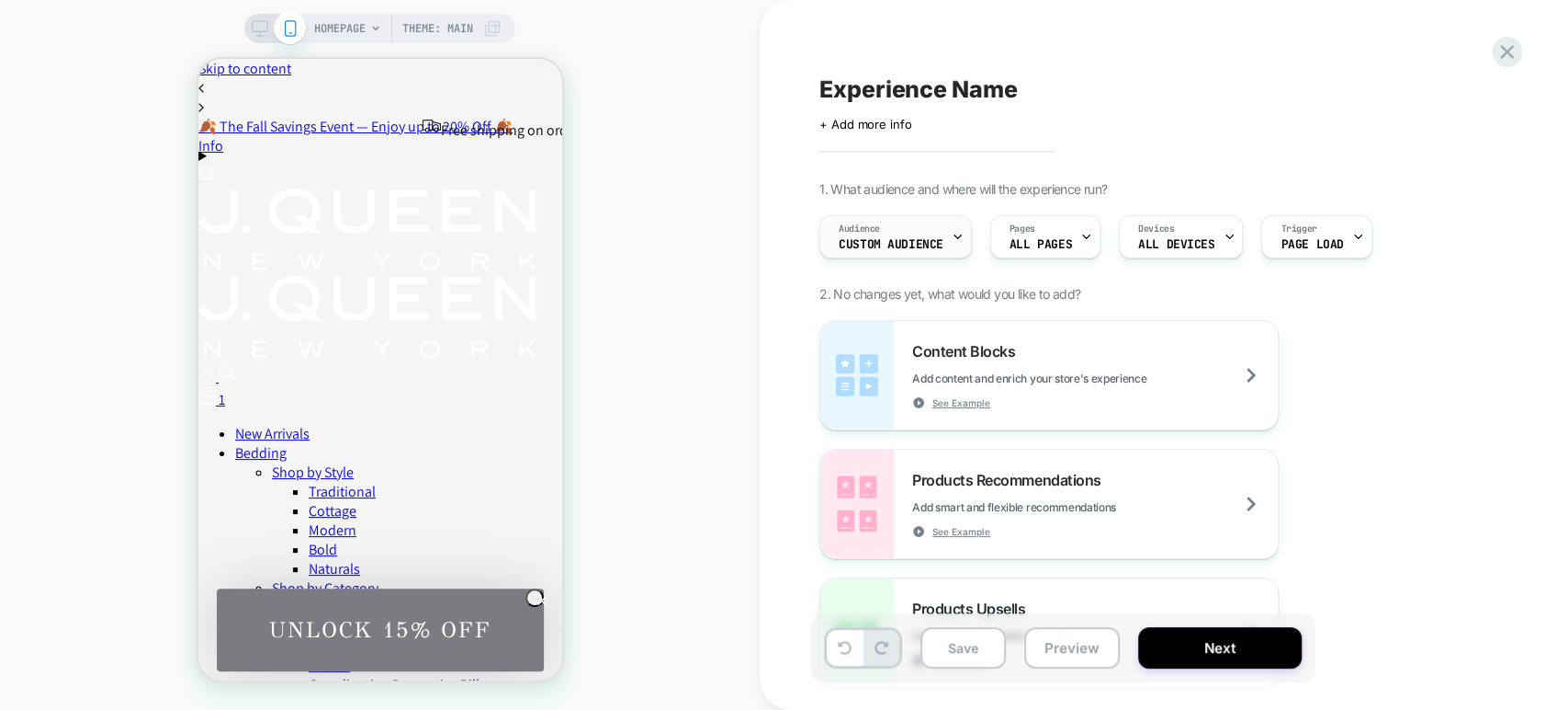
click at [883, 244] on span "Custom Audience" at bounding box center [891, 244] width 105 height 13
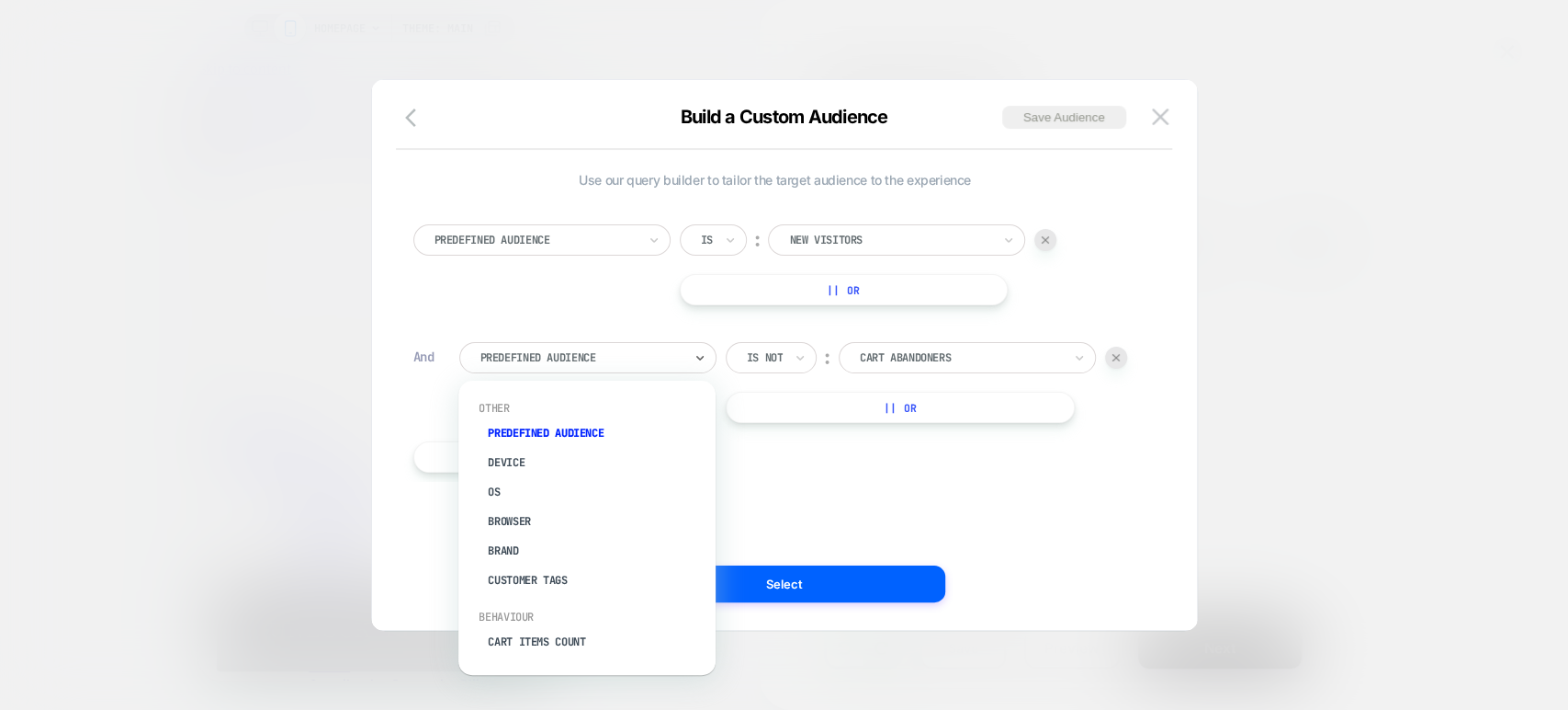
click at [618, 355] on div at bounding box center [581, 358] width 202 height 17
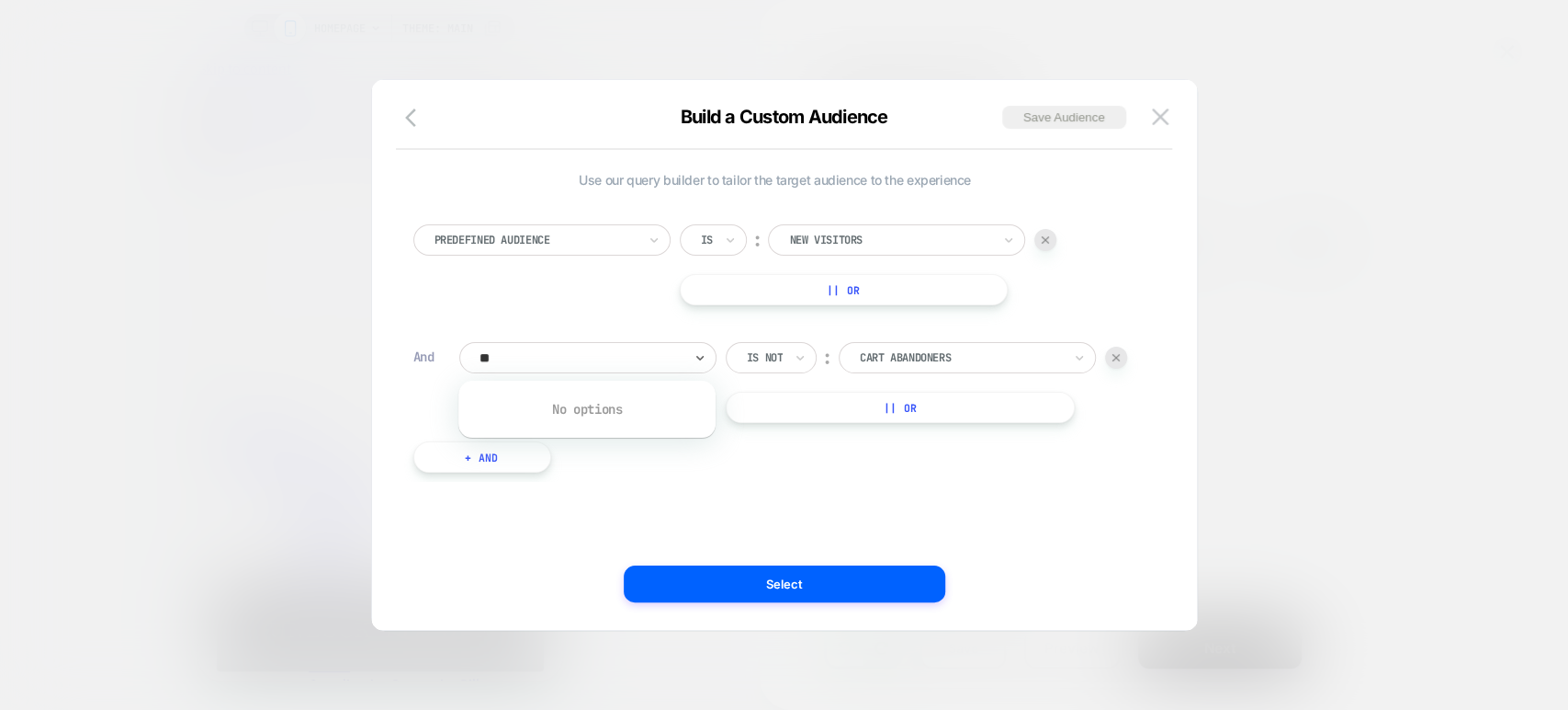
type input "*"
click at [588, 282] on div "Predefined Audience Is ︰ New Visitors || Or" at bounding box center [775, 264] width 724 height 81
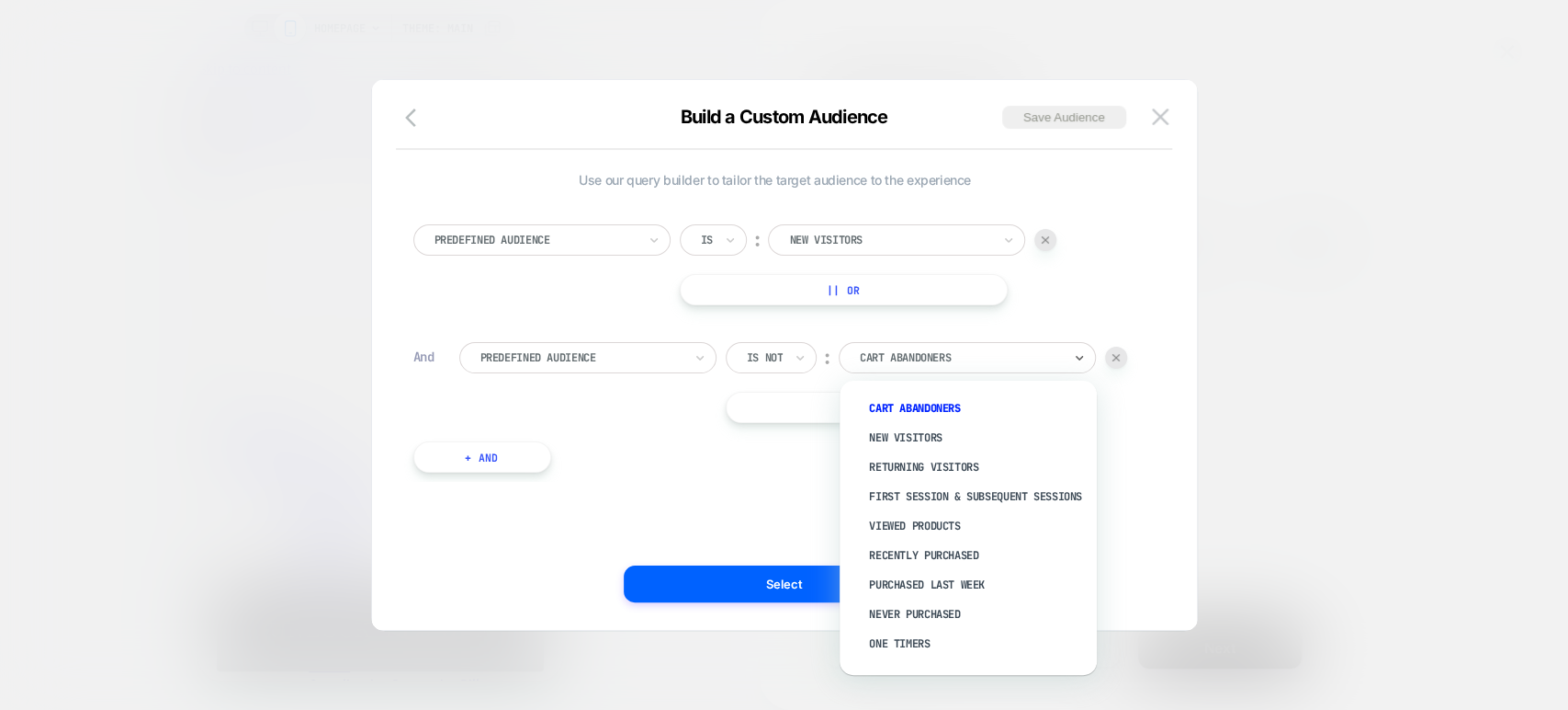
click at [965, 349] on div at bounding box center [961, 358] width 202 height 17
type input "**"
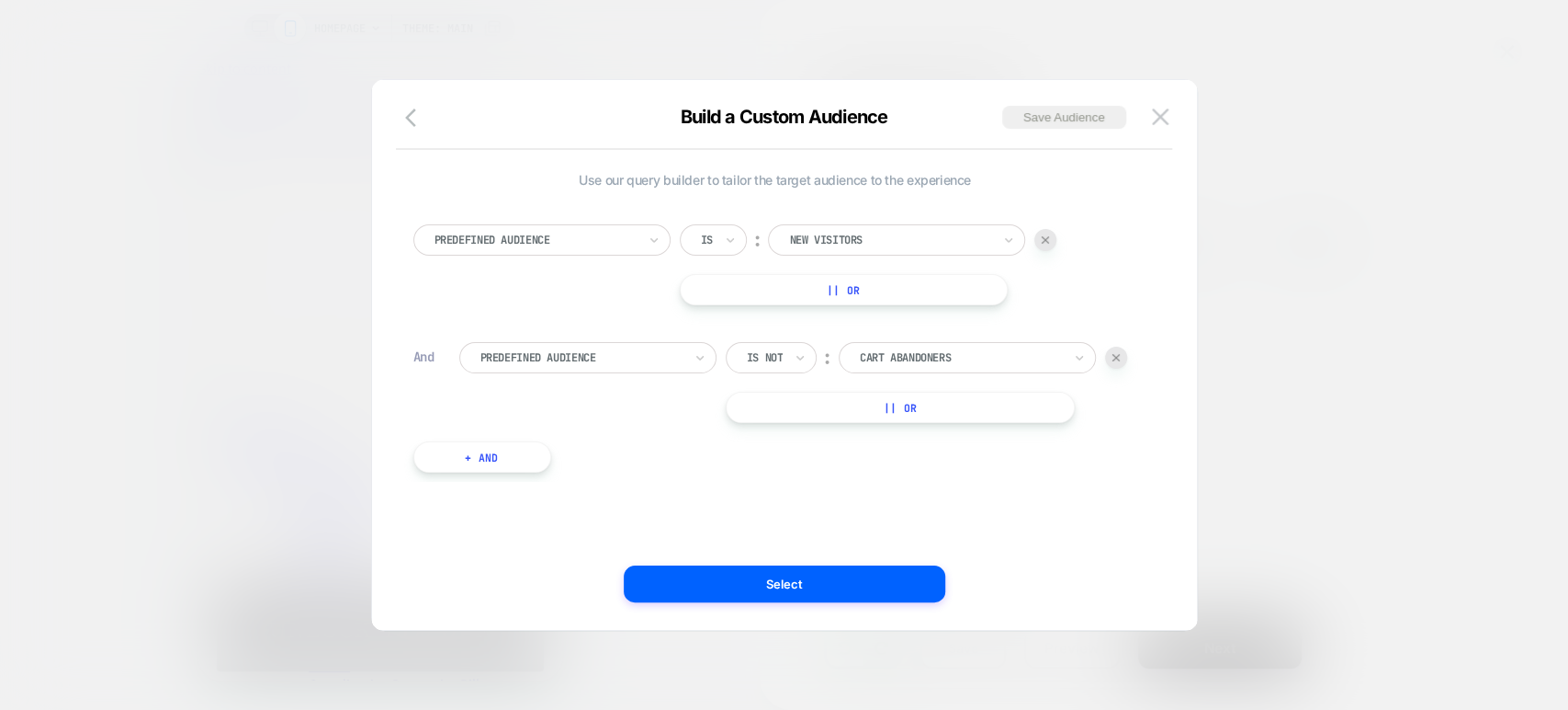
click at [1020, 350] on div at bounding box center [961, 358] width 202 height 17
type input "**********"
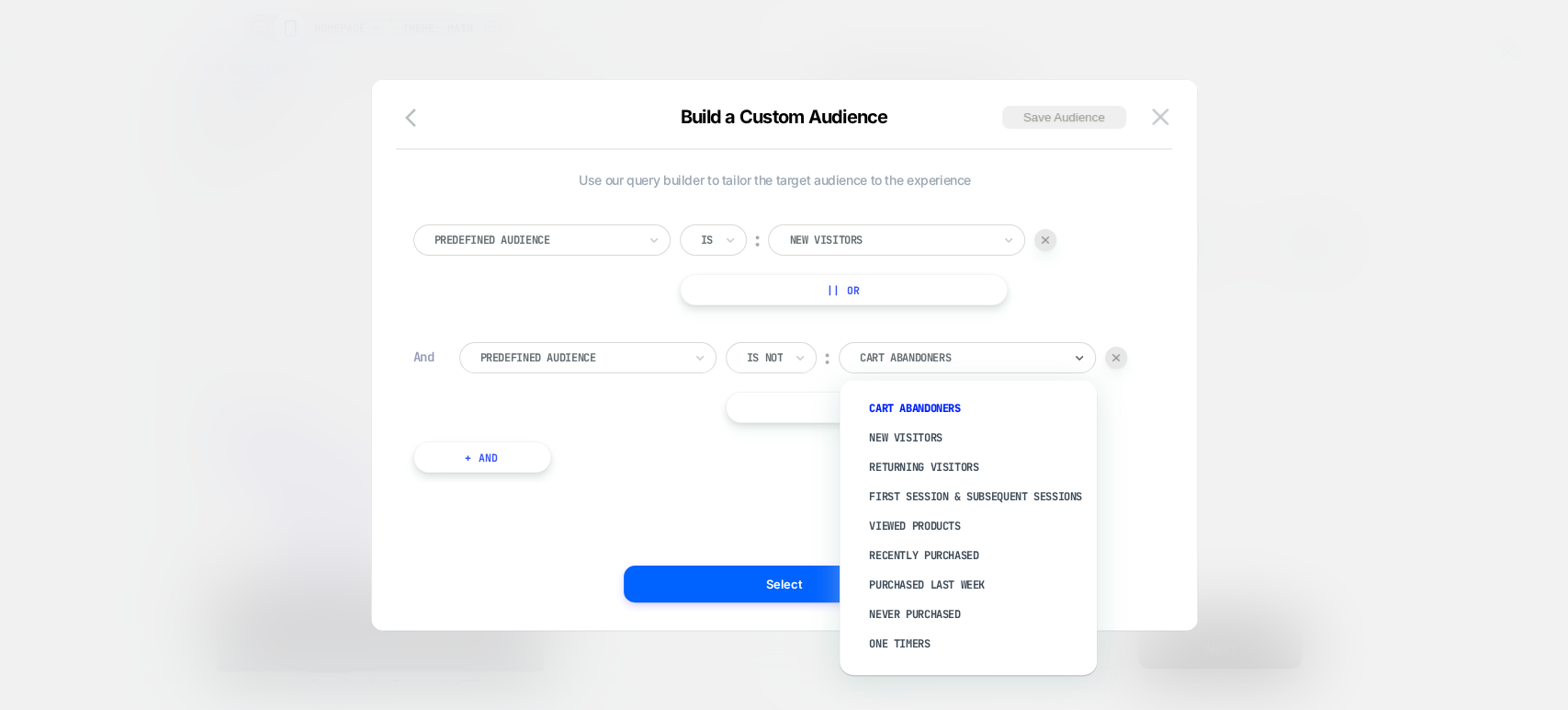
click at [954, 351] on div at bounding box center [961, 358] width 202 height 17
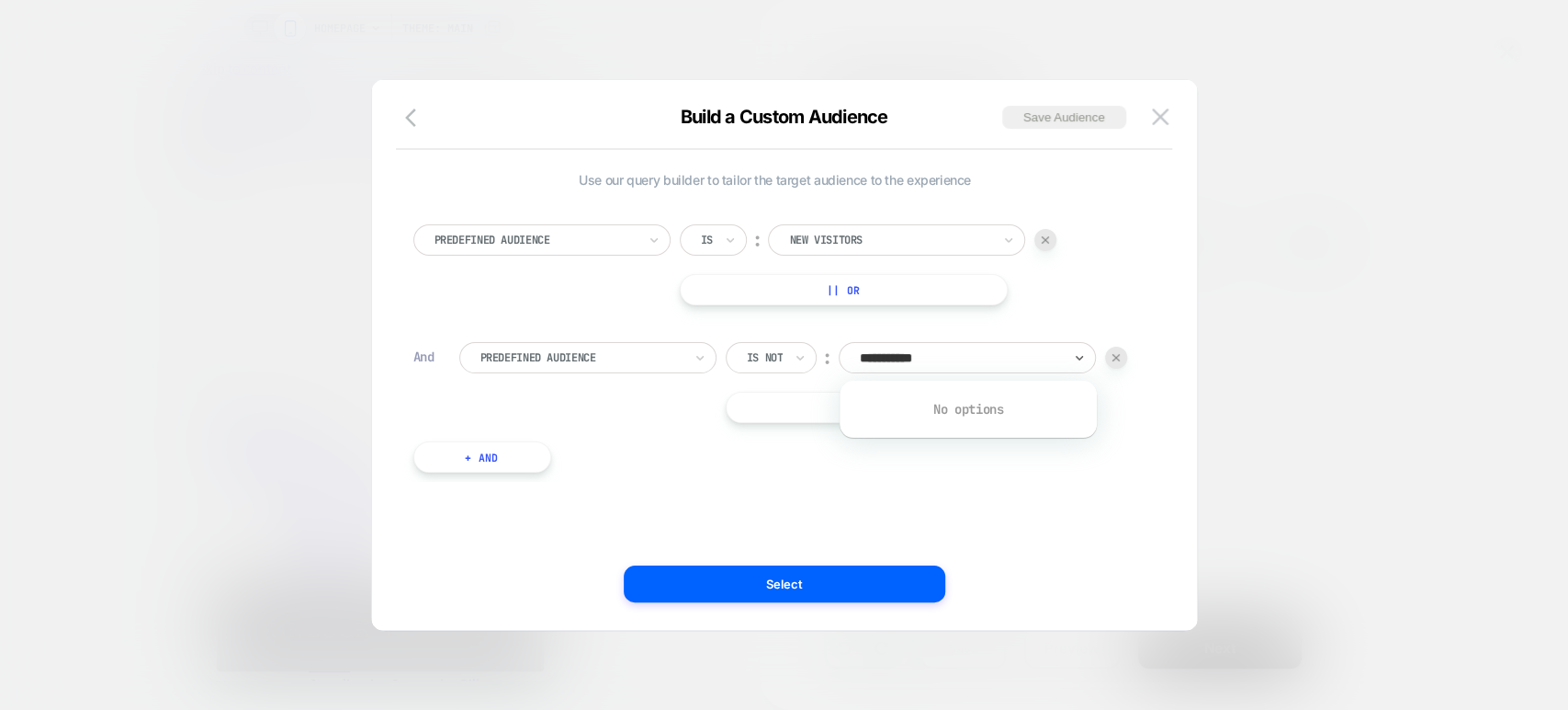
type input "**********"
click at [652, 354] on div at bounding box center [581, 358] width 202 height 17
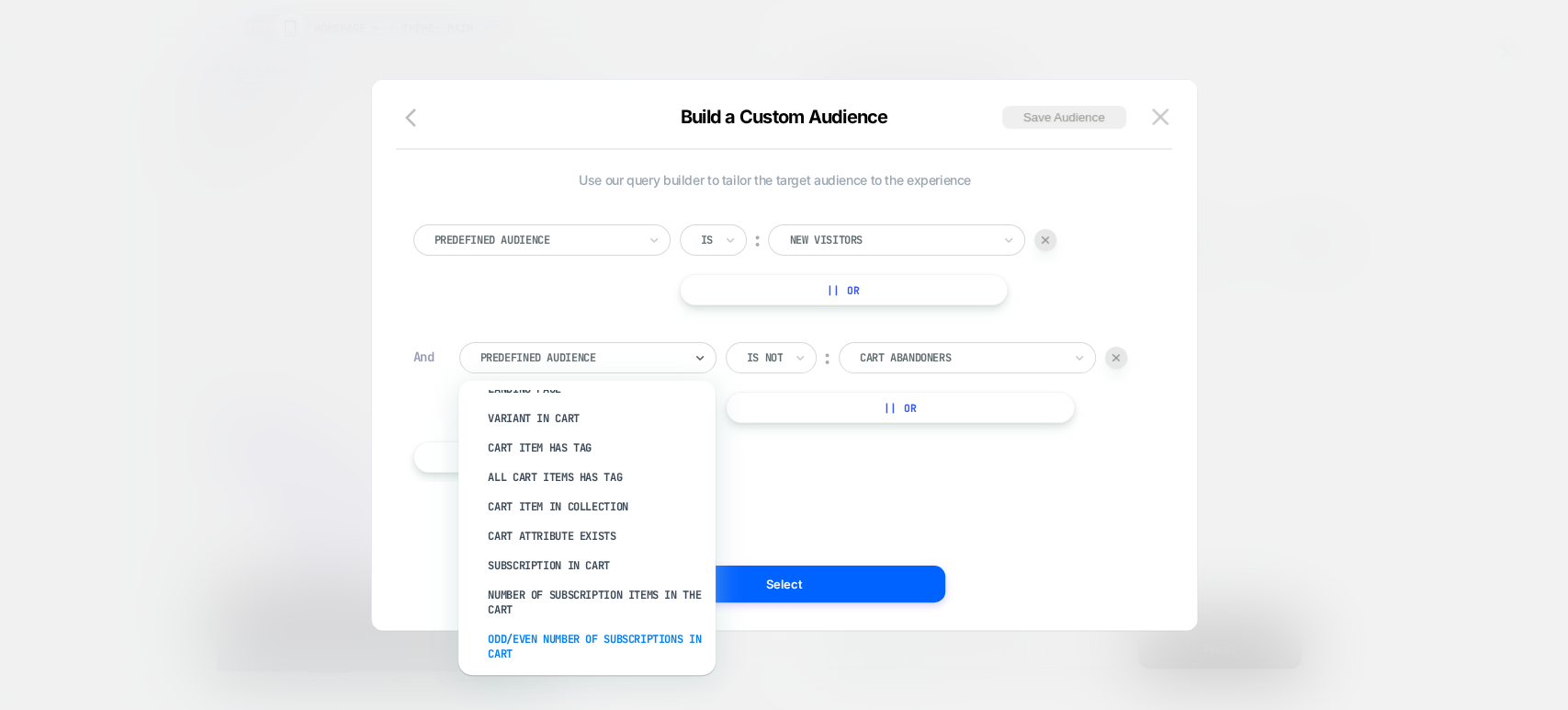
scroll to position [43, 0]
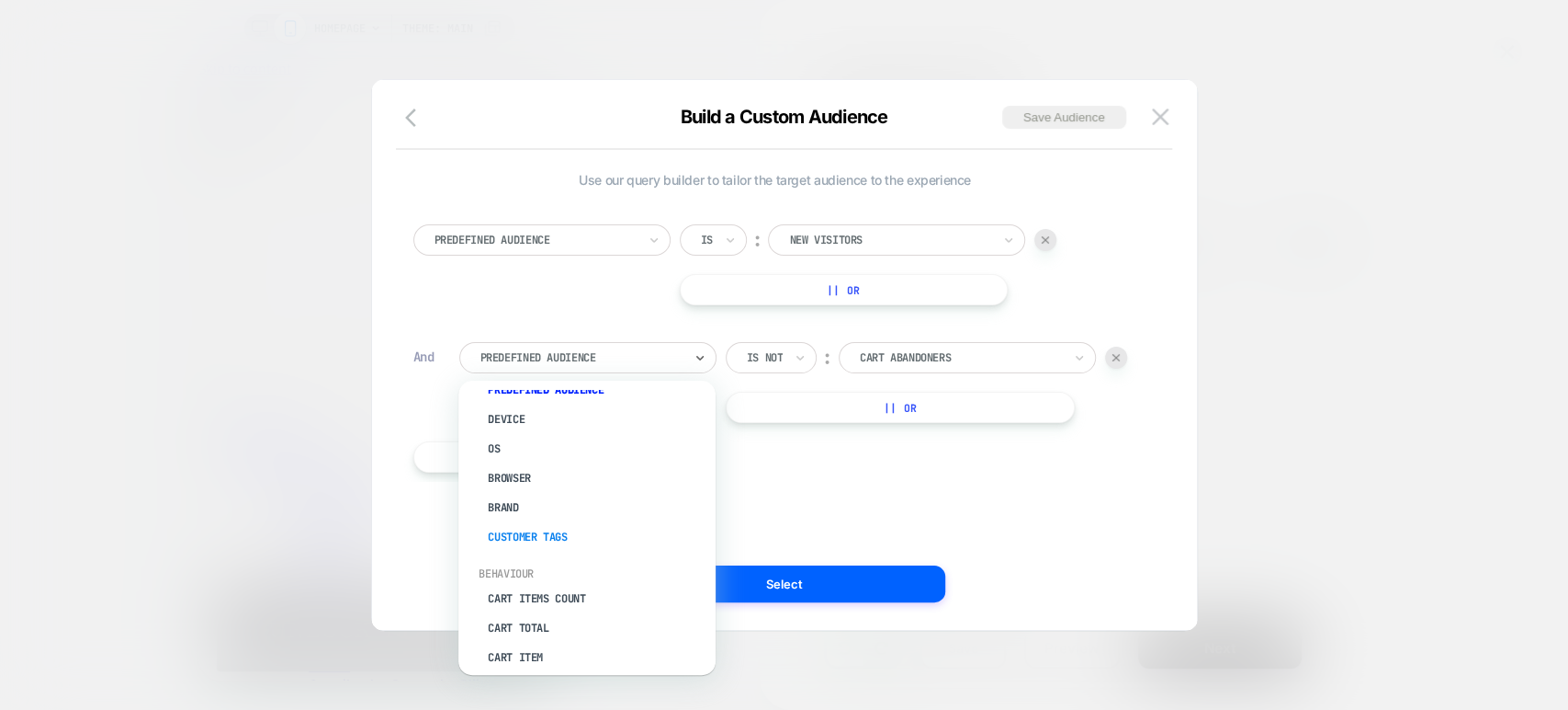
click at [553, 535] on div "Customer Tags" at bounding box center [595, 536] width 239 height 29
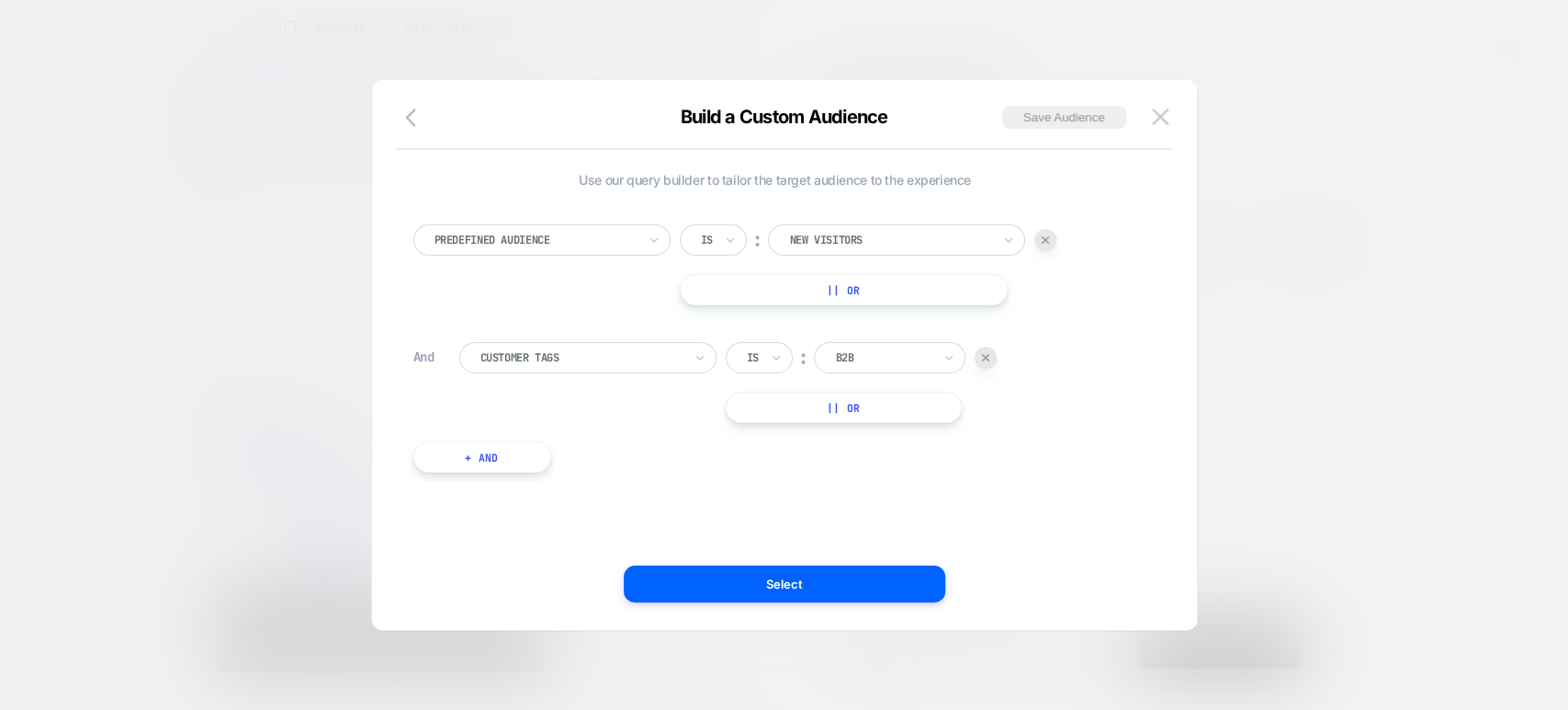
click at [909, 357] on div at bounding box center [883, 358] width 96 height 17
click at [698, 360] on icon at bounding box center [700, 358] width 13 height 19
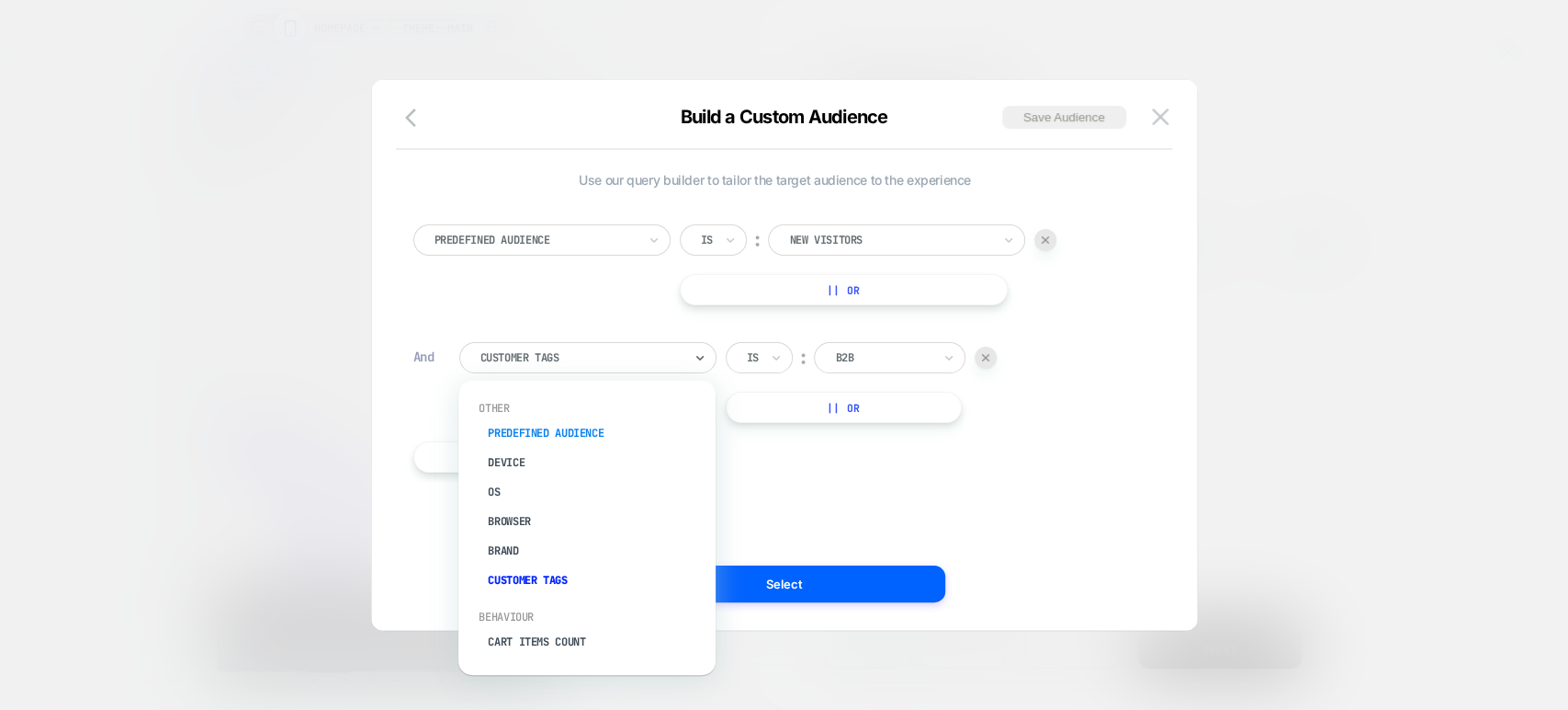
click at [588, 433] on div "Predefined Audience" at bounding box center [595, 433] width 239 height 29
click at [588, 433] on div "Predefined Audience Is ︰ New Visitors || Or And option Predefined Audience focu…" at bounding box center [775, 339] width 742 height 285
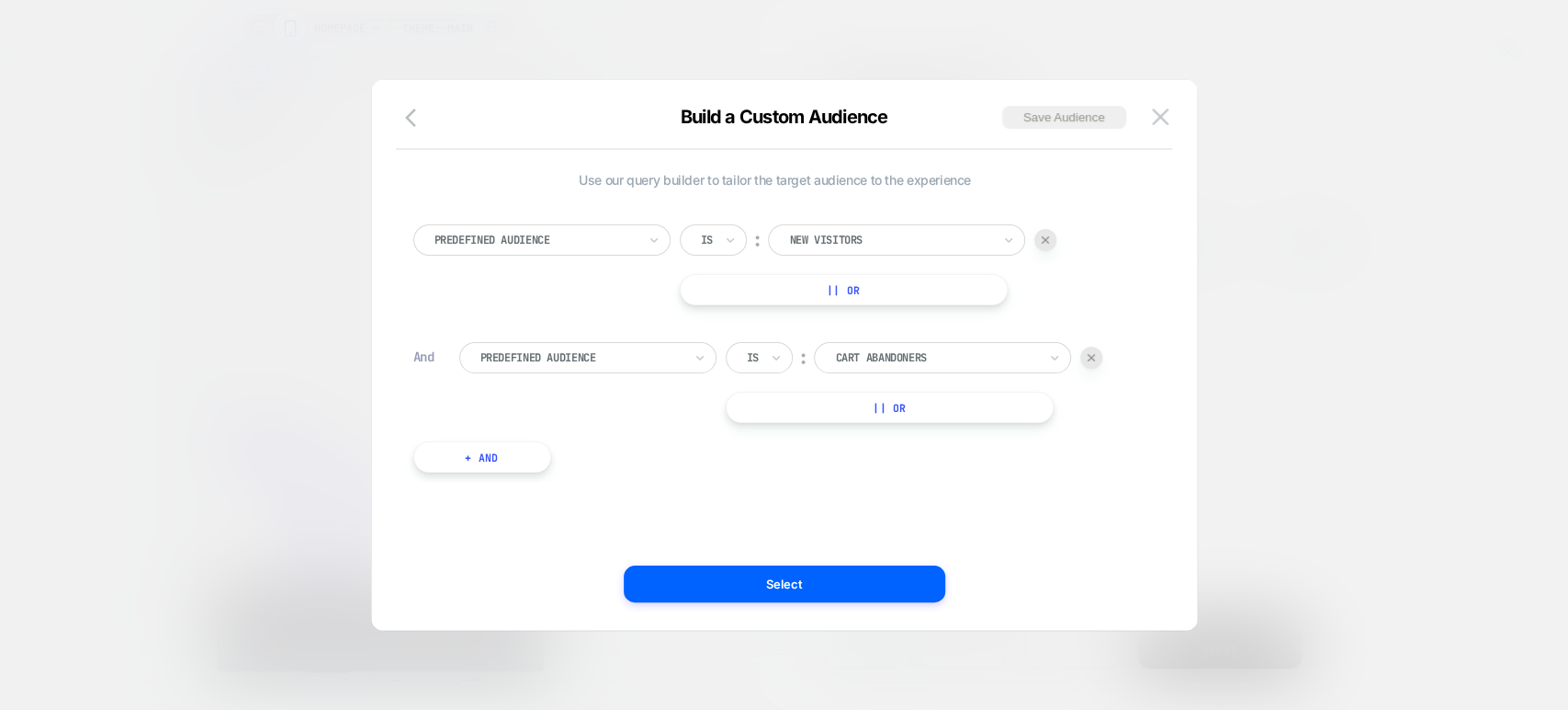
click at [929, 357] on div at bounding box center [936, 358] width 202 height 17
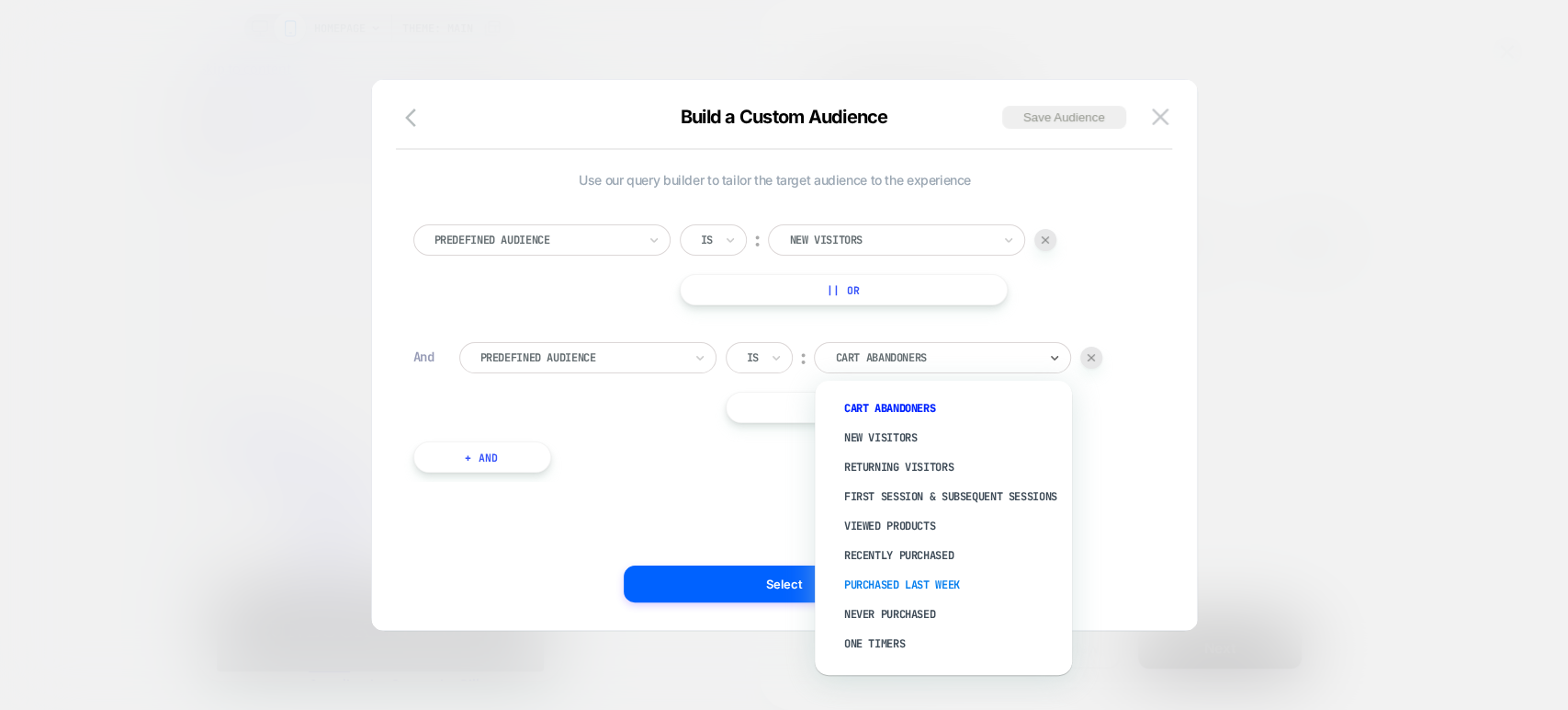
scroll to position [69, 0]
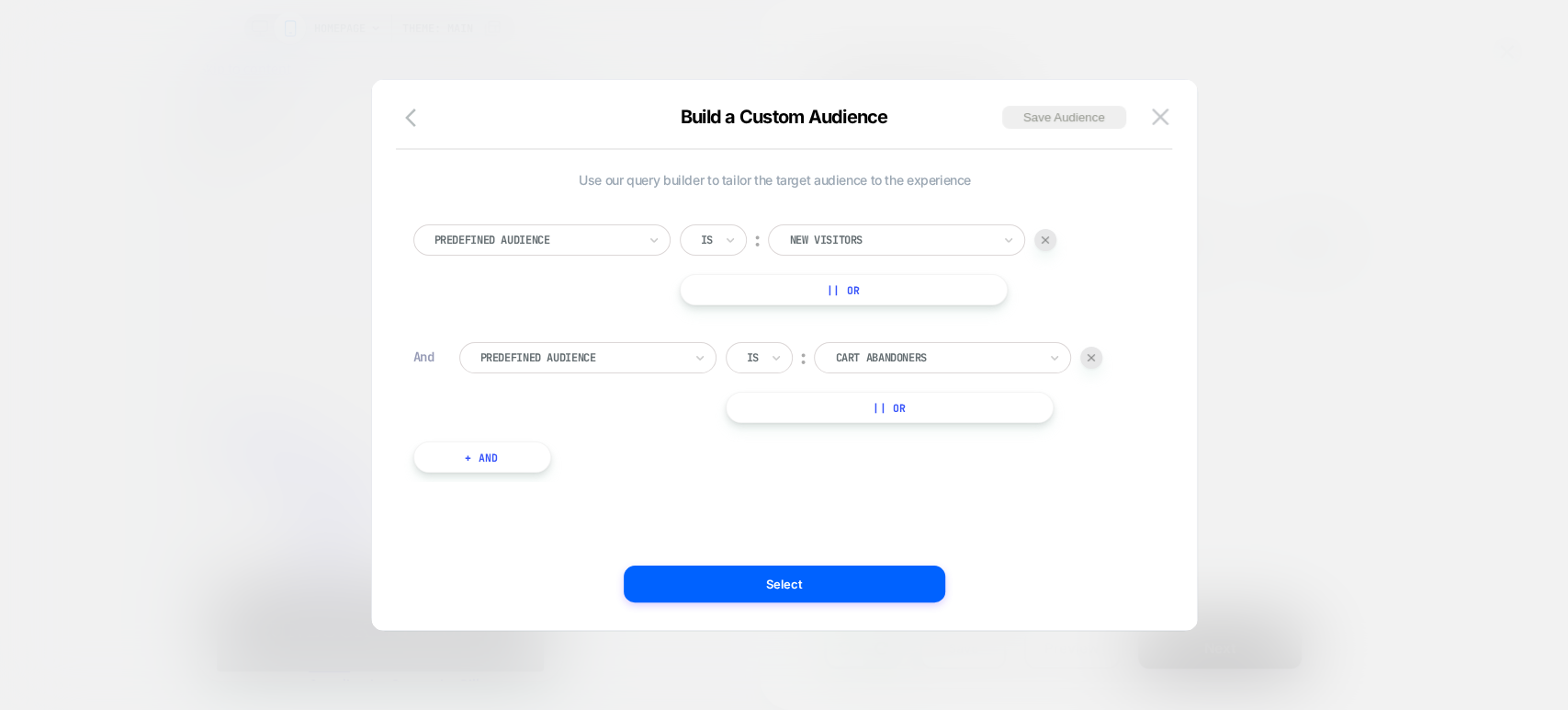
click at [944, 357] on div at bounding box center [936, 358] width 202 height 17
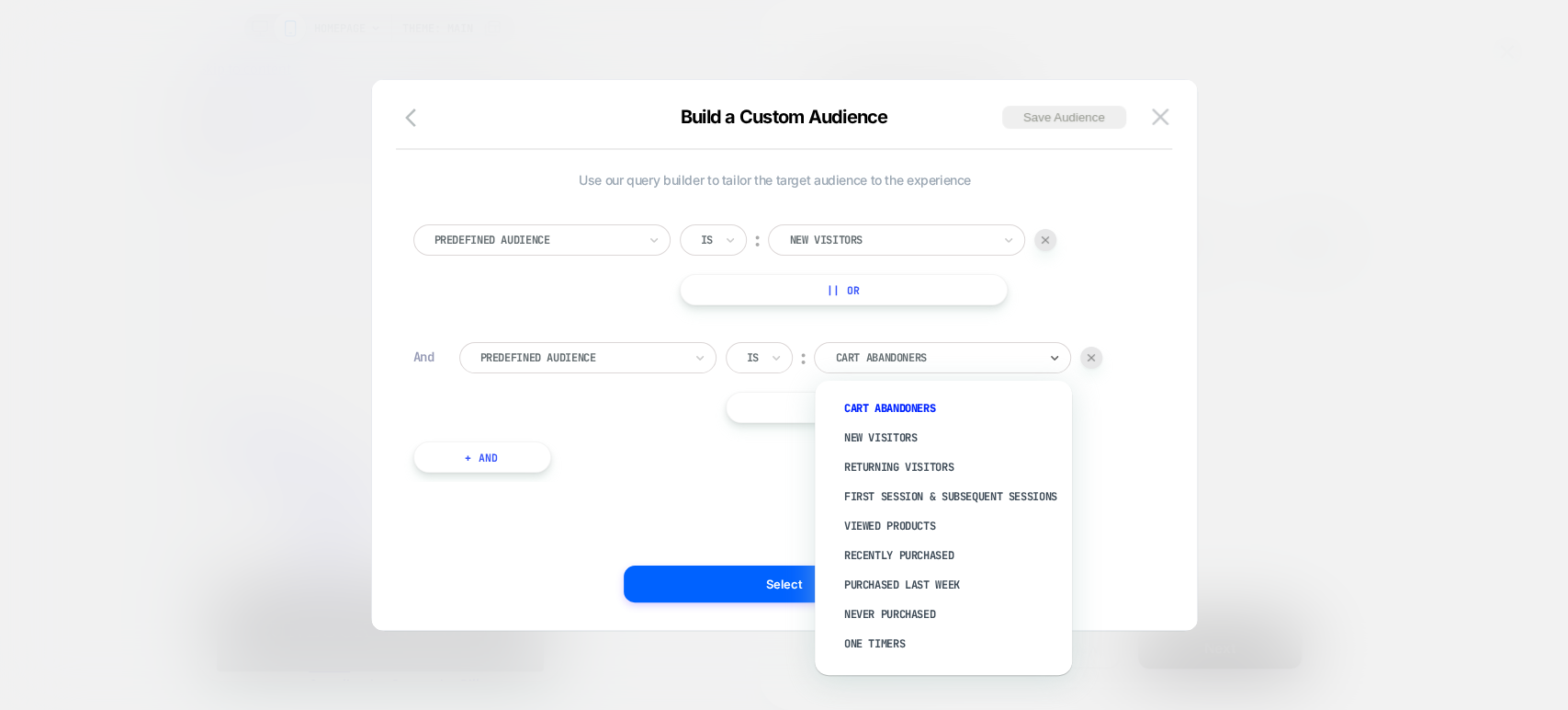
click at [784, 360] on div "Is" at bounding box center [759, 357] width 67 height 31
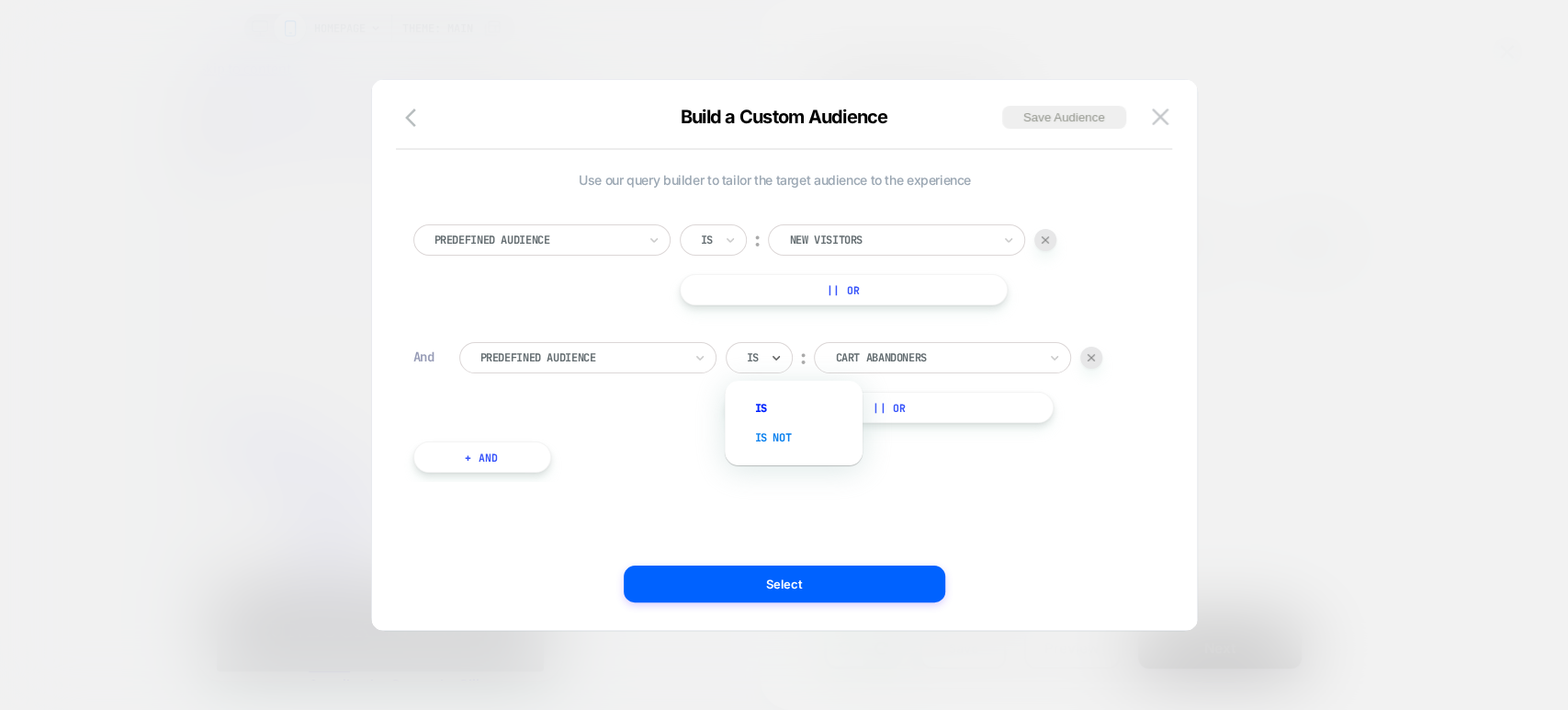
click at [796, 436] on div "Is not" at bounding box center [803, 436] width 120 height 29
click at [1060, 358] on div at bounding box center [961, 358] width 202 height 17
type input "*"
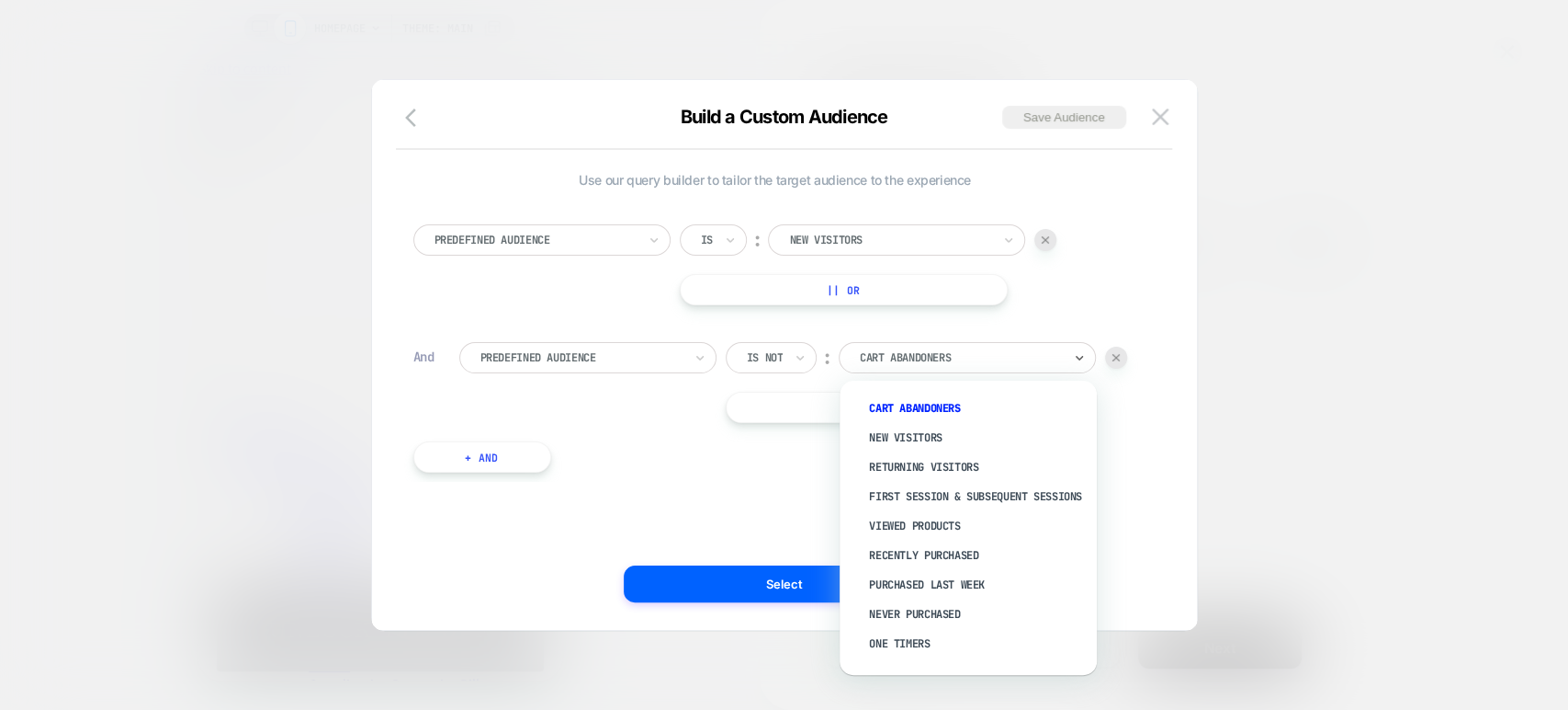
click at [1082, 197] on div "Predefined Audience Is ︰ New Visitors || Or And Predefined Audience Is not ︰ op…" at bounding box center [775, 339] width 742 height 285
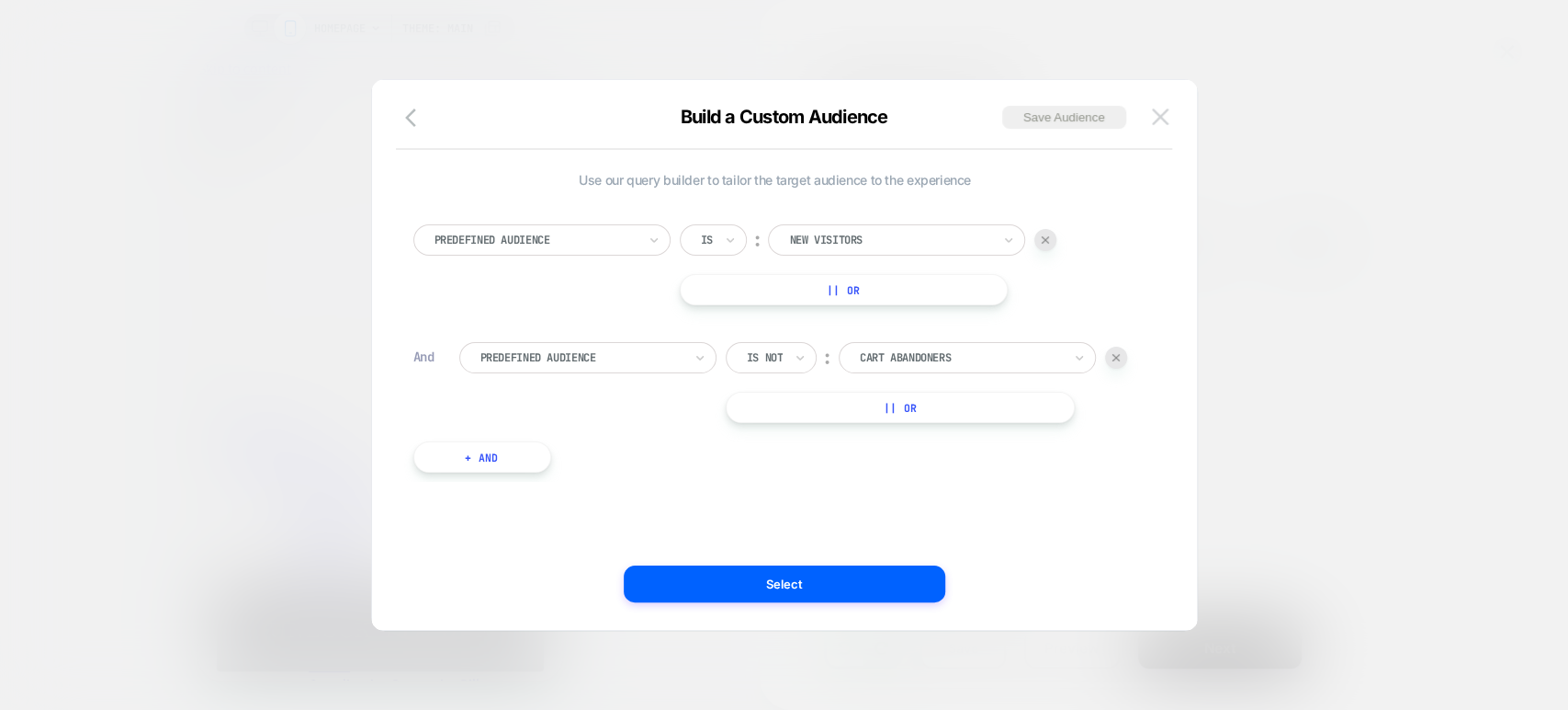
click at [1167, 119] on img at bounding box center [1161, 116] width 17 height 16
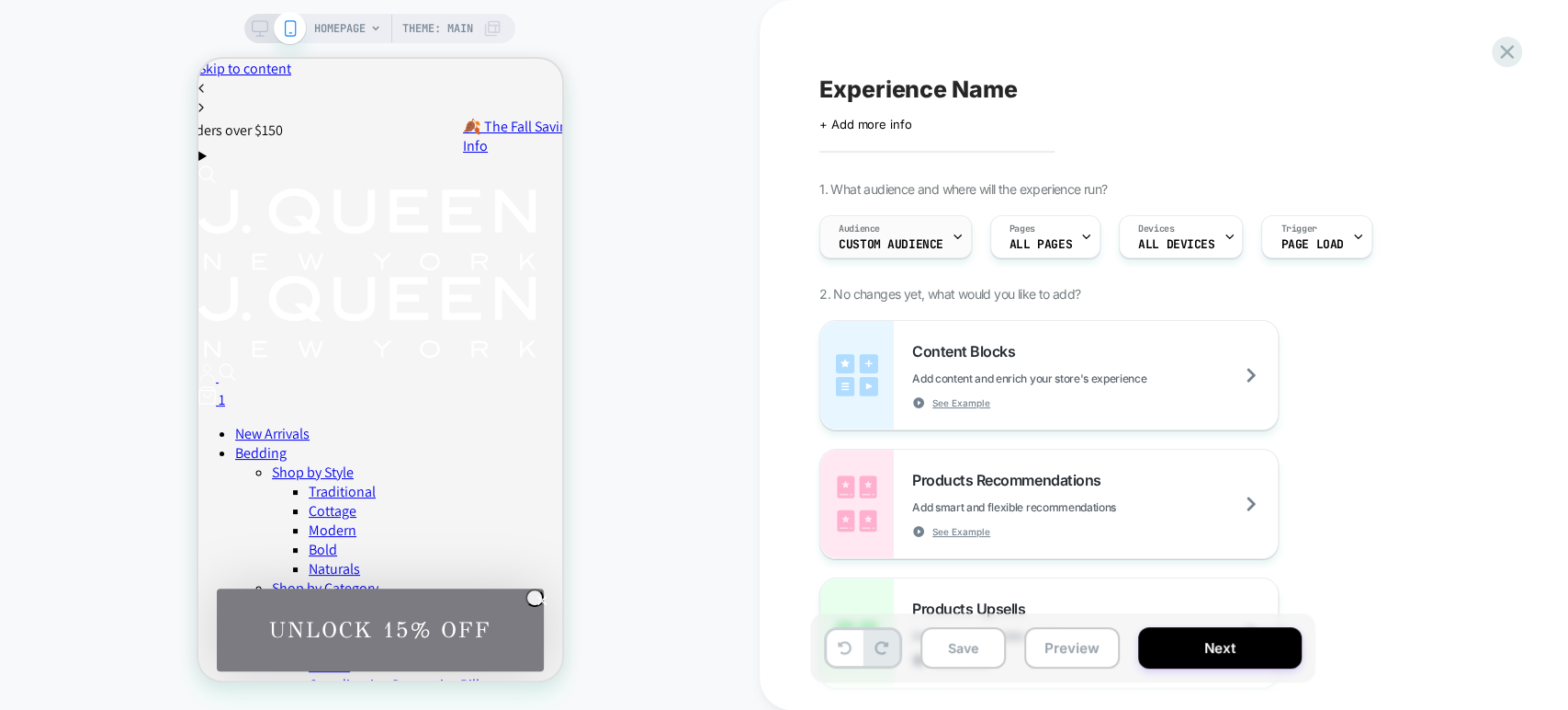
click at [891, 219] on div "Audience Custom Audience" at bounding box center [890, 237] width 141 height 41
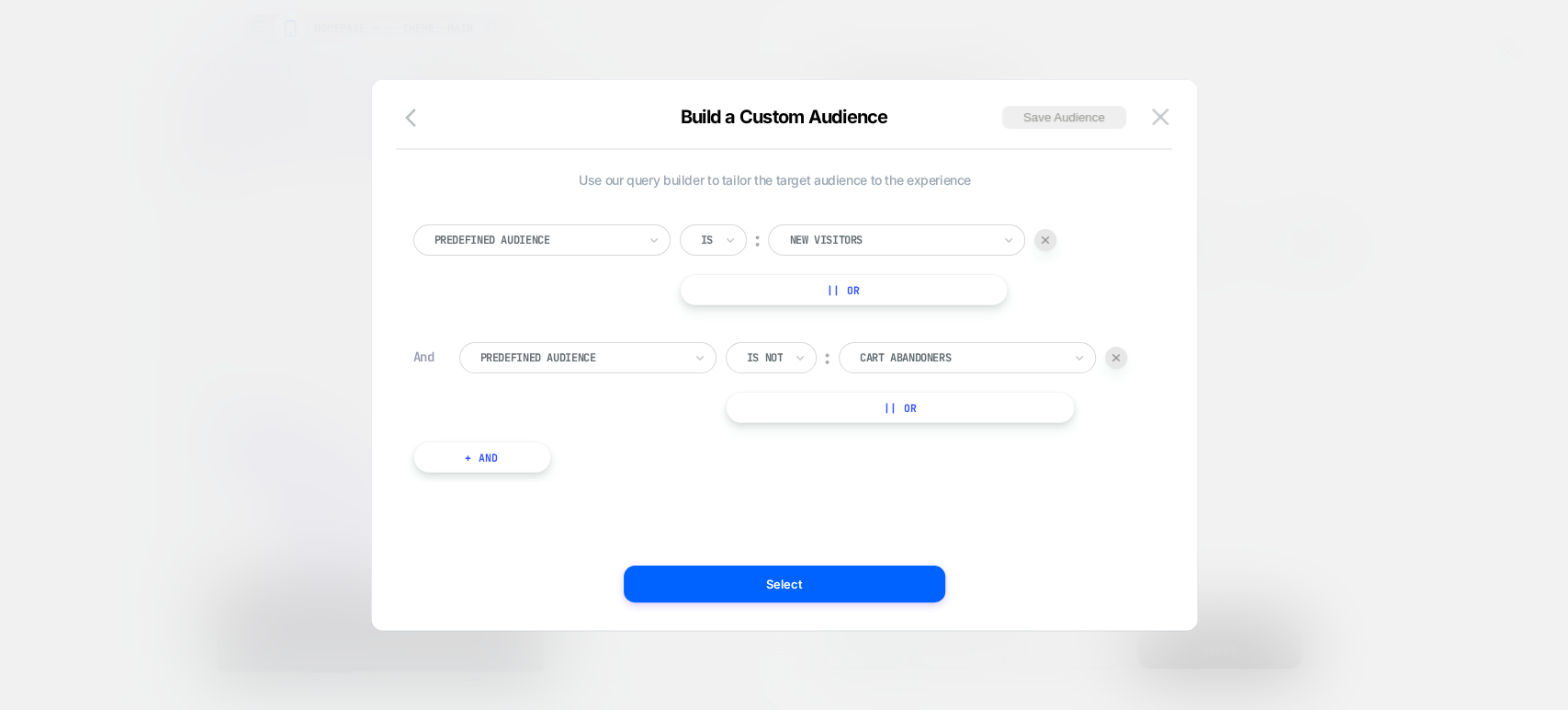
click at [722, 116] on span "Build a Custom Audience" at bounding box center [784, 117] width 208 height 22
click at [874, 173] on span "Use our query builder to tailor the target audience to the experience" at bounding box center [775, 180] width 724 height 16
click at [421, 109] on icon "button" at bounding box center [417, 118] width 22 height 22
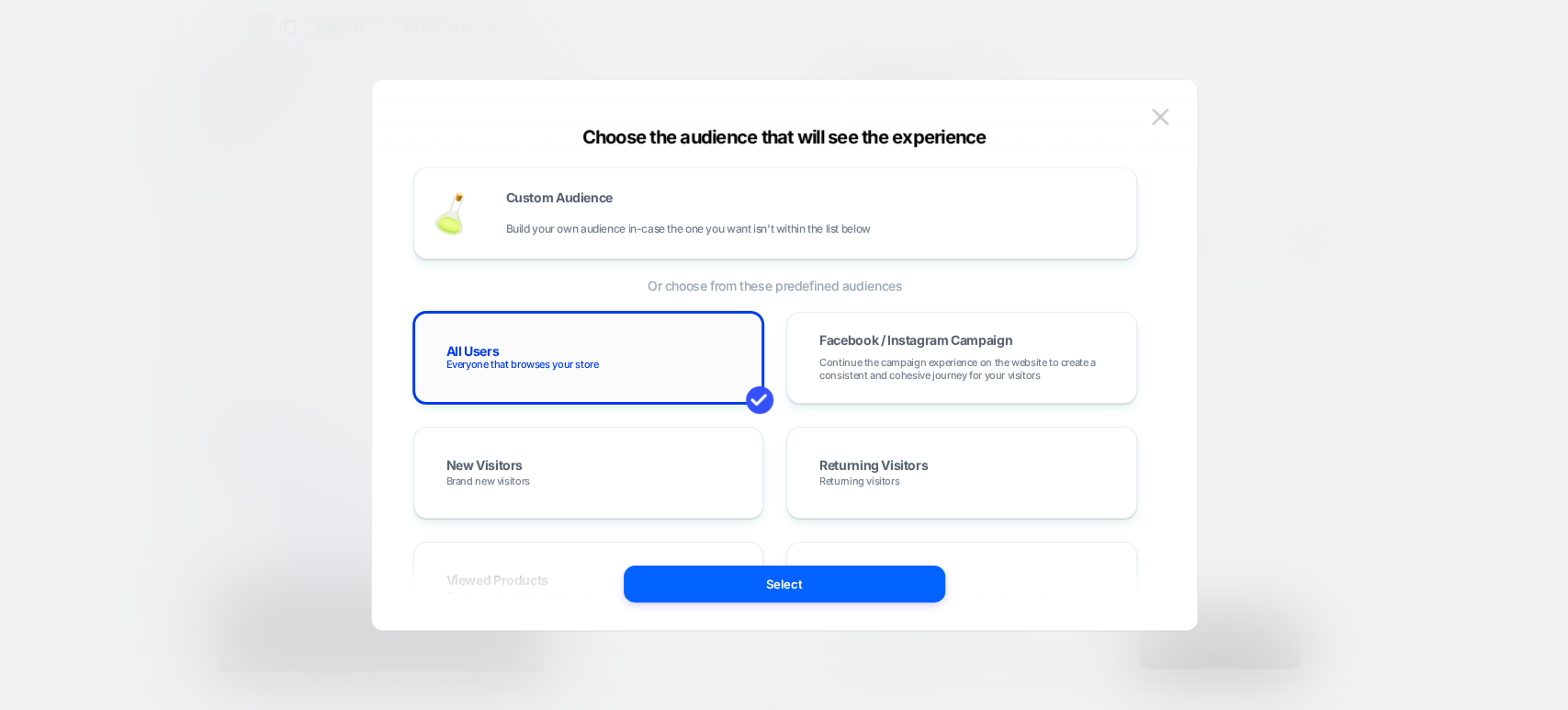
scroll to position [0, 0]
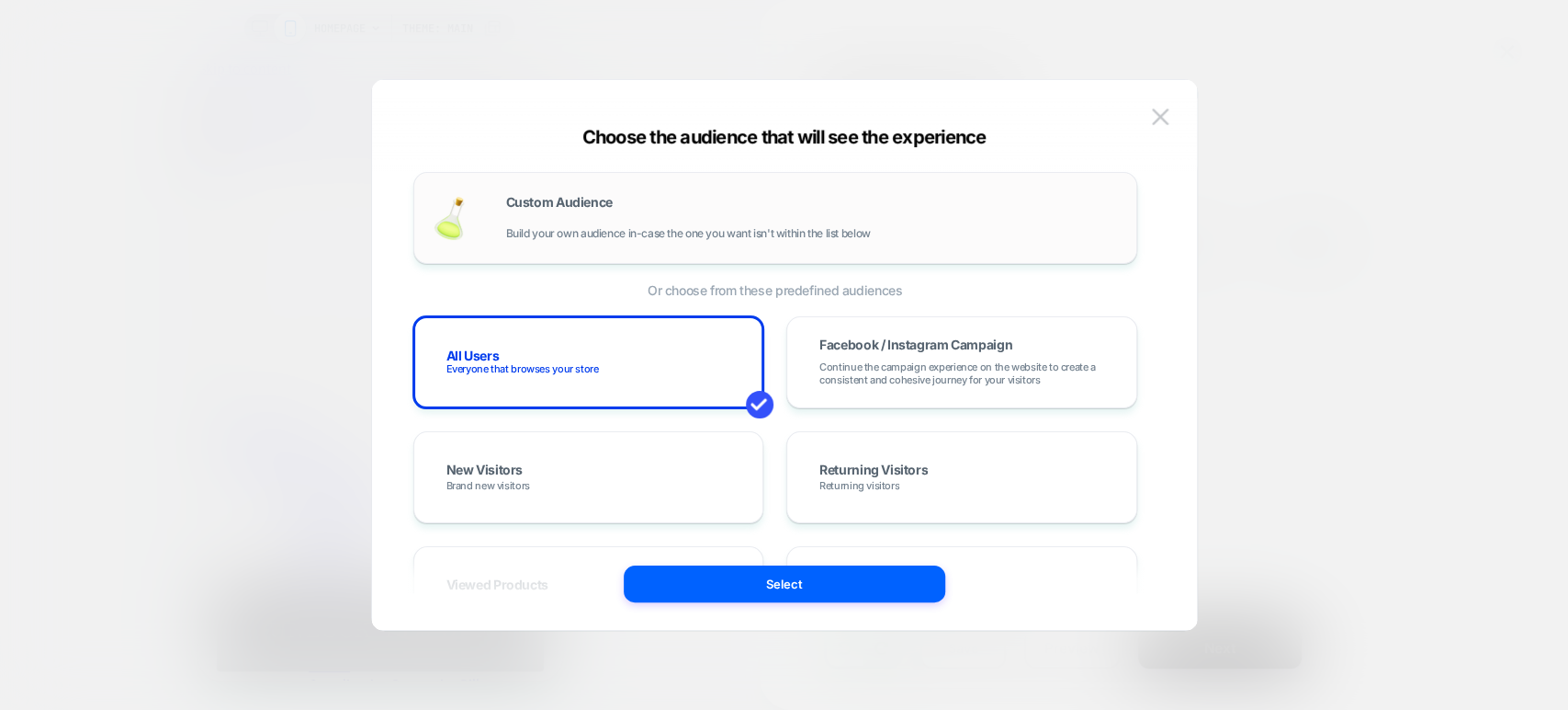
click at [709, 223] on div "Custom Audience Build your own audience in-case the one you want isn't within t…" at bounding box center [813, 217] width 612 height 44
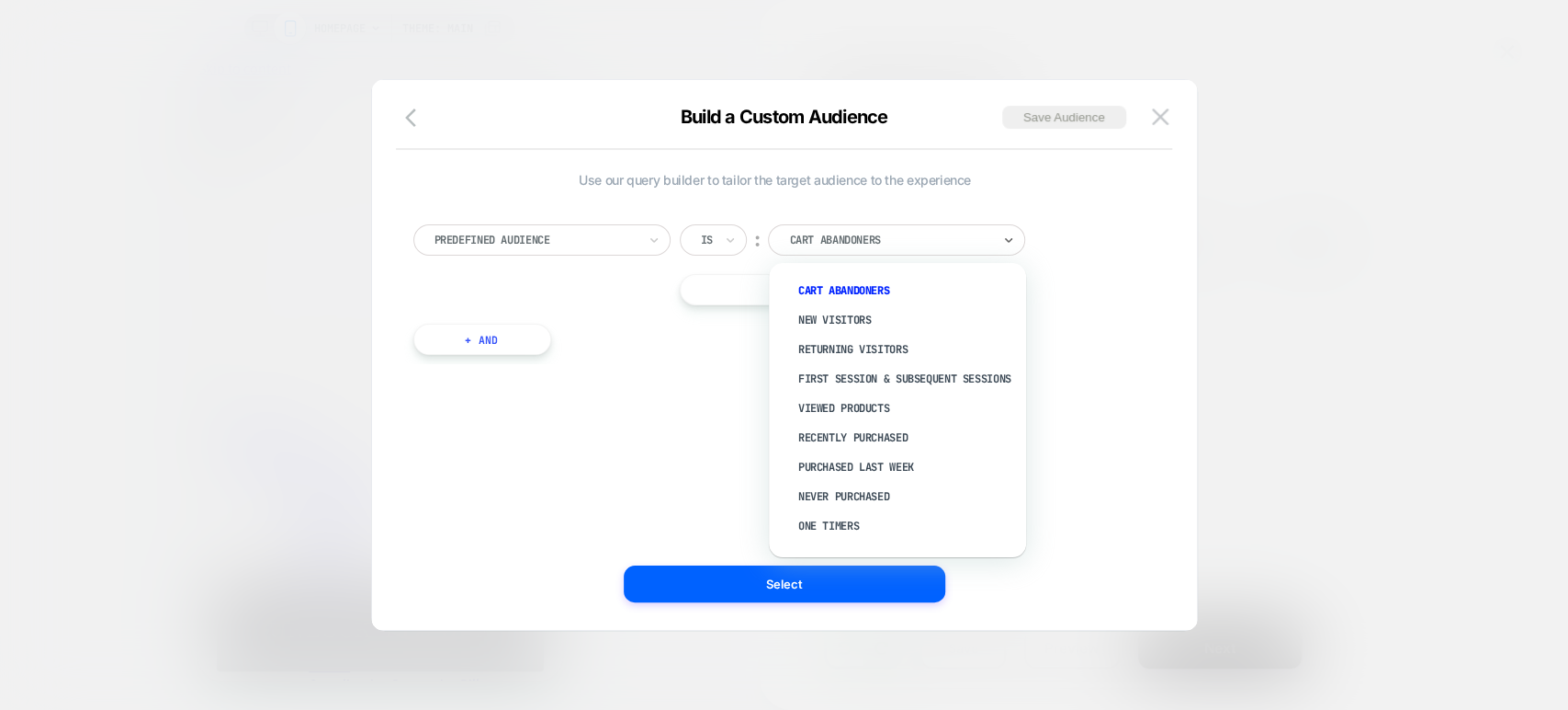
click at [805, 233] on div at bounding box center [890, 240] width 202 height 17
click at [855, 317] on div "New Visitors" at bounding box center [906, 319] width 239 height 29
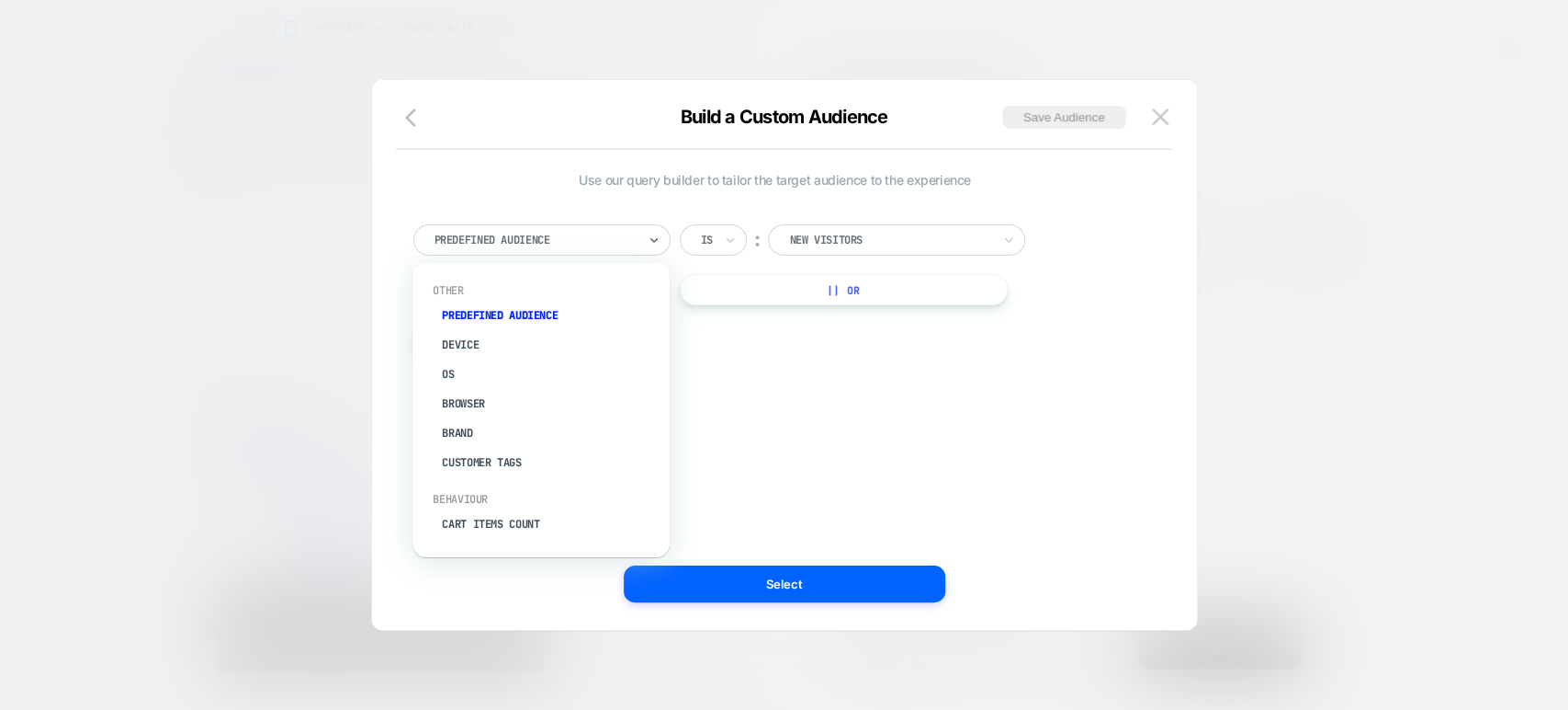
click at [622, 241] on div at bounding box center [535, 240] width 202 height 17
click at [493, 409] on div "Customer Tags" at bounding box center [550, 405] width 239 height 29
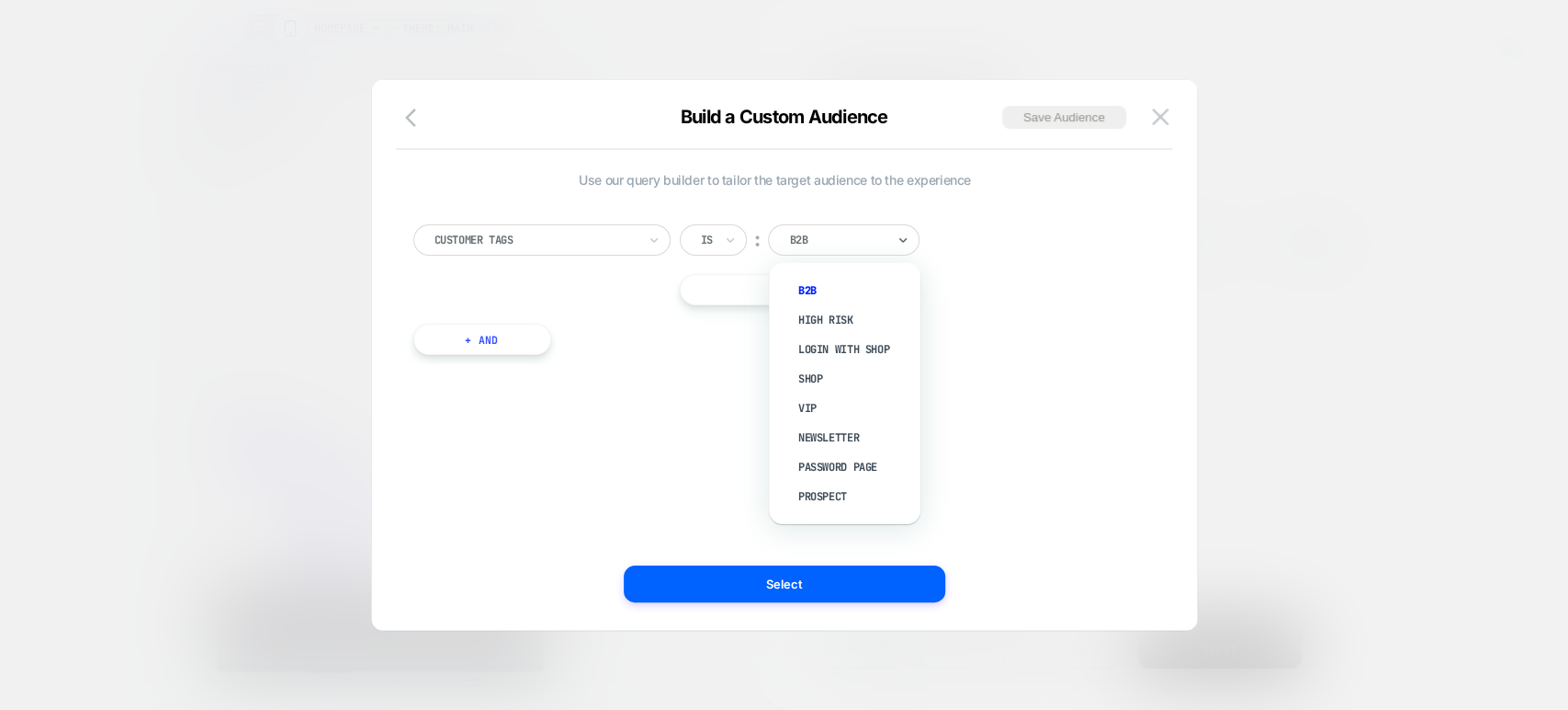
click at [812, 243] on div at bounding box center [837, 240] width 96 height 17
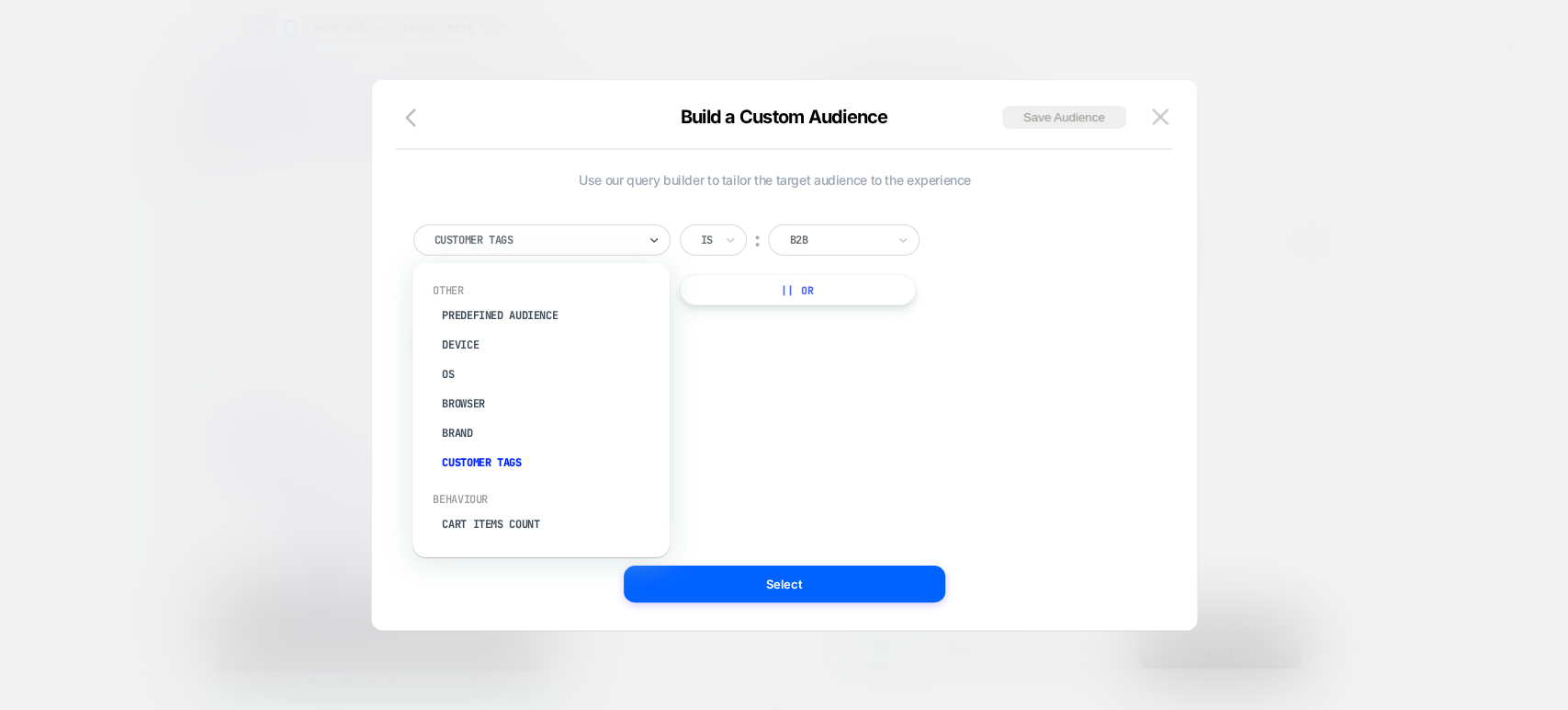
click at [643, 242] on div "Customer Tags" at bounding box center [542, 239] width 257 height 31
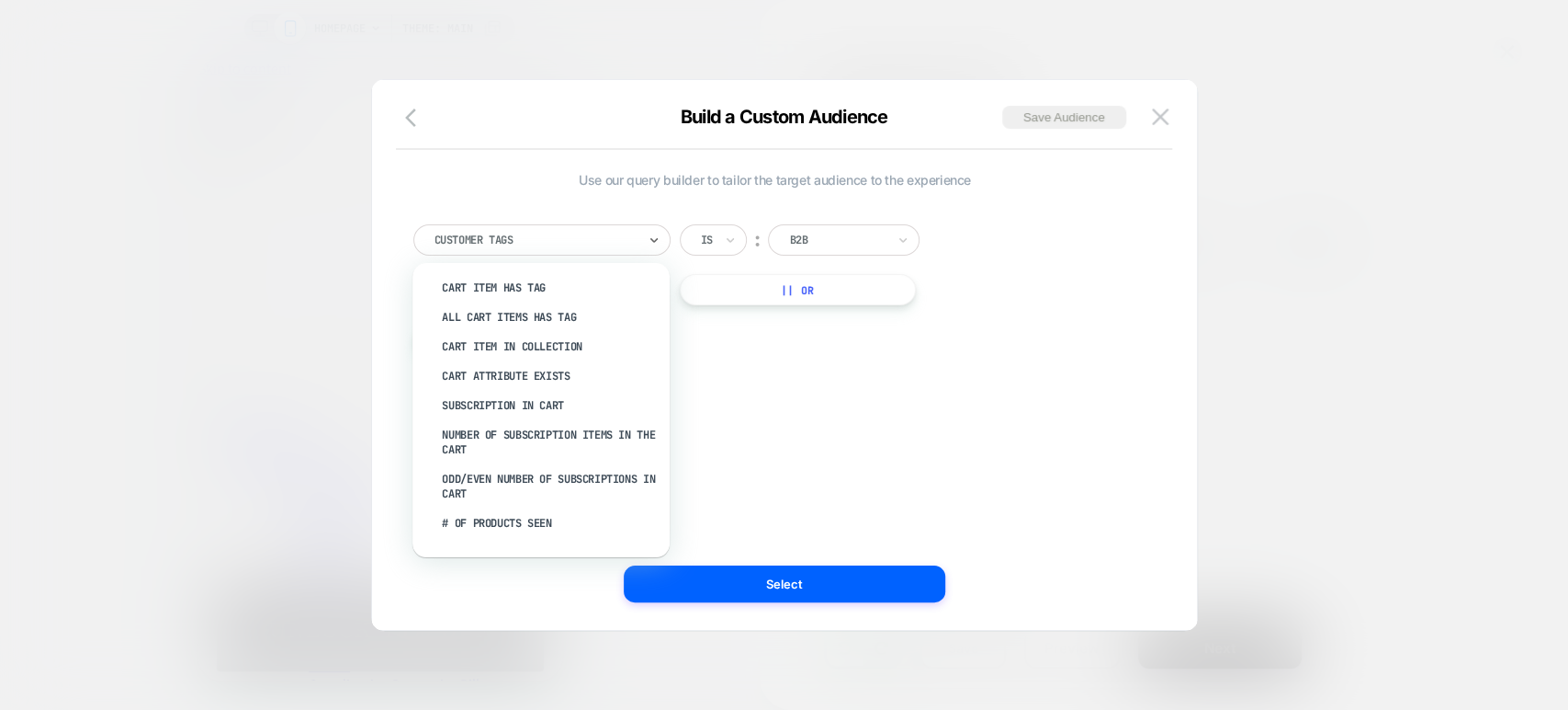
scroll to position [384, 0]
click at [520, 395] on div "Subscription In Cart" at bounding box center [550, 404] width 239 height 29
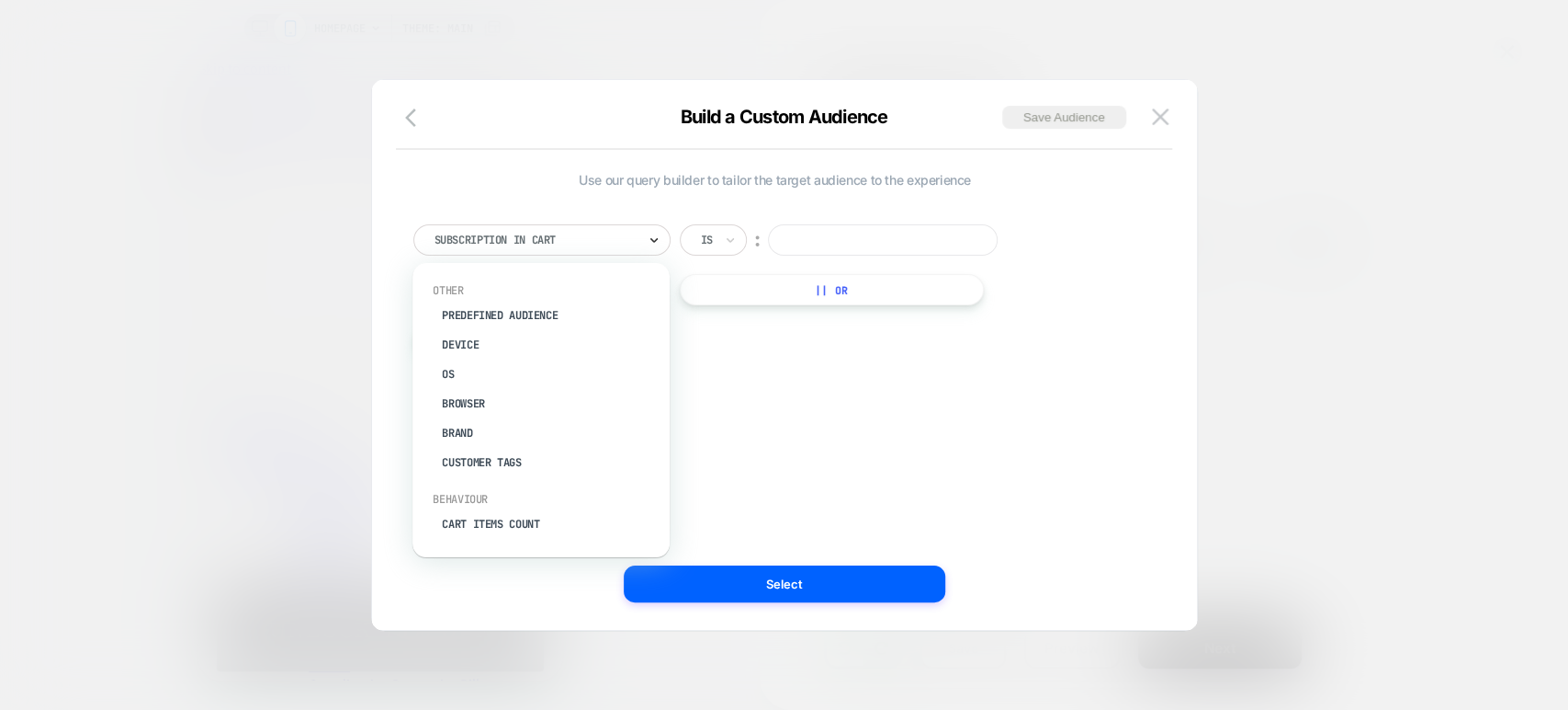
click at [649, 244] on icon at bounding box center [654, 240] width 13 height 19
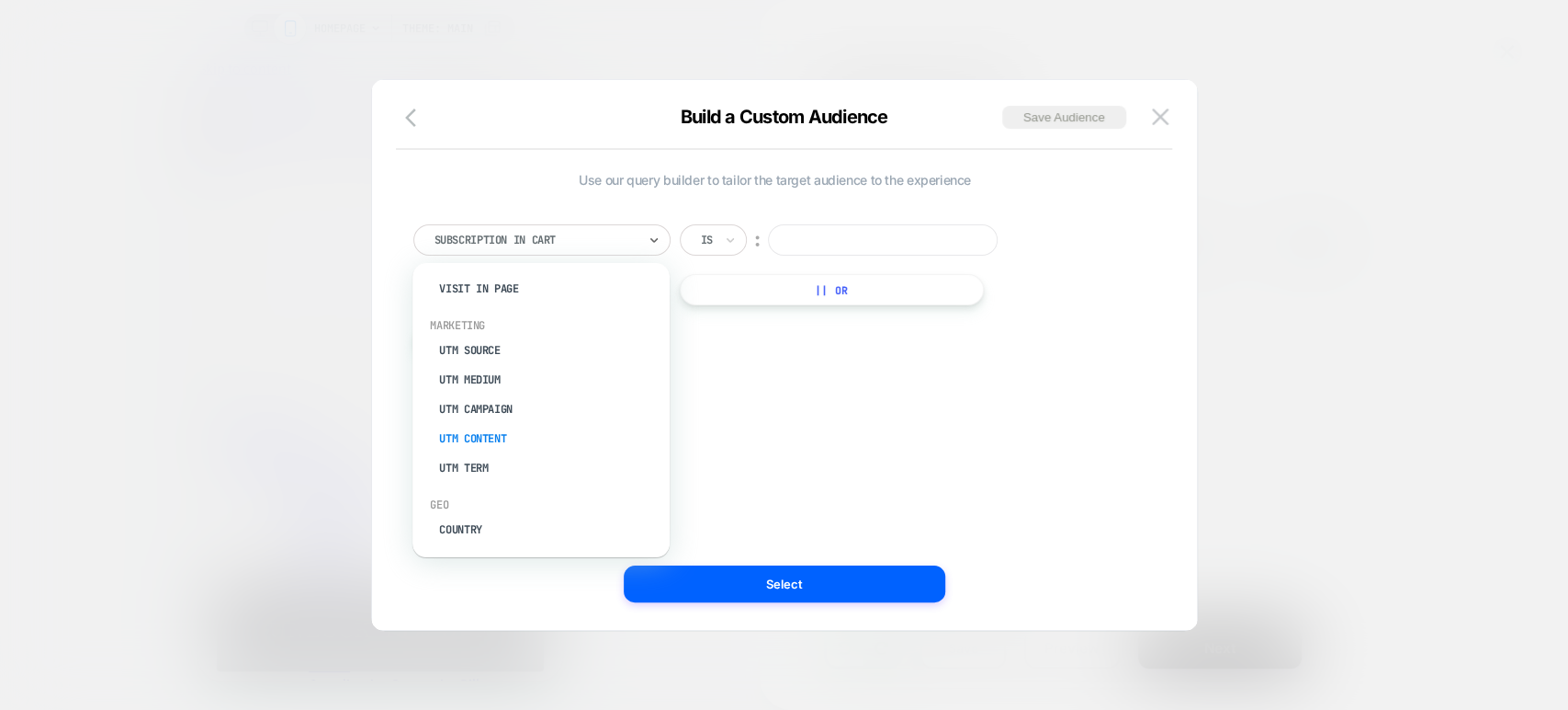
scroll to position [794, 3]
click at [496, 437] on div "UTM Term" at bounding box center [547, 437] width 239 height 29
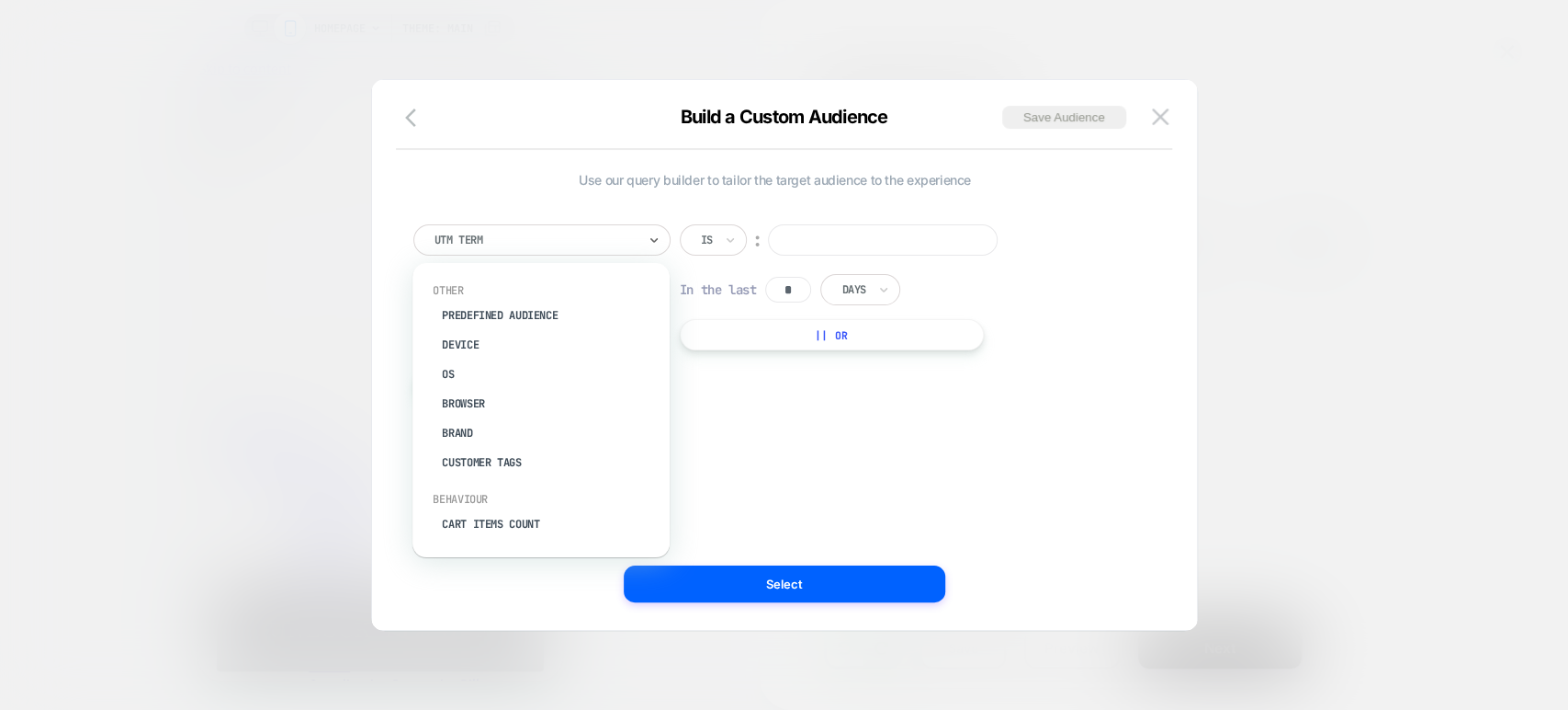
click at [637, 253] on div "UTM Term" at bounding box center [542, 239] width 257 height 31
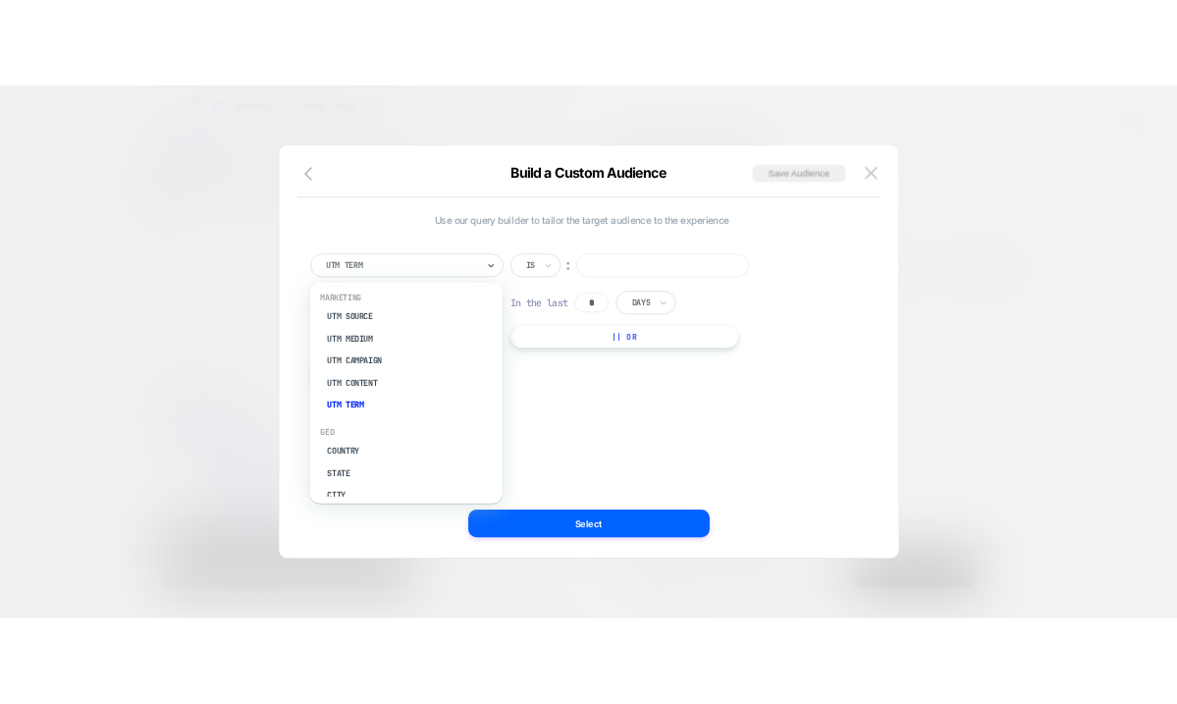
scroll to position [919, 7]
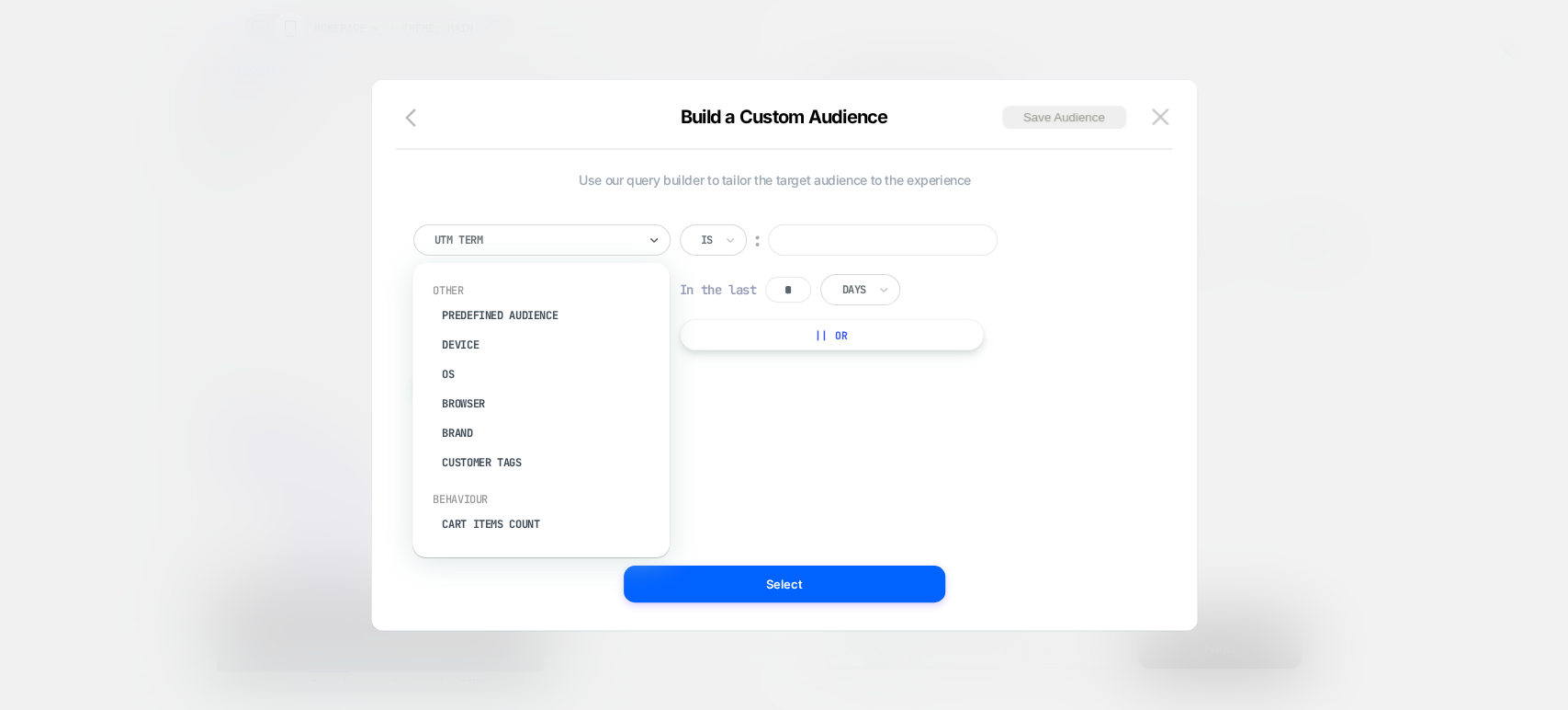
click at [609, 241] on div at bounding box center [535, 240] width 202 height 17
click at [544, 313] on div "Predefined Audience" at bounding box center [550, 315] width 239 height 29
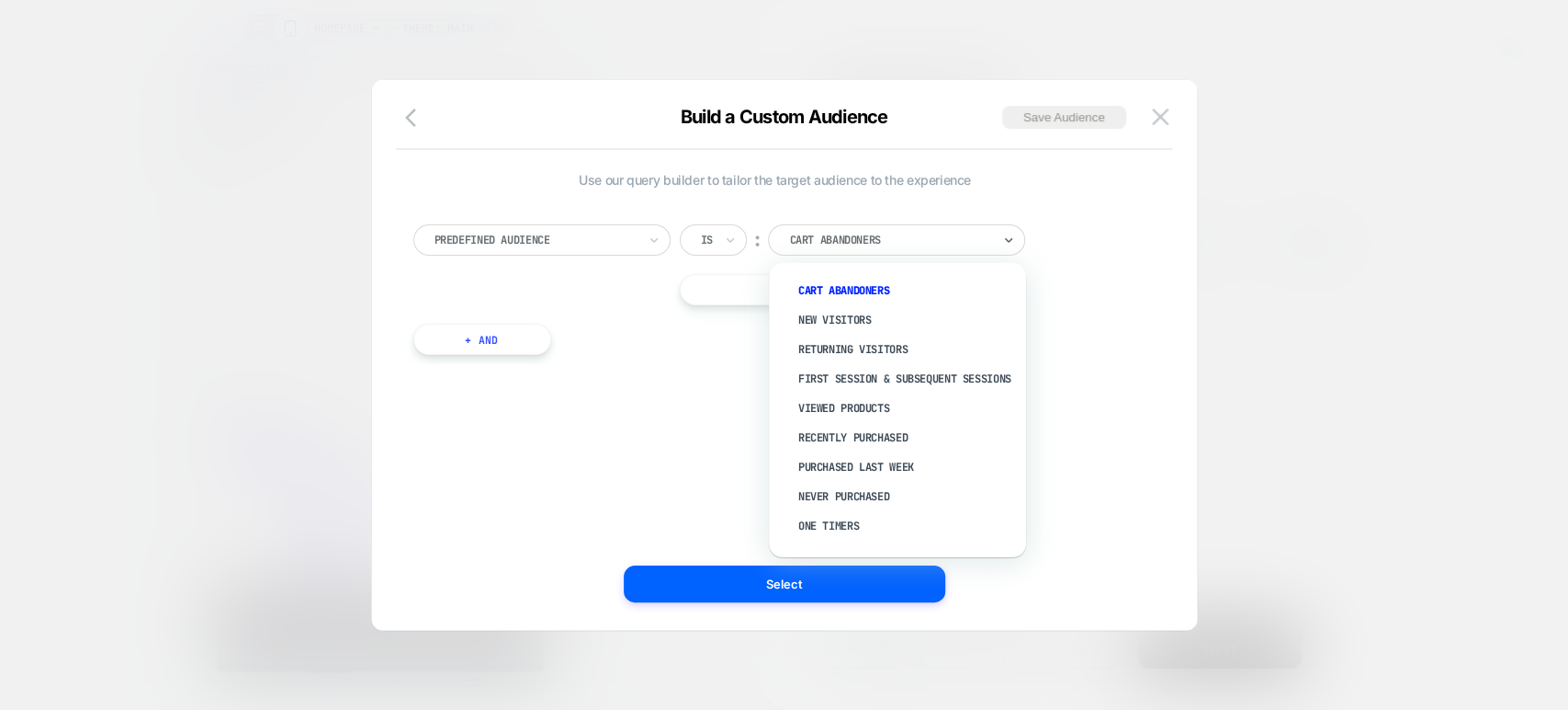
click at [818, 227] on div "Cart Abandoners" at bounding box center [897, 239] width 257 height 31
click at [831, 306] on div "New Visitors" at bounding box center [906, 319] width 239 height 29
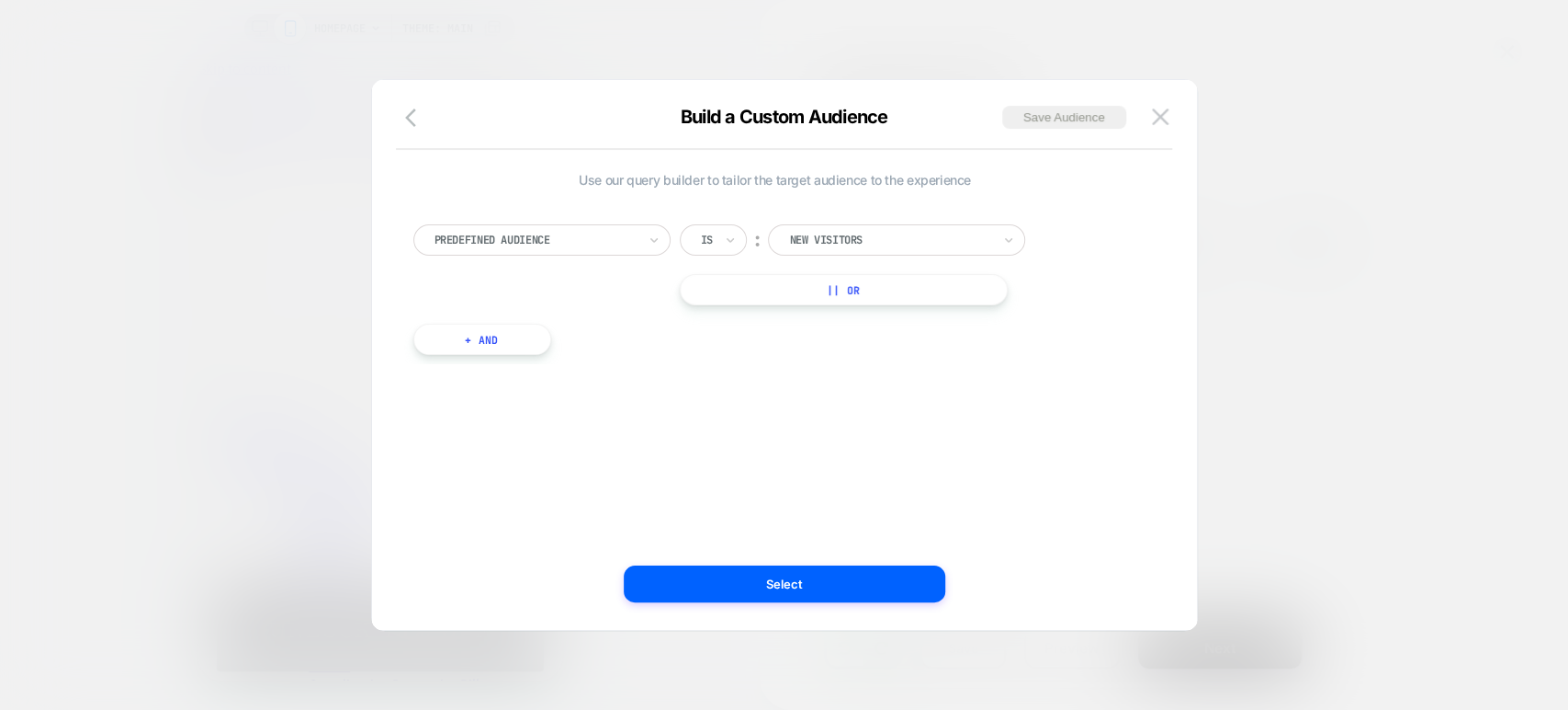
click at [486, 342] on button "+ And" at bounding box center [482, 338] width 138 height 31
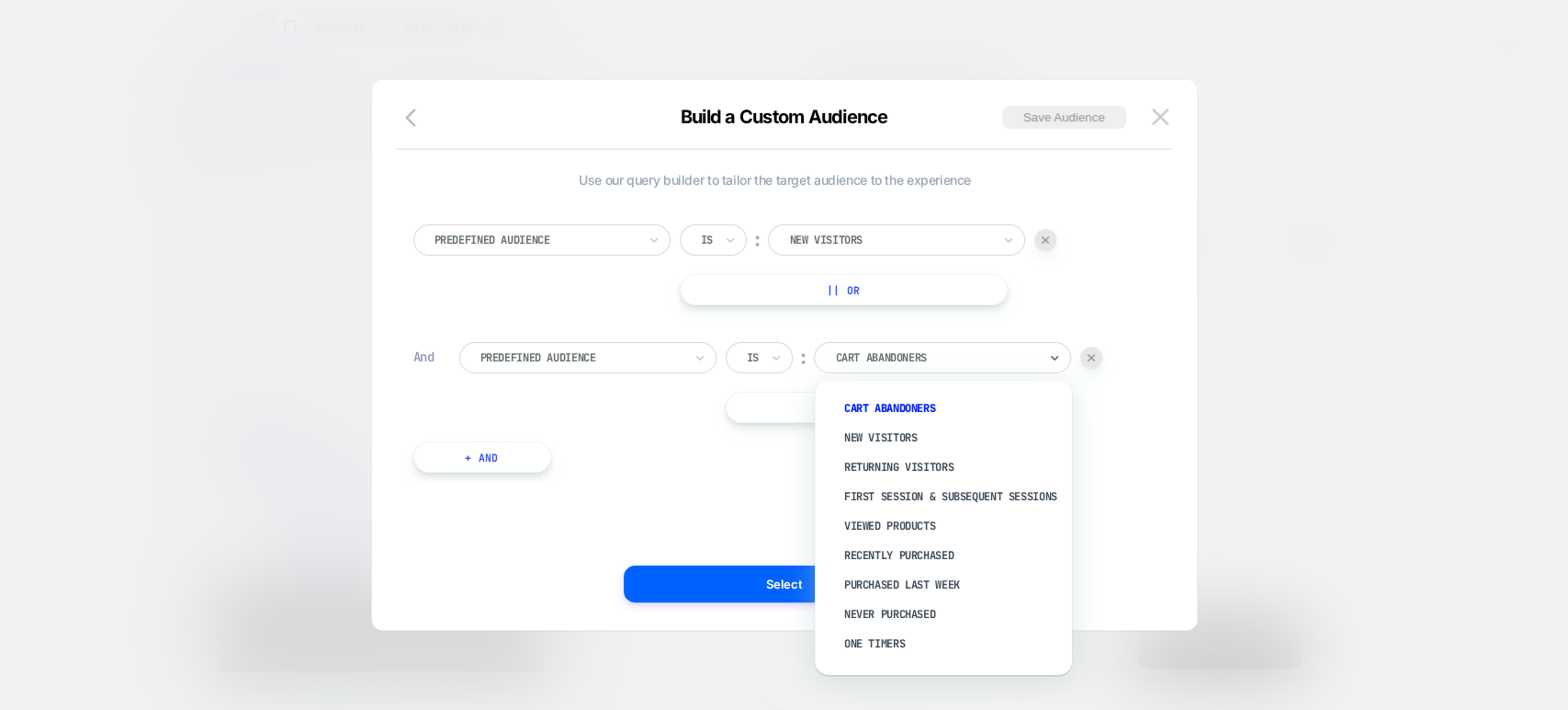
click at [874, 359] on div at bounding box center [936, 358] width 202 height 17
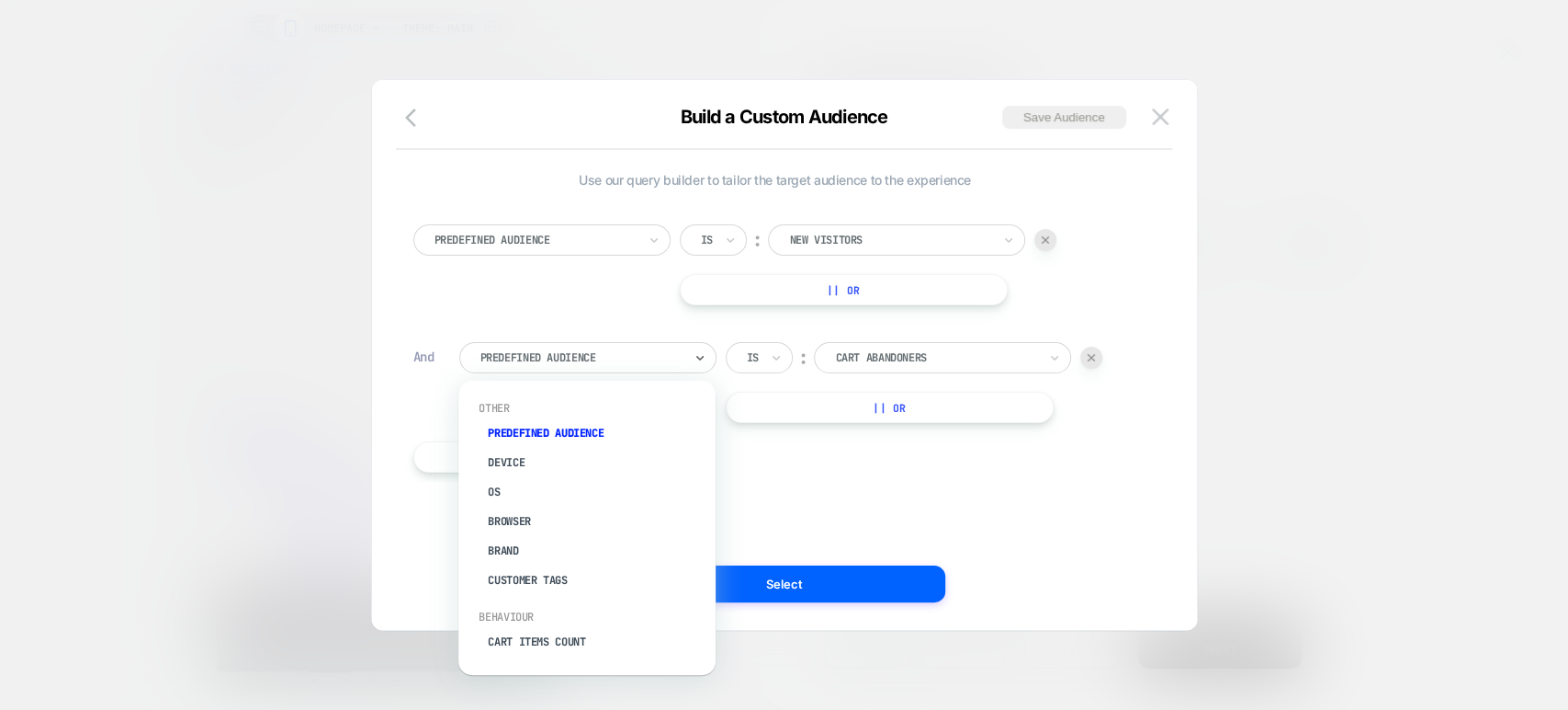
click at [593, 356] on div at bounding box center [581, 358] width 202 height 17
click at [536, 570] on div "Customer Tags" at bounding box center [595, 580] width 239 height 29
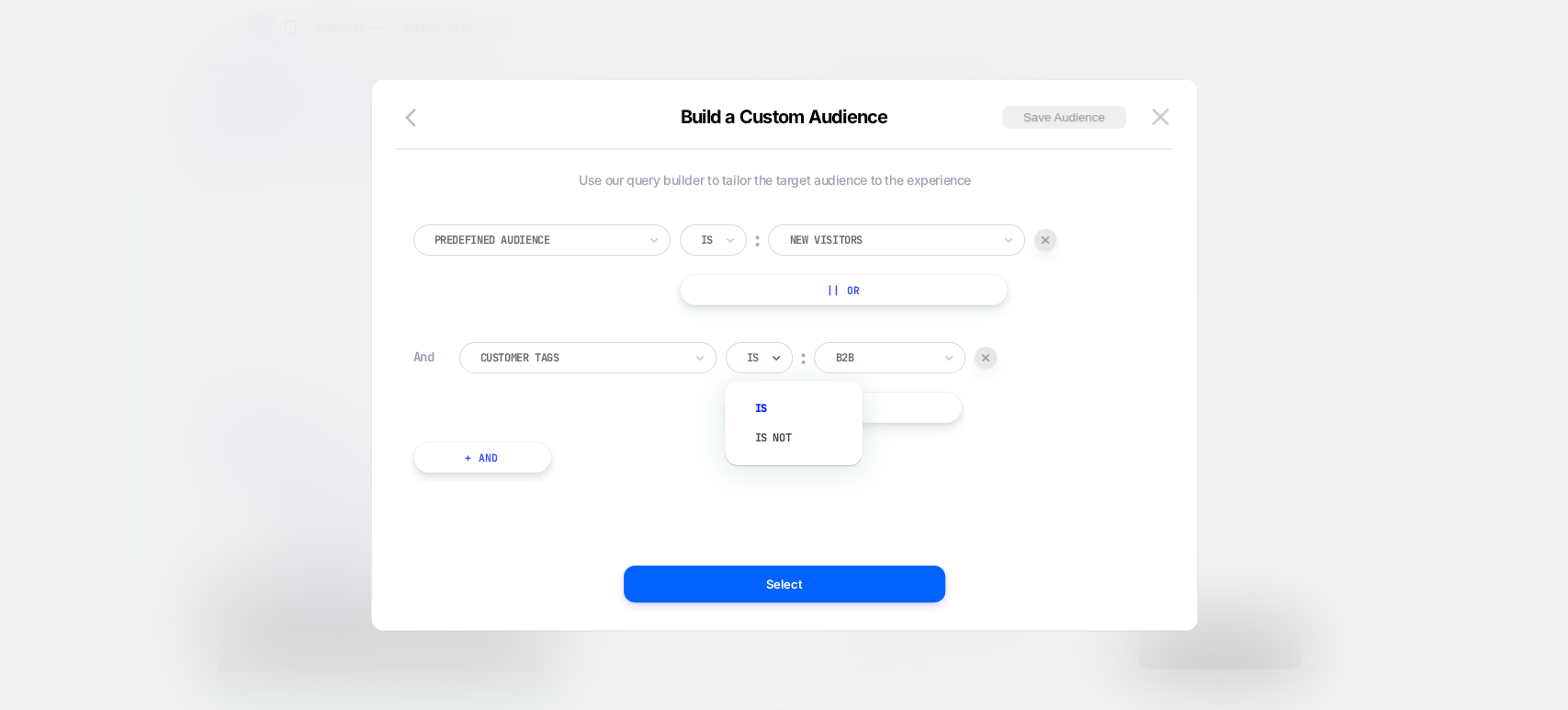
click at [758, 358] on div at bounding box center [753, 358] width 12 height 17
click at [771, 427] on div "Is not" at bounding box center [803, 436] width 120 height 29
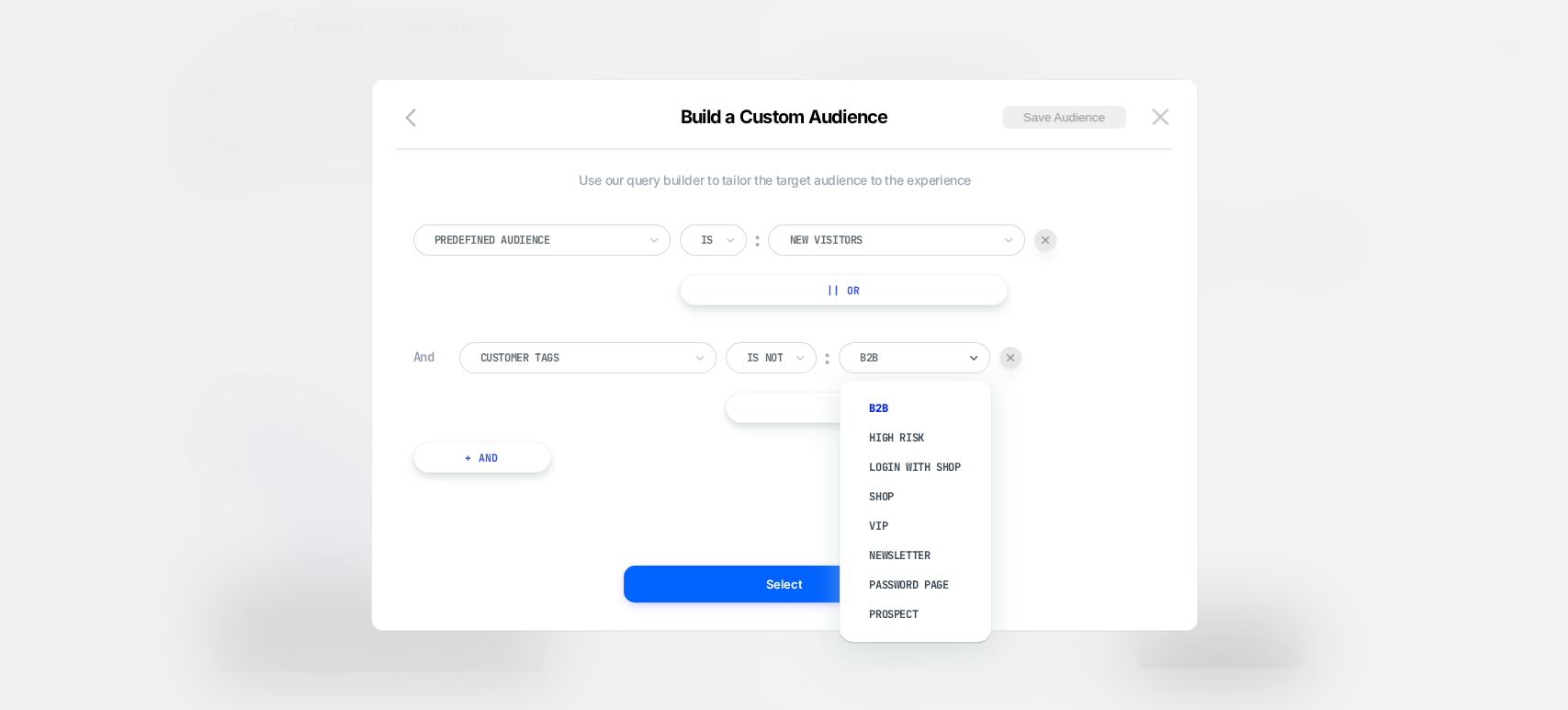
click at [932, 356] on div at bounding box center [908, 358] width 96 height 17
type input "**"
click at [1027, 461] on div "Predefined Audience Is ︰ New Visitors || Or And Customer Tags Is not ︰ B2B || O…" at bounding box center [775, 339] width 742 height 285
click at [938, 353] on div at bounding box center [908, 358] width 96 height 17
type input "***"
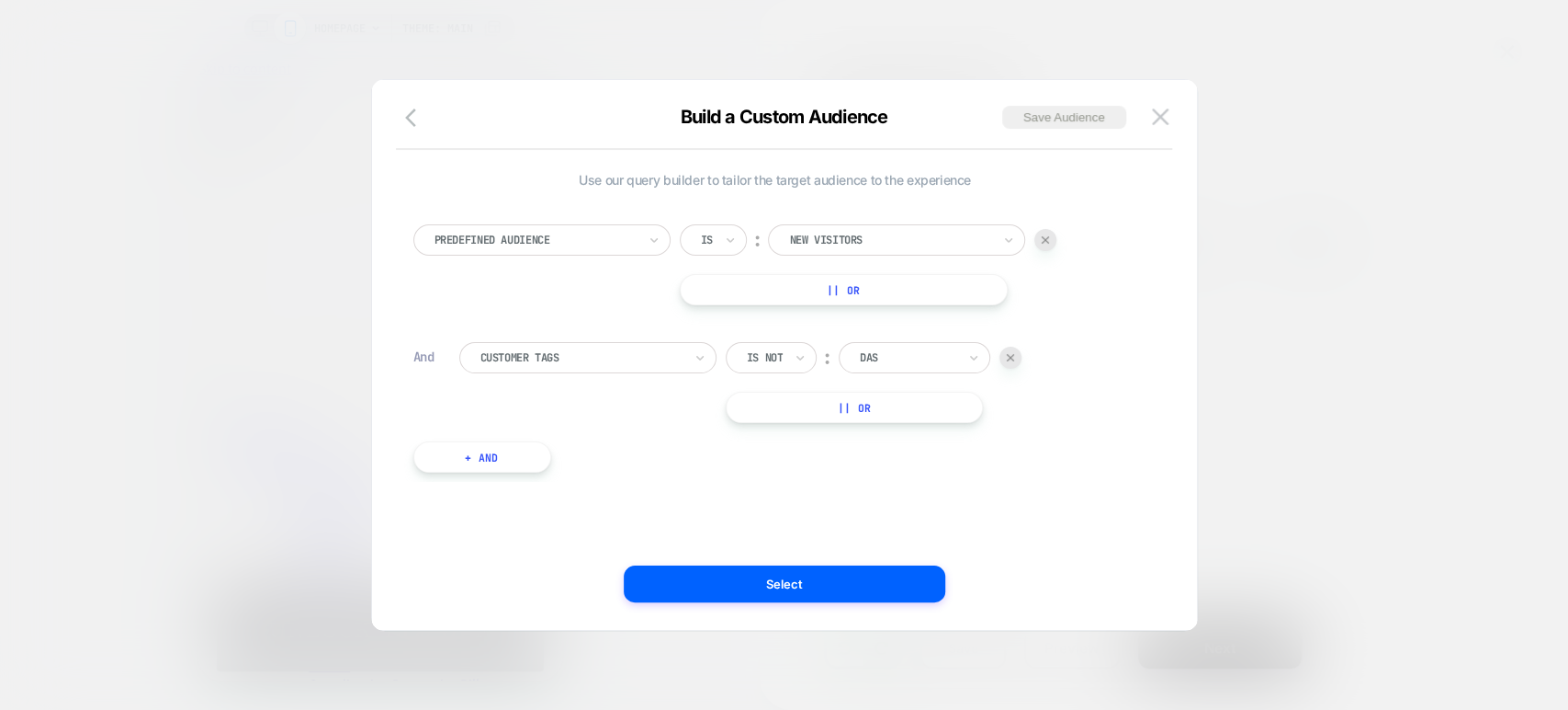
click at [893, 410] on button "|| Or" at bounding box center [854, 407] width 257 height 31
click at [765, 402] on div "Is" at bounding box center [759, 407] width 67 height 31
click at [784, 478] on div "Is not" at bounding box center [803, 486] width 120 height 29
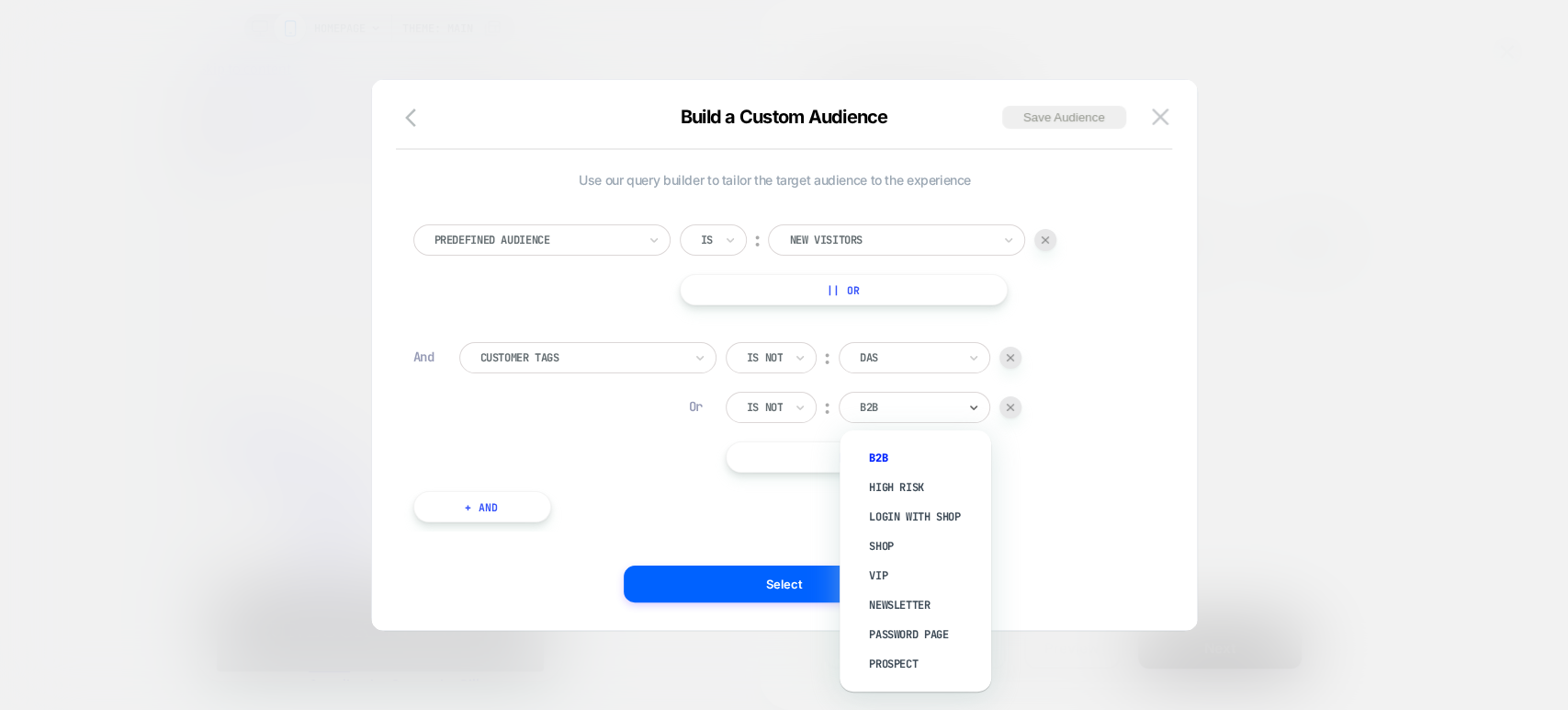
click at [897, 403] on div at bounding box center [908, 407] width 96 height 17
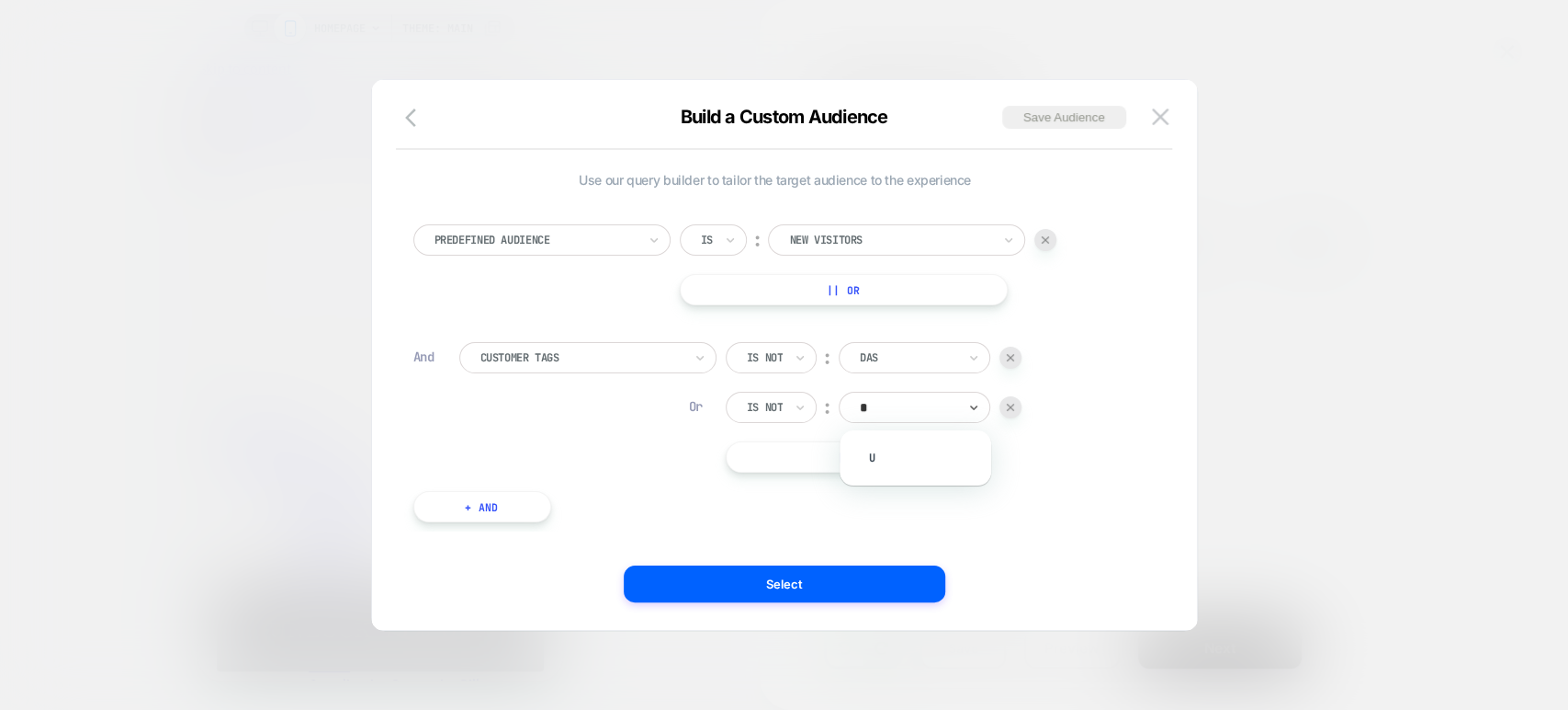
type input "**"
click at [1165, 112] on img at bounding box center [1161, 116] width 17 height 16
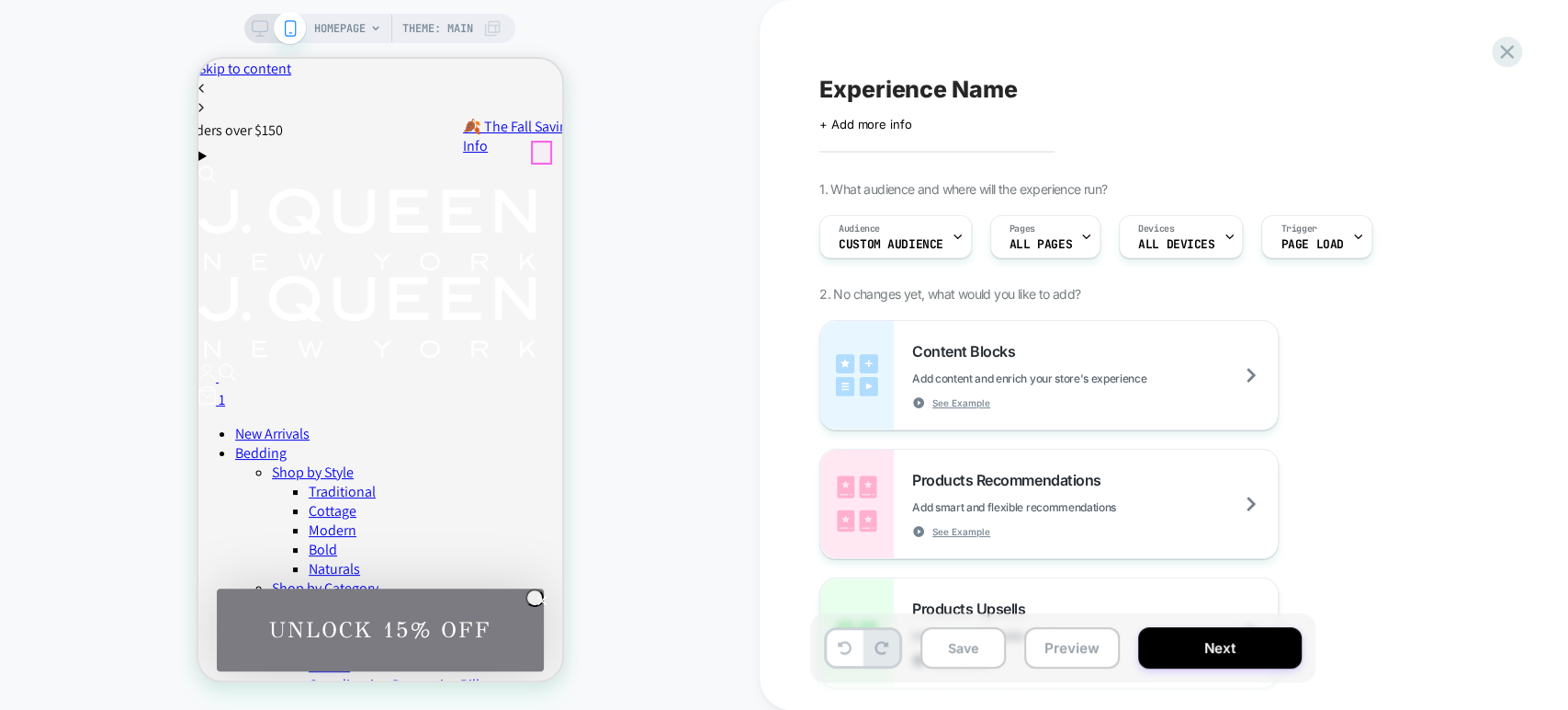
click at [544, 386] on div "1" at bounding box center [379, 397] width 364 height 23
click at [1134, 361] on div "Content Blocks Add content and enrich your store's experience See Example" at bounding box center [1095, 376] width 366 height 67
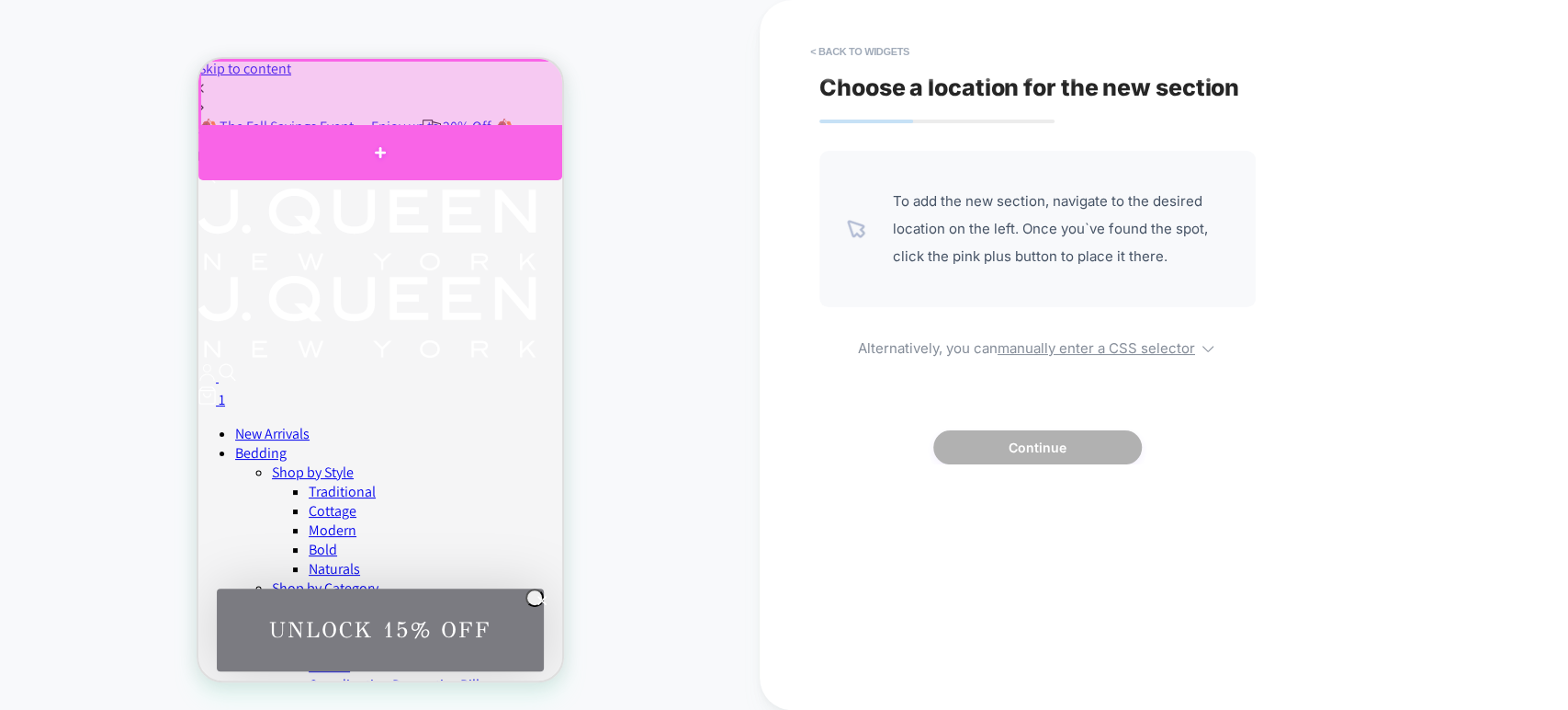
click at [376, 151] on div at bounding box center [379, 152] width 364 height 55
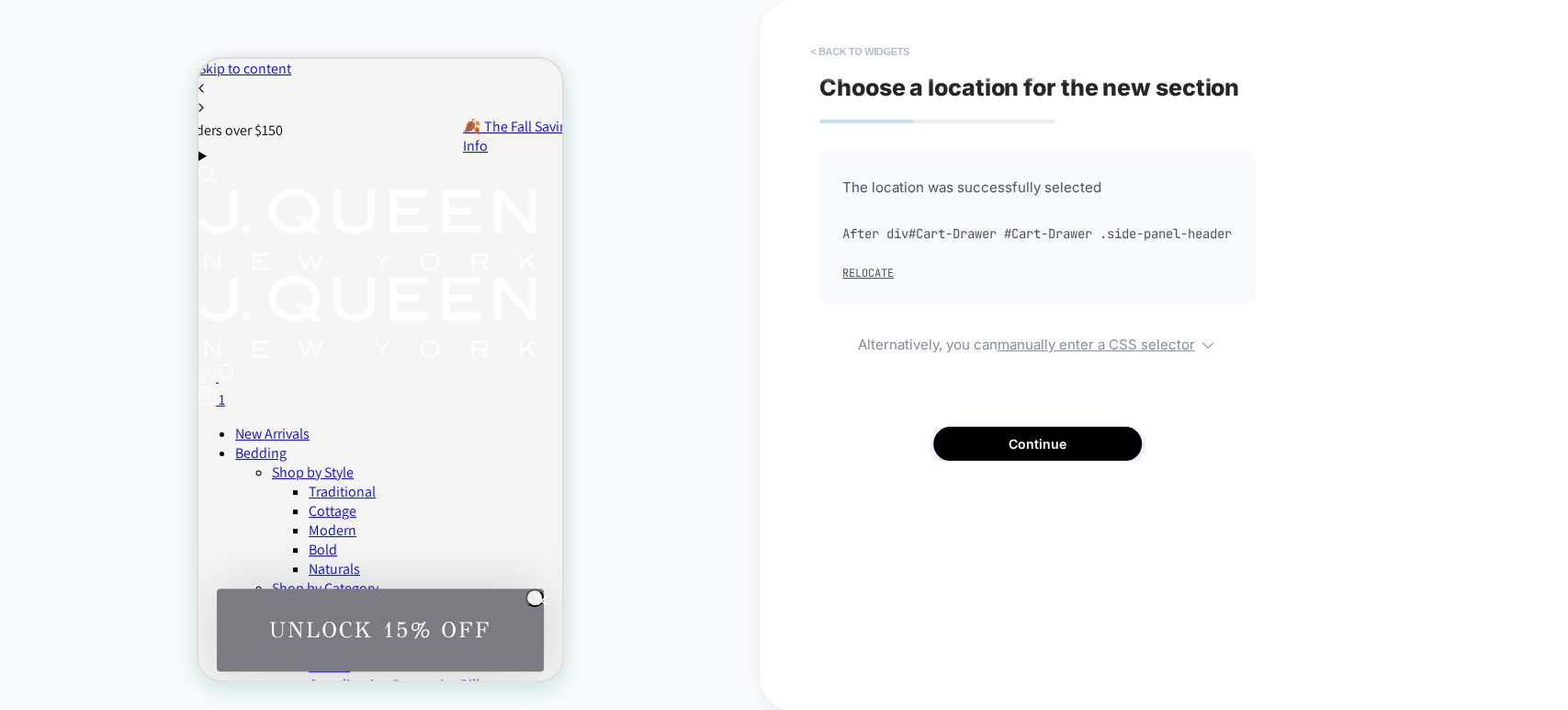
click at [825, 37] on button "< Back to widgets" at bounding box center [860, 51] width 118 height 29
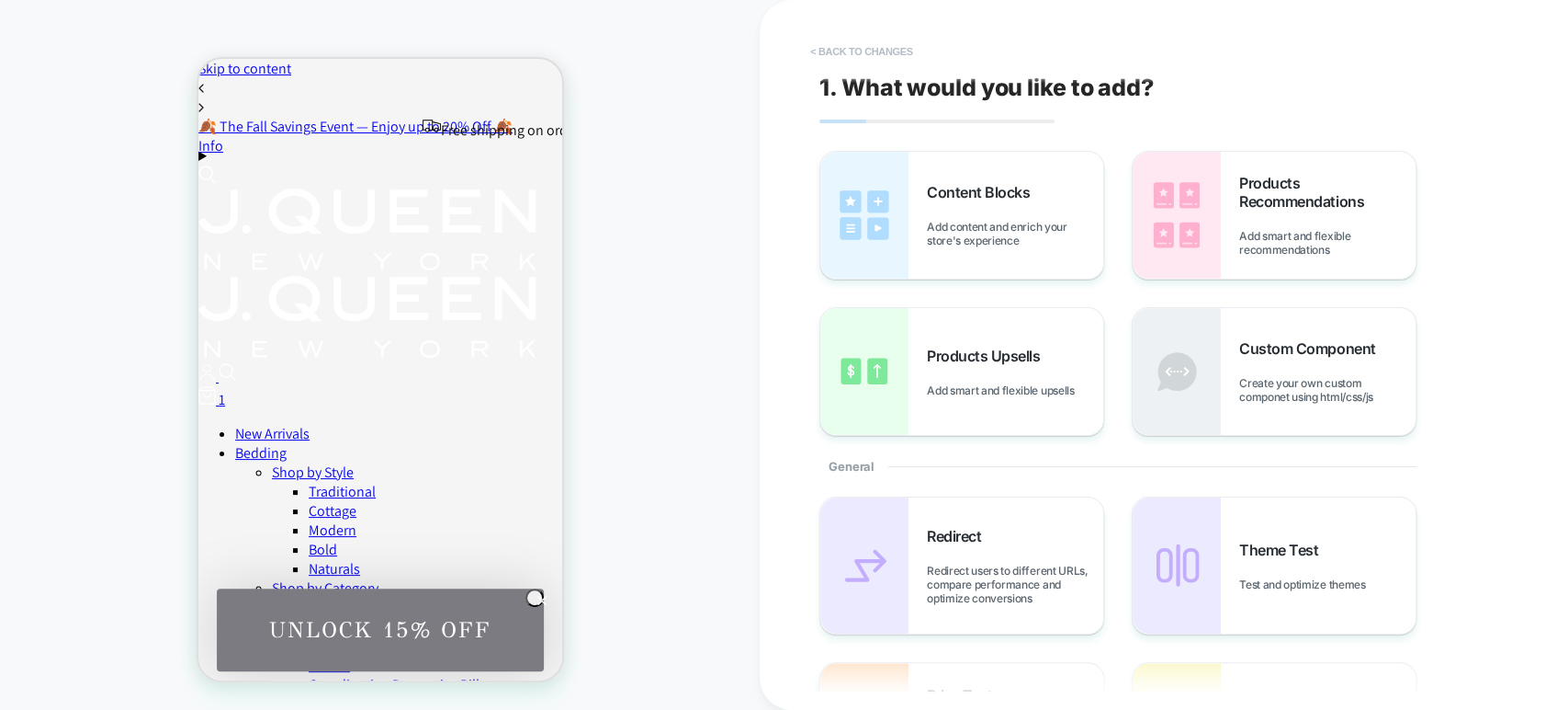
click at [817, 47] on button "< Back to changes" at bounding box center [862, 51] width 122 height 29
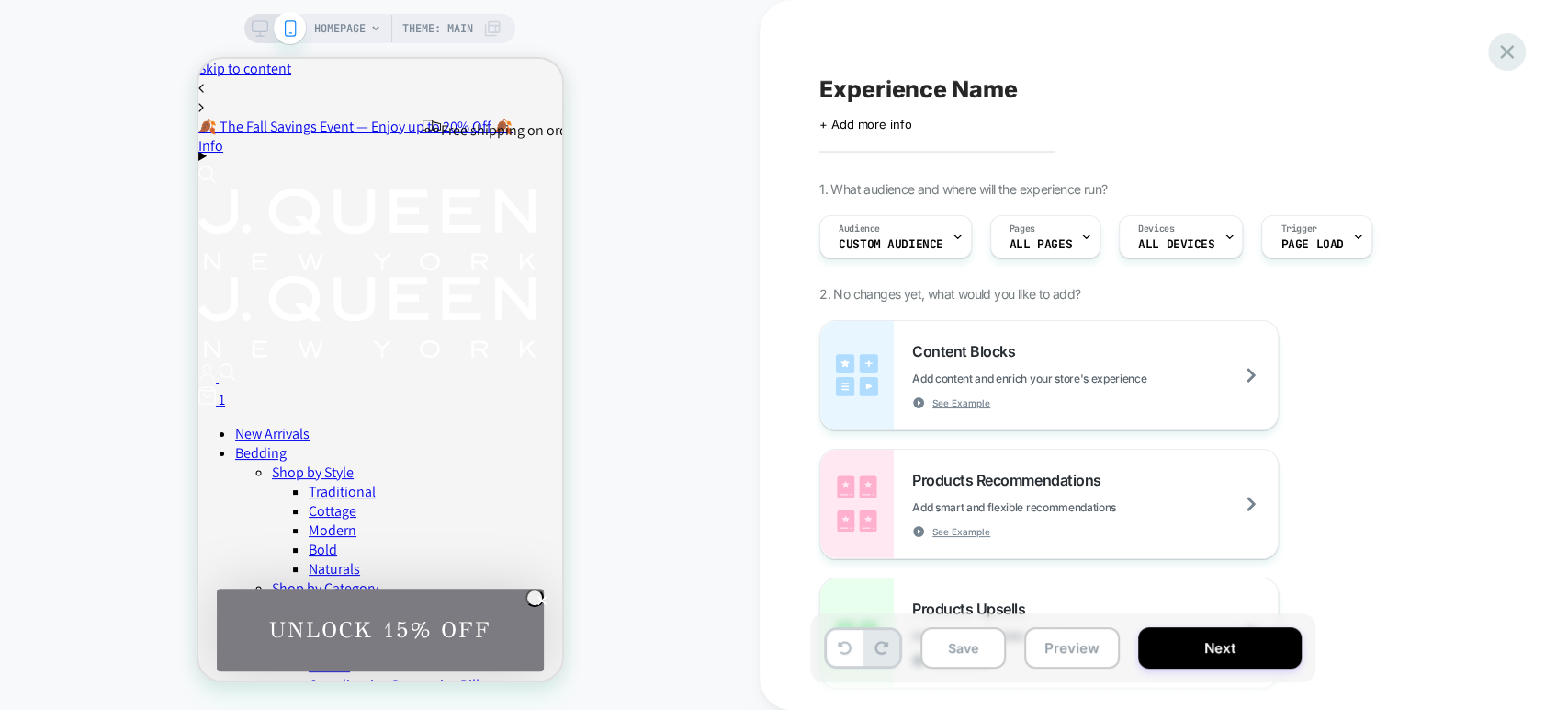
click at [1523, 52] on div "Experience Name Click to edit experience details + Add more info 1. What audien…" at bounding box center [1165, 355] width 809 height 710
